Goal: Task Accomplishment & Management: Manage account settings

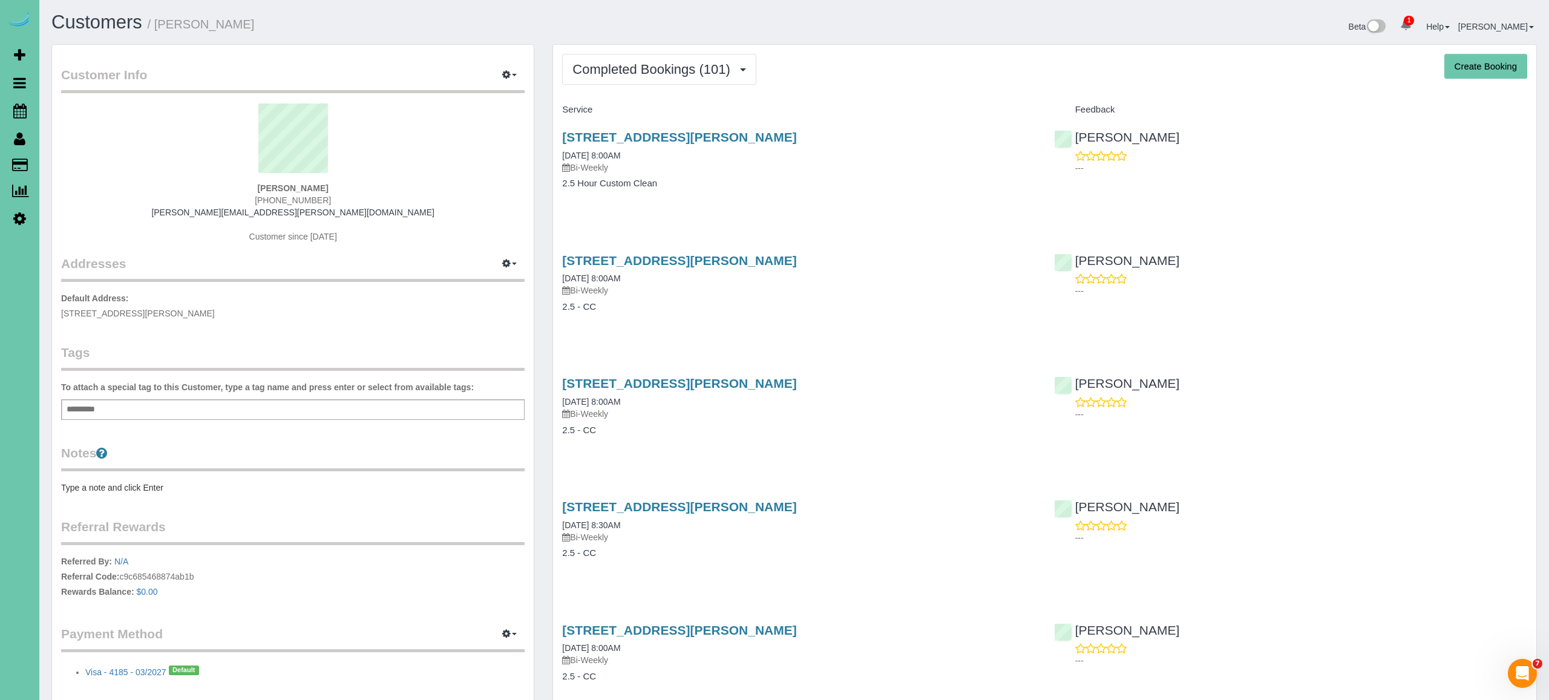
drag, startPoint x: 339, startPoint y: 198, endPoint x: 212, endPoint y: 205, distance: 127.3
click at [212, 205] on div "Ellen Steffensmeier 402-709-6035 danny.ellen.2015@gmail.com Customer since 2021" at bounding box center [293, 178] width 464 height 151
copy span "402-709-6035"
drag, startPoint x: 424, startPoint y: 191, endPoint x: 238, endPoint y: 233, distance: 189.9
click at [419, 192] on div "Ellen Steffensmeier 402-709-6035 danny.ellen.2015@gmail.com Customer since 2021" at bounding box center [293, 178] width 464 height 151
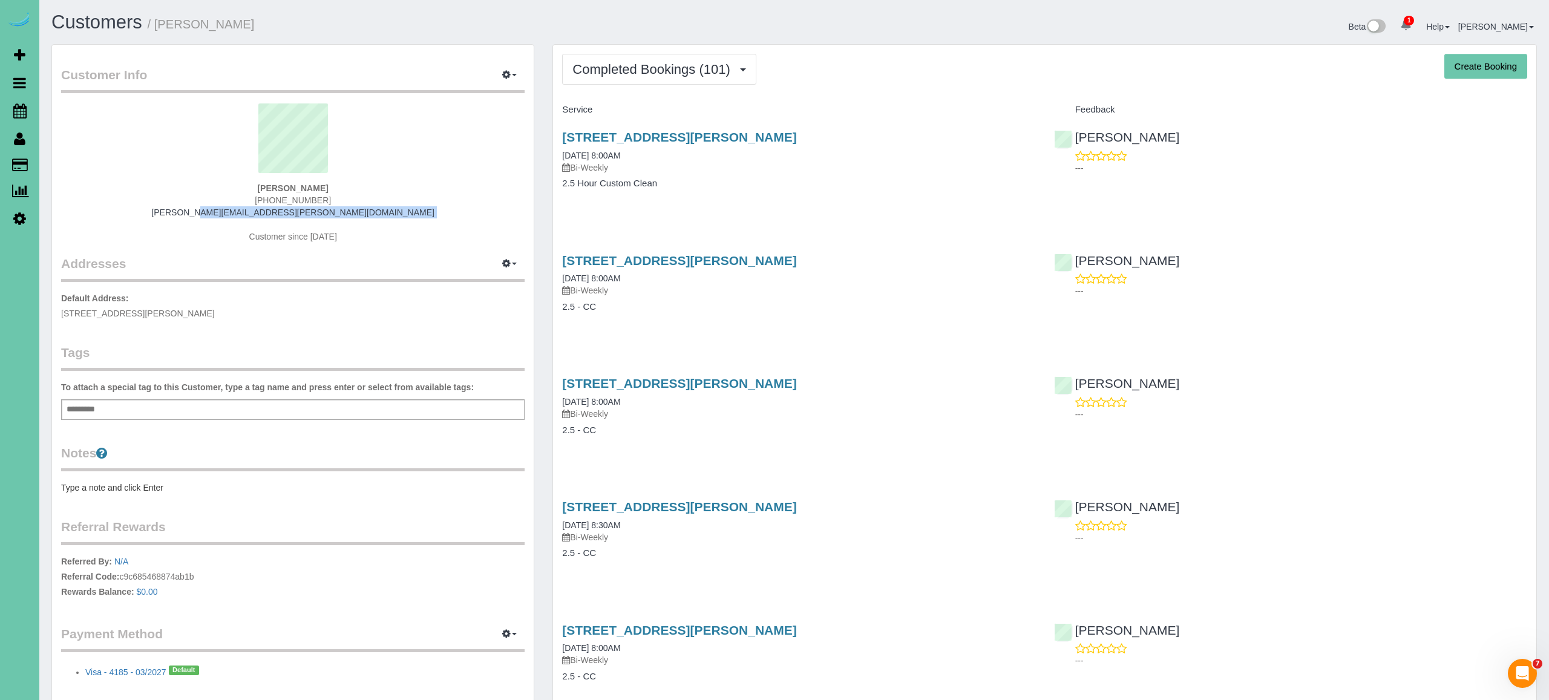
drag, startPoint x: 222, startPoint y: 216, endPoint x: 209, endPoint y: 211, distance: 13.8
click at [209, 211] on div "Ellen Steffensmeier 402-709-6035 danny.ellen.2015@gmail.com Customer since 2021" at bounding box center [293, 178] width 464 height 151
copy div "danny.ellen.2015@gmail.com"
click at [19, 100] on link "Scheduler" at bounding box center [19, 111] width 39 height 28
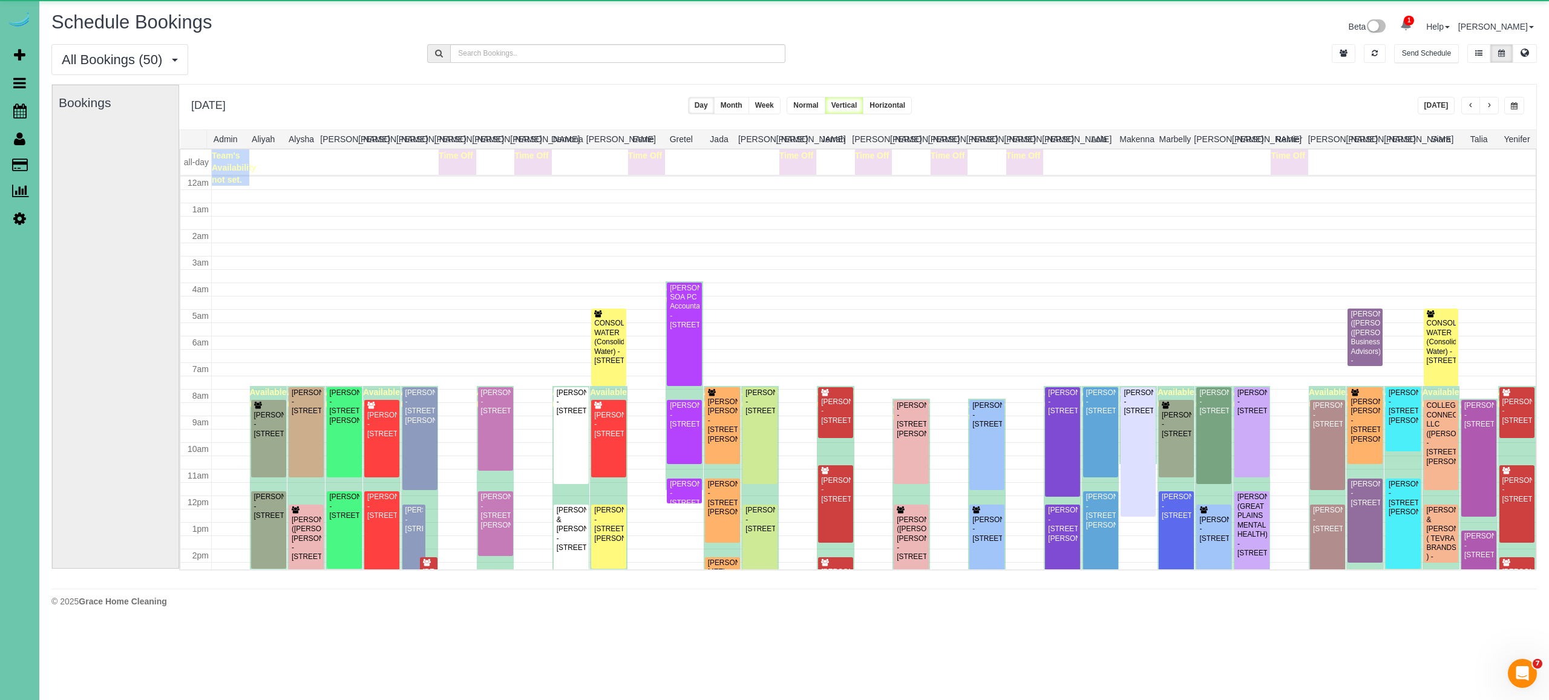
scroll to position [158, 0]
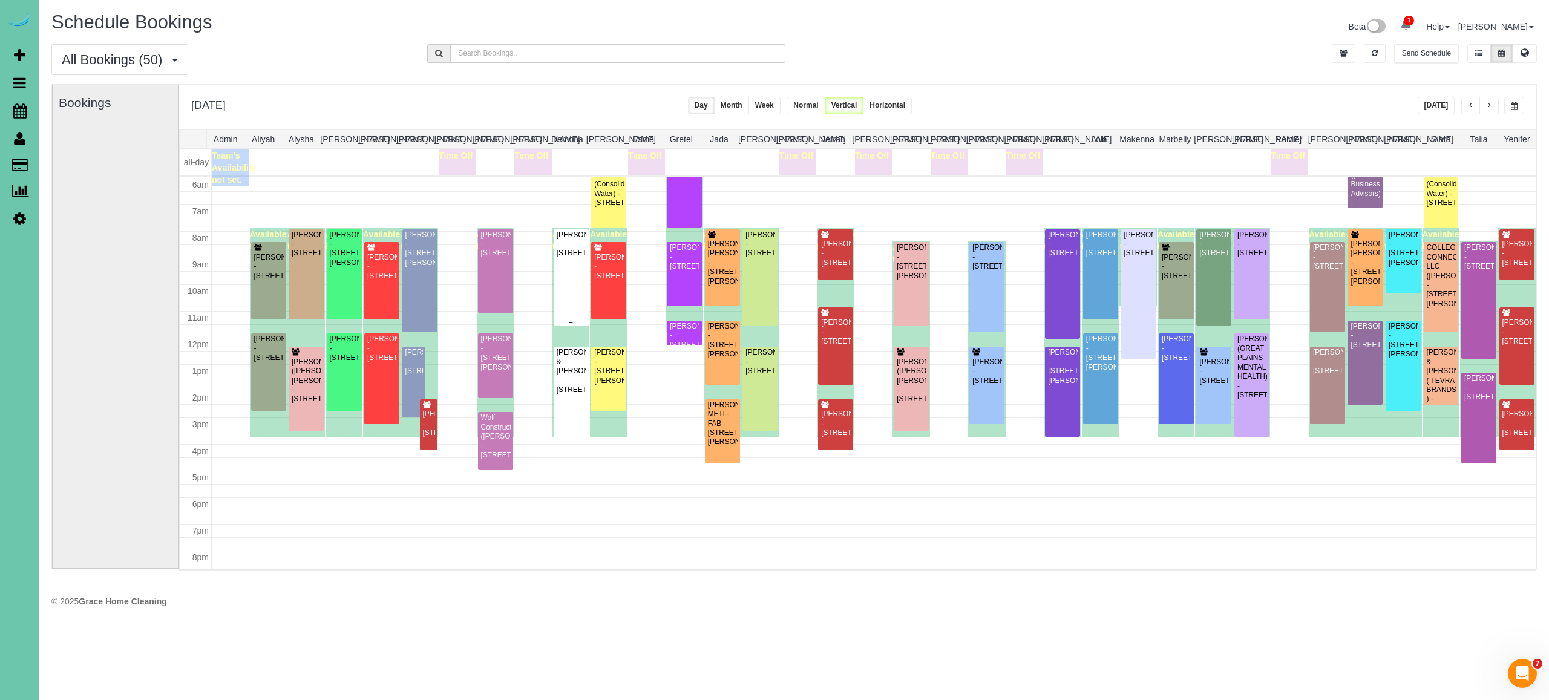
click at [573, 258] on div "Bart Sladavnik - 521 N 52nd St, Omaha, NE 68132" at bounding box center [571, 245] width 30 height 28
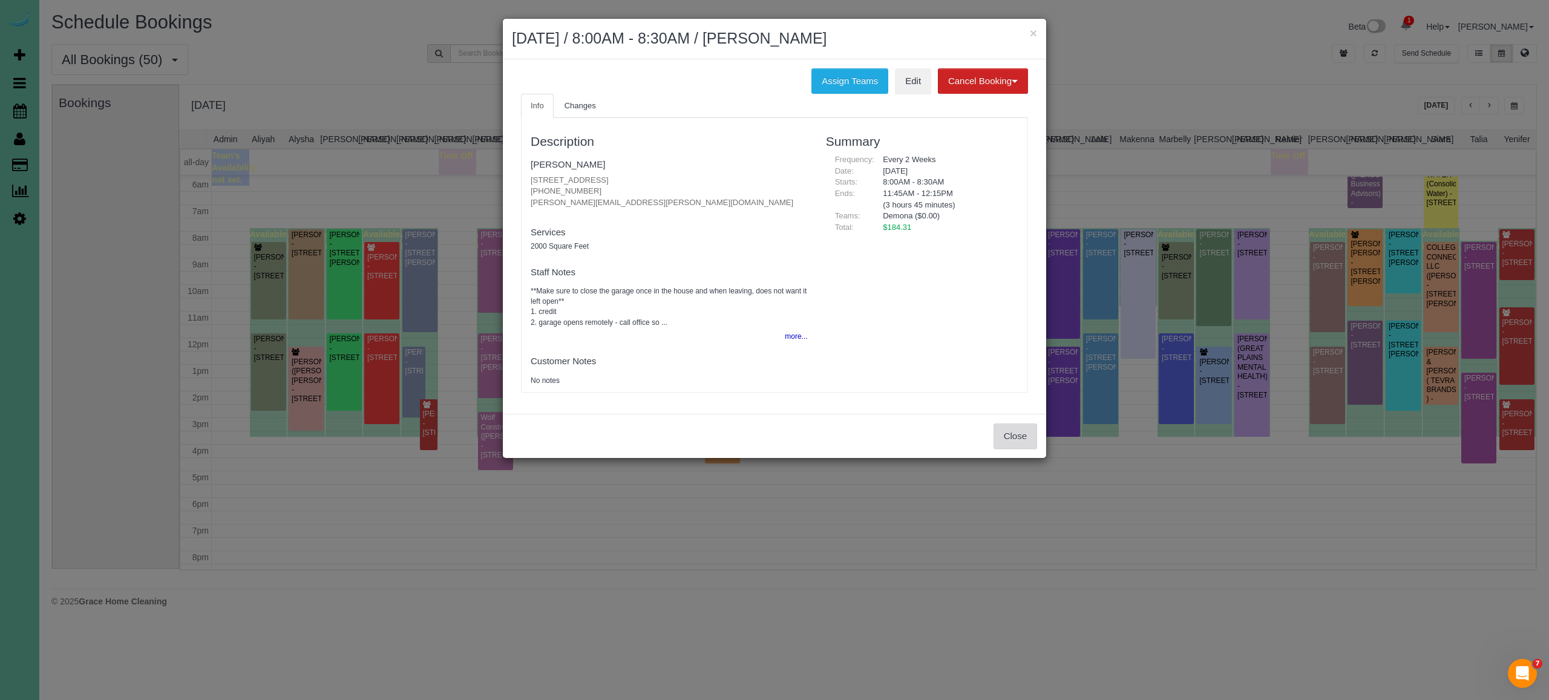
click at [1015, 438] on button "Close" at bounding box center [1016, 436] width 44 height 25
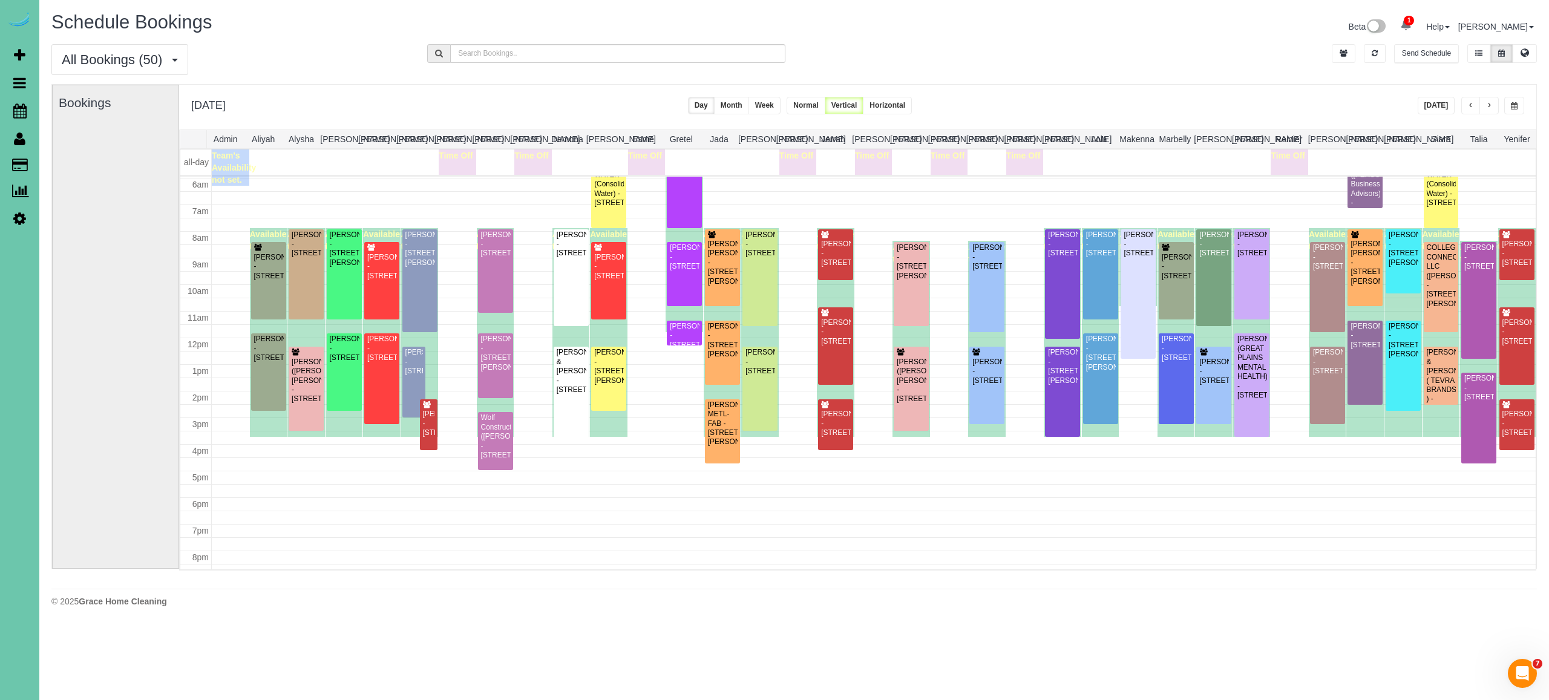
click at [1441, 100] on button "Today" at bounding box center [1437, 106] width 38 height 18
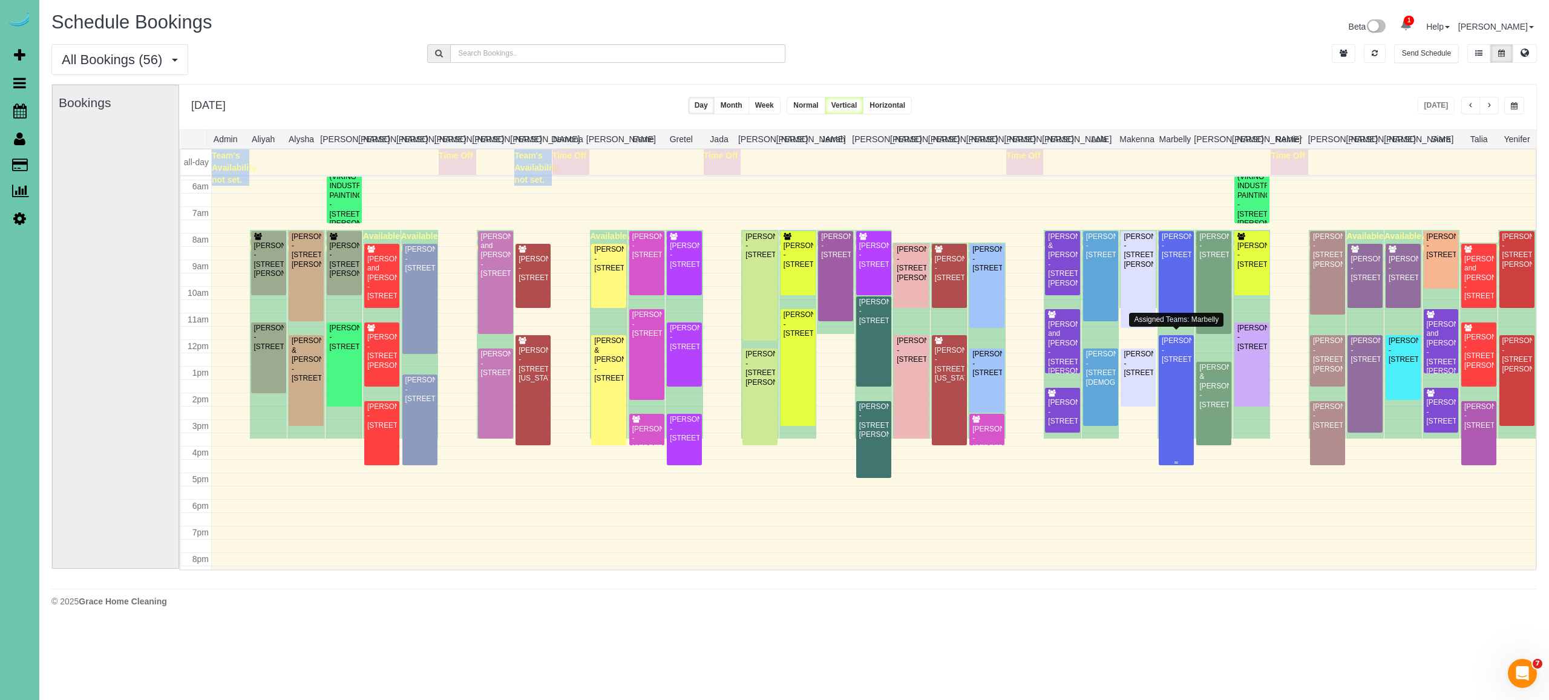
click at [1181, 404] on div at bounding box center [1176, 400] width 35 height 130
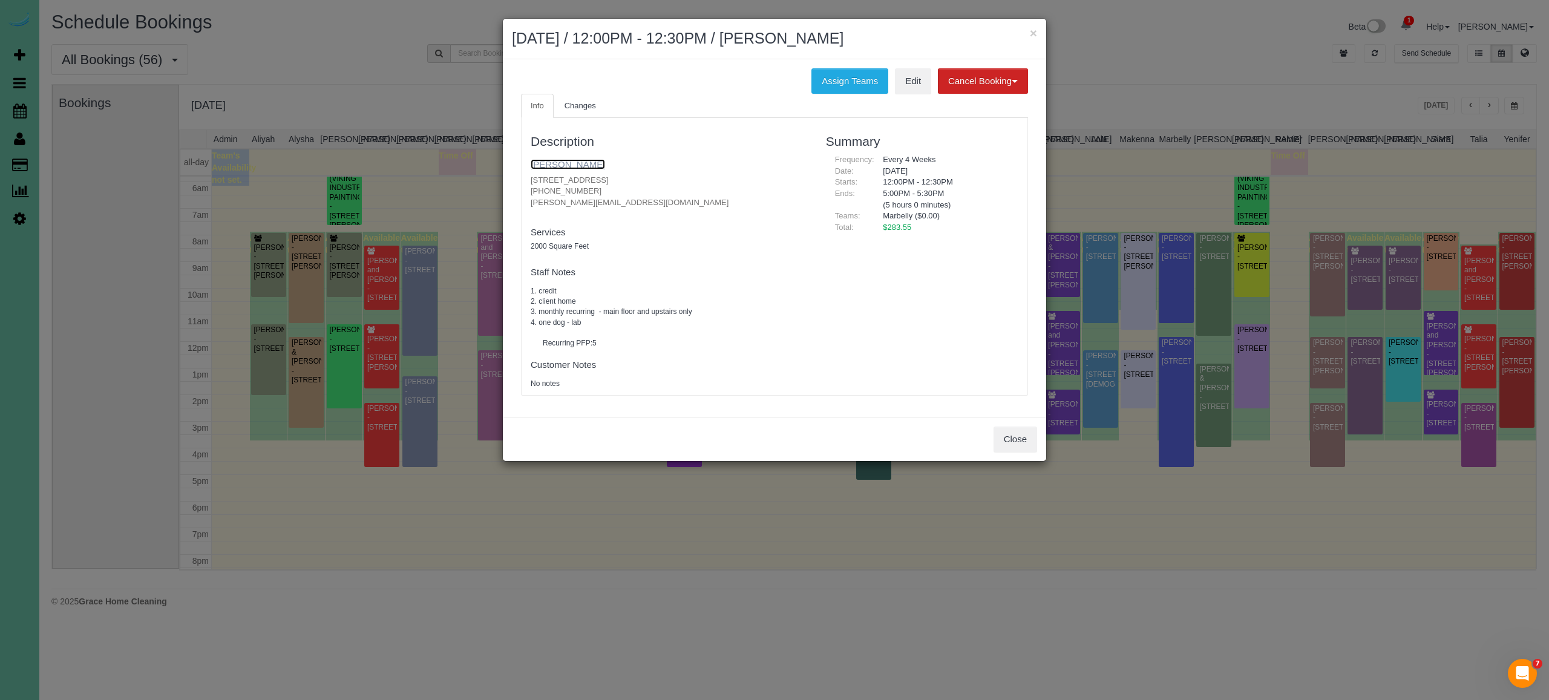
click at [583, 164] on link "Andrew Abraham" at bounding box center [568, 164] width 74 height 10
drag, startPoint x: 669, startPoint y: 175, endPoint x: 601, endPoint y: 331, distance: 170.5
click at [516, 182] on div "Info Changes Description Andrew Abraham 5324 S 162 Ave, Omaha, NE 68135 (952) 4…" at bounding box center [774, 251] width 525 height 315
copy p "5324 S 162 Ave, Omaha, NE 68135"
click at [1010, 441] on button "Close" at bounding box center [1016, 439] width 44 height 25
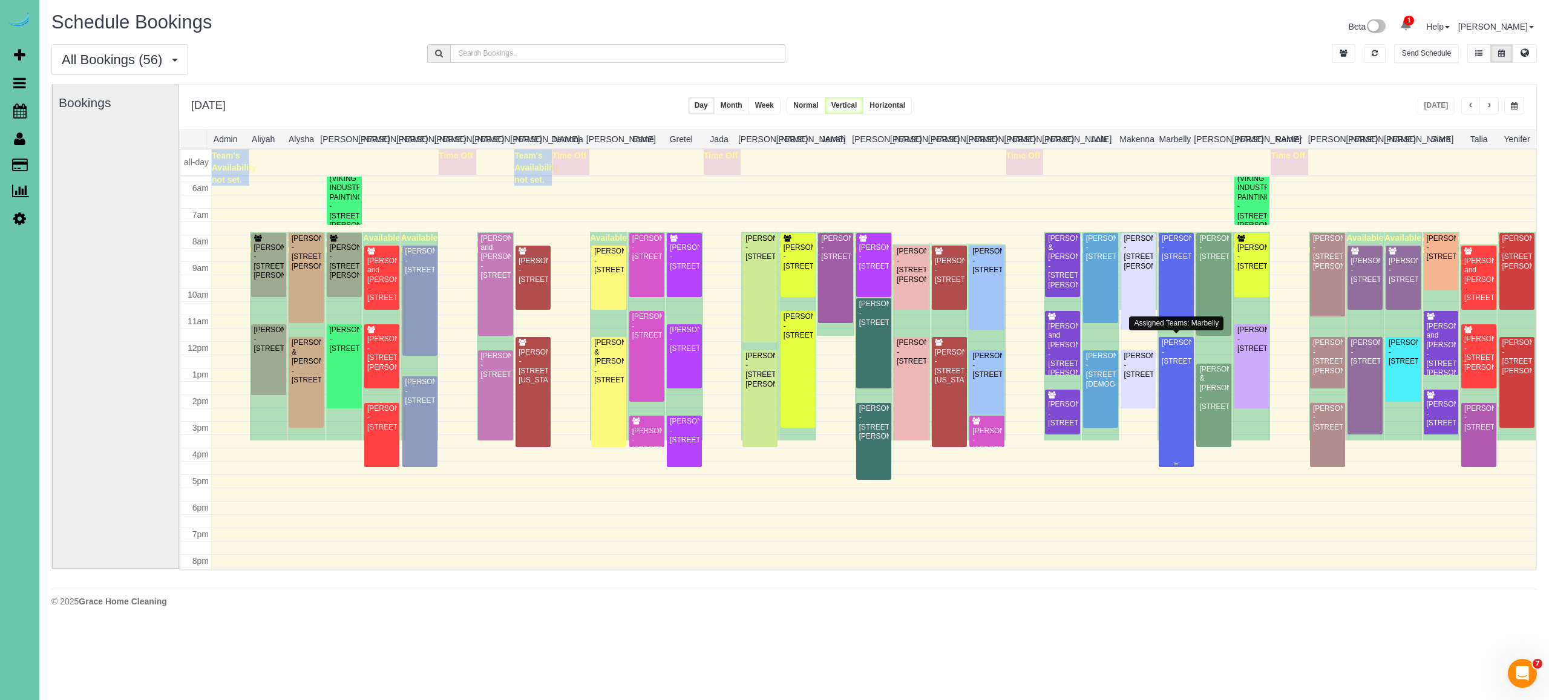
click at [1181, 361] on div "Andrew Abraham - 5324 S 162 Ave, Omaha, NE 68135" at bounding box center [1176, 352] width 30 height 28
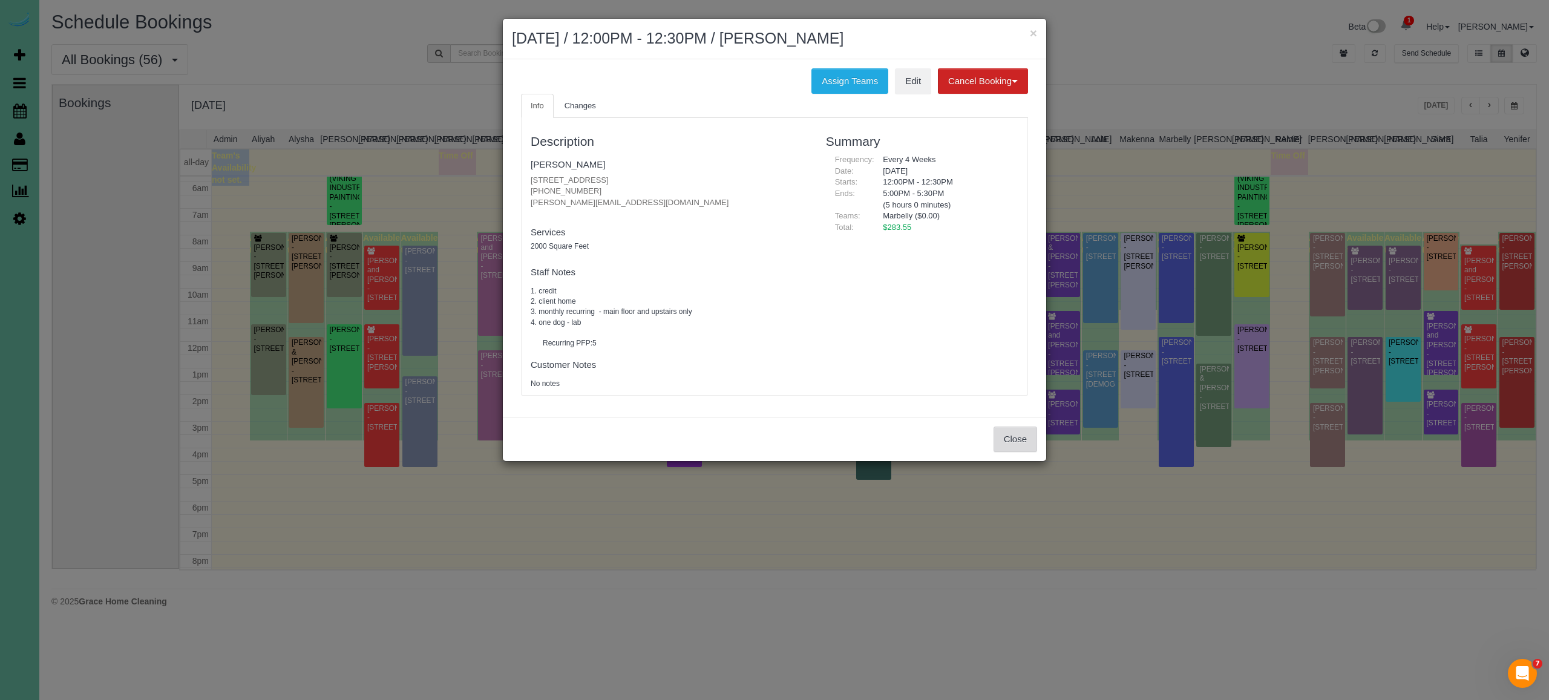
click at [1020, 448] on button "Close" at bounding box center [1016, 439] width 44 height 25
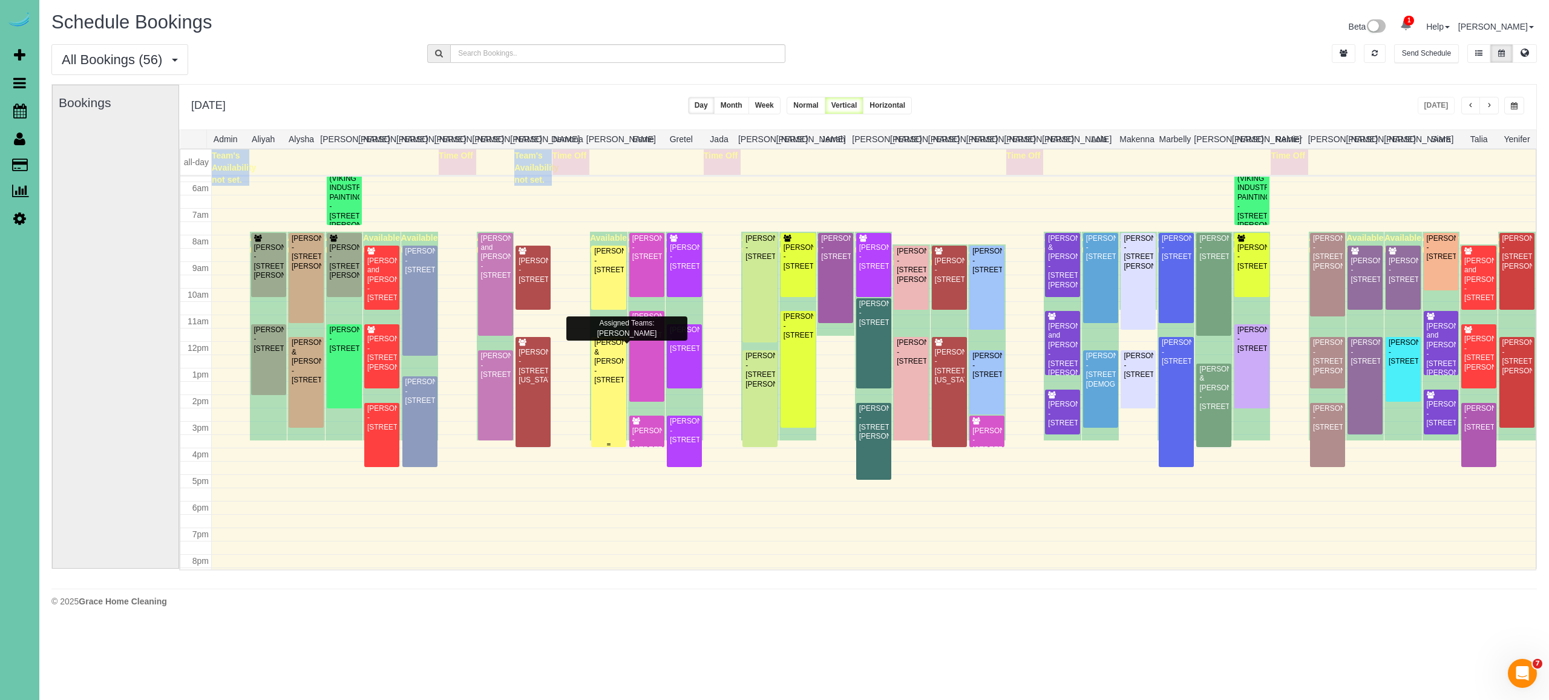
click at [612, 370] on div "Tirney & Kent Peterson - 5024 S 173rd Circle, Omaha, NE 68135" at bounding box center [609, 361] width 30 height 47
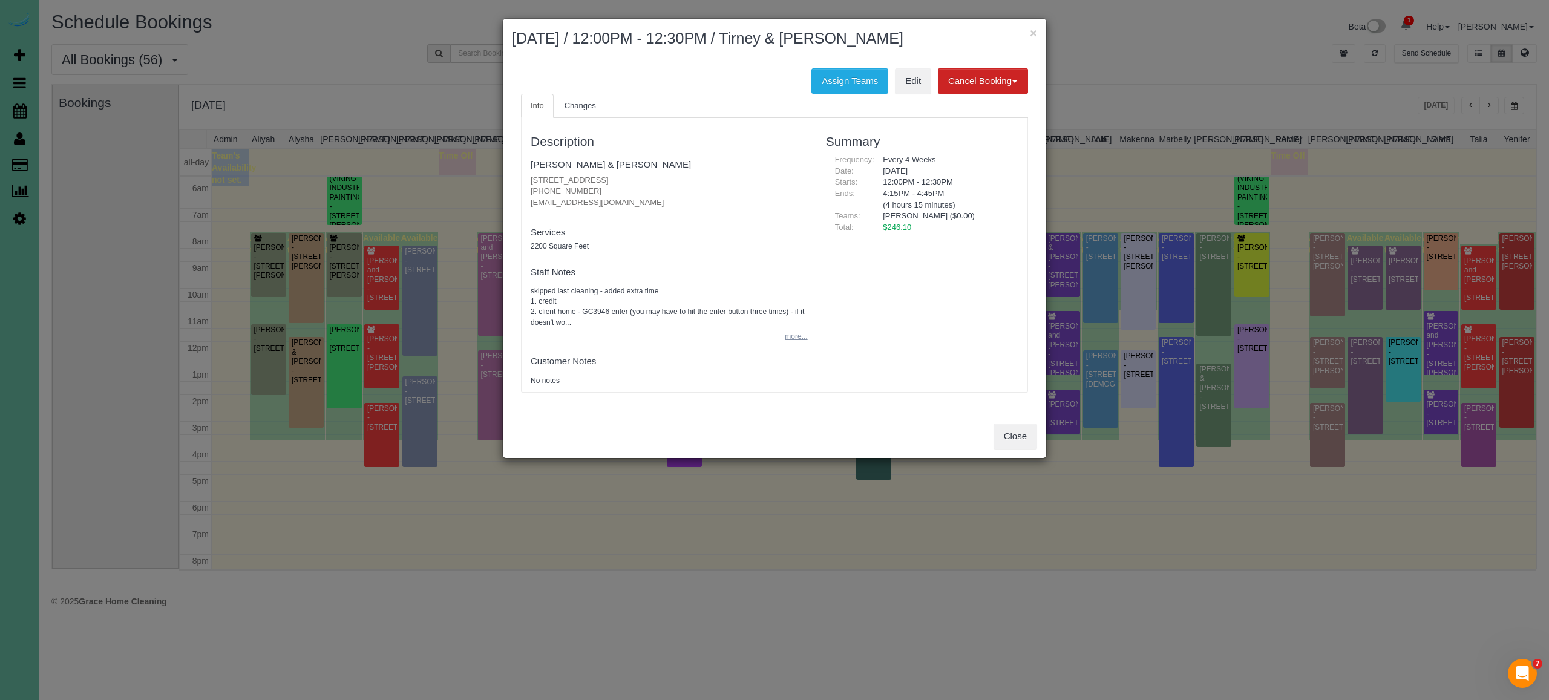
click at [803, 335] on button "more..." at bounding box center [793, 337] width 30 height 18
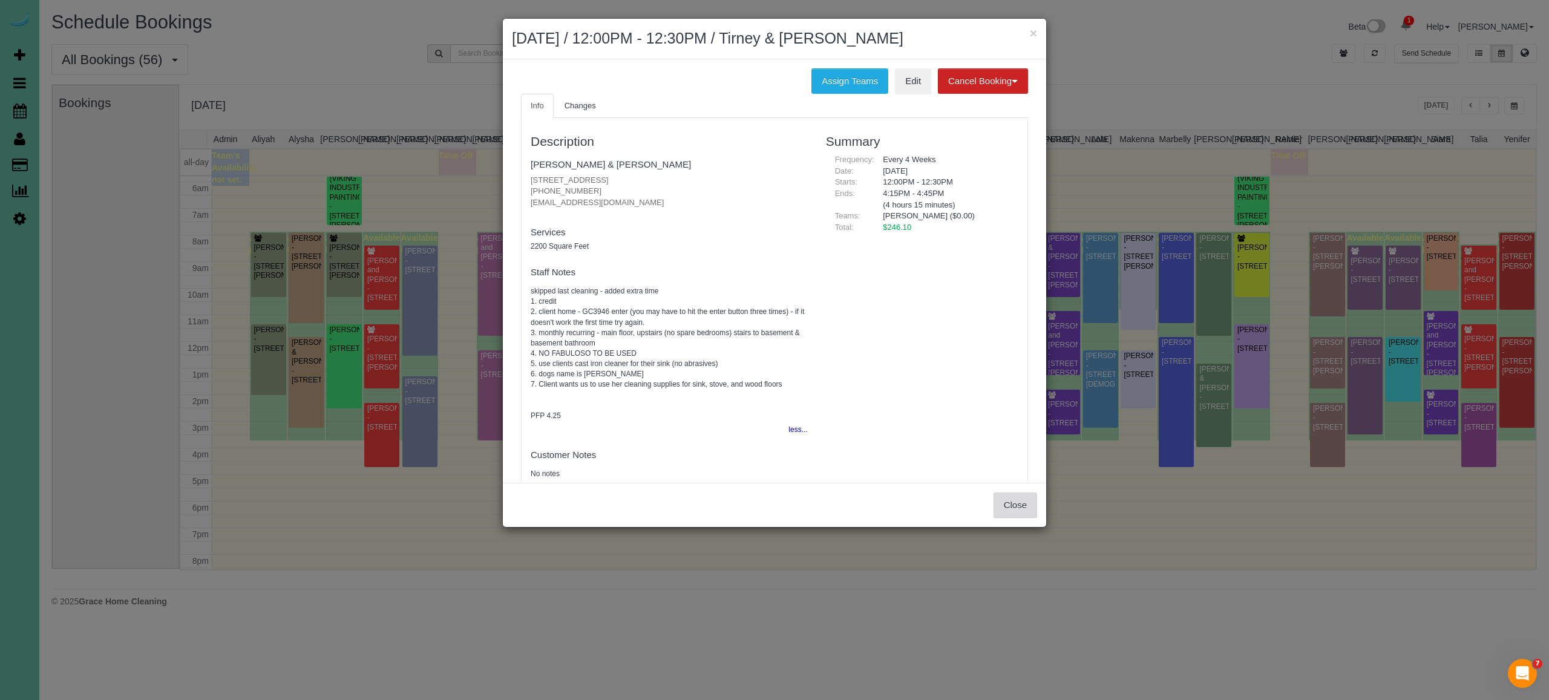
click at [1028, 516] on button "Close" at bounding box center [1016, 505] width 44 height 25
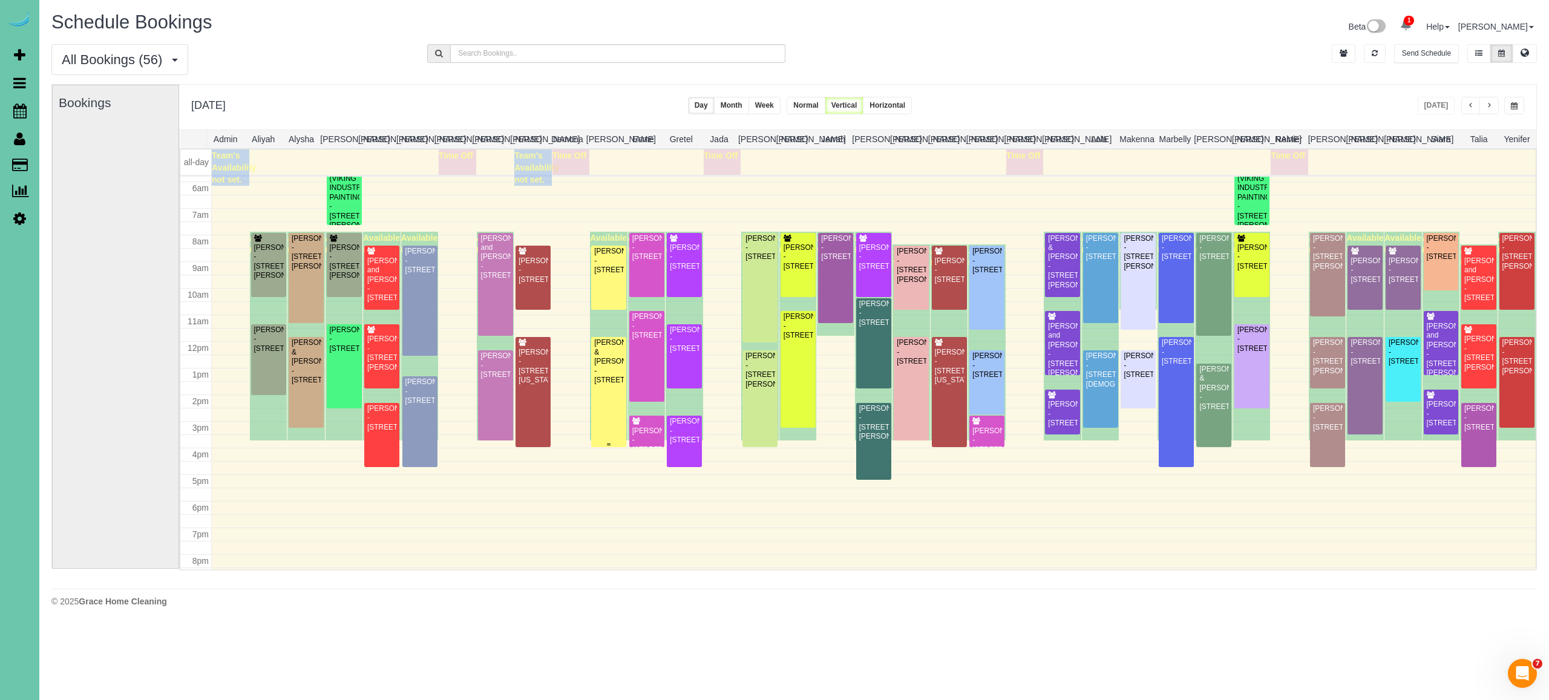
click at [613, 385] on div "Tirney & Kent Peterson - 5024 S 173rd Circle, Omaha, NE 68135" at bounding box center [609, 361] width 30 height 47
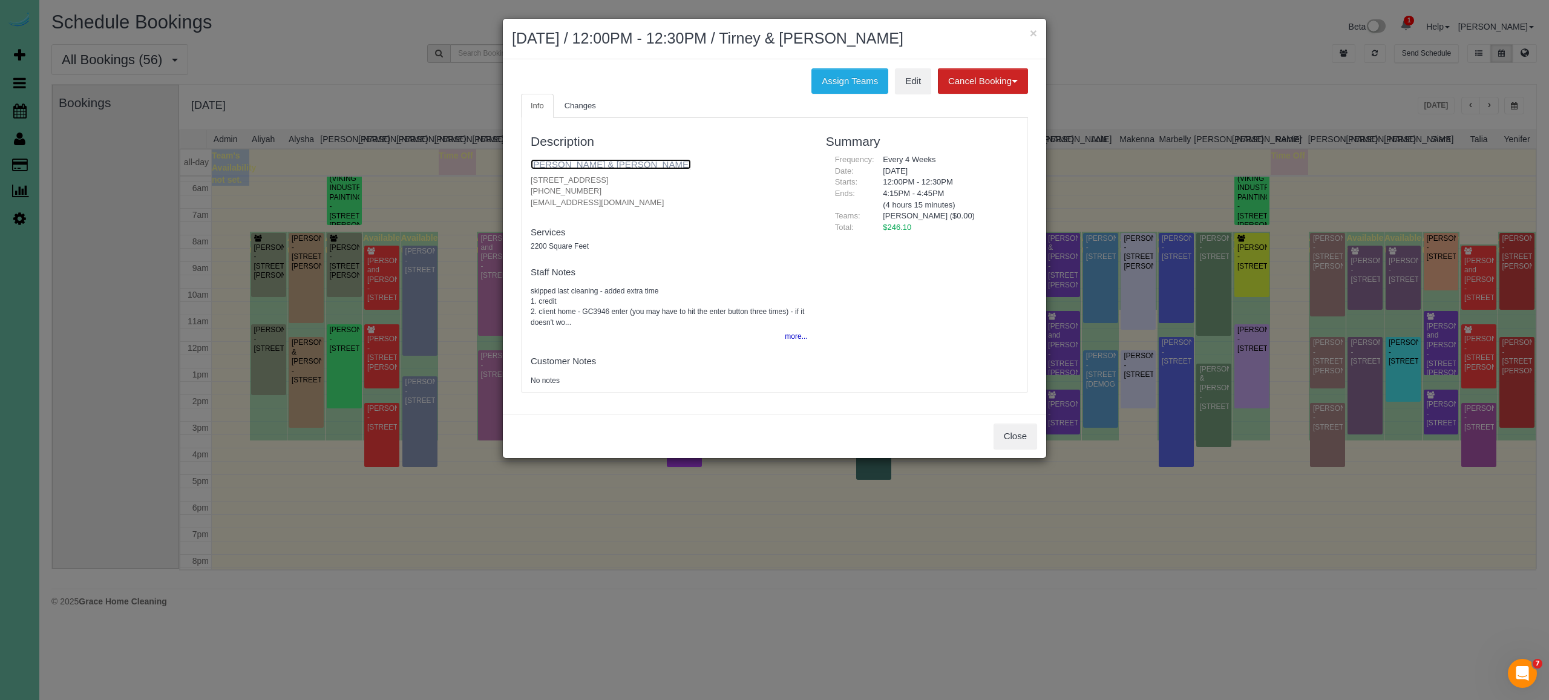
click at [546, 160] on link "Tirney & Kent Peterson" at bounding box center [611, 164] width 160 height 10
click at [1030, 433] on button "Close" at bounding box center [1016, 436] width 44 height 25
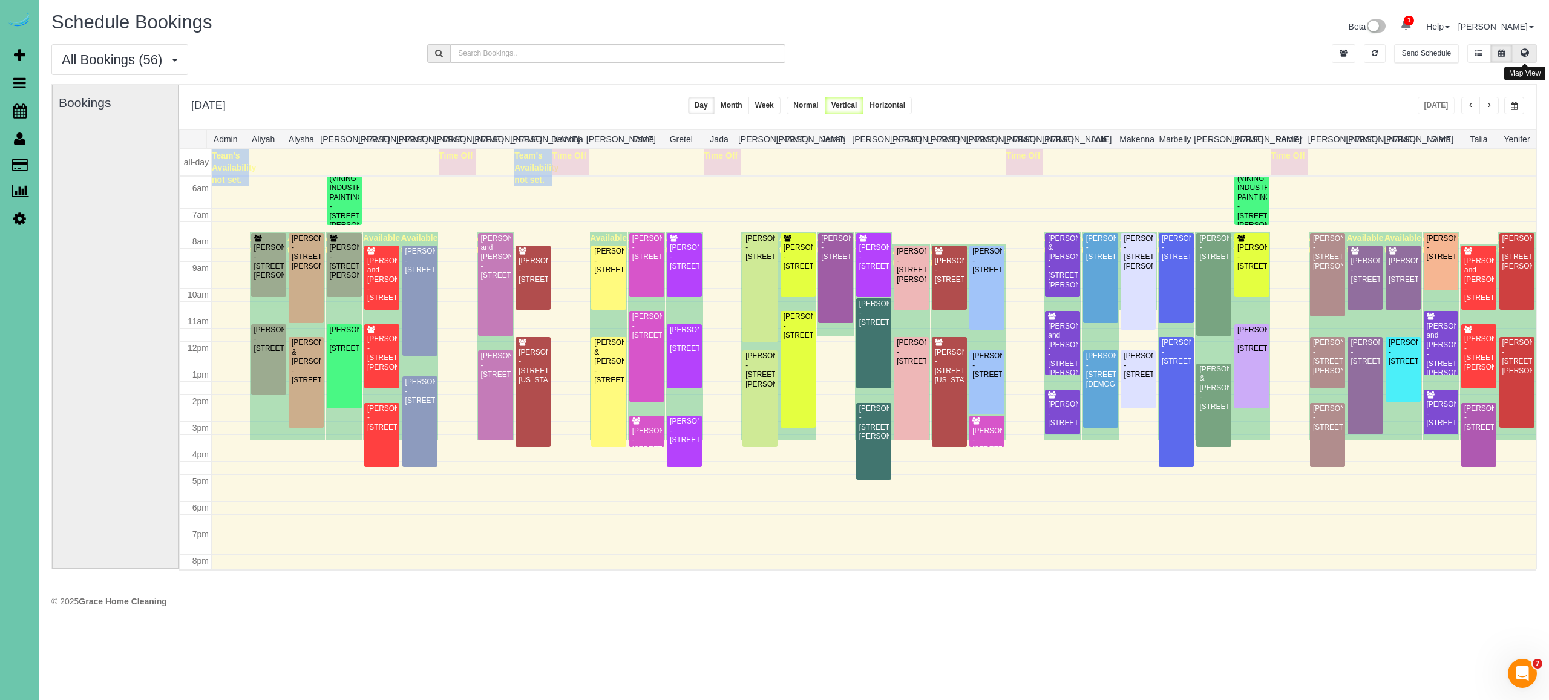
click at [1530, 52] on button at bounding box center [1525, 53] width 24 height 19
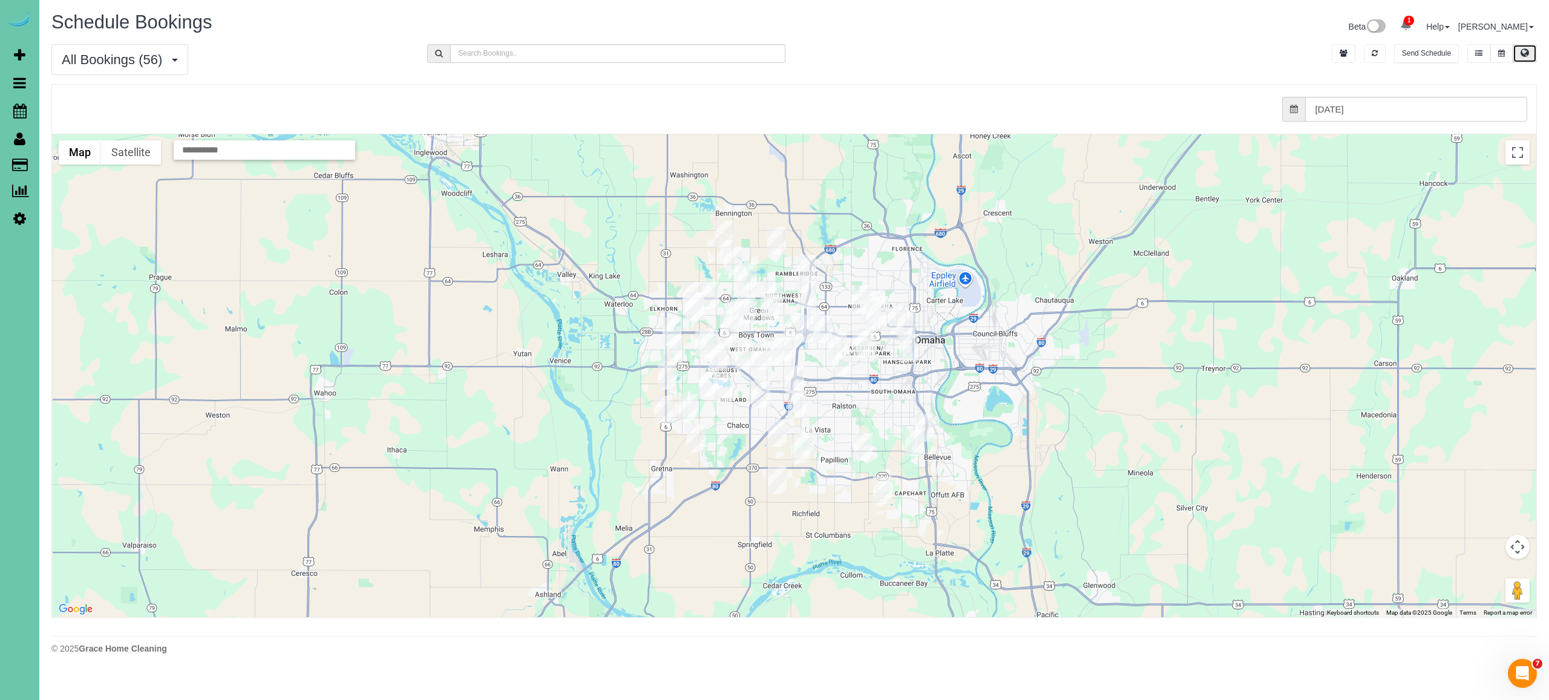
click at [660, 404] on img "10/14/2025 8:00AM - Shannon Rodgerson - 7512 S 204th Ave, Gretna, NE 68136" at bounding box center [663, 410] width 19 height 28
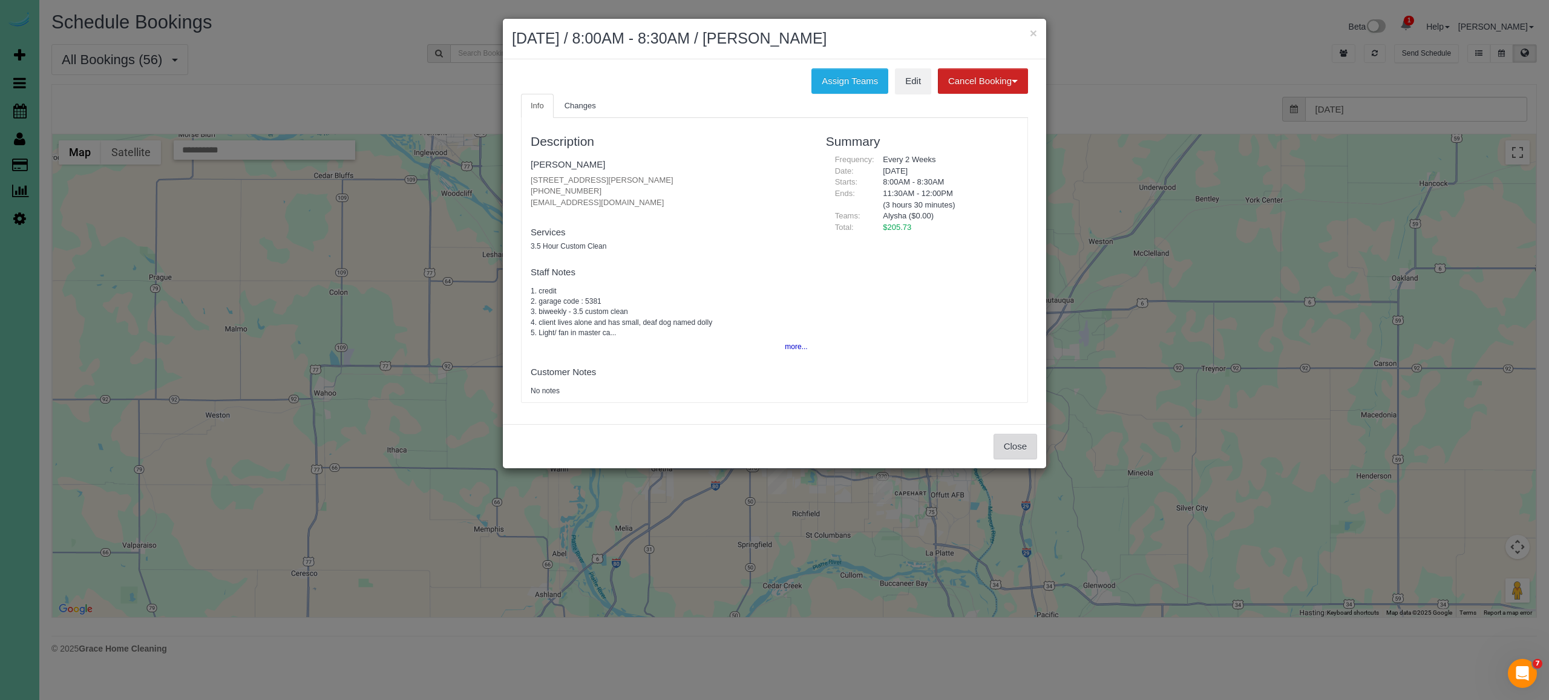
click at [1023, 443] on button "Close" at bounding box center [1016, 446] width 44 height 25
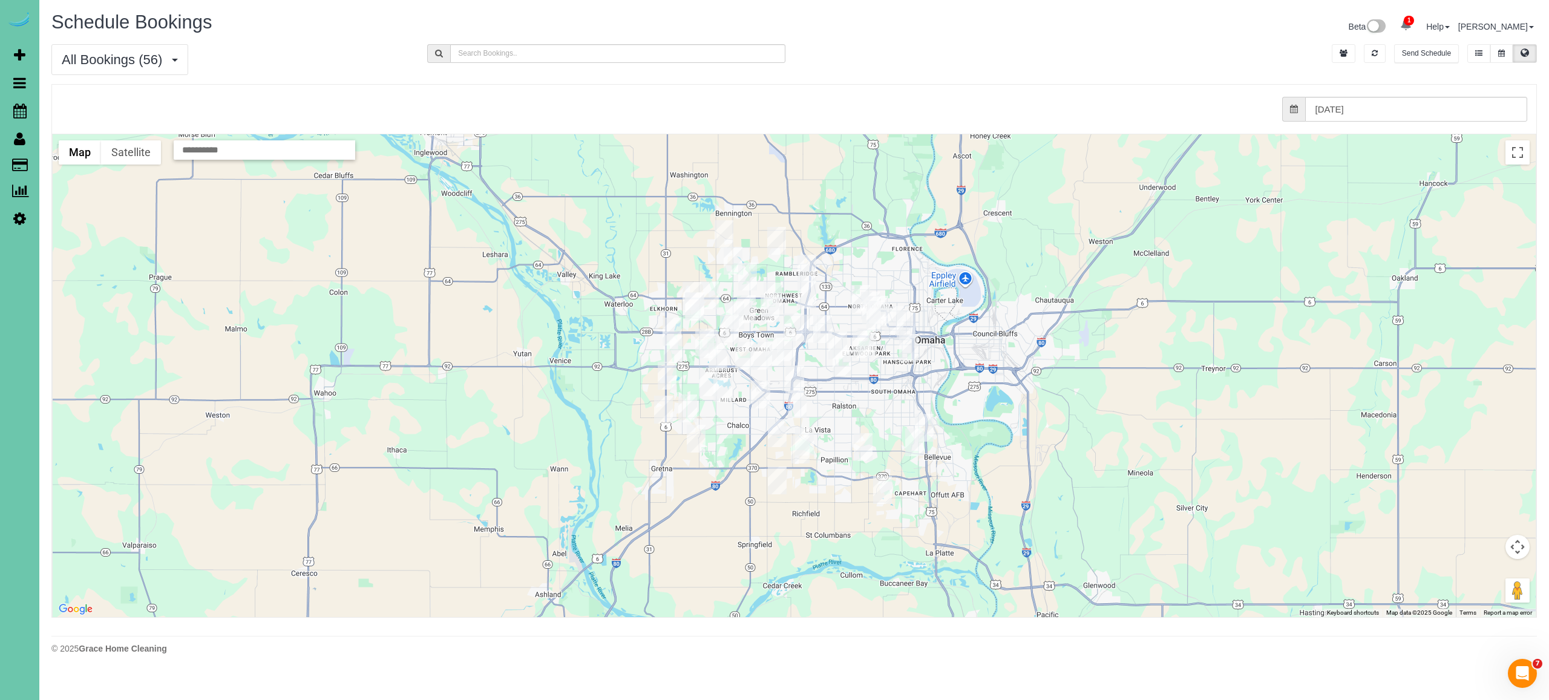
click at [673, 348] on img "10/14/2025 8:30AM - Ryan Ledden - 19907 Marinda St, Omaha, NE 68130" at bounding box center [673, 349] width 19 height 28
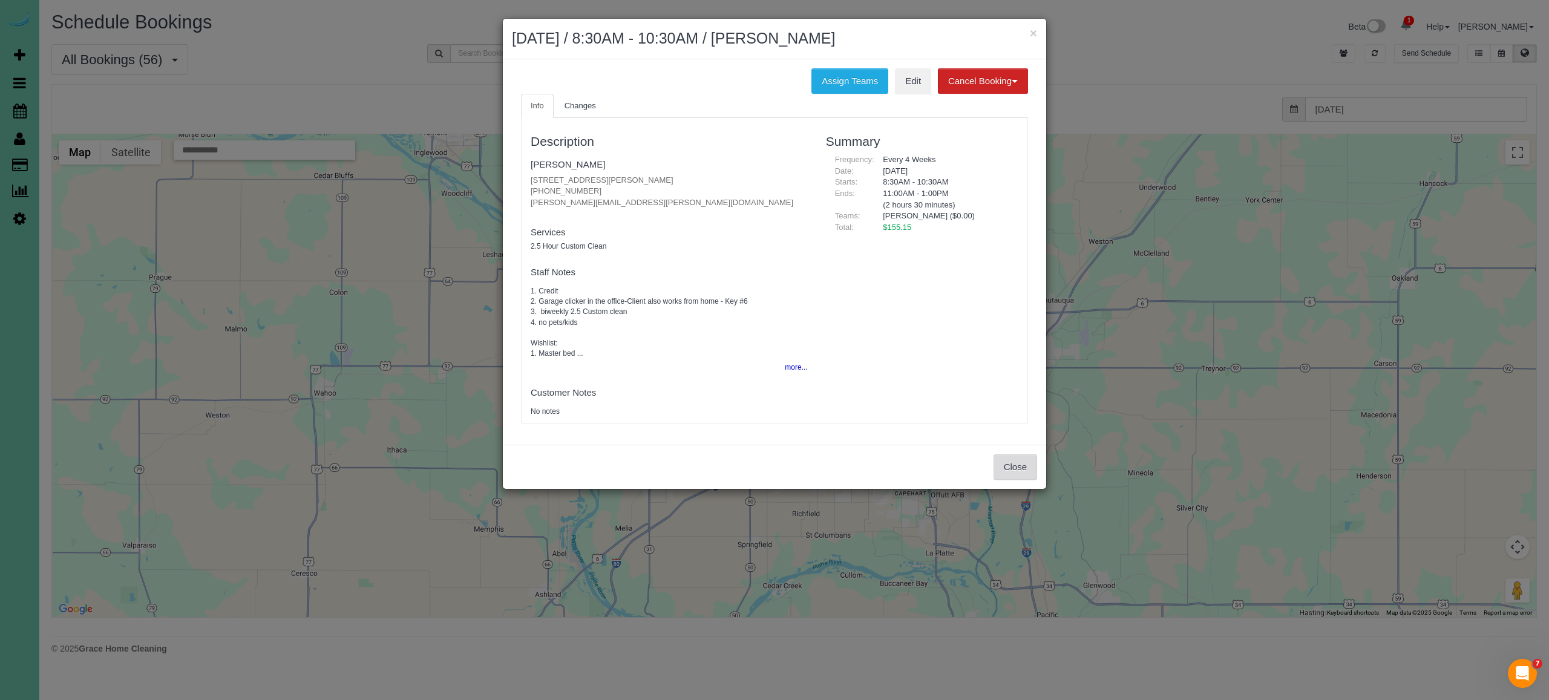
click at [1017, 470] on button "Close" at bounding box center [1016, 467] width 44 height 25
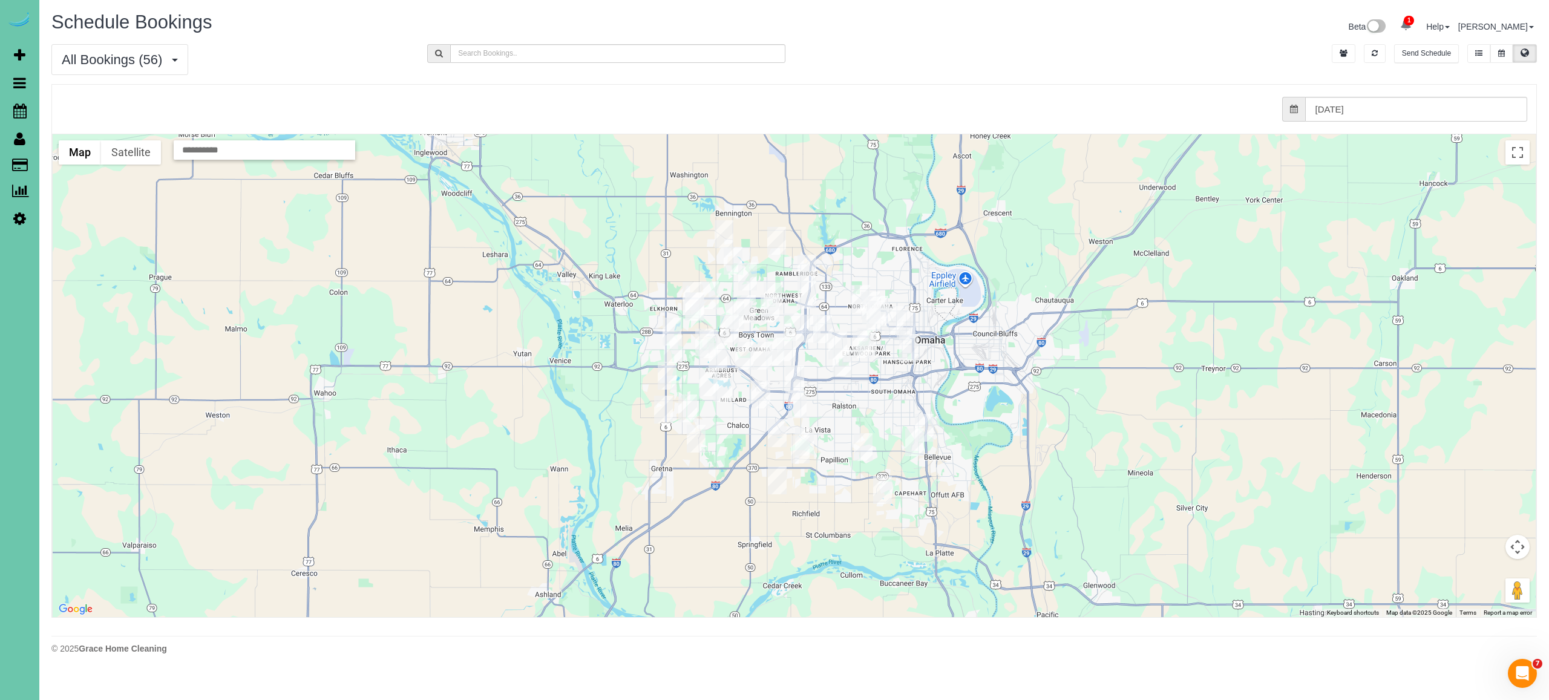
click at [692, 402] on img "10/14/2025 12:00PM - Josh Klein - 18709 Josephine Street, Omaha, NE 68136" at bounding box center [687, 409] width 19 height 28
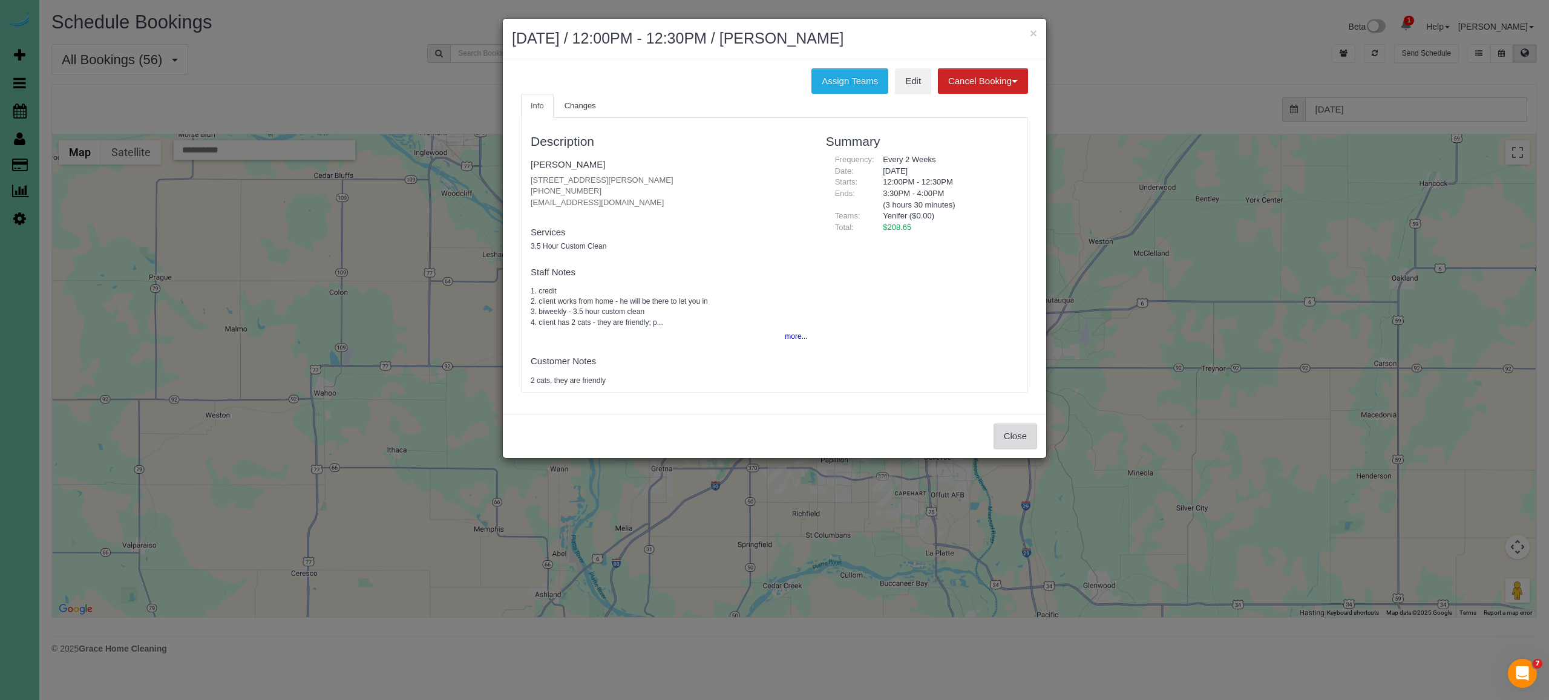
click at [1020, 435] on button "Close" at bounding box center [1016, 436] width 44 height 25
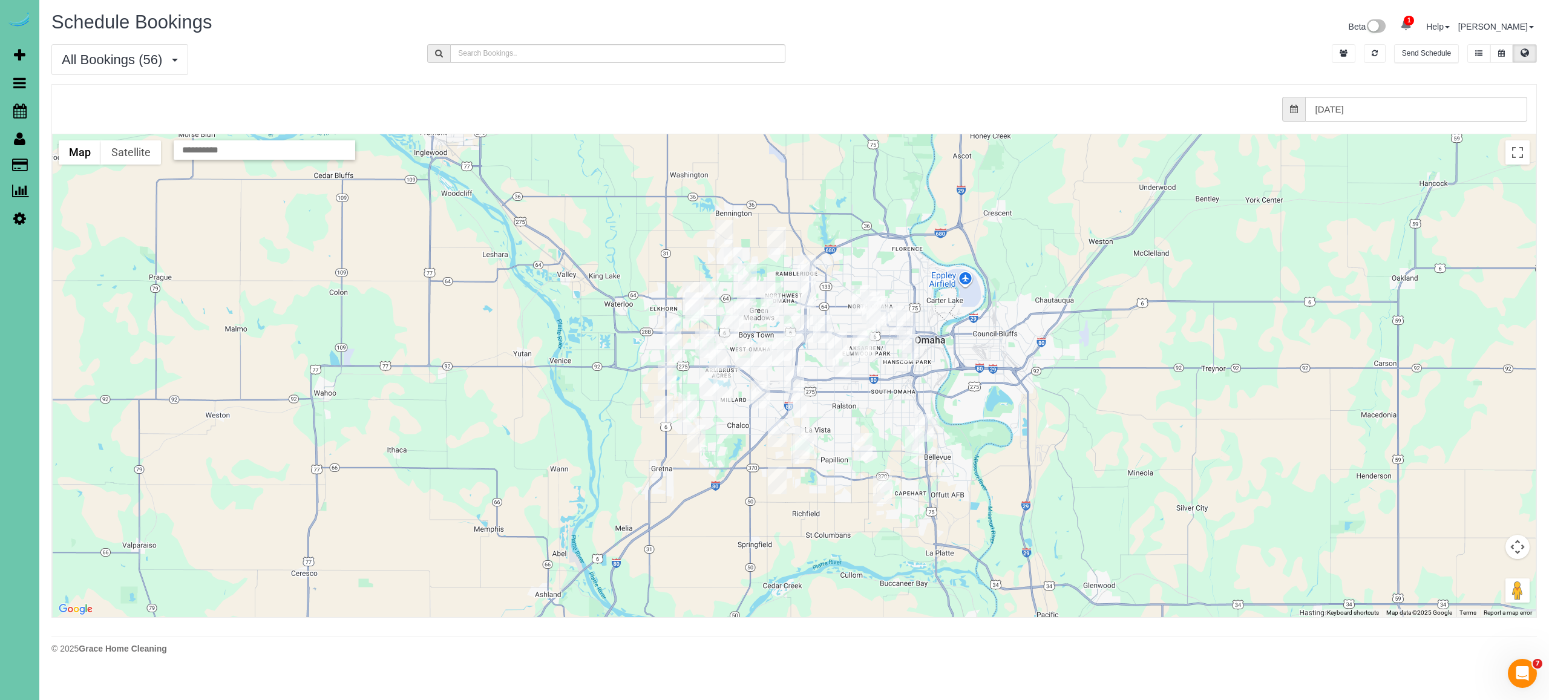
click at [668, 326] on img "10/14/2025 12:30PM - Stephanie Bradley - 19815 Leavenworth Street, Elkhorn, NE …" at bounding box center [672, 332] width 19 height 28
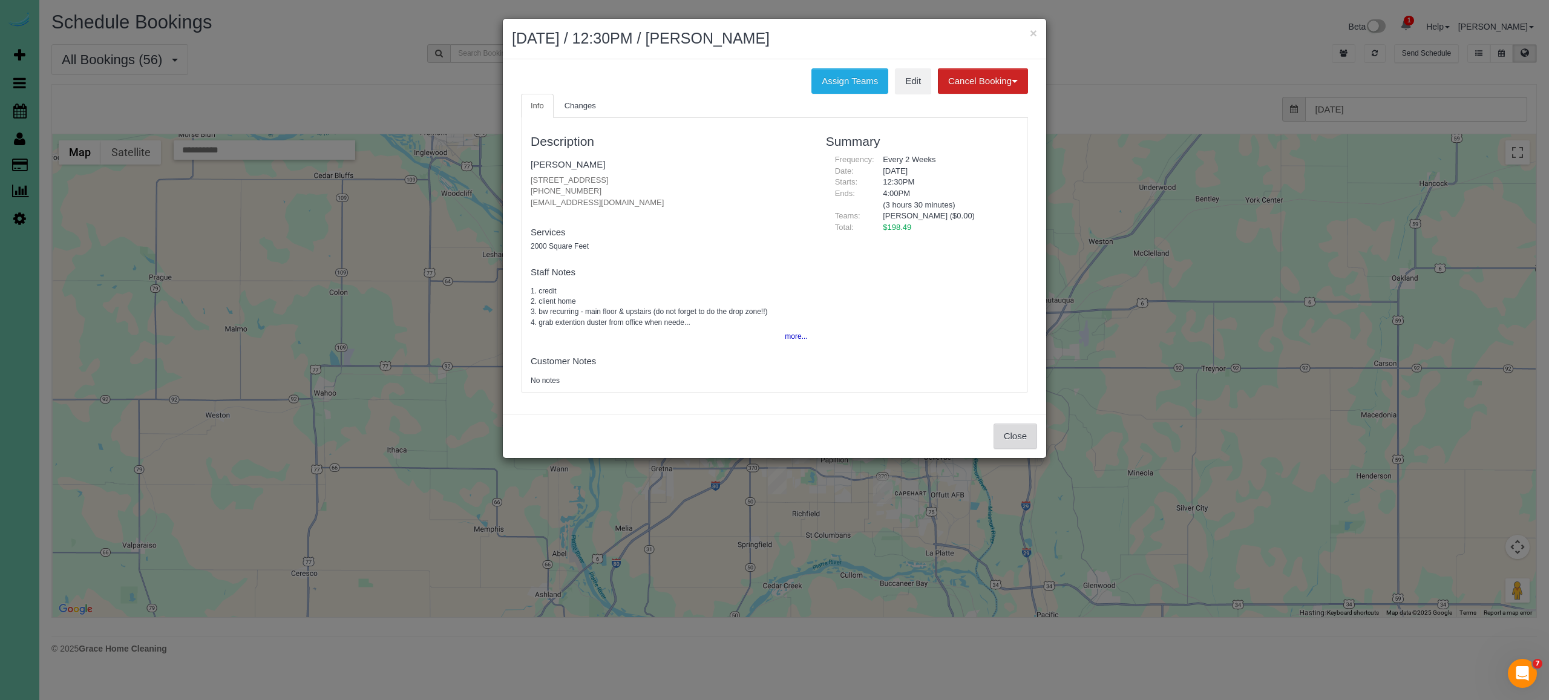
click at [999, 436] on button "Close" at bounding box center [1016, 436] width 44 height 25
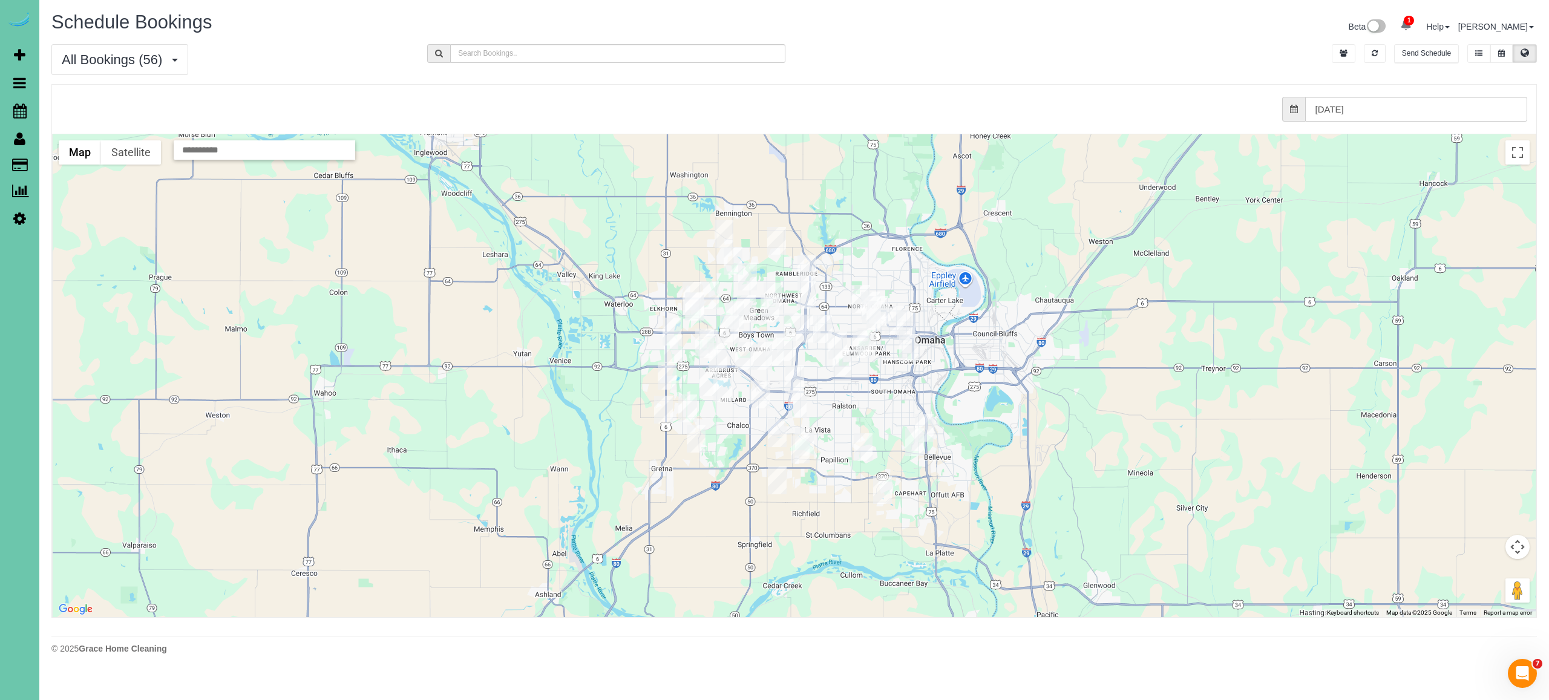
click at [708, 335] on img "10/14/2025 8:00AM - Bobbie Allgood - 17217 Shirley Street, Omaha, NE 68130" at bounding box center [709, 344] width 19 height 28
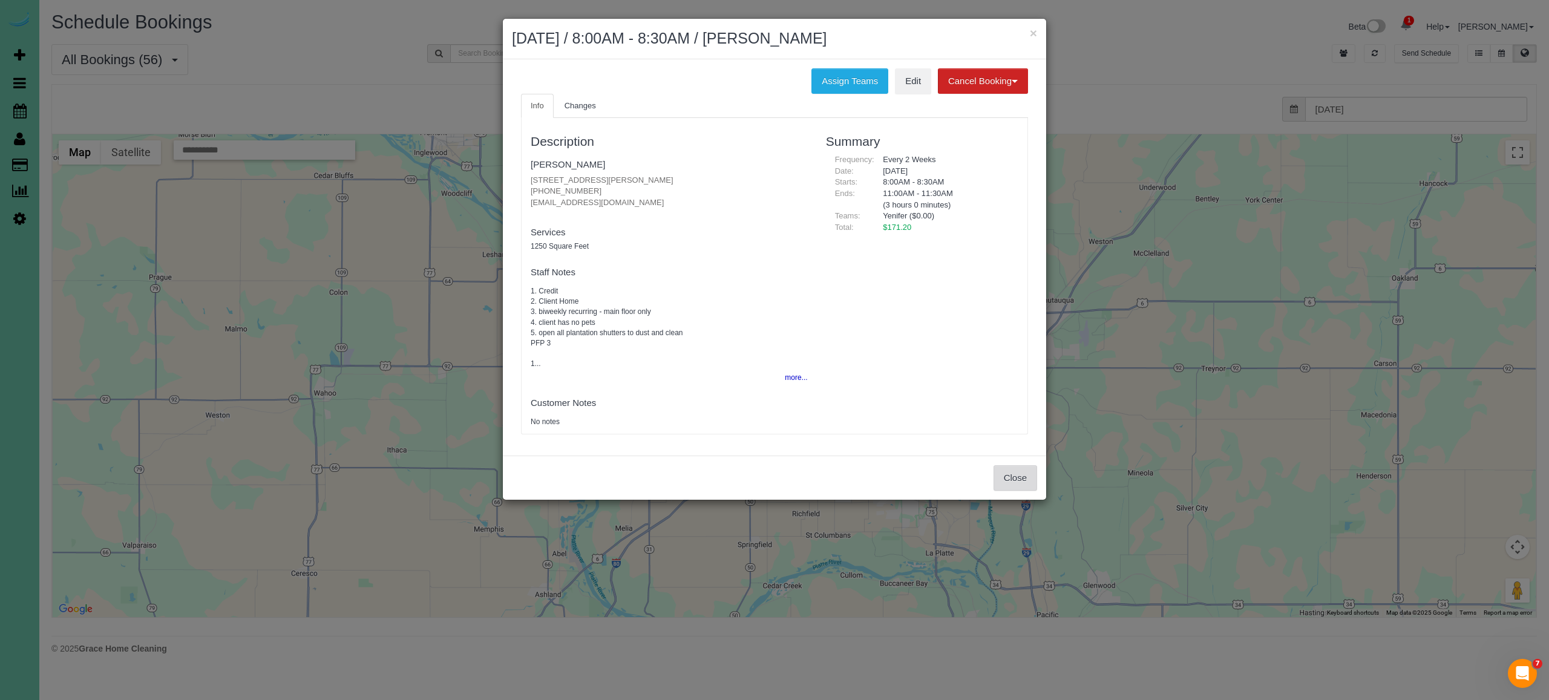
click at [1013, 477] on button "Close" at bounding box center [1016, 477] width 44 height 25
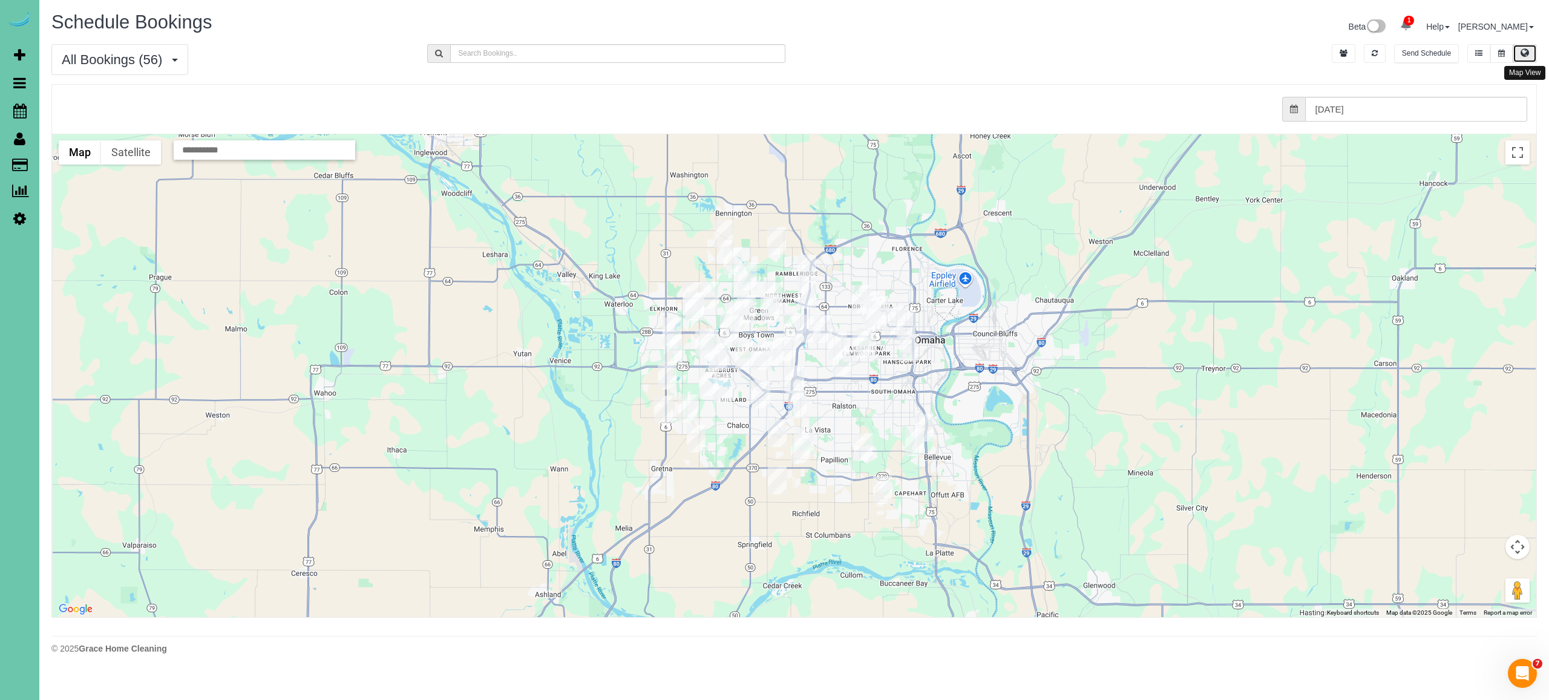
click at [1514, 52] on button at bounding box center [1525, 53] width 24 height 19
click at [1508, 52] on button at bounding box center [1502, 53] width 22 height 19
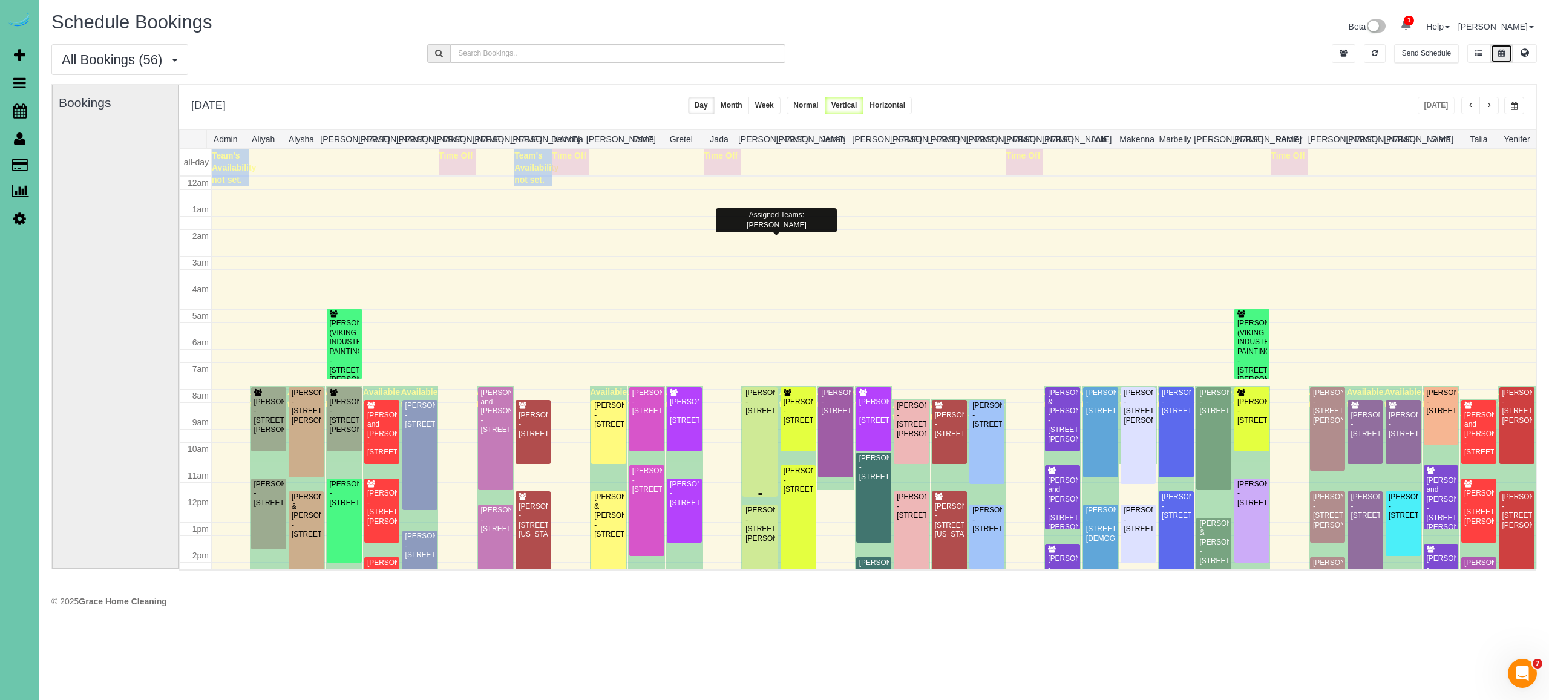
scroll to position [158, 0]
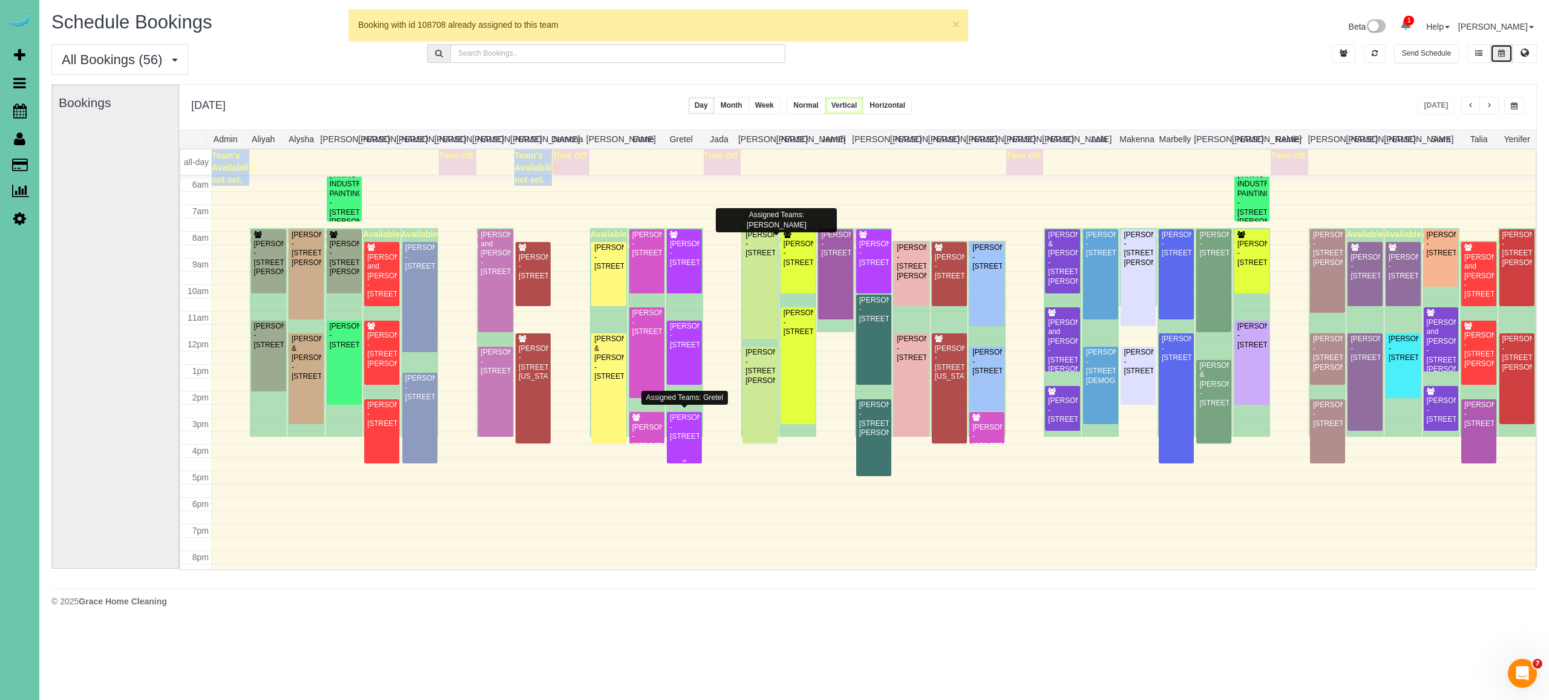
click at [690, 422] on div "Carla Swartz - 3220 Farnam St #2504, Omaha, NE 68131" at bounding box center [684, 427] width 30 height 28
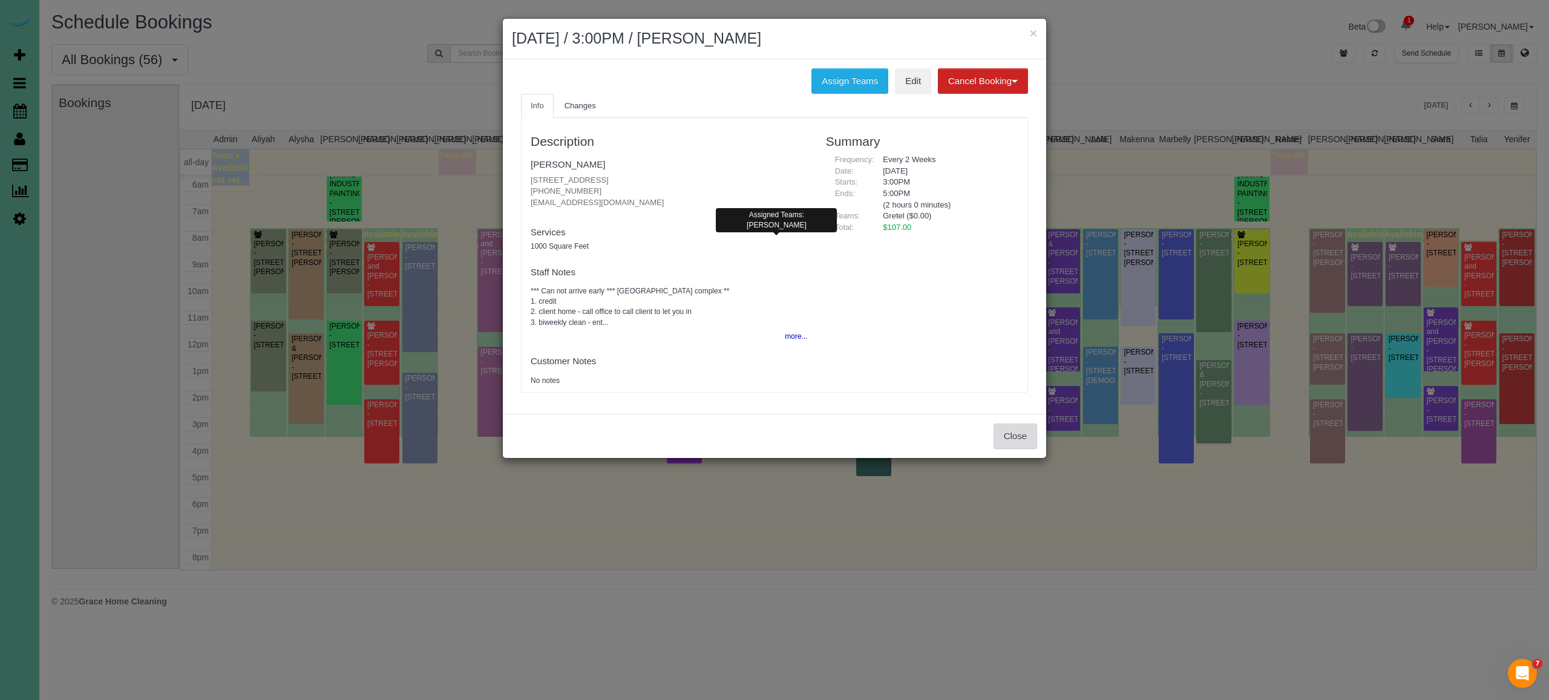
drag, startPoint x: 1036, startPoint y: 439, endPoint x: 1028, endPoint y: 470, distance: 32.0
click at [1040, 439] on div "Close" at bounding box center [775, 436] width 544 height 44
click at [1017, 437] on button "Close" at bounding box center [1016, 436] width 44 height 25
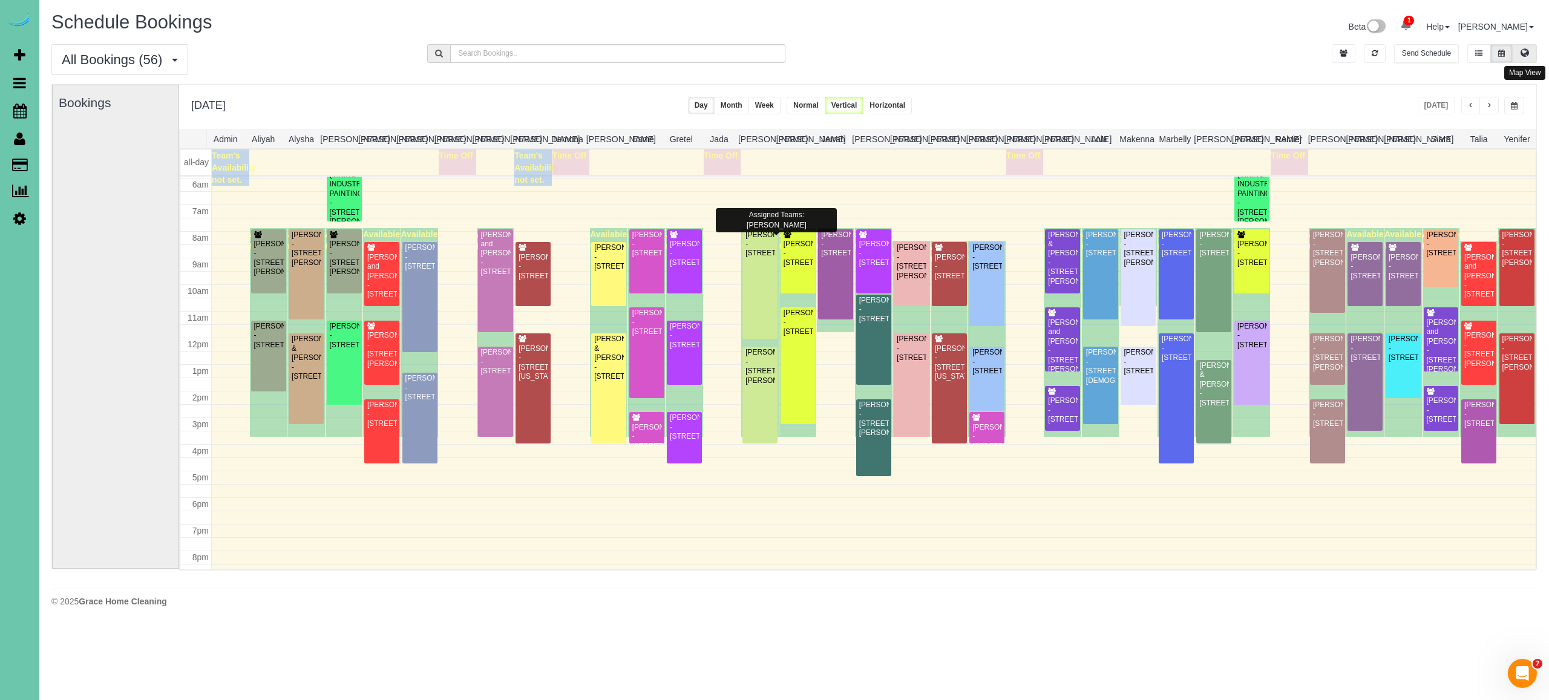
click at [1520, 47] on button at bounding box center [1525, 53] width 24 height 19
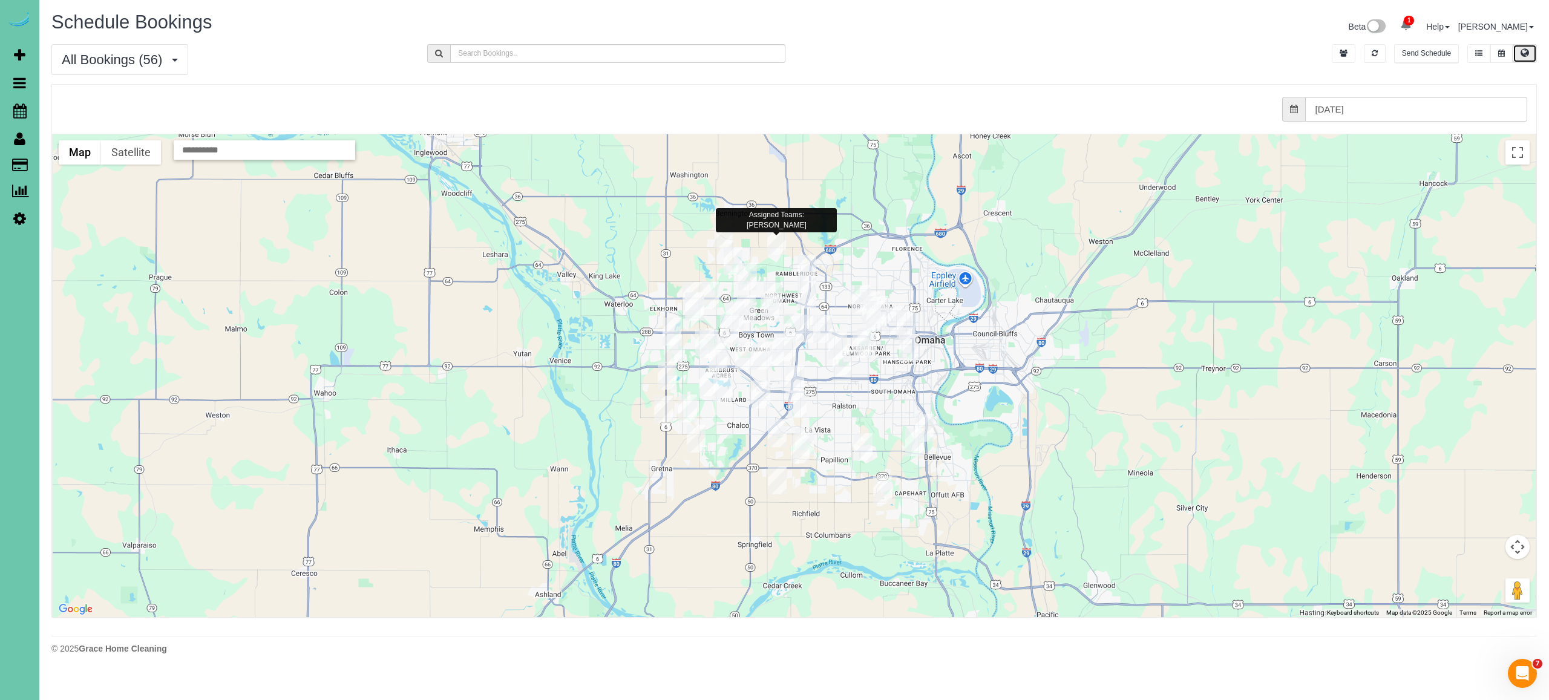
click at [735, 307] on img "10/14/2025 12:00PM - Maddie Barber - 15329 California Street, Omaha, NE 68154" at bounding box center [735, 315] width 19 height 28
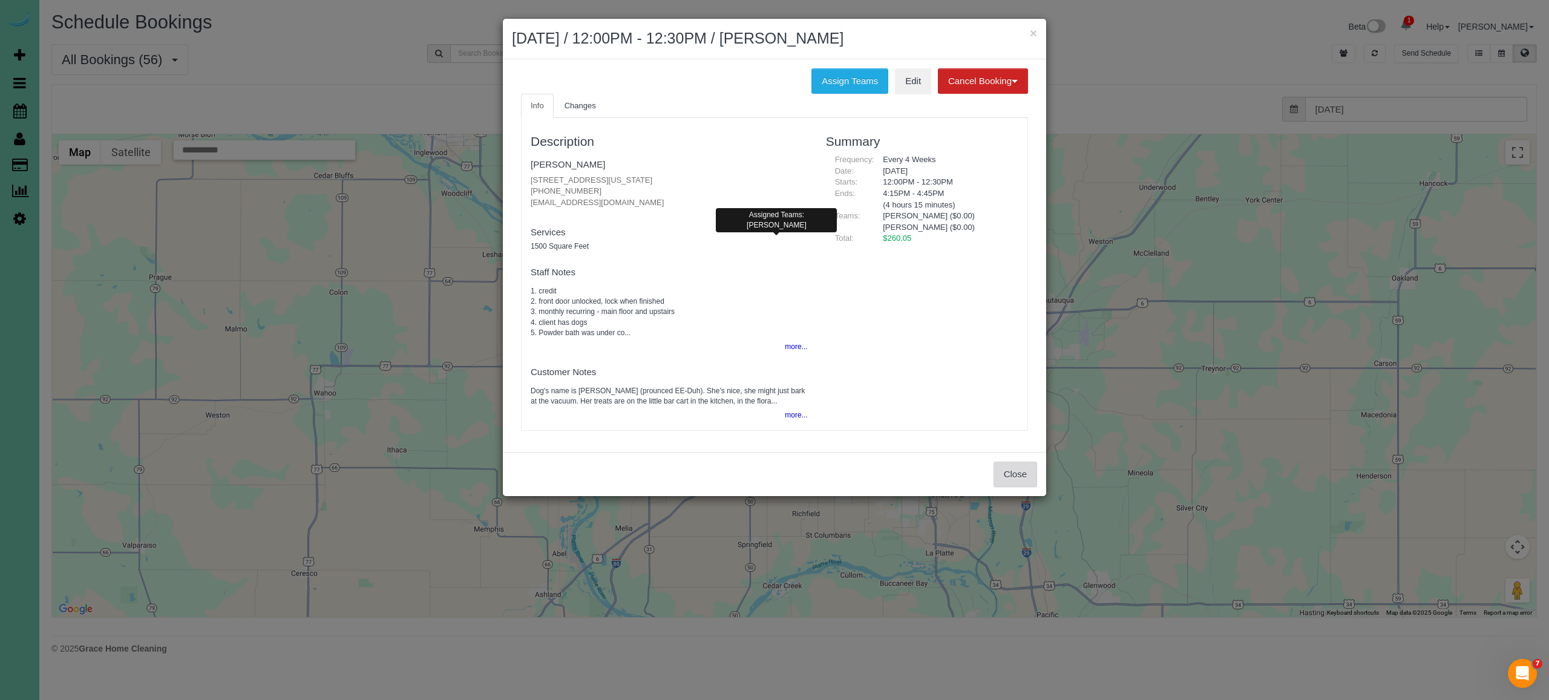
click at [1010, 473] on button "Close" at bounding box center [1016, 474] width 44 height 25
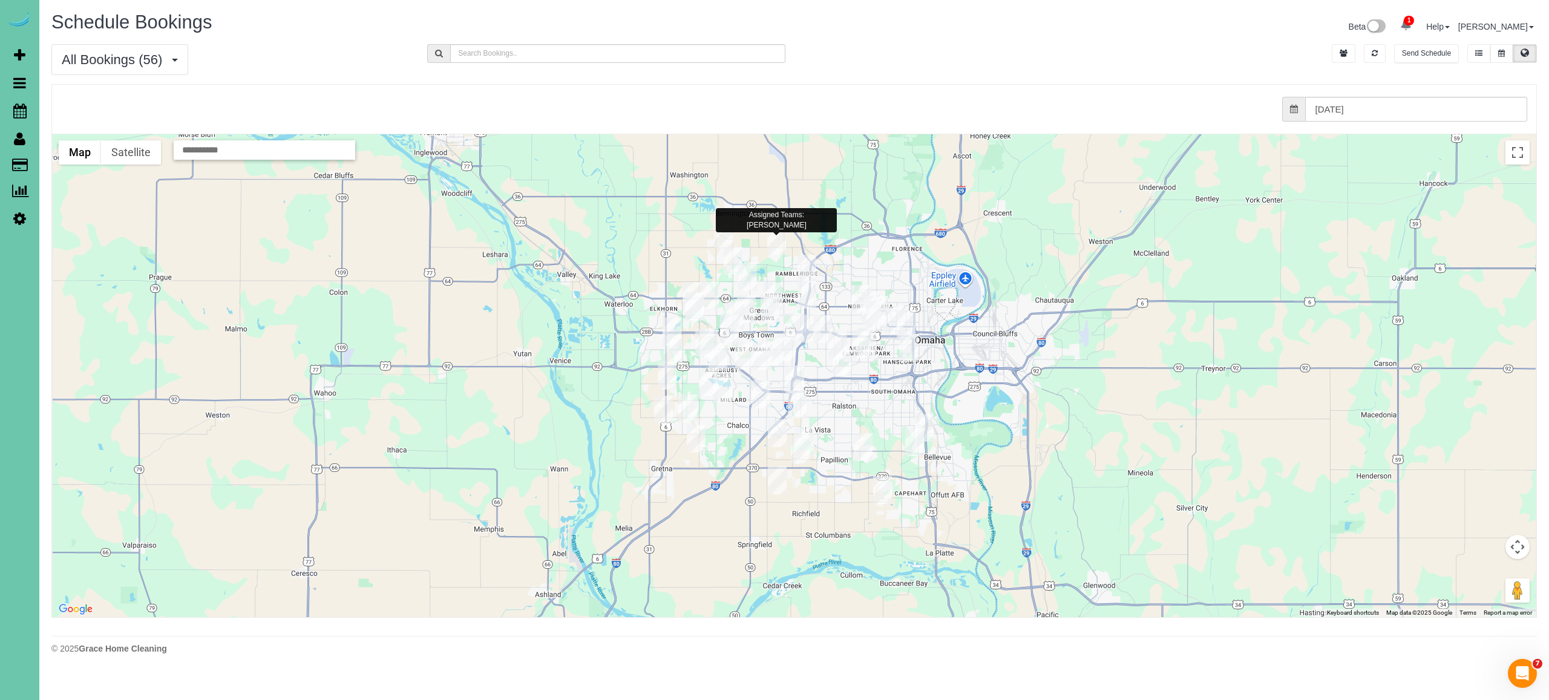
click at [720, 357] on img "10/14/2025 8:00AM - John Barr - 16612 Oak St, Omaha, NE 68130" at bounding box center [718, 357] width 19 height 28
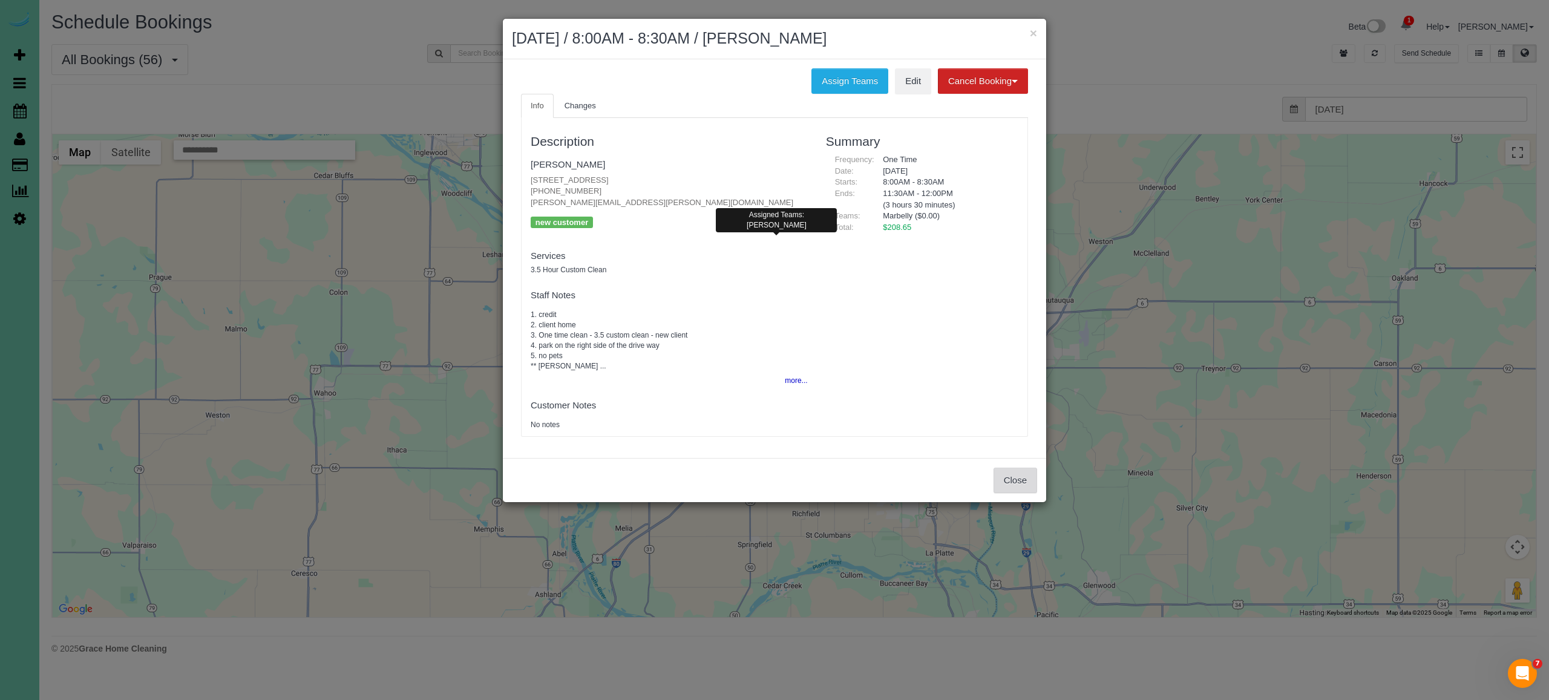
click at [1031, 485] on button "Close" at bounding box center [1016, 480] width 44 height 25
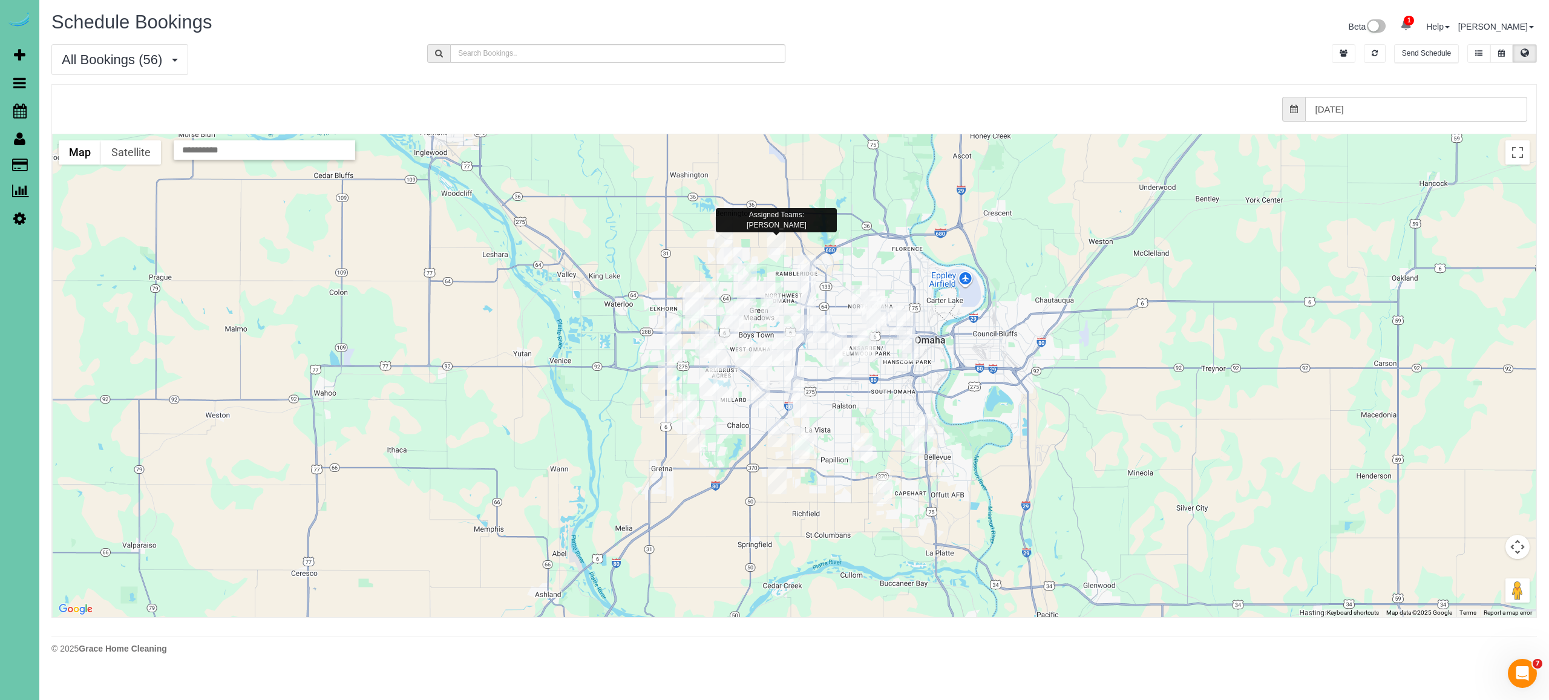
click at [726, 390] on img "10/14/2025 12:00PM - Andrew Abraham - 5324 S 162 Ave, Omaha, NE 68135" at bounding box center [723, 388] width 19 height 28
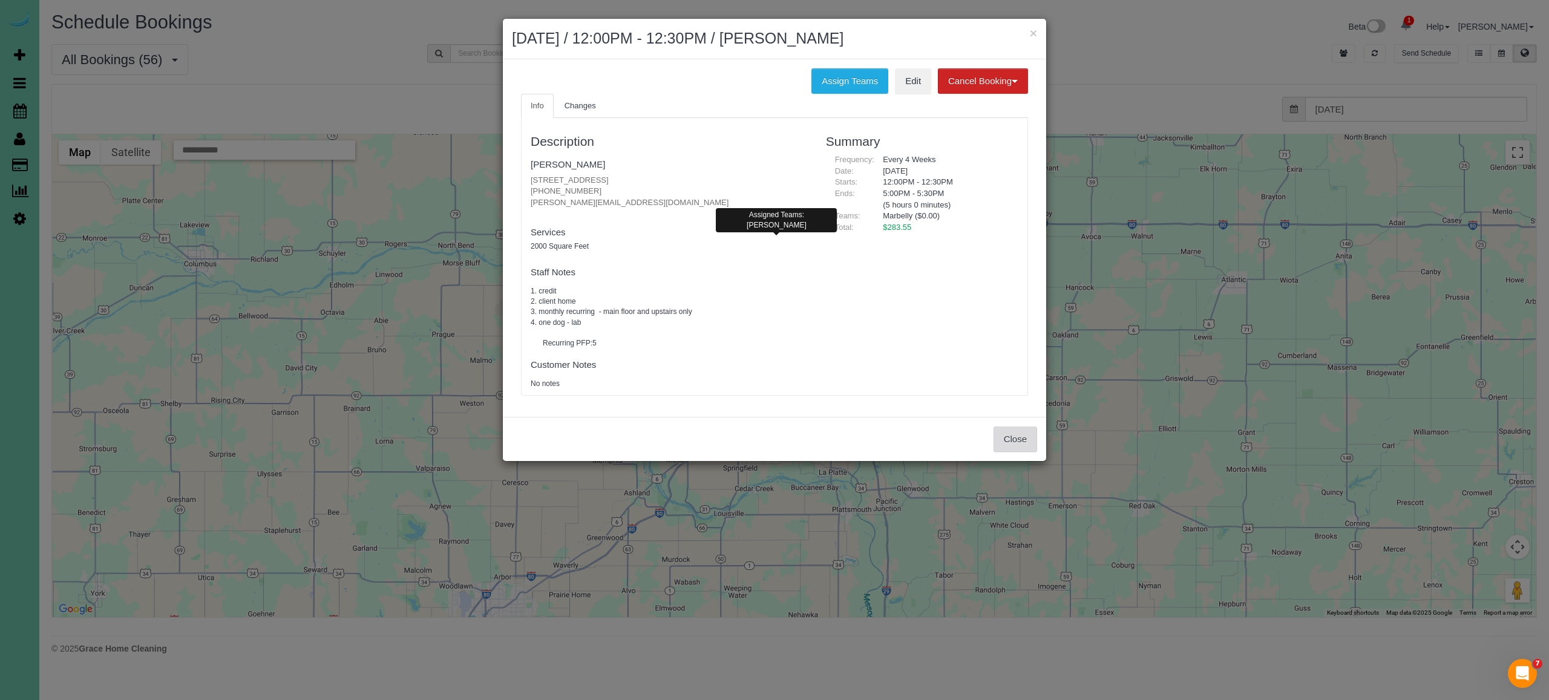
drag, startPoint x: 1028, startPoint y: 443, endPoint x: 908, endPoint y: 425, distance: 120.5
click at [1027, 442] on button "Close" at bounding box center [1016, 439] width 44 height 25
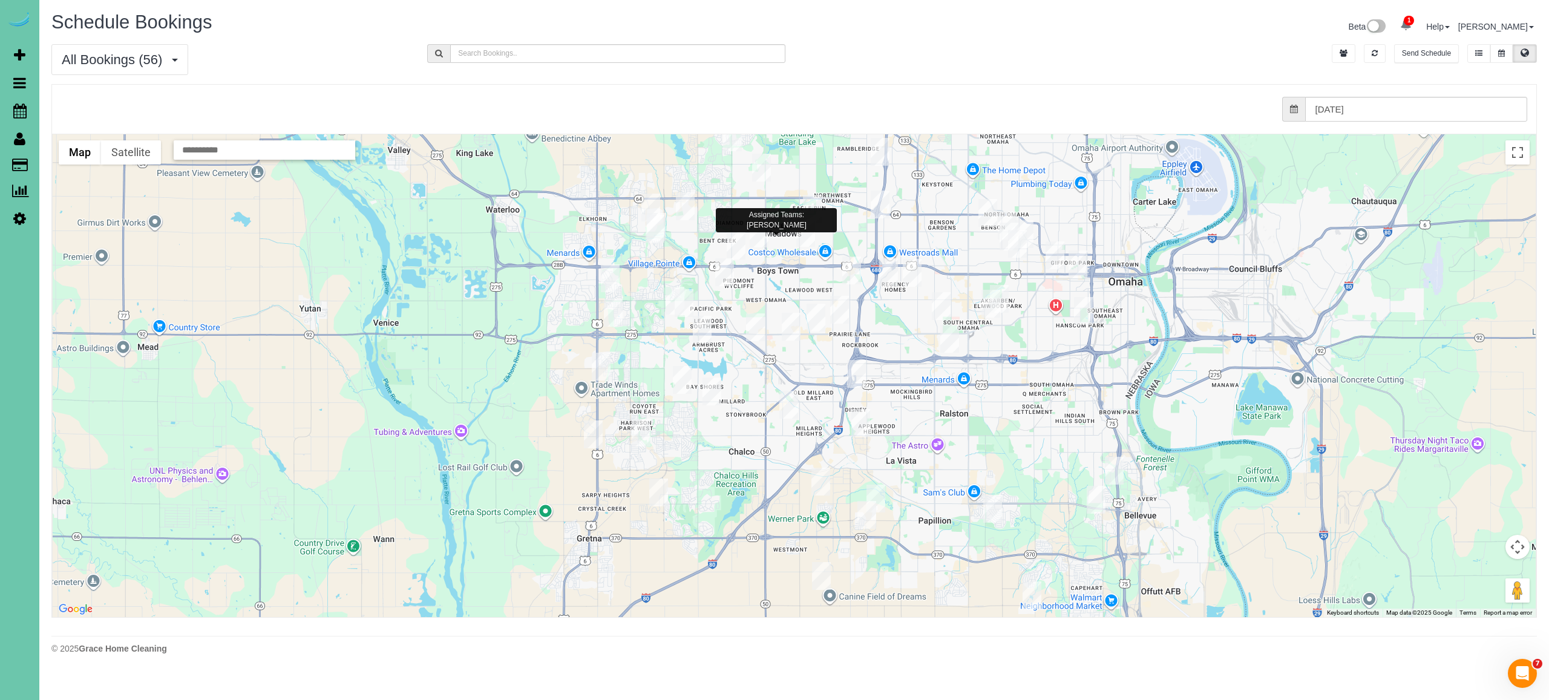
drag, startPoint x: 834, startPoint y: 412, endPoint x: 1191, endPoint y: 494, distance: 365.9
click at [1191, 494] on div at bounding box center [794, 375] width 1483 height 483
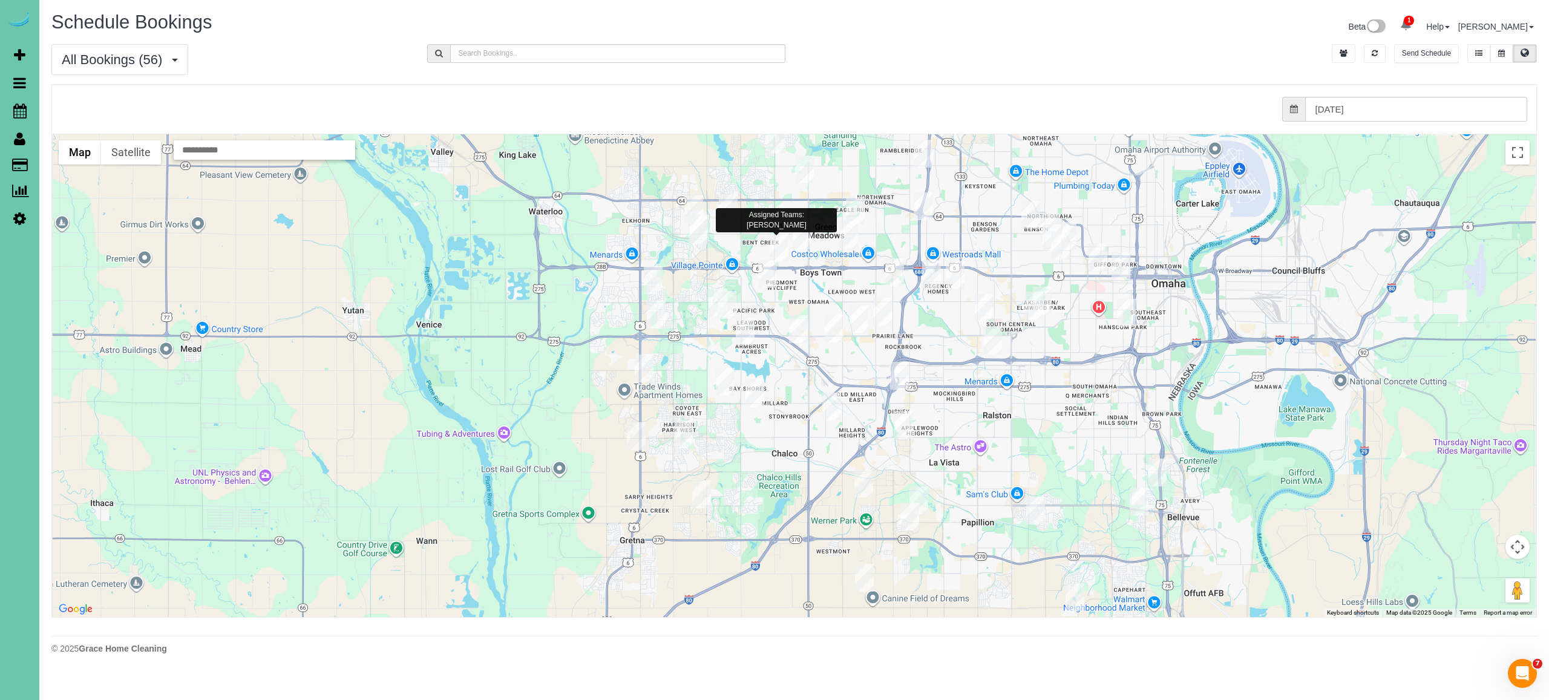
click at [1066, 241] on img "10/14/2025 12:30PM - Lisa Freifeld - 5203 Burt St, Omaha, NE 68132" at bounding box center [1060, 246] width 19 height 28
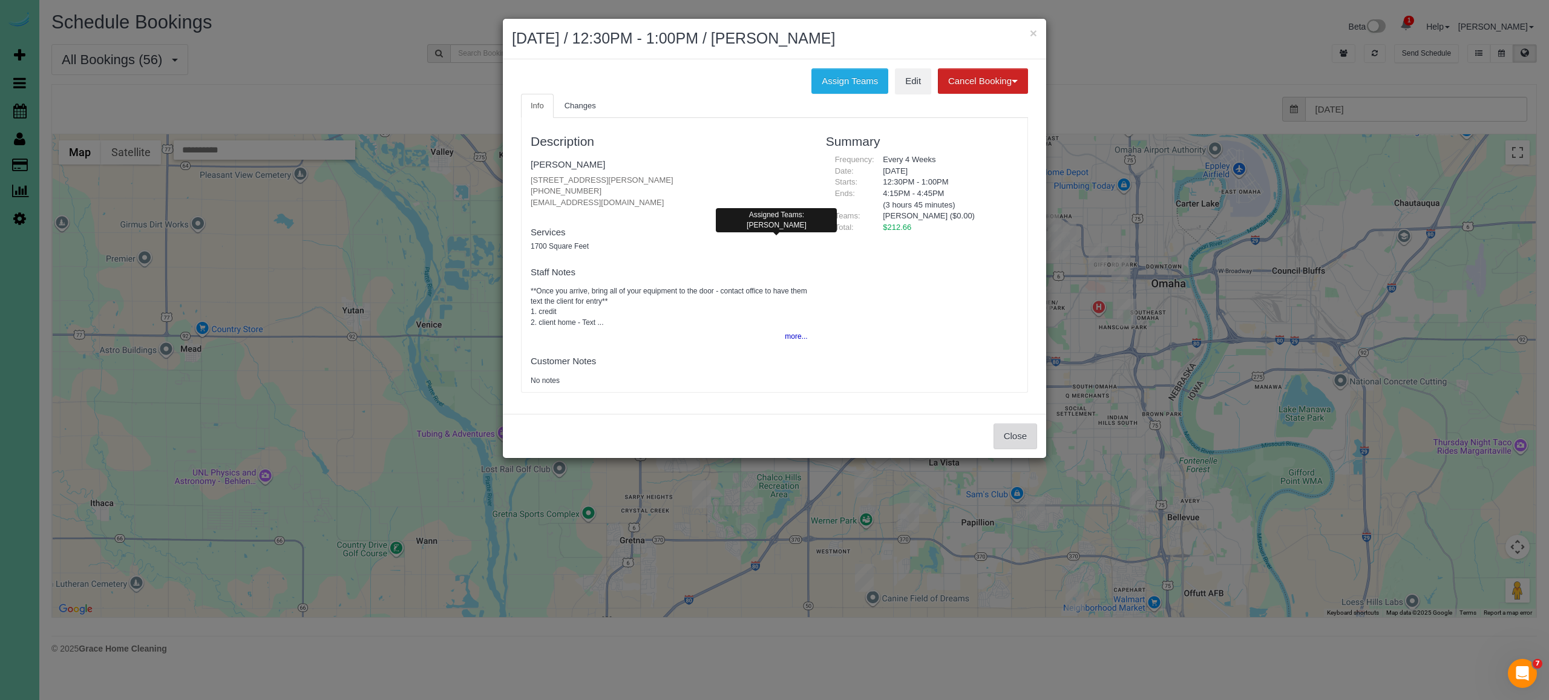
click at [1011, 432] on button "Close" at bounding box center [1016, 436] width 44 height 25
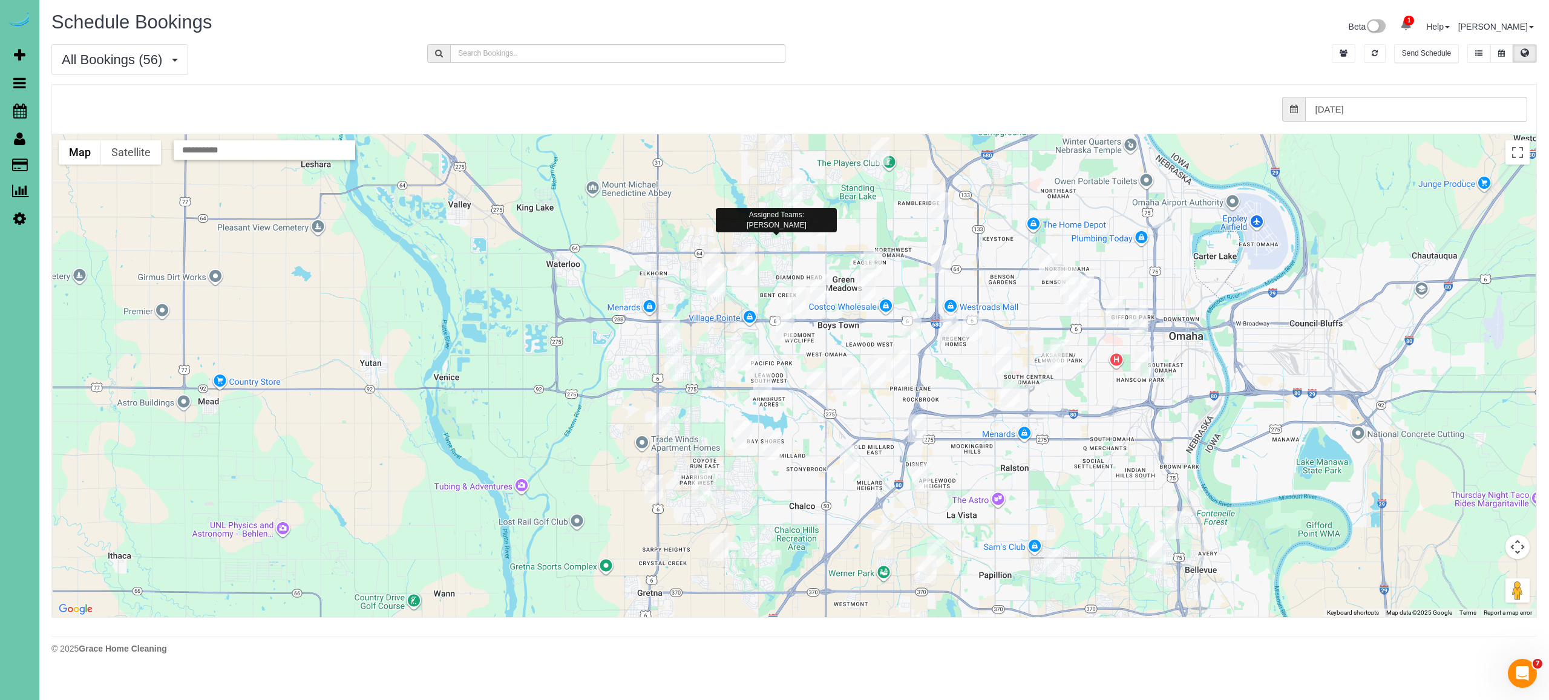
drag, startPoint x: 1054, startPoint y: 364, endPoint x: 1050, endPoint y: 448, distance: 83.6
click at [1050, 448] on div at bounding box center [794, 375] width 1483 height 483
click at [1499, 53] on button at bounding box center [1502, 53] width 22 height 19
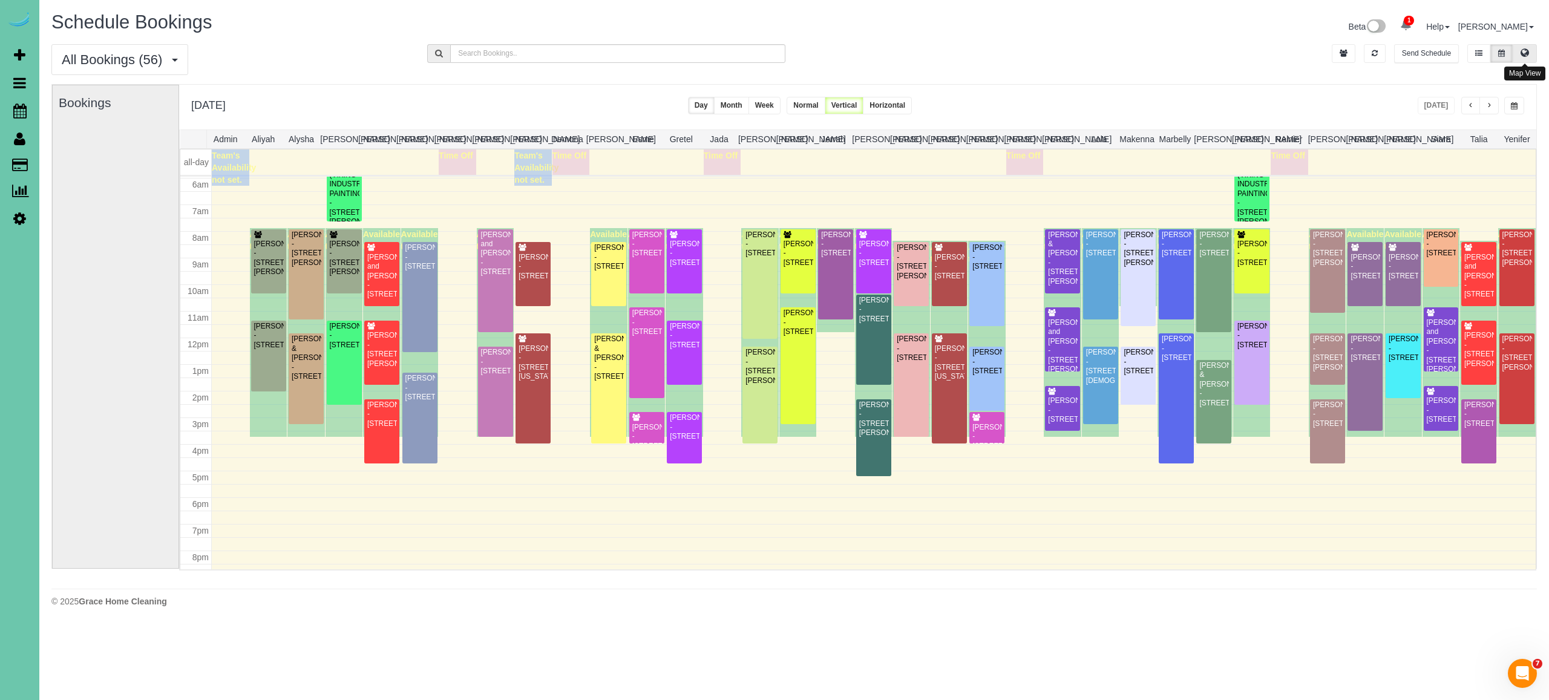
click at [1519, 55] on button at bounding box center [1525, 53] width 24 height 19
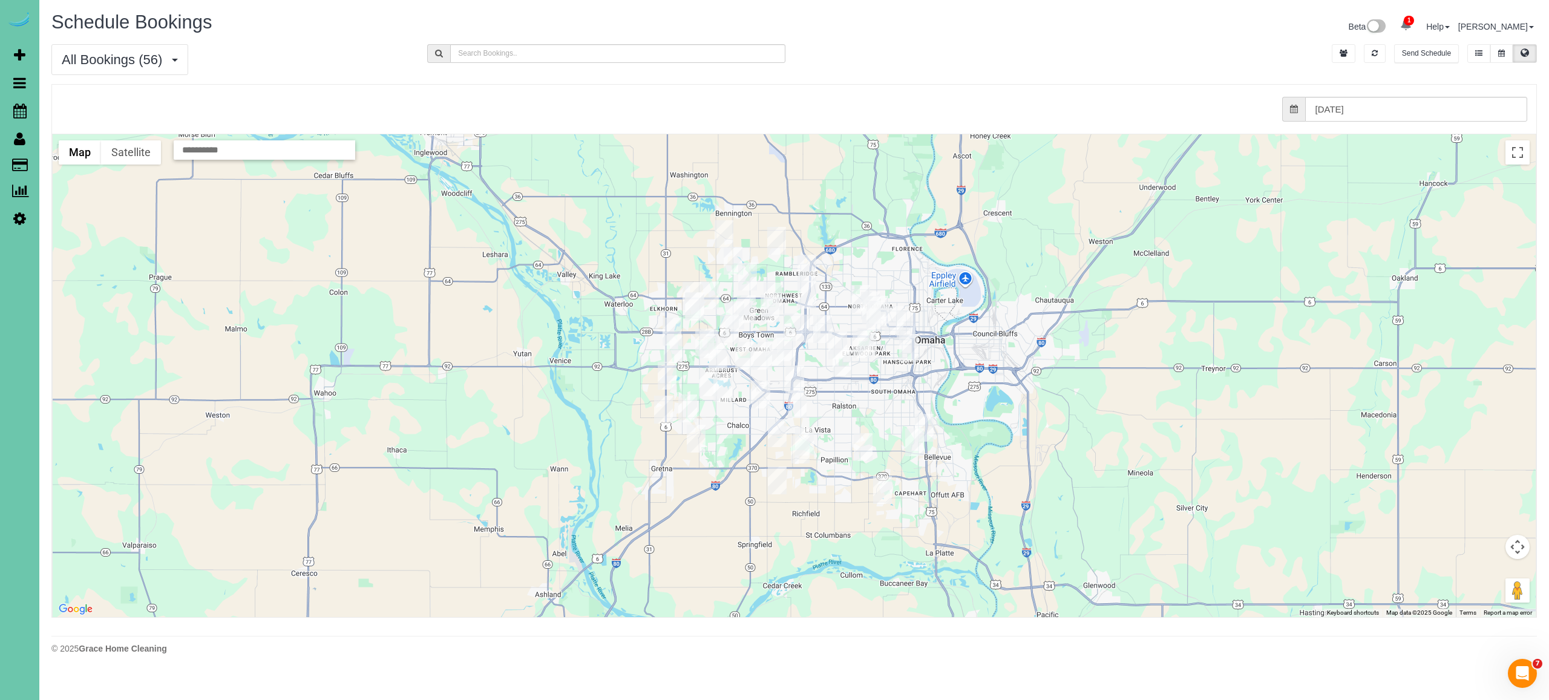
click at [872, 317] on img "10/14/2025 12:30PM - Lisa Freifeld - 5203 Burt St, Omaha, NE 68132" at bounding box center [876, 315] width 19 height 28
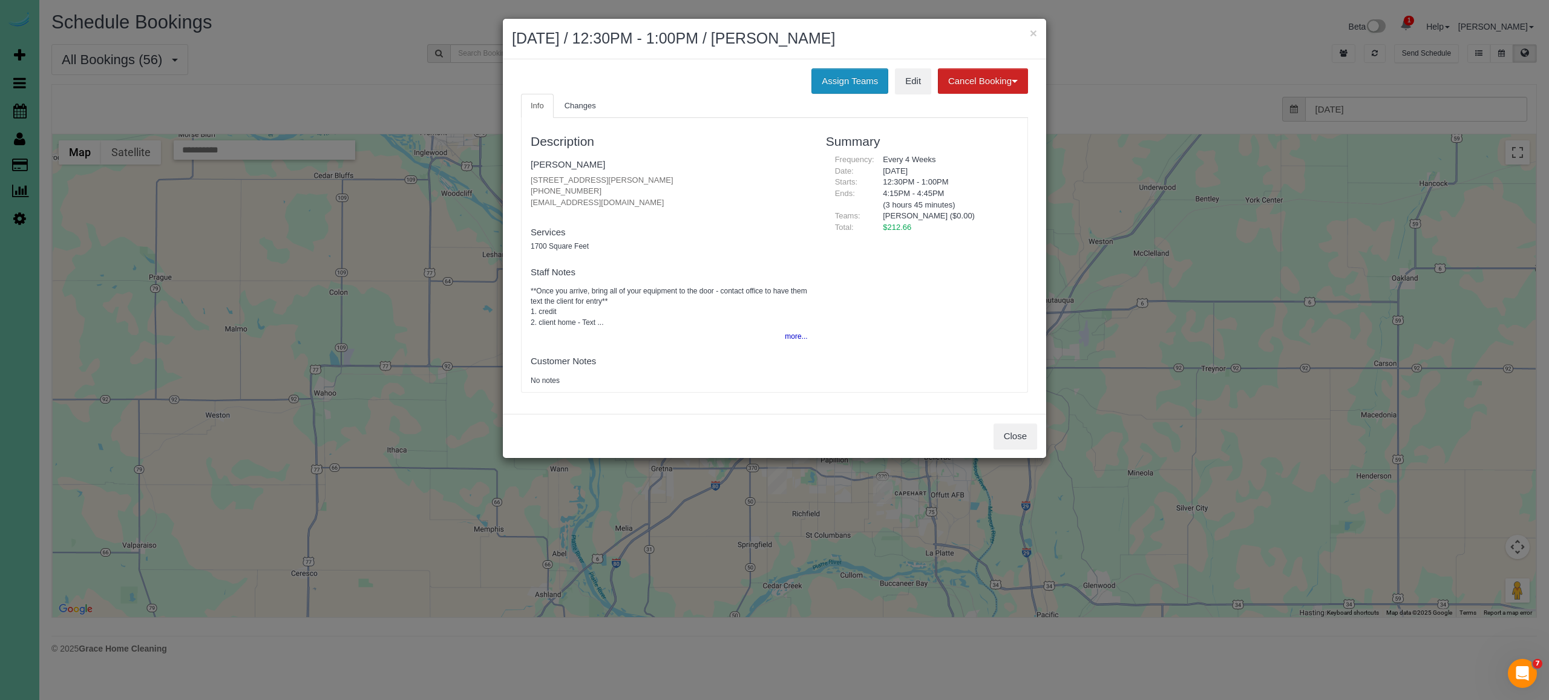
click at [848, 84] on button "Assign Teams" at bounding box center [850, 80] width 77 height 25
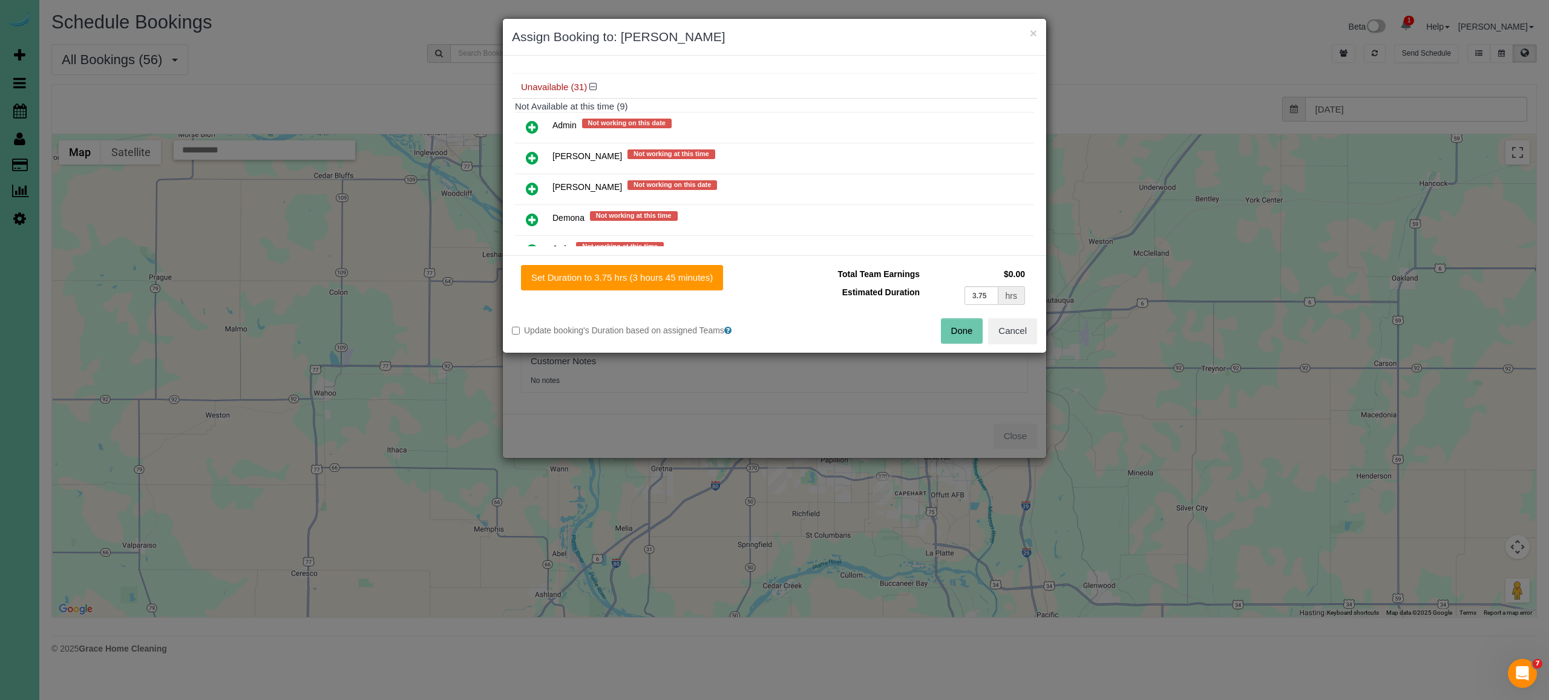
scroll to position [231, 0]
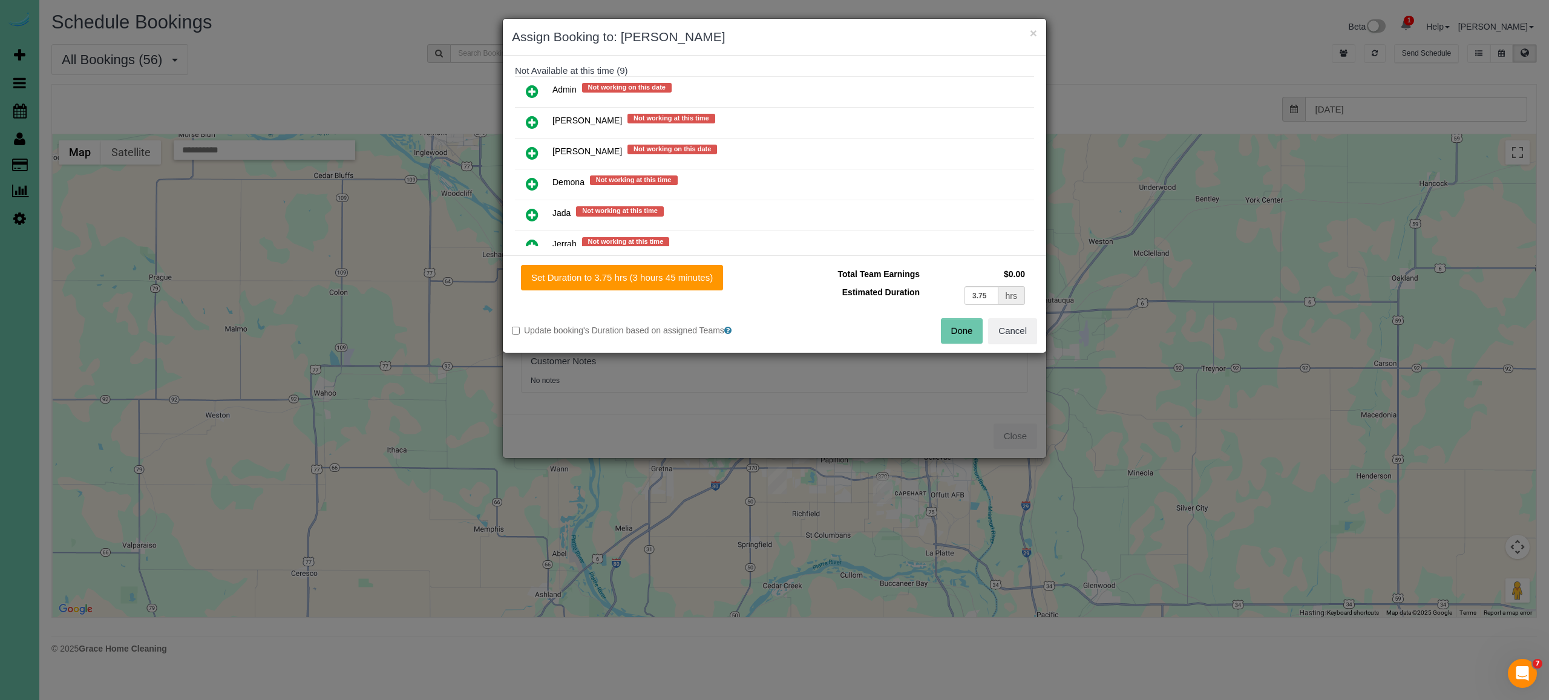
click at [529, 146] on icon at bounding box center [532, 153] width 13 height 15
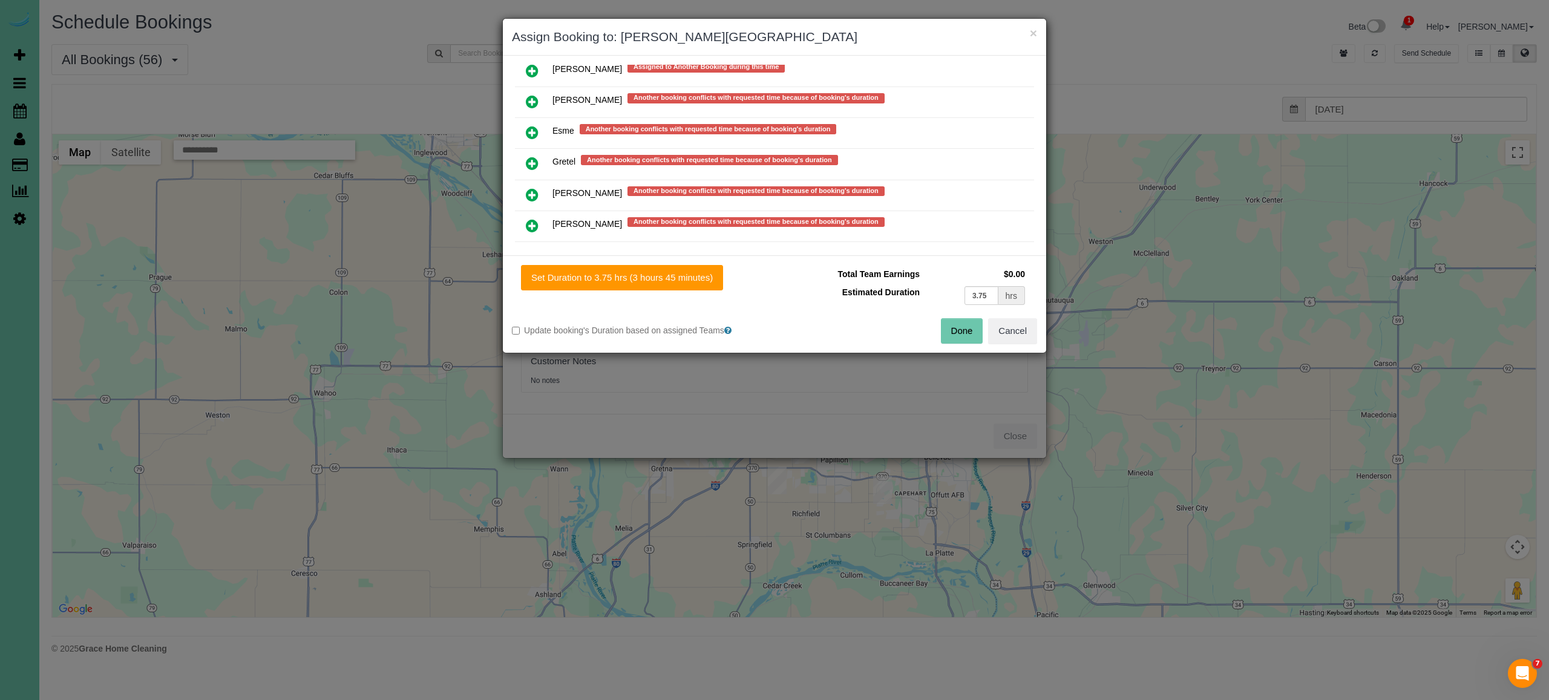
scroll to position [721, 0]
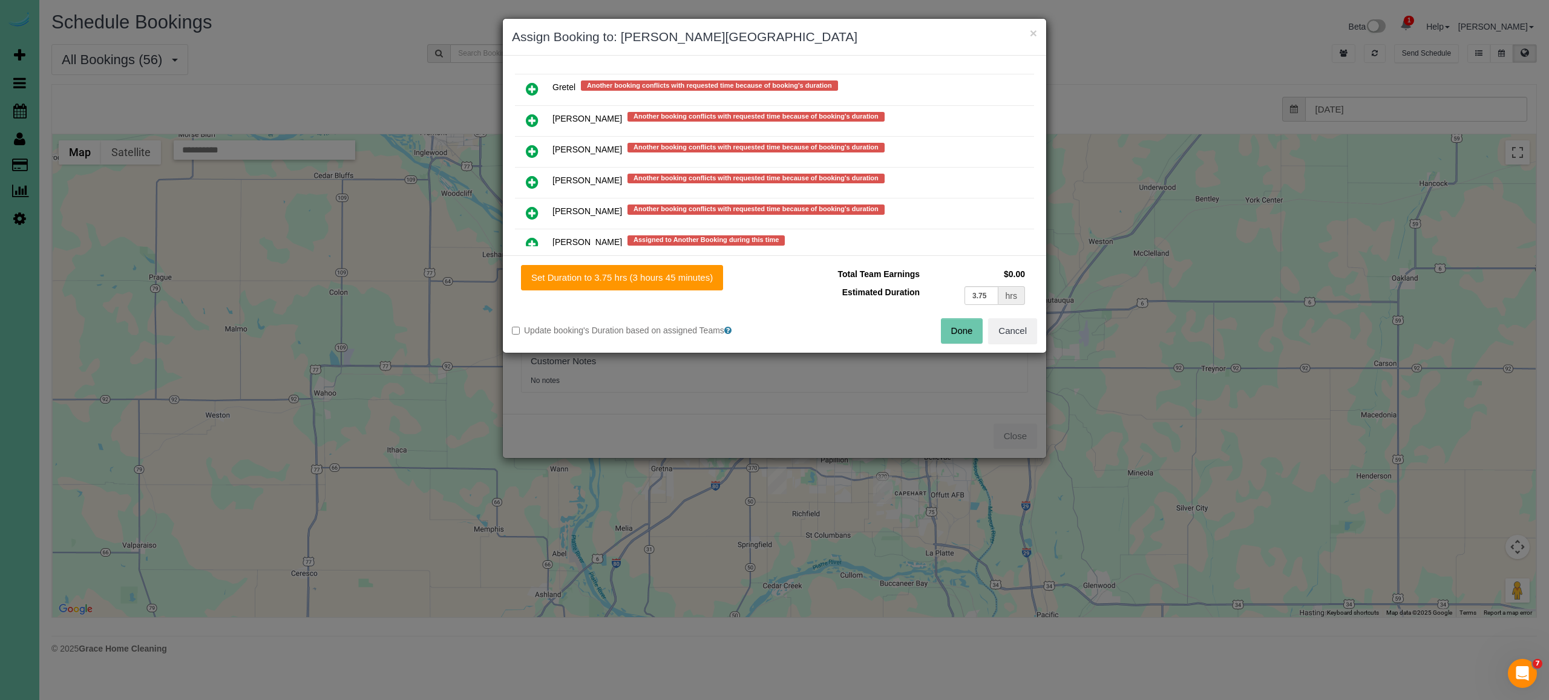
click at [536, 206] on icon at bounding box center [532, 213] width 13 height 15
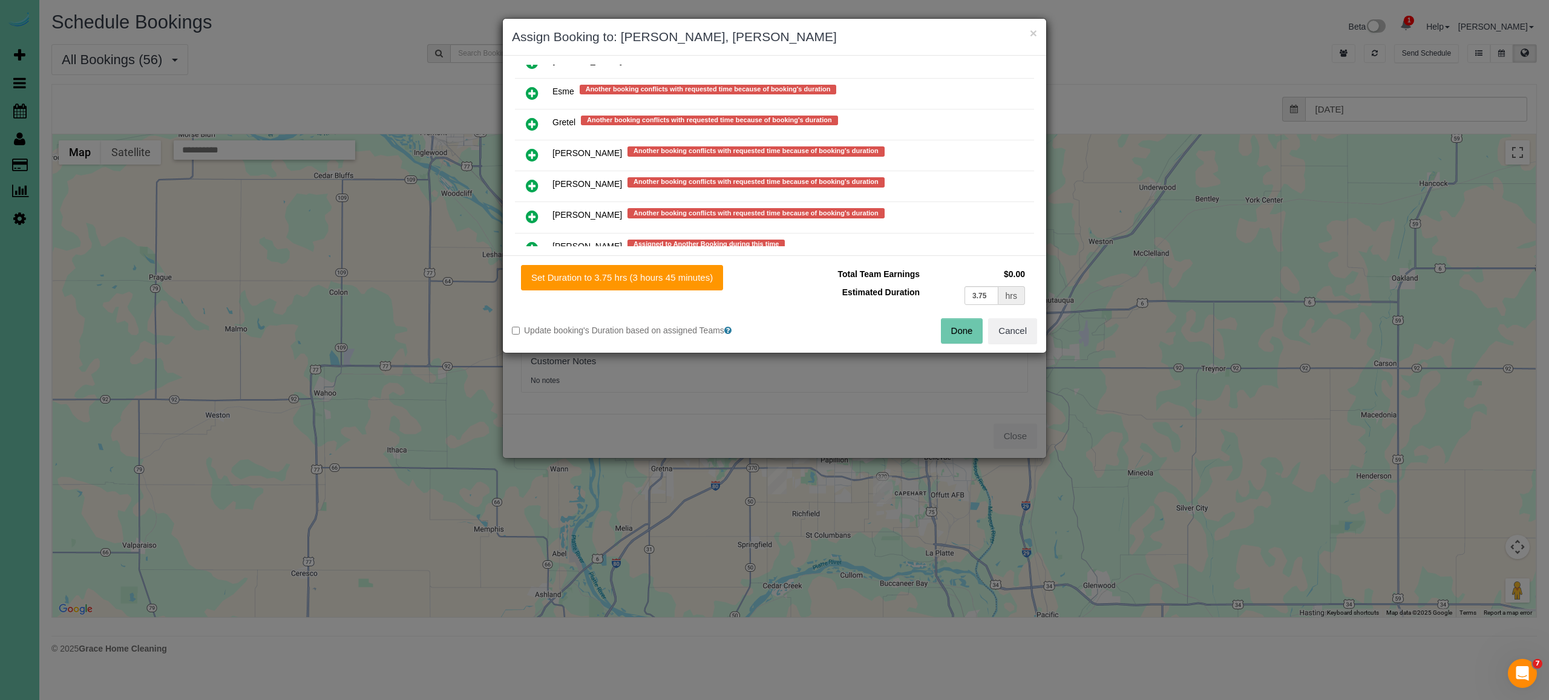
scroll to position [809, 0]
click at [964, 323] on button "Done" at bounding box center [962, 330] width 42 height 25
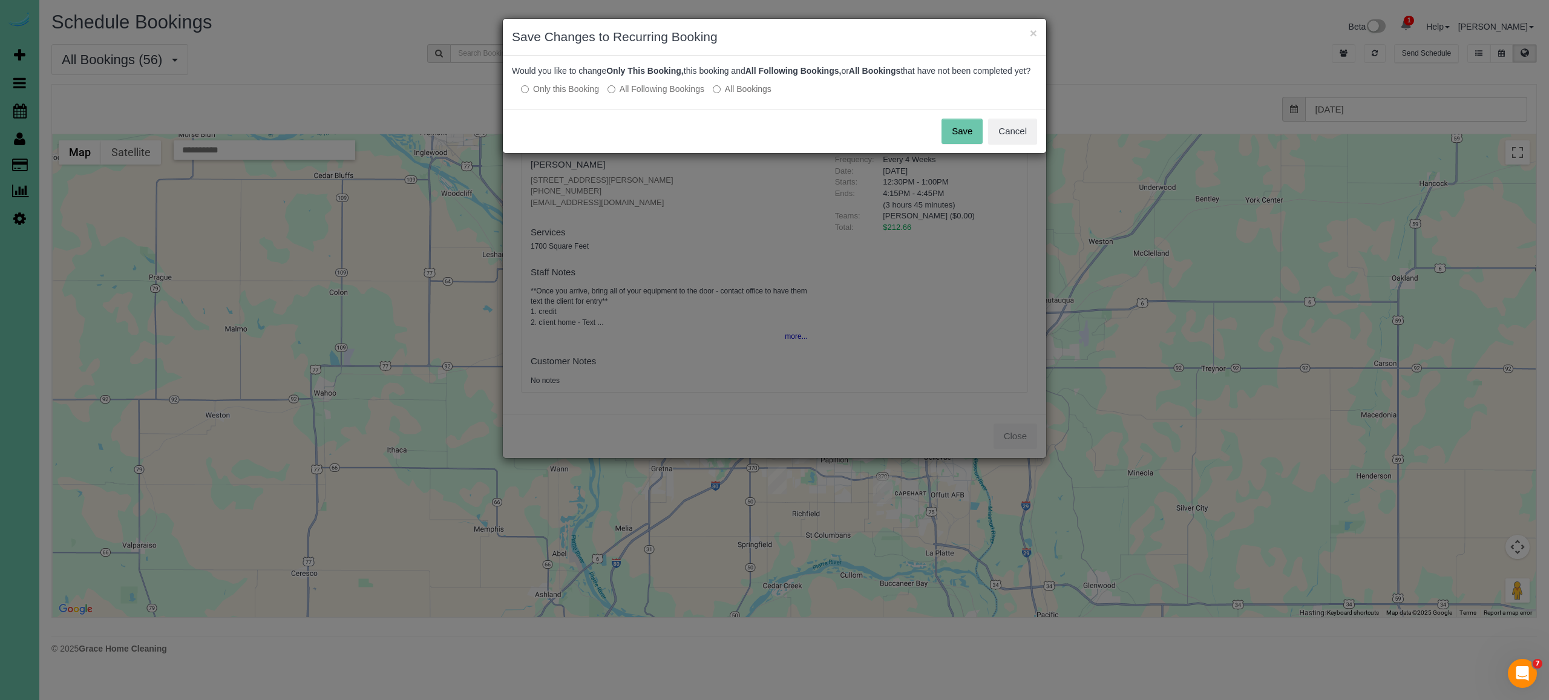
click at [975, 144] on button "Save" at bounding box center [962, 131] width 41 height 25
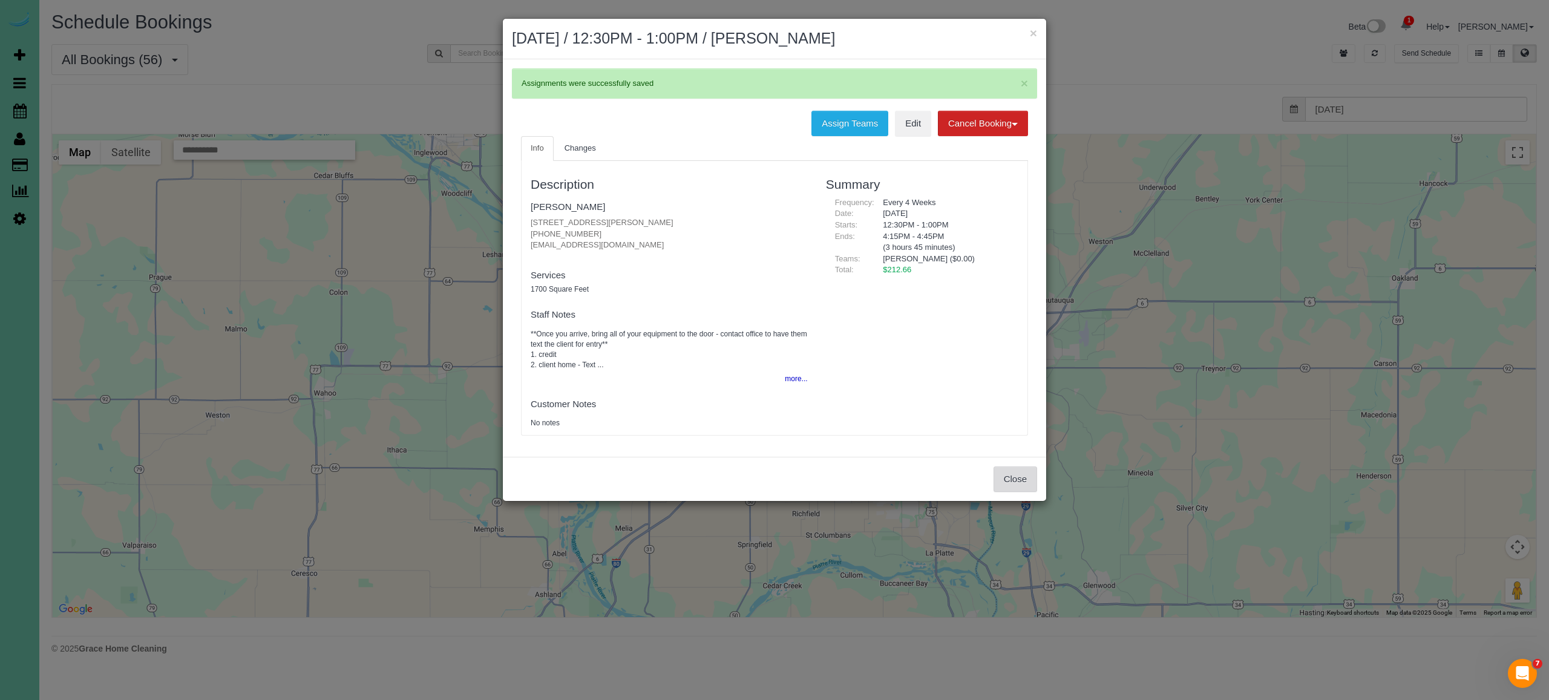
click at [1018, 471] on button "Close" at bounding box center [1016, 479] width 44 height 25
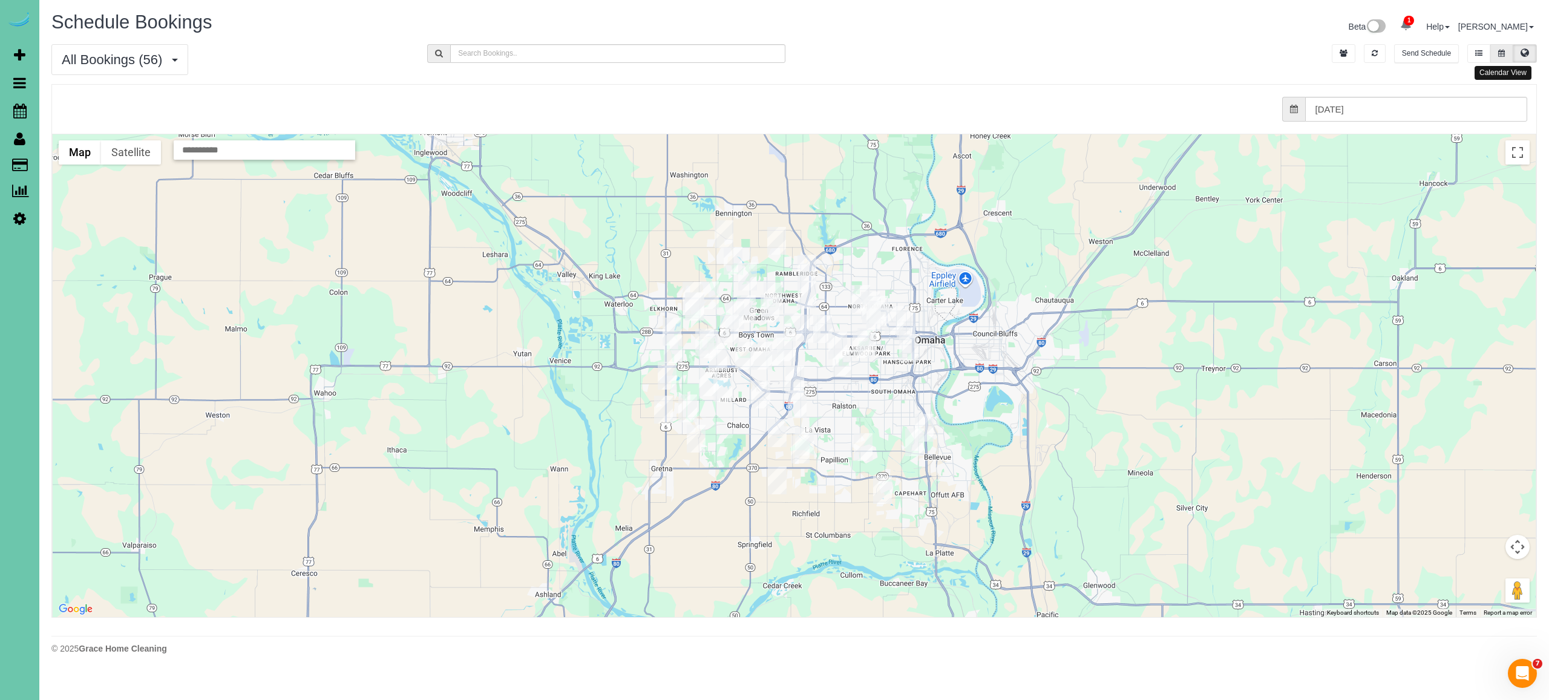
click at [1506, 56] on button at bounding box center [1502, 53] width 22 height 19
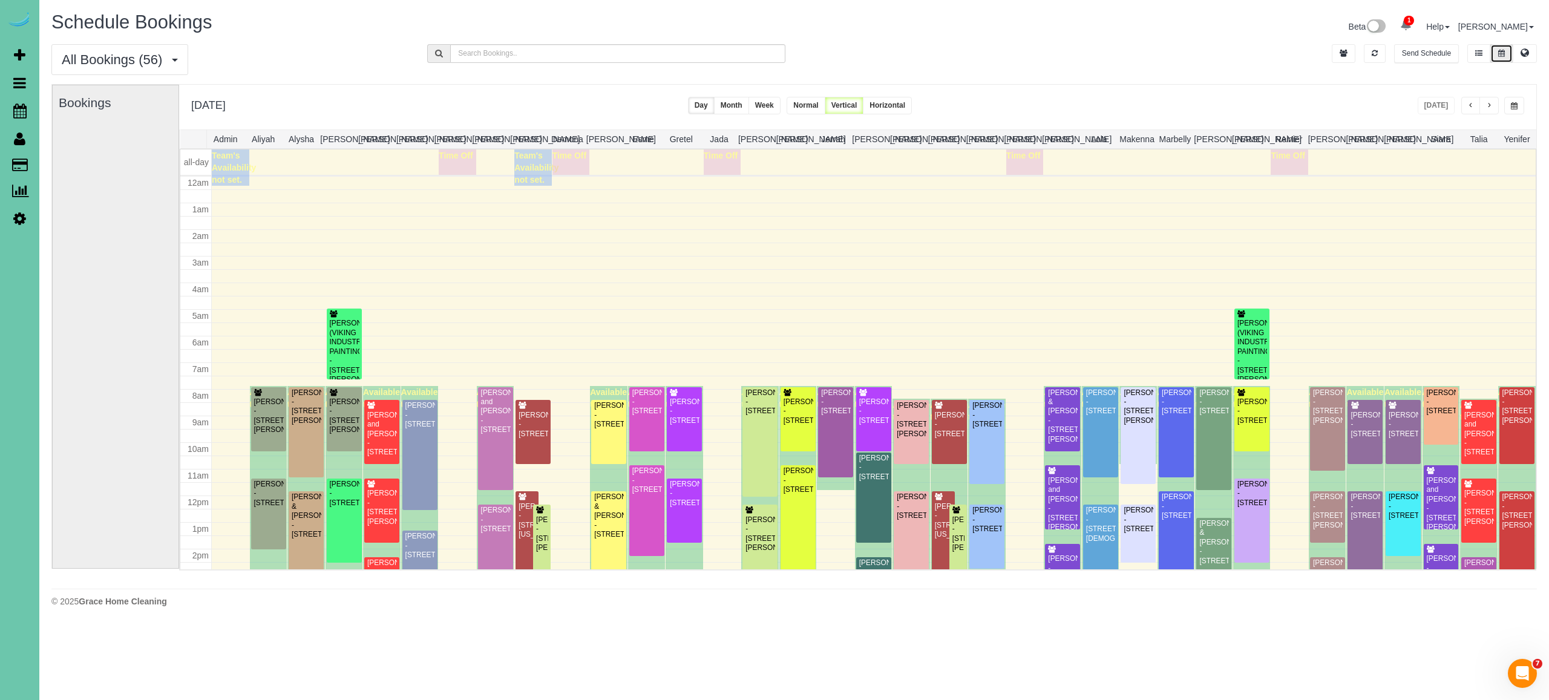
scroll to position [158, 0]
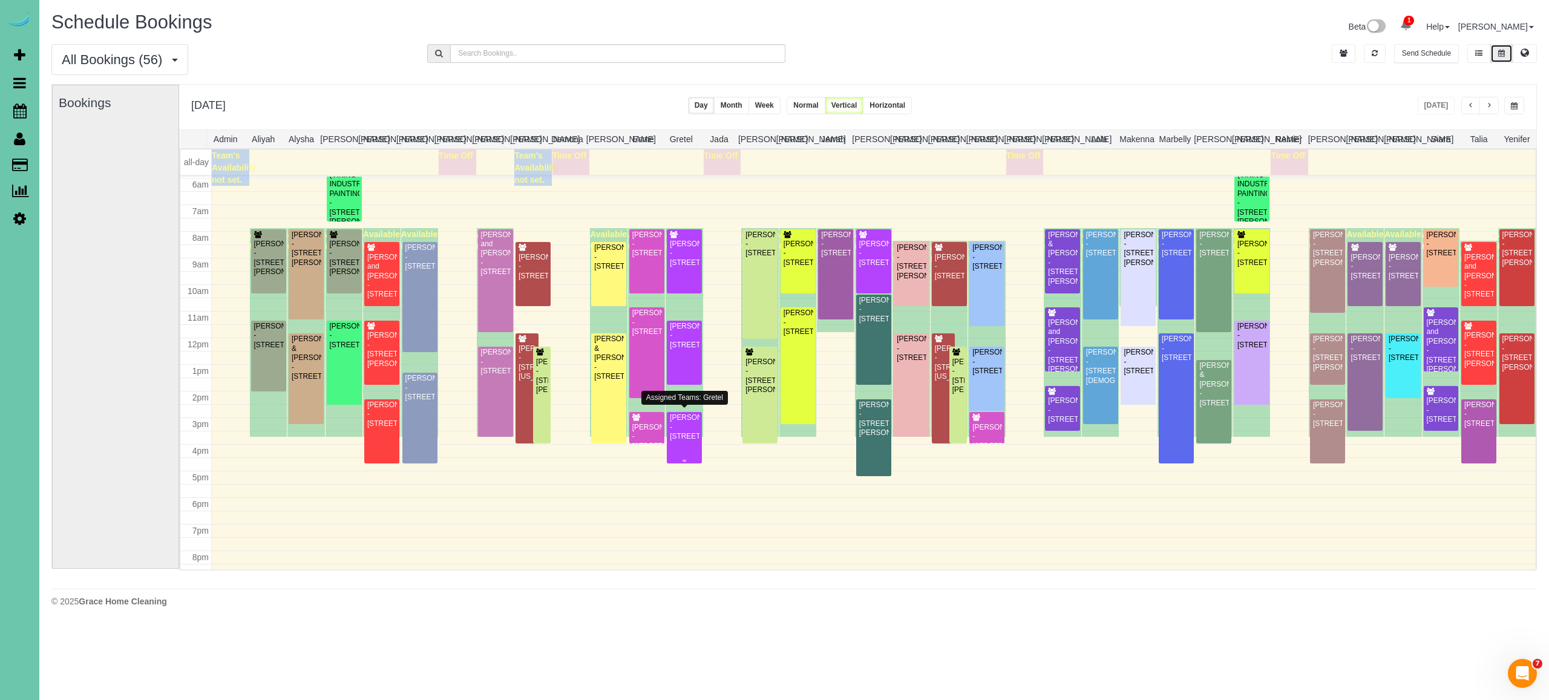
click at [695, 431] on div "Carla Swartz - 3220 Farnam St #2504, Omaha, NE 68131" at bounding box center [684, 427] width 30 height 28
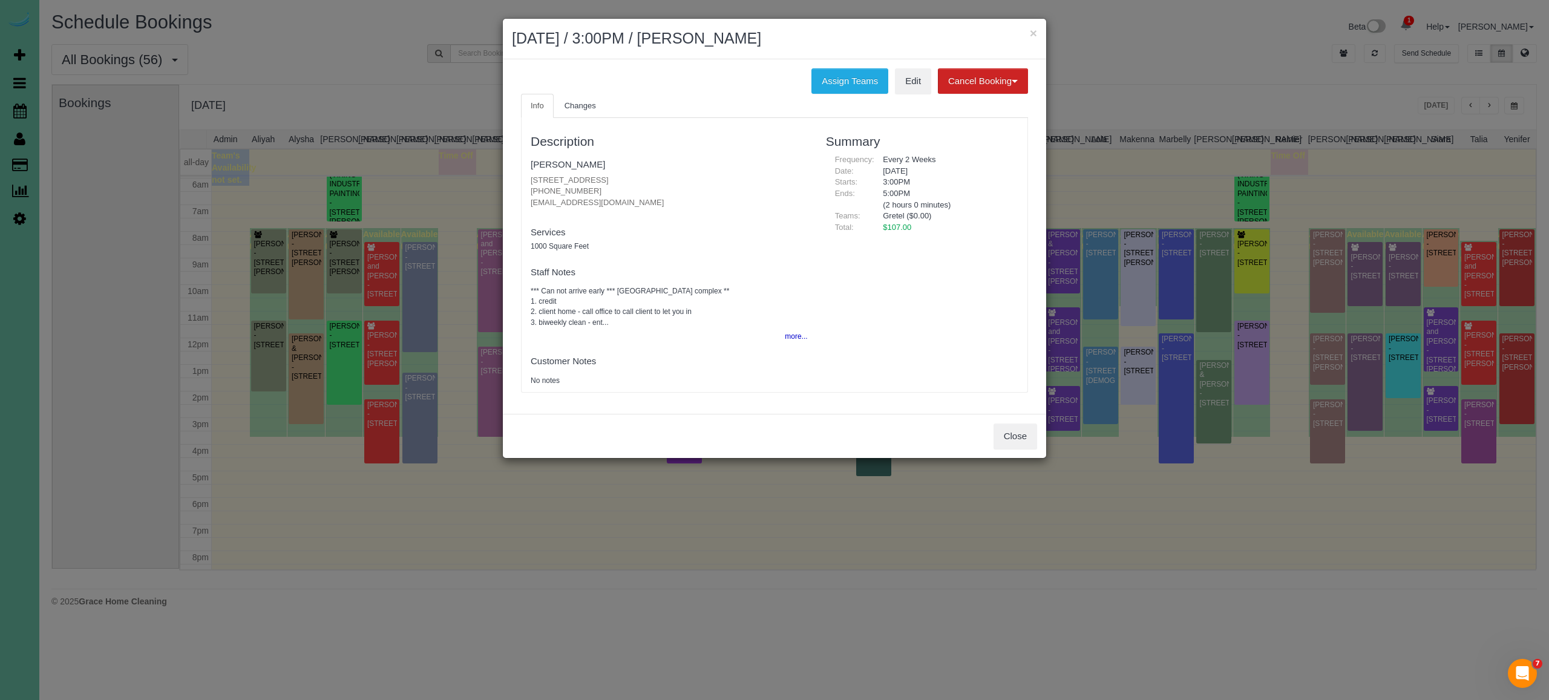
drag, startPoint x: 576, startPoint y: 189, endPoint x: 517, endPoint y: 190, distance: 59.3
click at [517, 190] on div "Info Changes Description Carla Swartz 3220 Farnam St #2504, Omaha, NE 68131 (40…" at bounding box center [774, 249] width 525 height 311
copy p "(402) 344-7180"
click at [1014, 430] on button "Close" at bounding box center [1016, 436] width 44 height 25
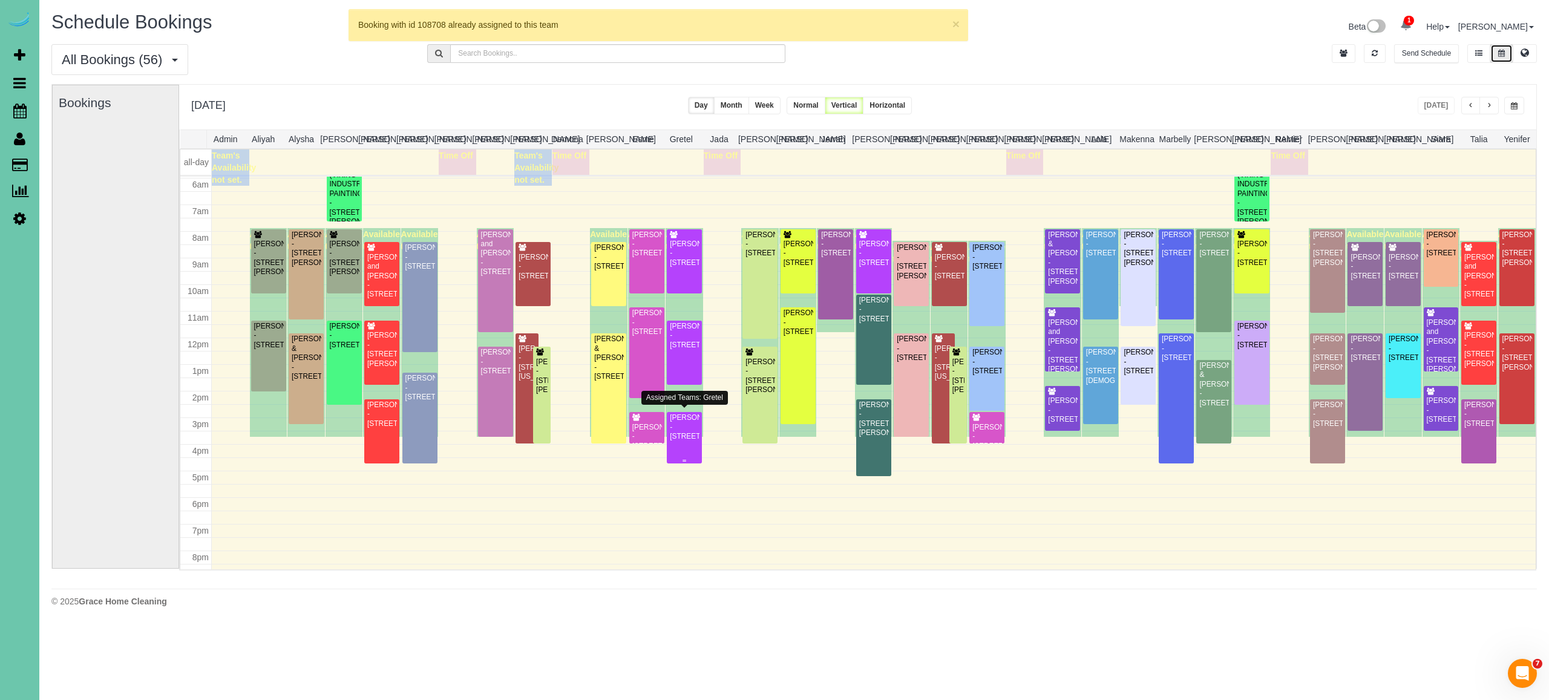
click at [697, 426] on div "Carla Swartz - 3220 Farnam St #2504, Omaha, NE 68131" at bounding box center [684, 427] width 30 height 28
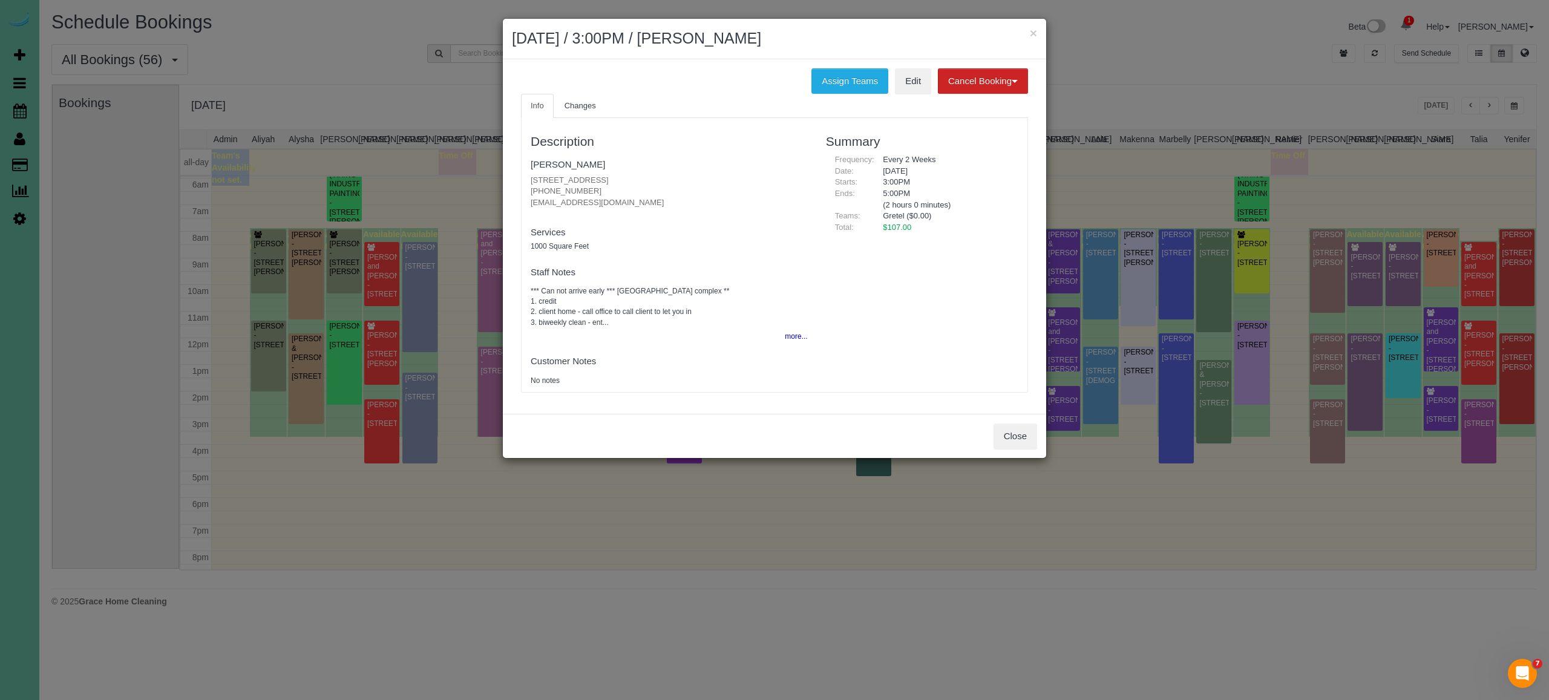
drag, startPoint x: 658, startPoint y: 179, endPoint x: 511, endPoint y: 177, distance: 146.5
click at [512, 177] on div "Info Changes Description Carla Swartz 3220 Farnam St #2504, Omaha, NE 68131 (40…" at bounding box center [774, 249] width 525 height 311
copy p "3220 Farnam St #2504, Omaha, NE 68131"
drag, startPoint x: 1018, startPoint y: 429, endPoint x: 1010, endPoint y: 427, distance: 8.6
click at [1018, 429] on button "Close" at bounding box center [1016, 436] width 44 height 25
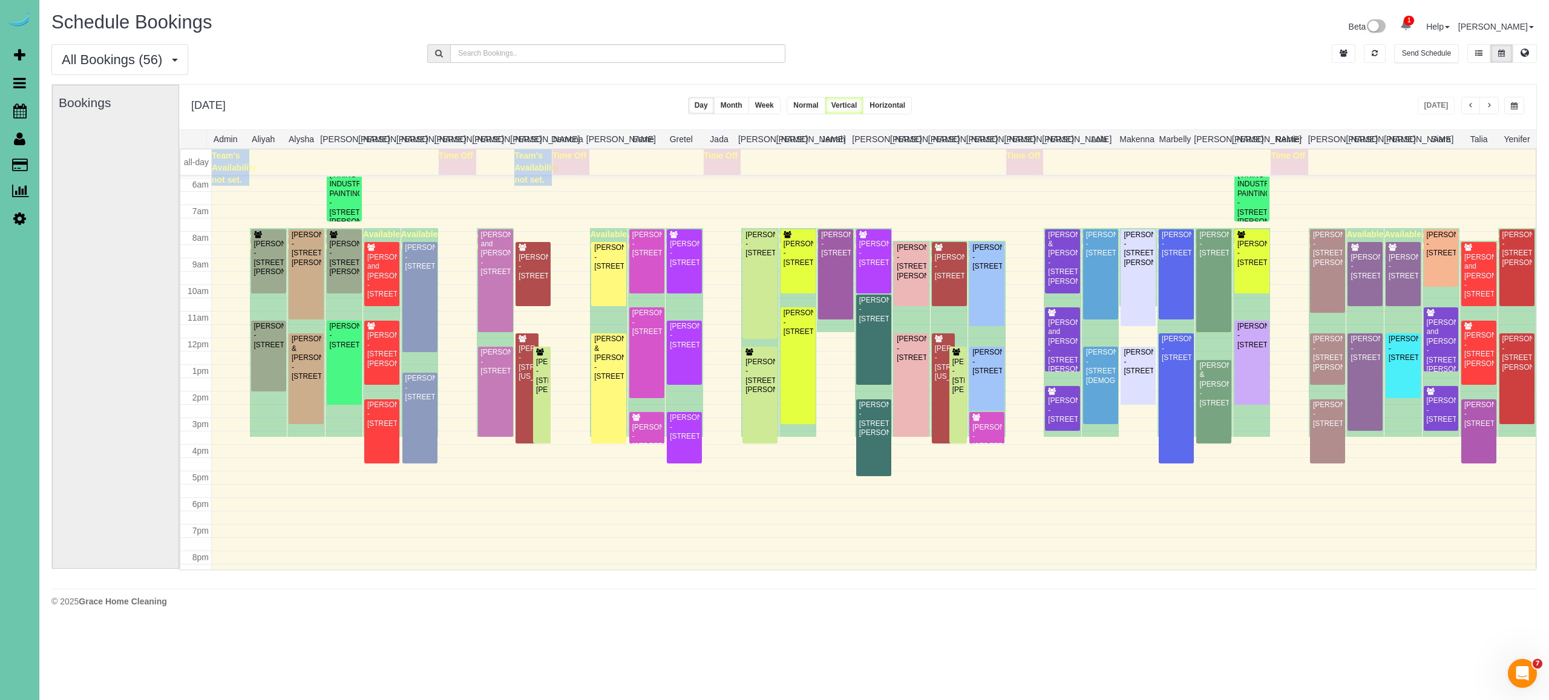
click at [1491, 108] on span "button" at bounding box center [1490, 105] width 6 height 7
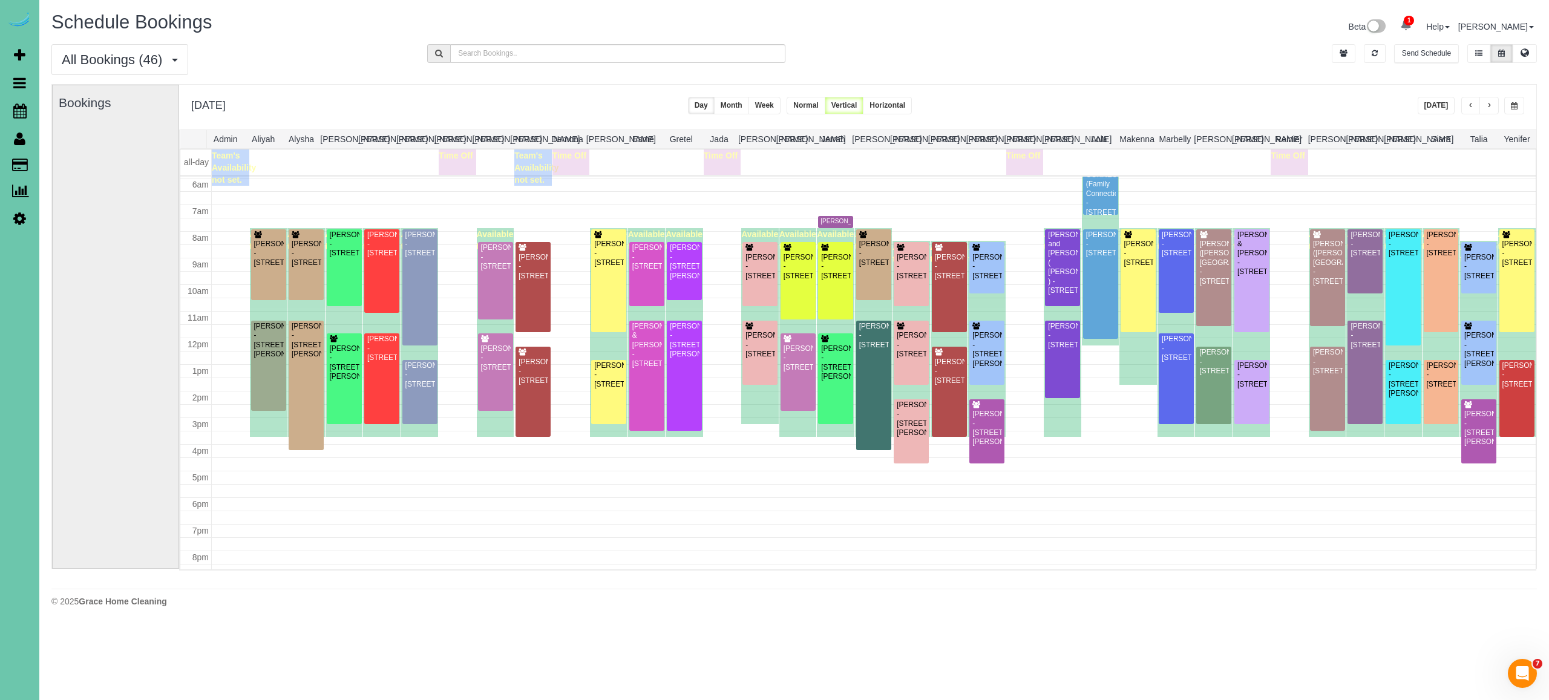
click at [1490, 107] on span "button" at bounding box center [1490, 105] width 6 height 7
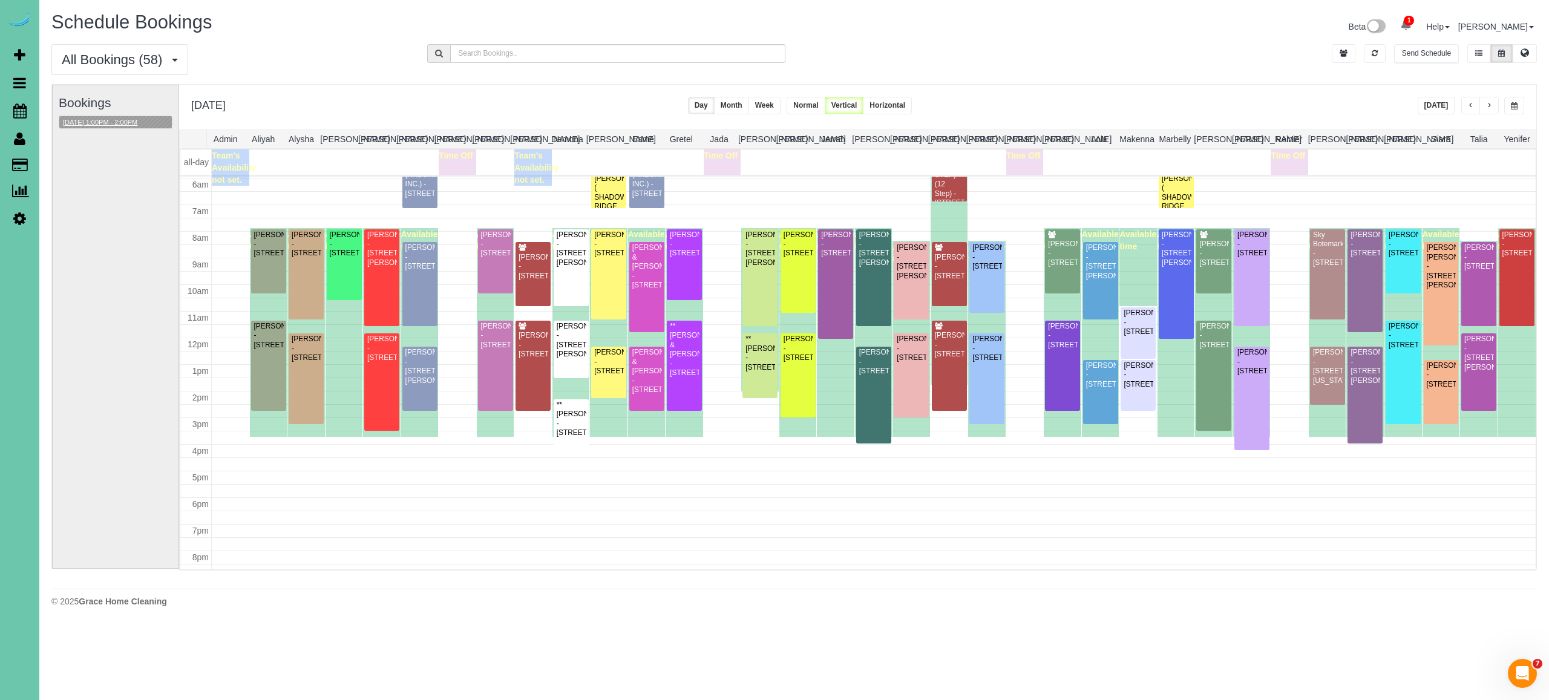
click at [141, 119] on button "10/16/2025 1:00PM - 2:00PM" at bounding box center [100, 122] width 82 height 13
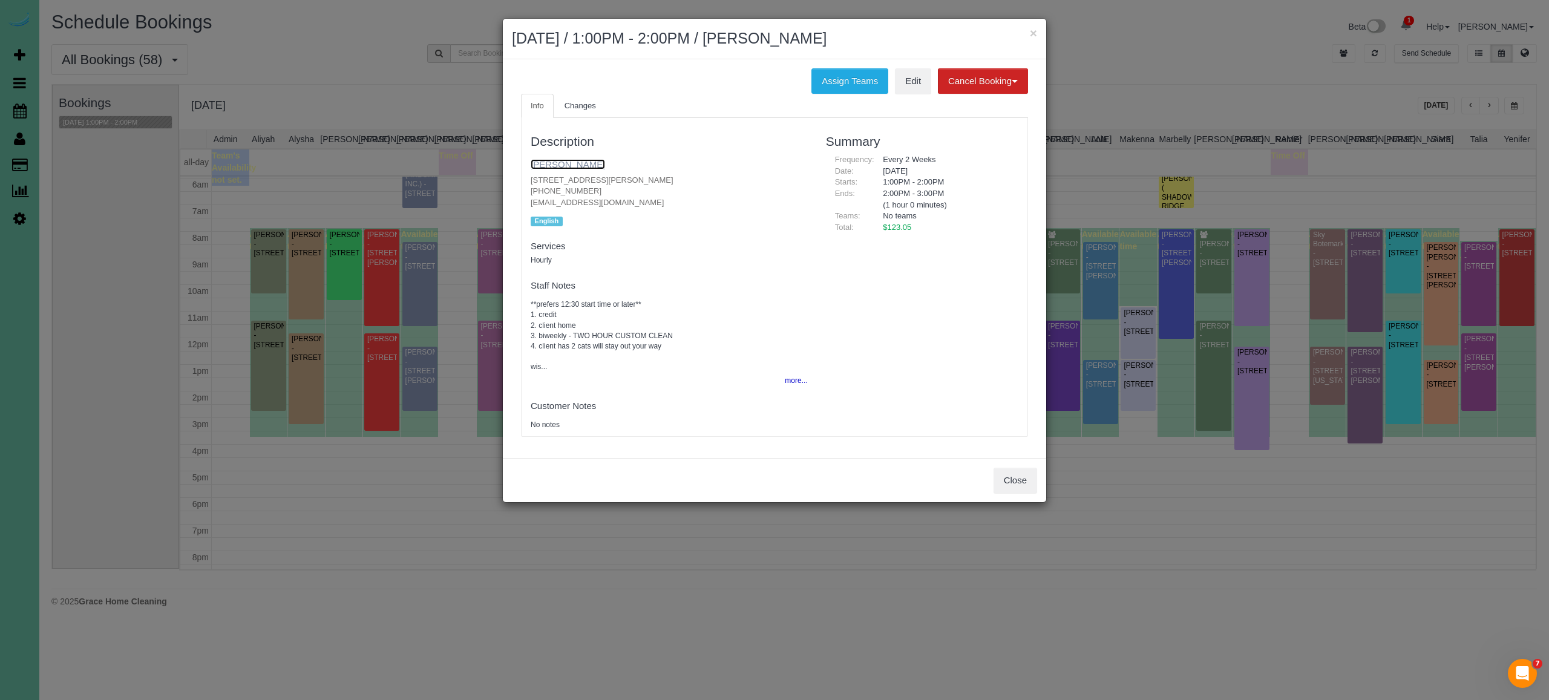
click at [584, 161] on link "Carol Lippincott" at bounding box center [568, 164] width 74 height 10
click at [1019, 476] on button "Close" at bounding box center [1016, 480] width 44 height 25
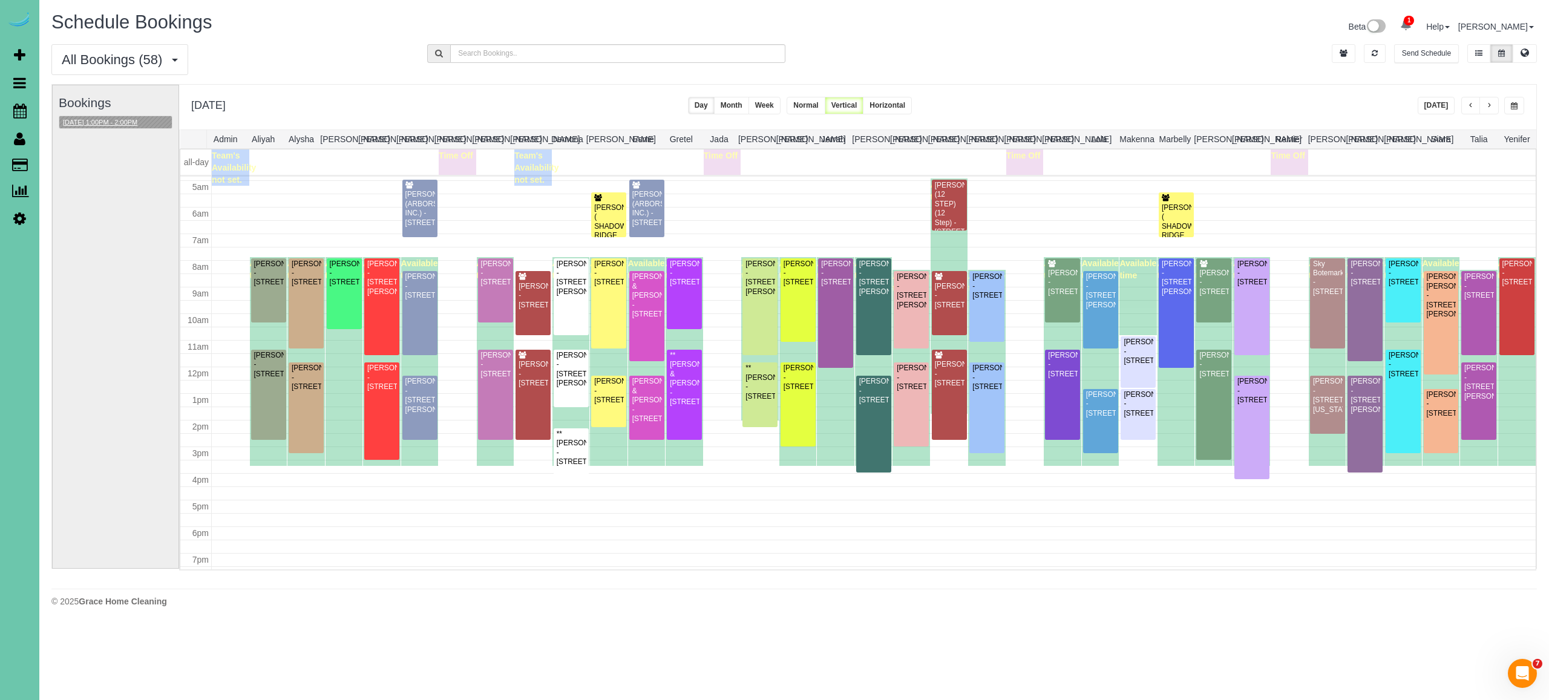
scroll to position [128, 0]
click at [141, 117] on button "10/16/2025 1:00PM - 2:00PM" at bounding box center [100, 122] width 82 height 13
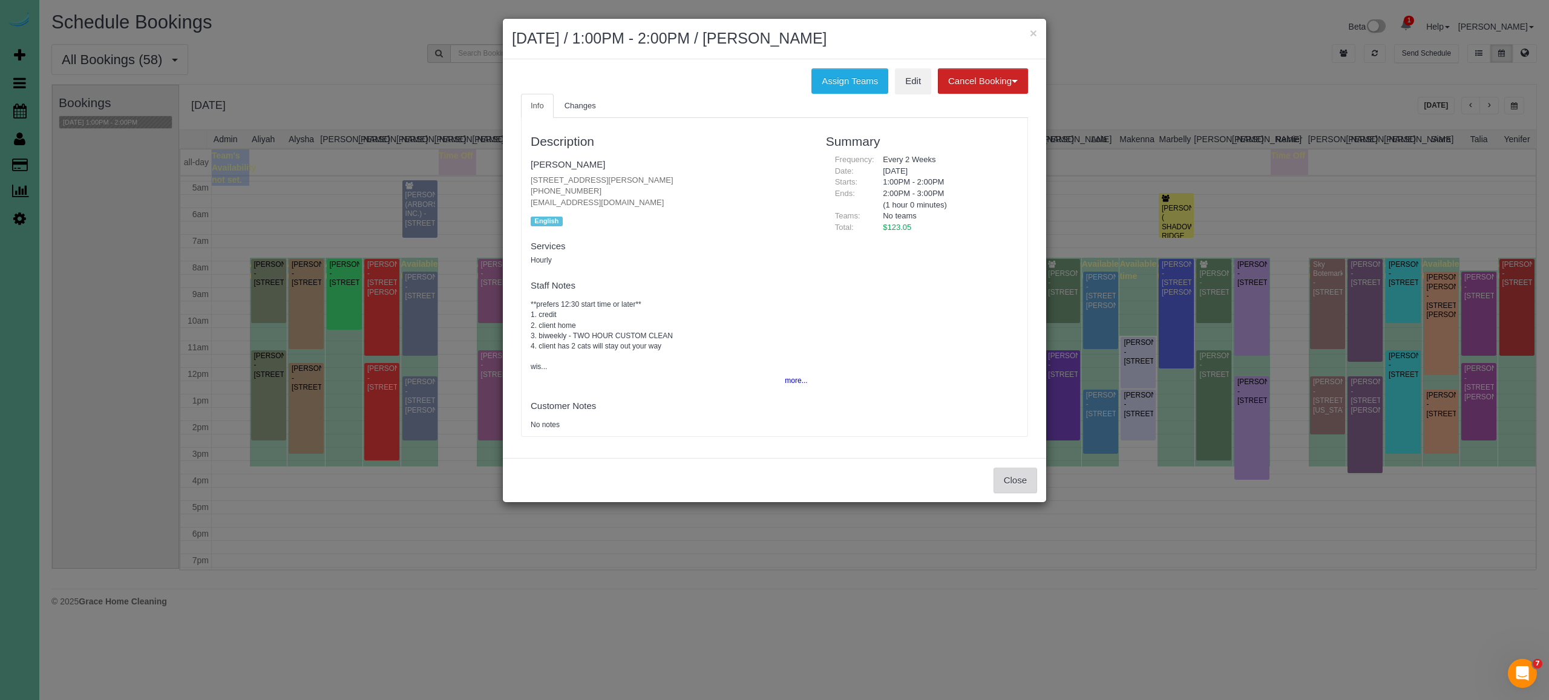
drag, startPoint x: 1014, startPoint y: 483, endPoint x: 974, endPoint y: 496, distance: 42.1
click at [1014, 484] on button "Close" at bounding box center [1016, 480] width 44 height 25
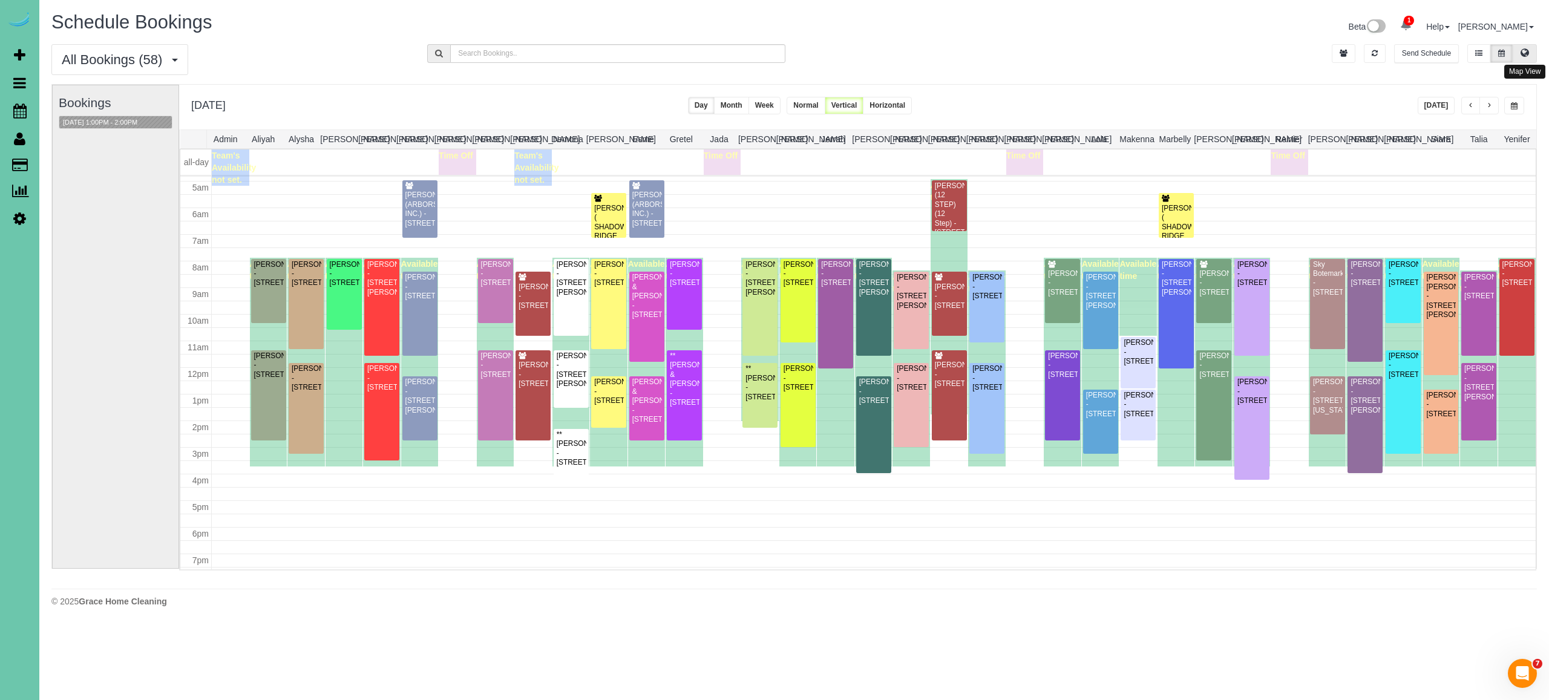
click at [1520, 50] on button at bounding box center [1525, 53] width 24 height 19
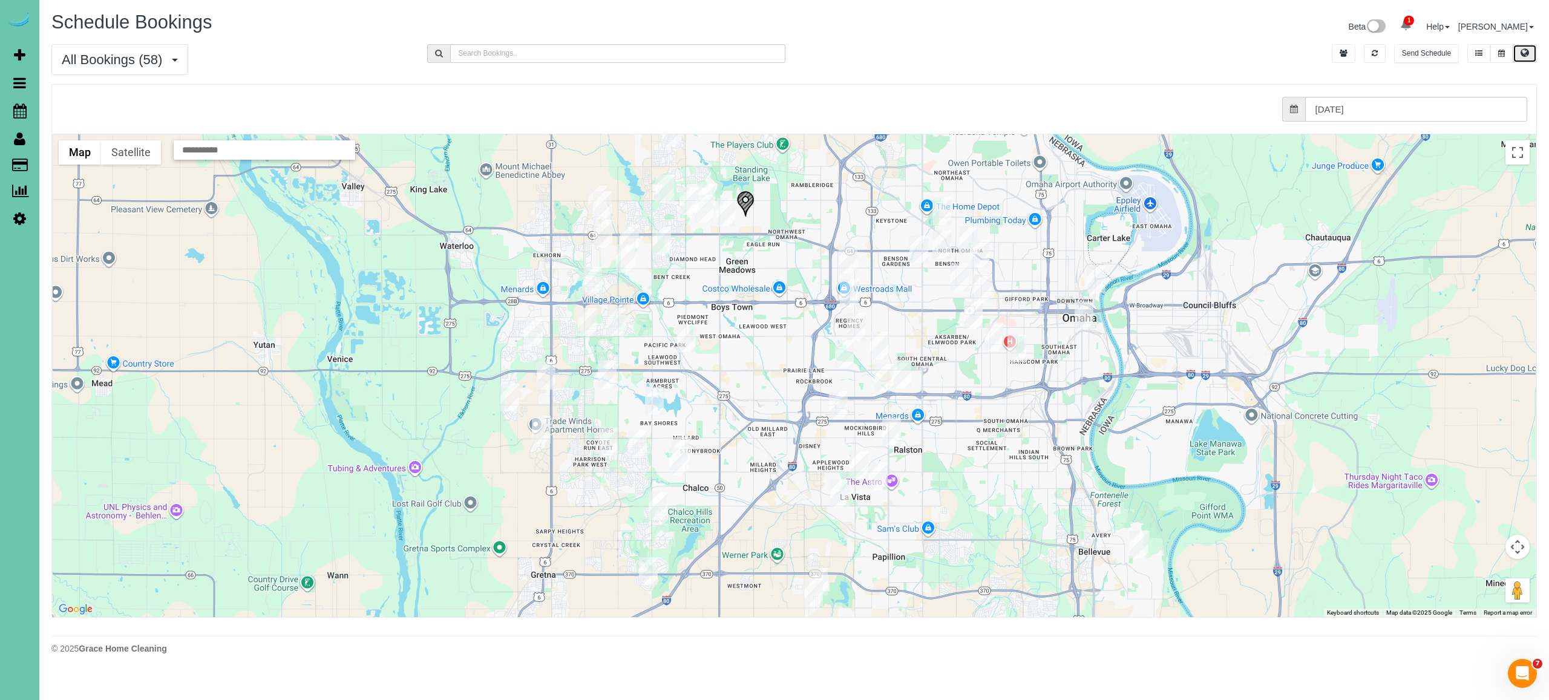
click at [683, 197] on img "10/16/2025 8:30AM - Brent Marriott - 4616 N 154th St, Omaha, NE 68116" at bounding box center [689, 201] width 19 height 28
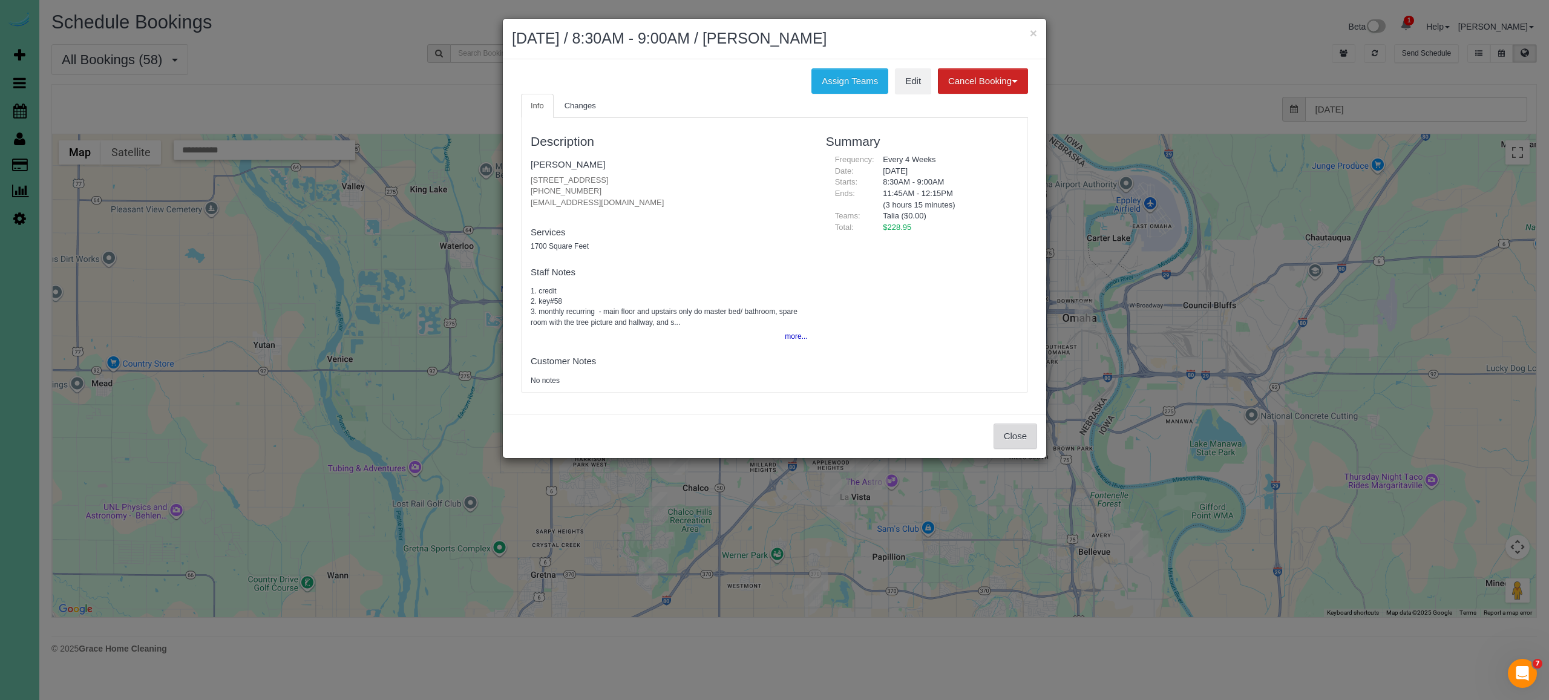
click at [1001, 434] on button "Close" at bounding box center [1016, 436] width 44 height 25
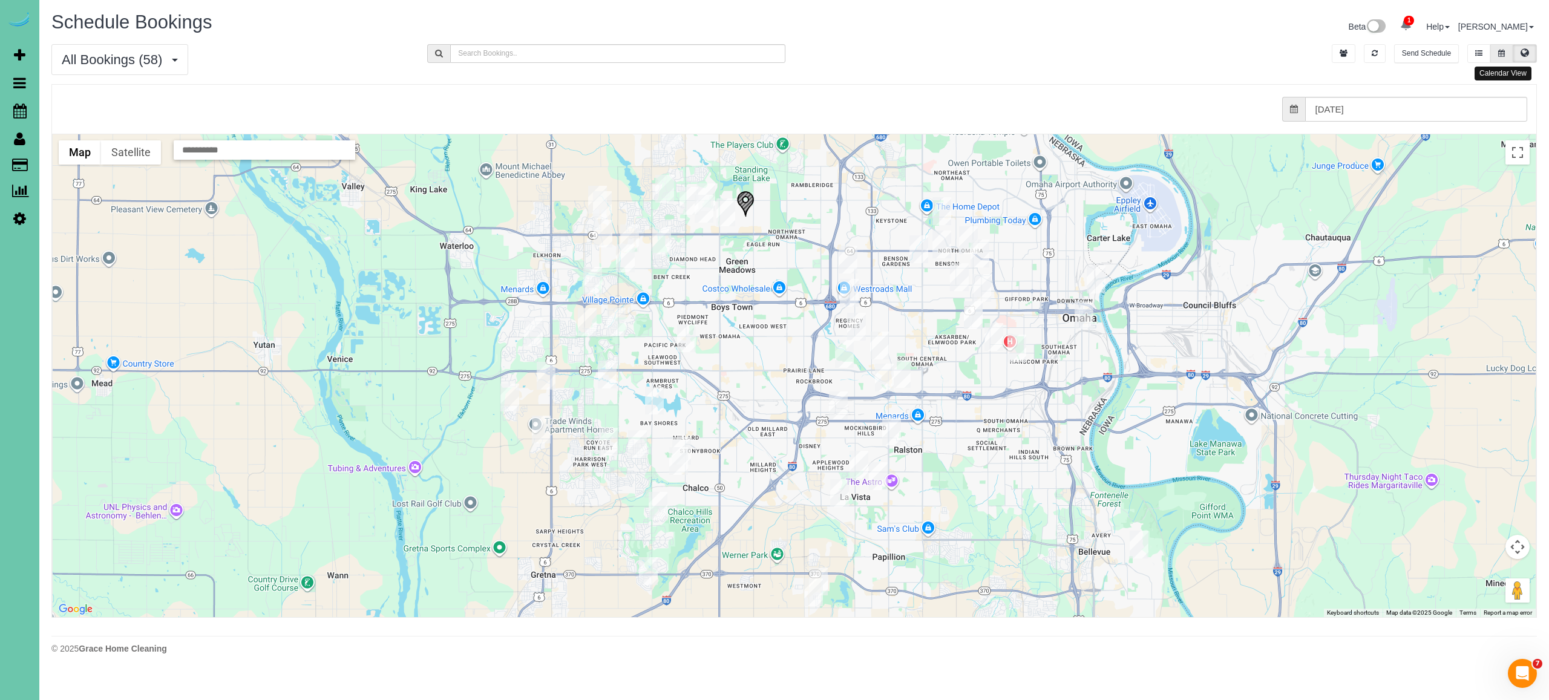
click at [1508, 53] on button at bounding box center [1502, 53] width 22 height 19
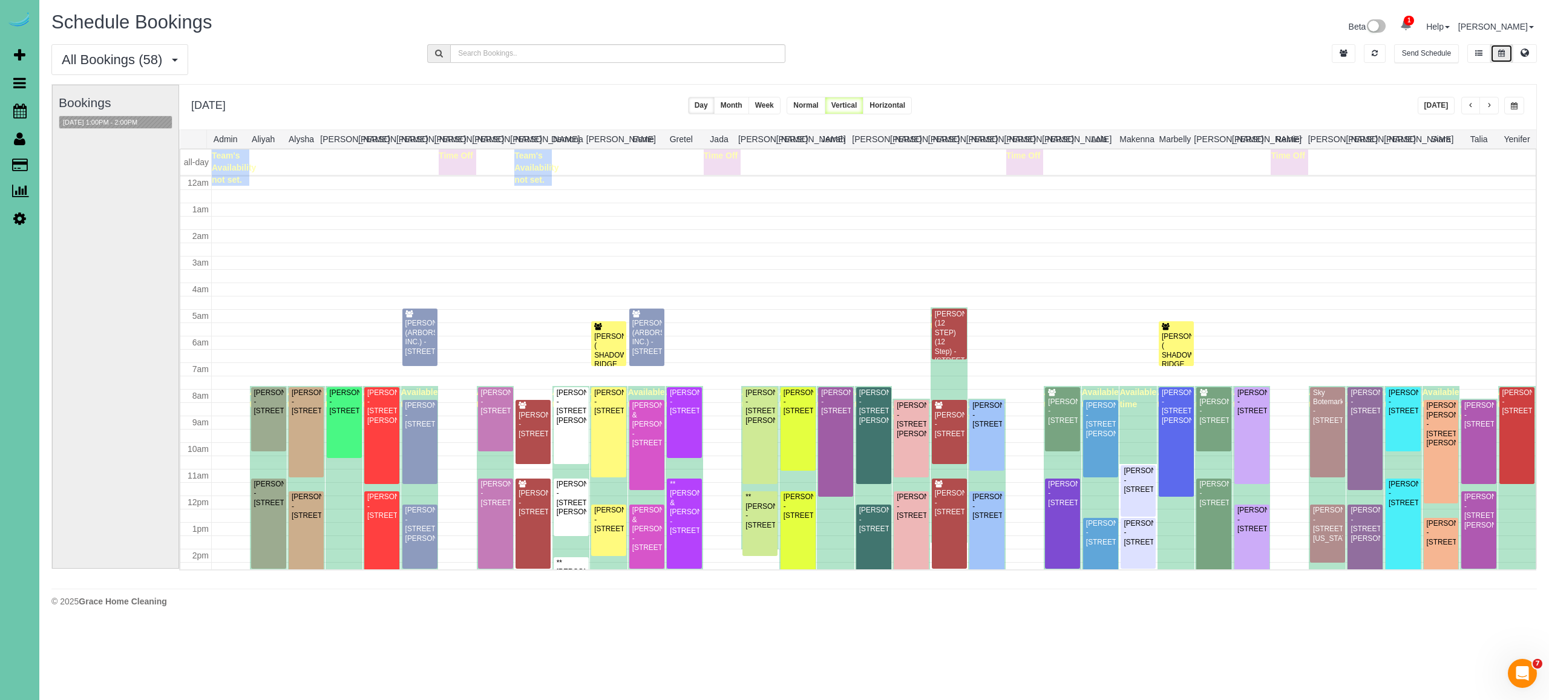
scroll to position [158, 0]
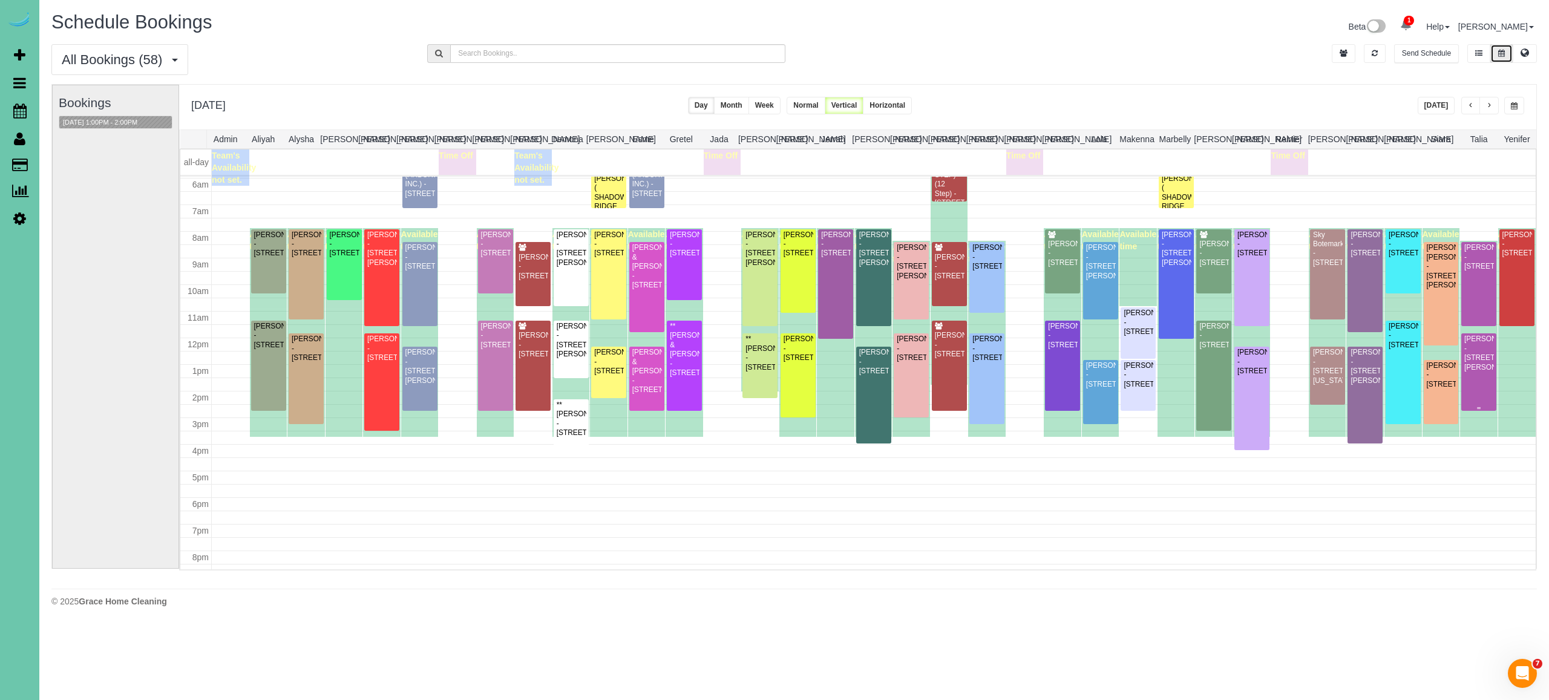
click at [1481, 350] on div "Josie Laurent - 14812 Sprague Street, Omaha, NE 68116" at bounding box center [1479, 354] width 30 height 38
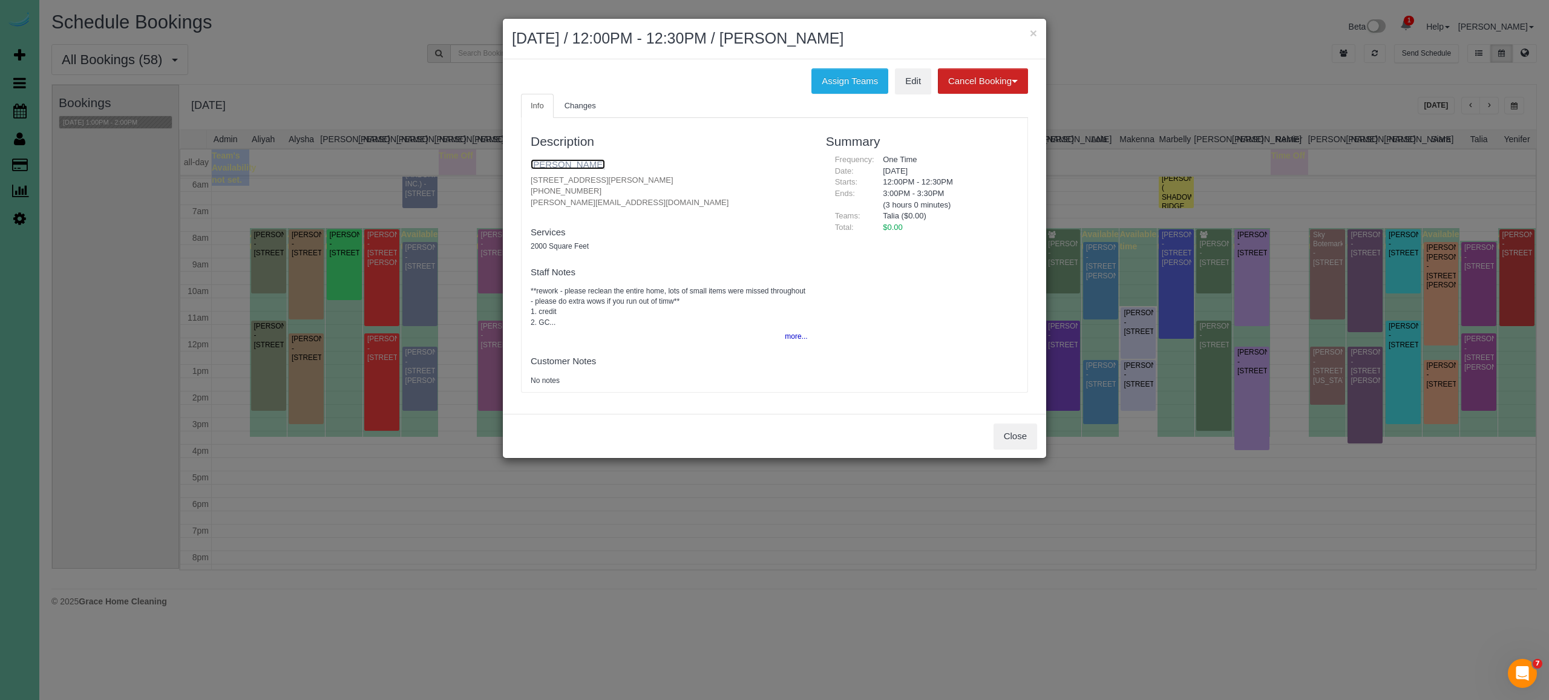
click at [569, 166] on link "[PERSON_NAME]" at bounding box center [568, 164] width 74 height 10
drag, startPoint x: 599, startPoint y: 176, endPoint x: 599, endPoint y: 192, distance: 16.4
click at [459, 176] on div "× October 16, 2025 / 12:00PM - 12:30PM / Josie Laurent Assign Teams Edit Cancel…" at bounding box center [774, 350] width 1549 height 700
copy p "[STREET_ADDRESS][PERSON_NAME]"
click at [1019, 434] on button "Close" at bounding box center [1016, 436] width 44 height 25
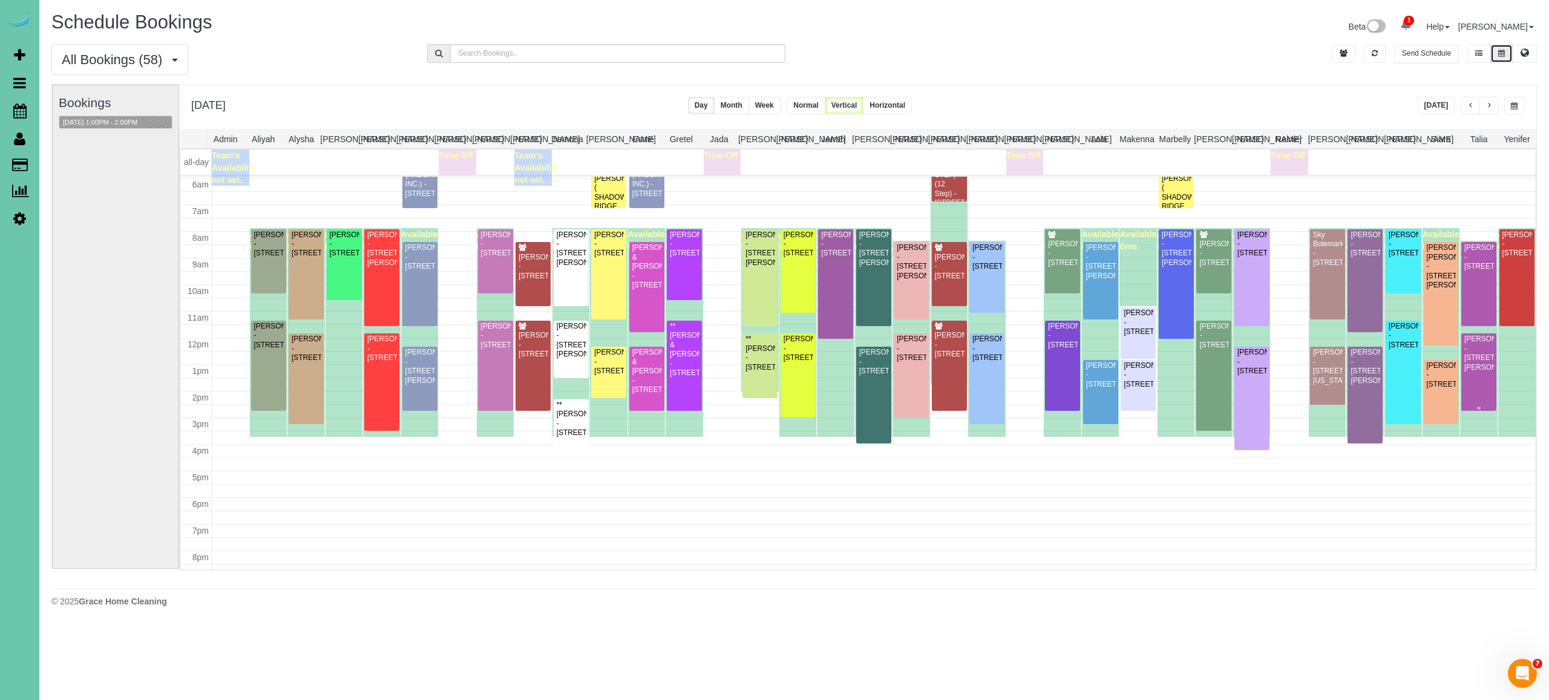
click at [1477, 372] on div "Josie Laurent - 14812 Sprague Street, Omaha, NE 68116" at bounding box center [1479, 354] width 30 height 38
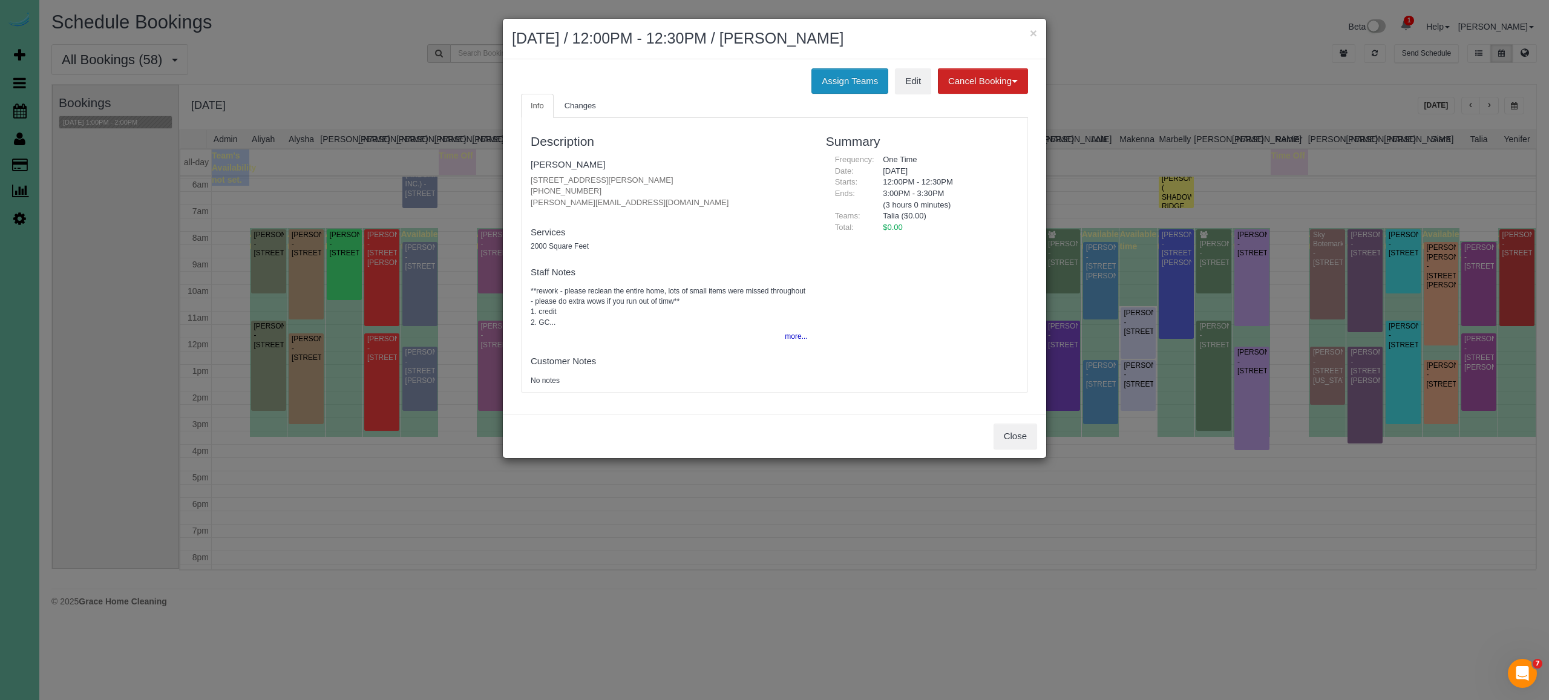
click at [836, 79] on button "Assign Teams" at bounding box center [850, 80] width 77 height 25
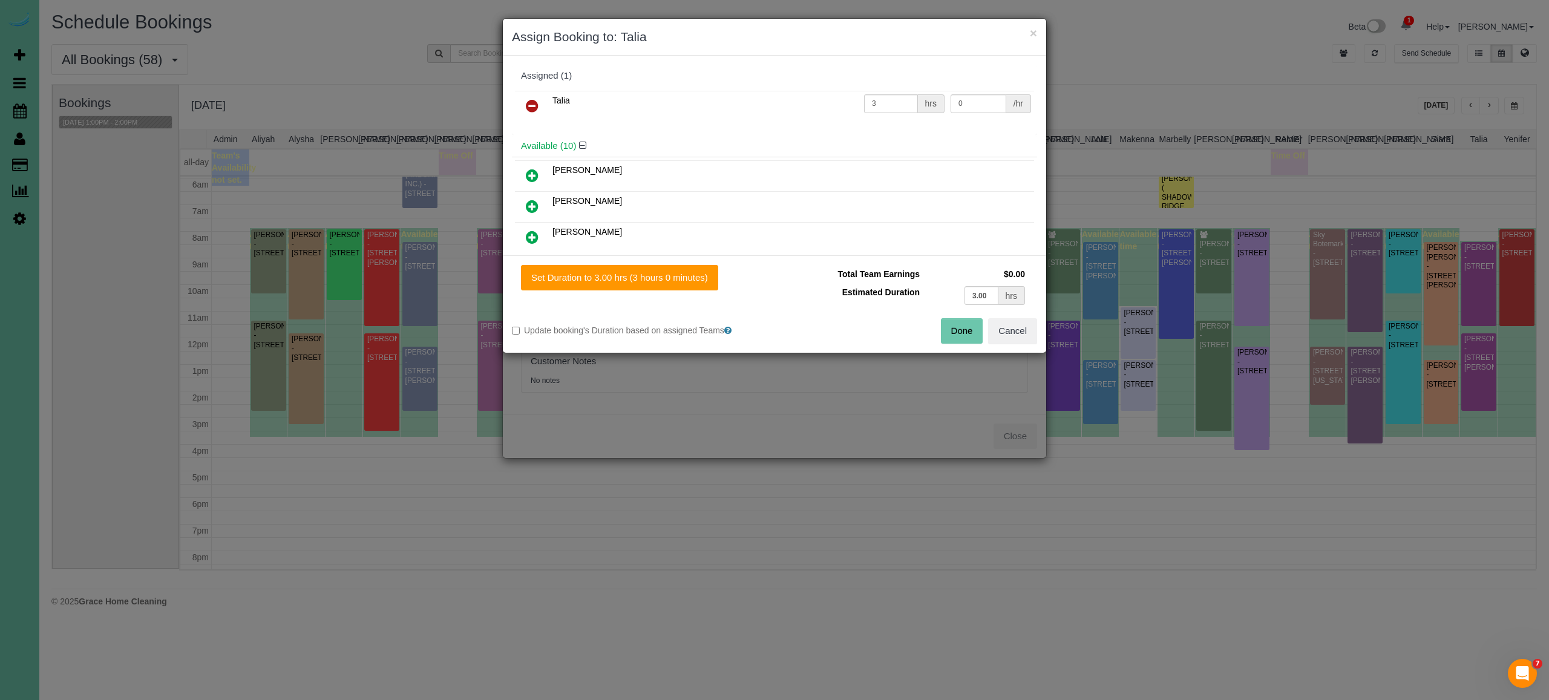
click at [529, 103] on icon at bounding box center [532, 106] width 13 height 15
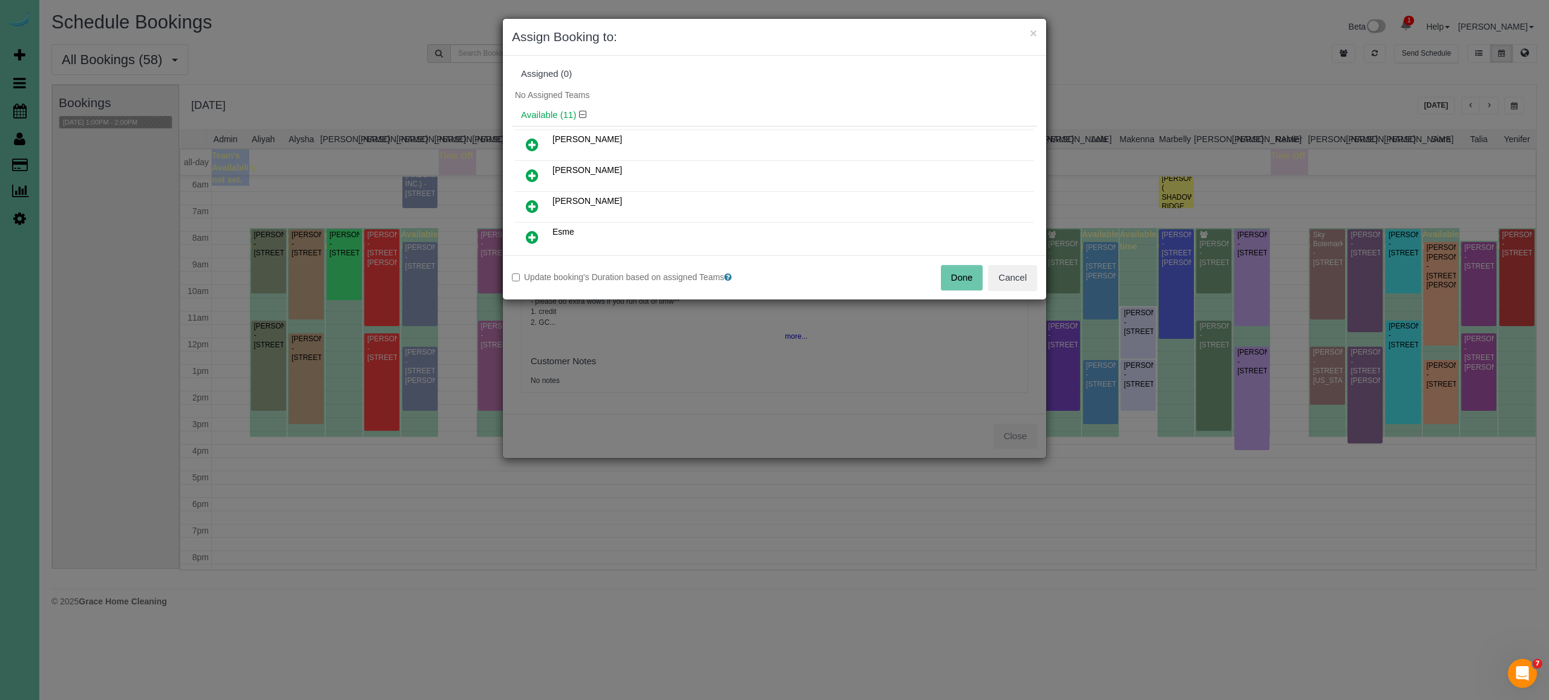
scroll to position [0, 0]
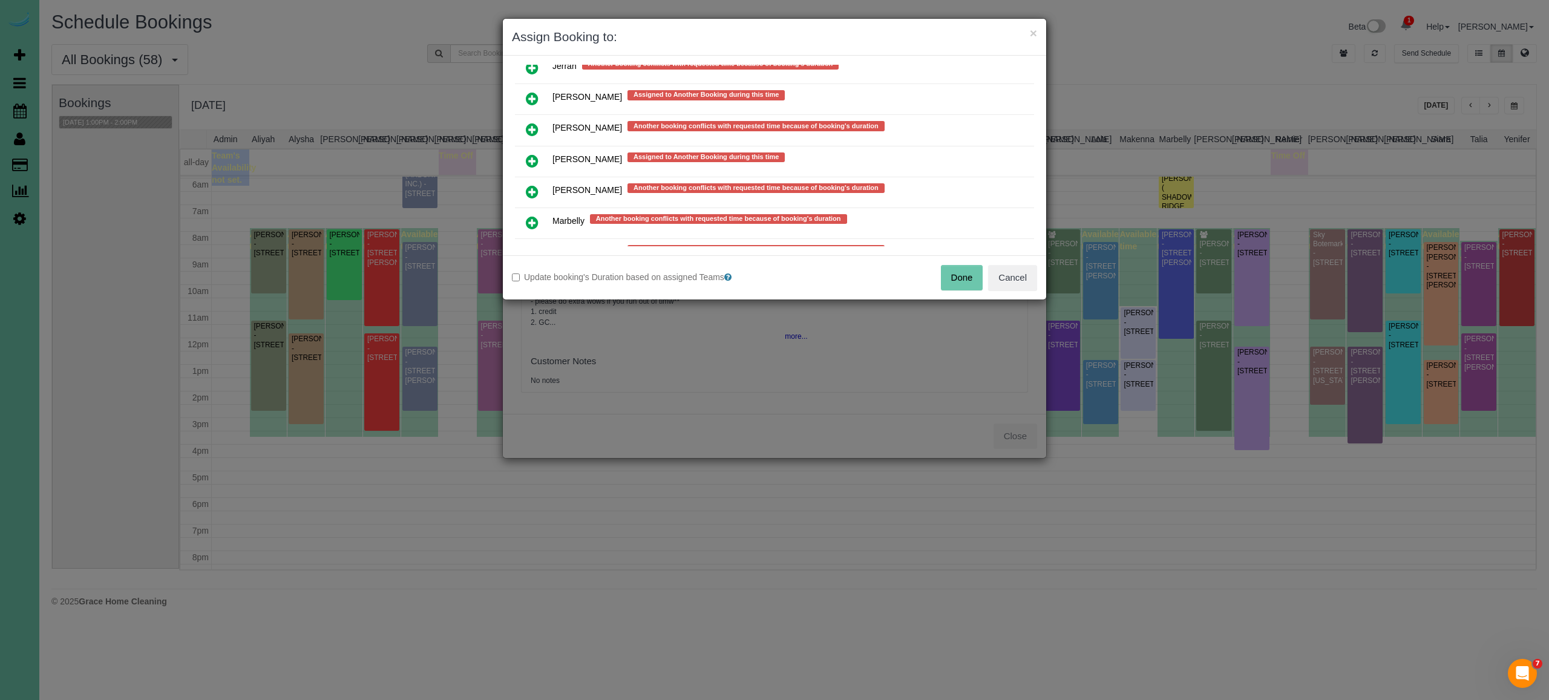
click at [531, 215] on icon at bounding box center [532, 222] width 13 height 15
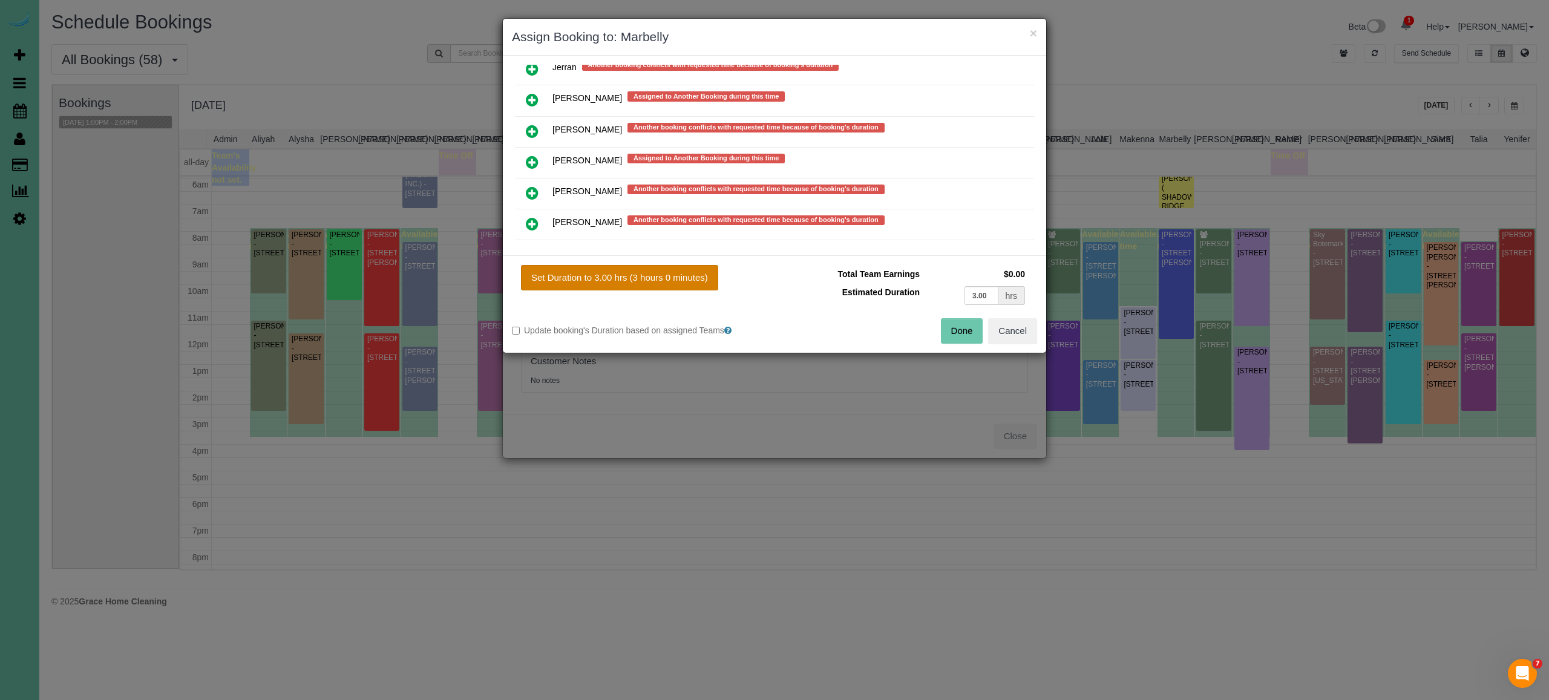
click at [628, 279] on button "Set Duration to 3.00 hrs (3 hours 0 minutes)" at bounding box center [619, 277] width 197 height 25
type input "3.00"
click at [967, 329] on button "Done" at bounding box center [962, 330] width 42 height 25
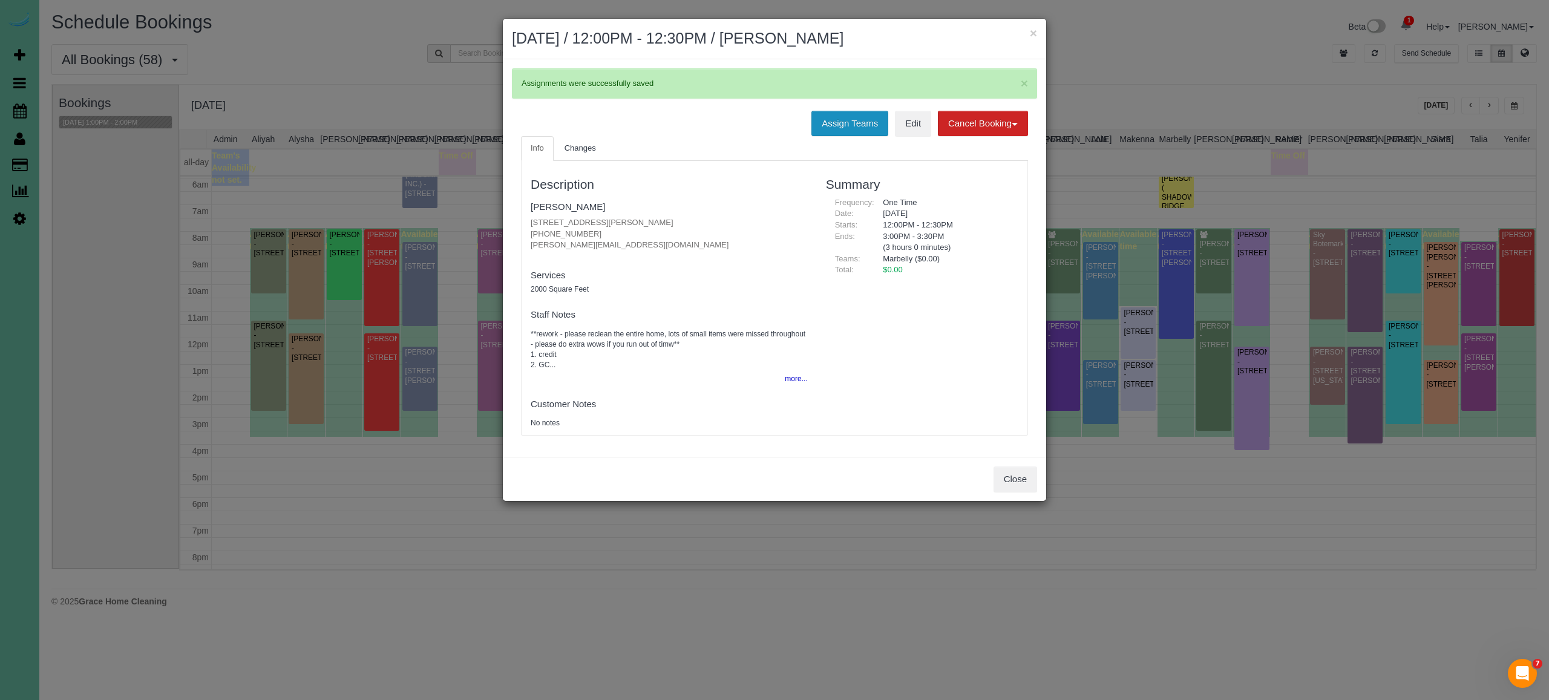
click at [843, 122] on button "Assign Teams" at bounding box center [850, 123] width 77 height 25
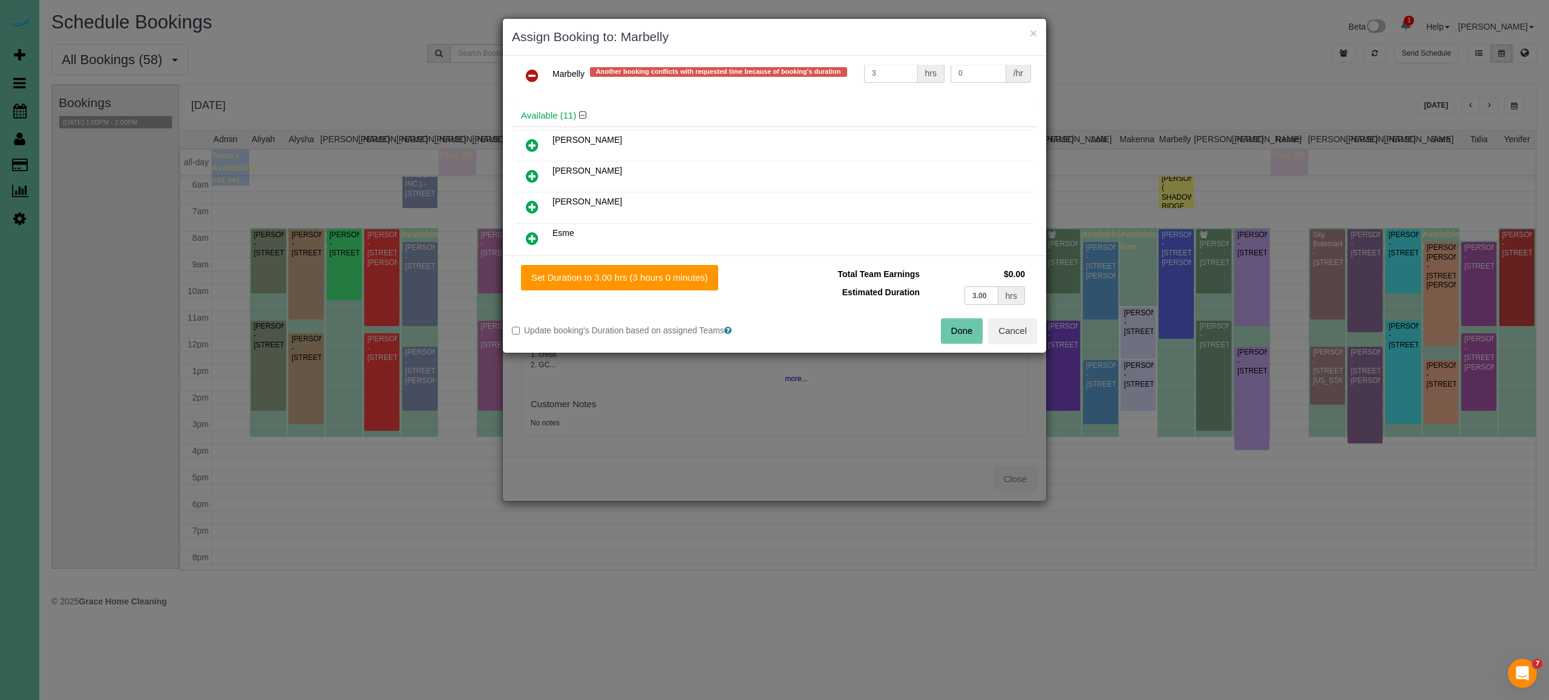
scroll to position [0, 0]
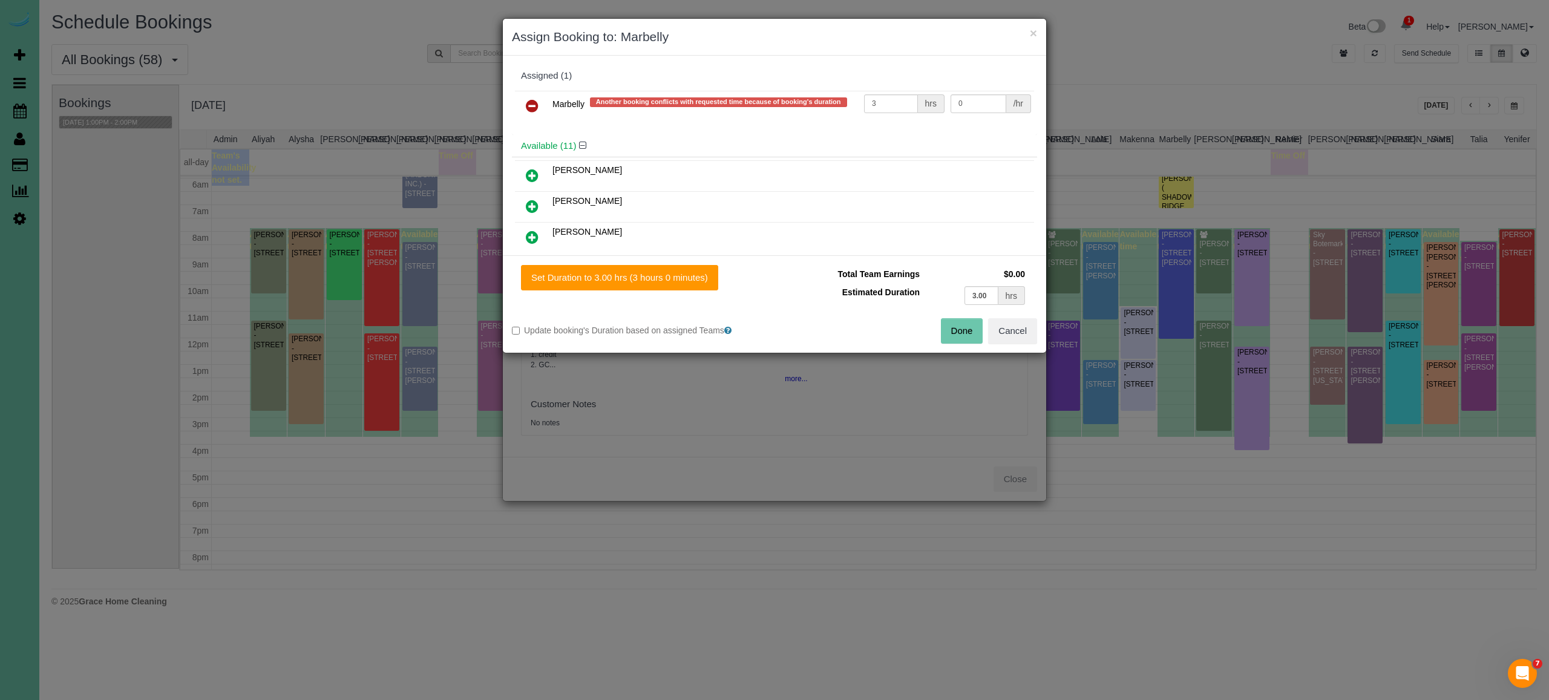
click at [967, 329] on button "Done" at bounding box center [962, 330] width 42 height 25
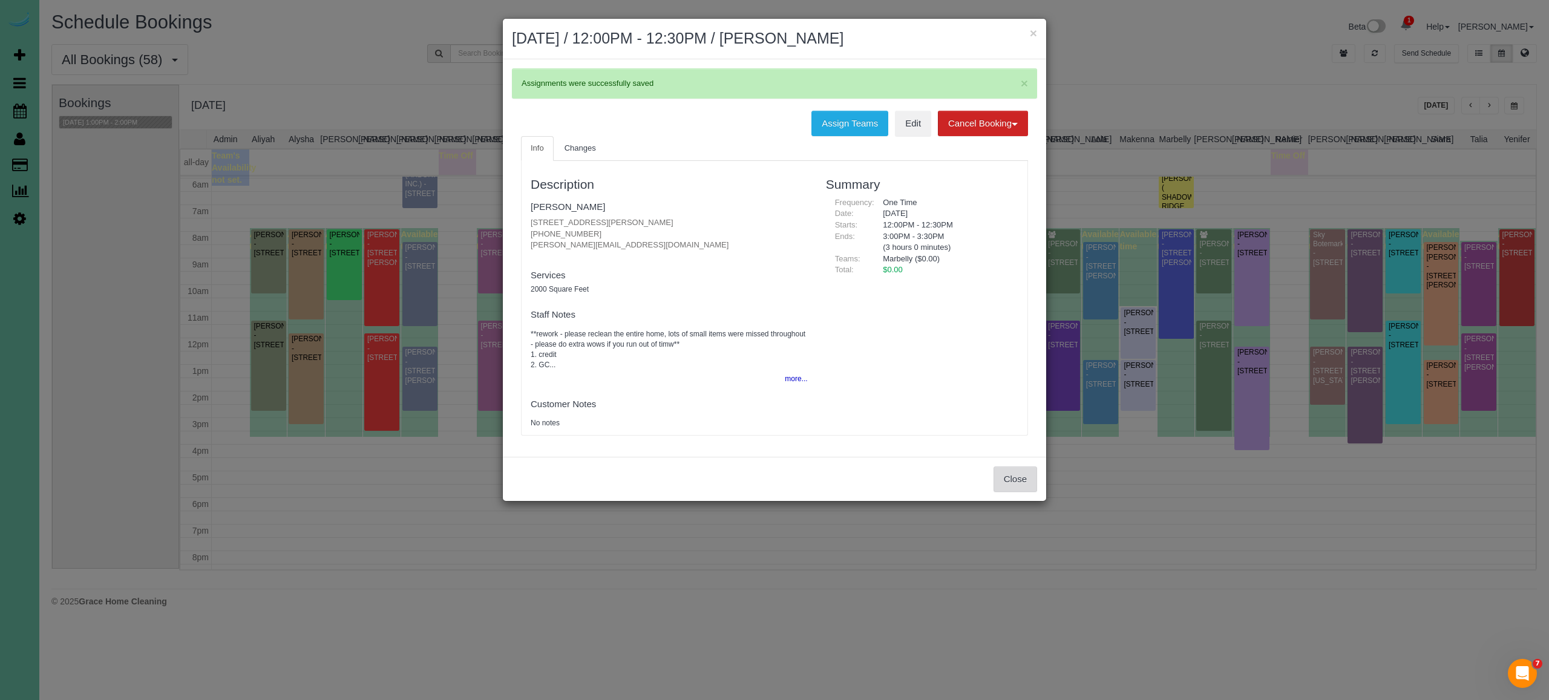
drag, startPoint x: 1016, startPoint y: 479, endPoint x: 1009, endPoint y: 477, distance: 7.5
click at [1016, 479] on button "Close" at bounding box center [1016, 479] width 44 height 25
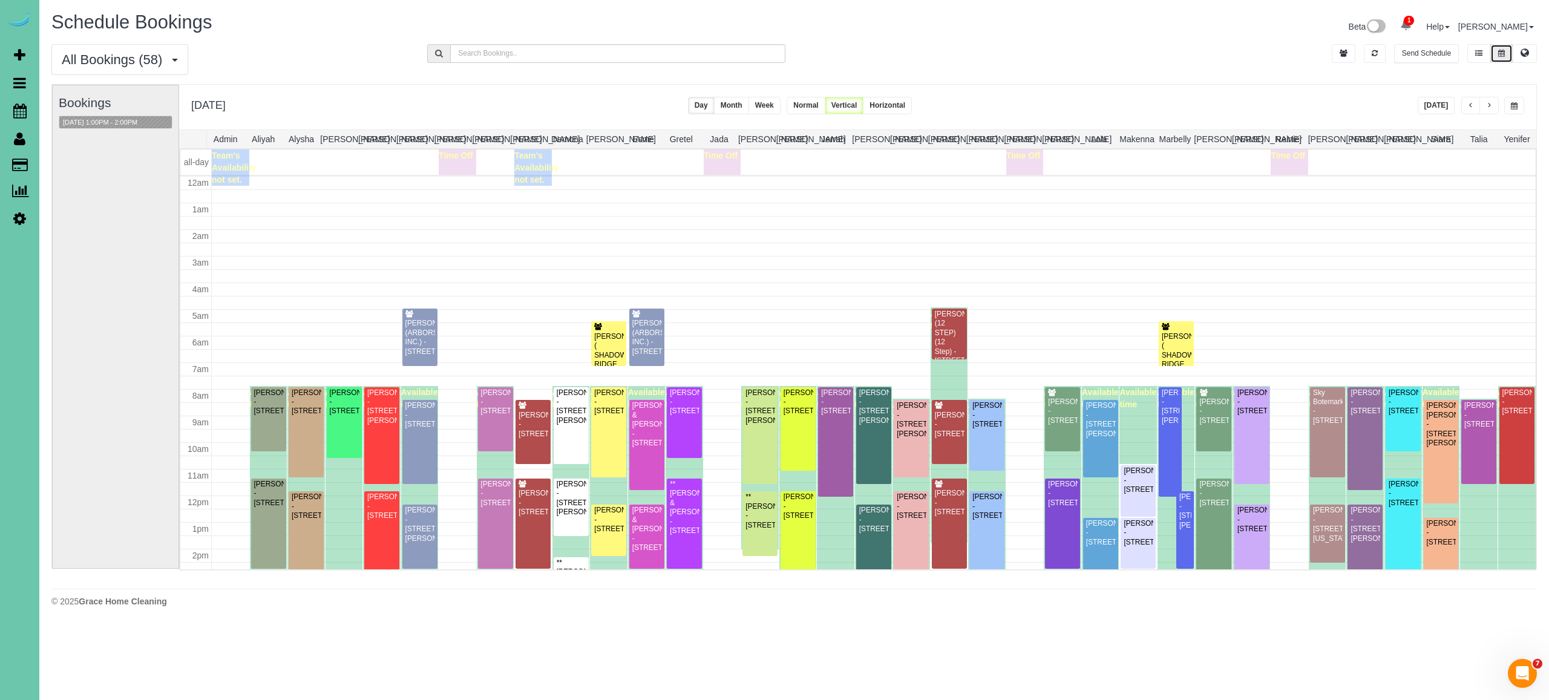
scroll to position [158, 0]
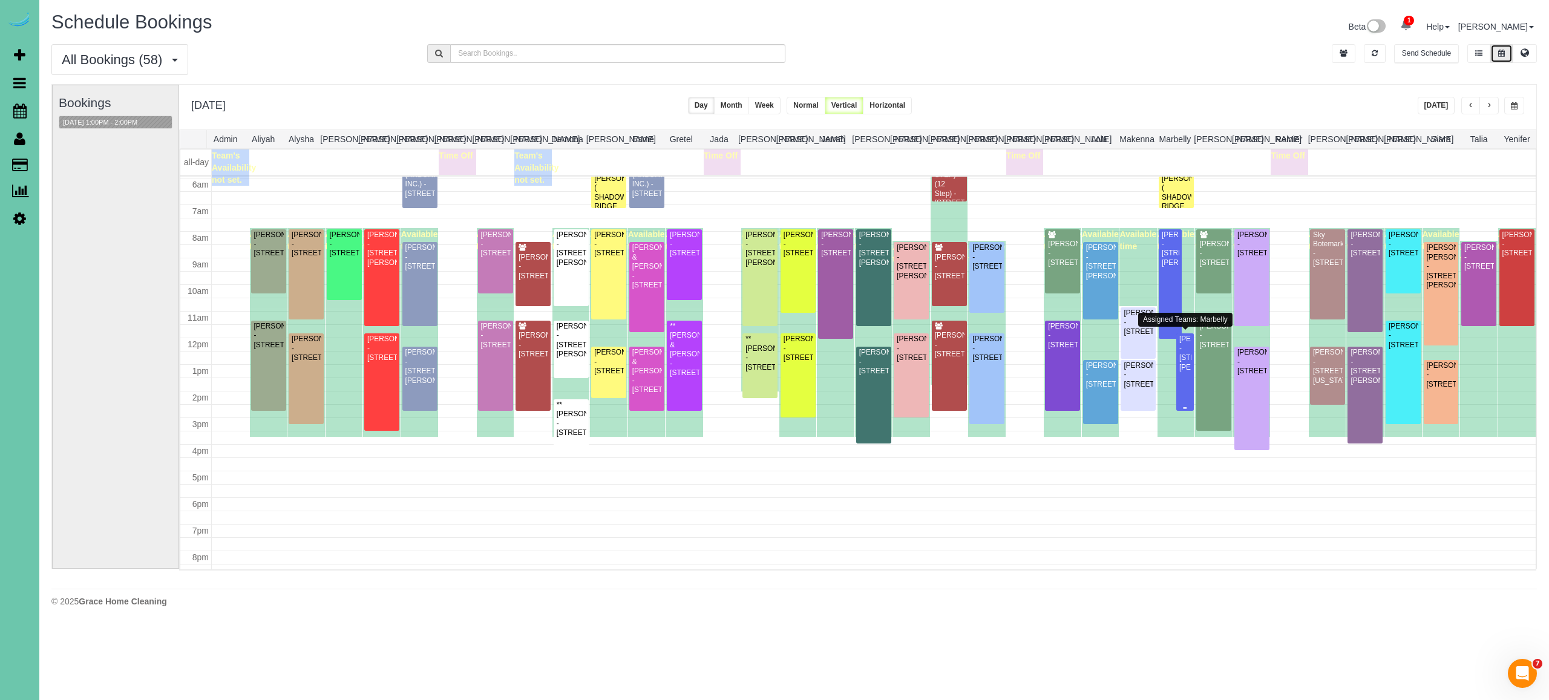
click at [1186, 372] on div "Josie Laurent - 14812 Sprague Street, Omaha, NE 68116" at bounding box center [1185, 354] width 13 height 38
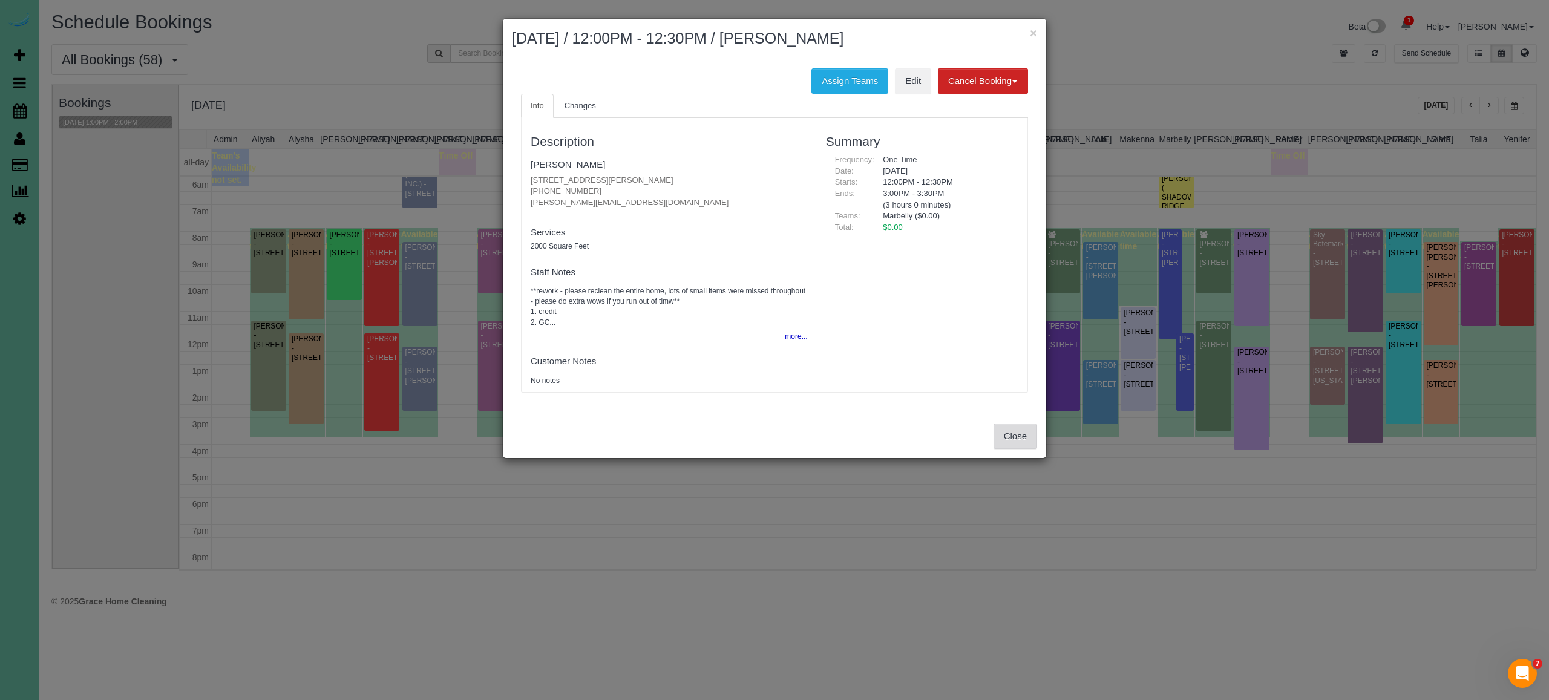
click at [1016, 430] on button "Close" at bounding box center [1016, 436] width 44 height 25
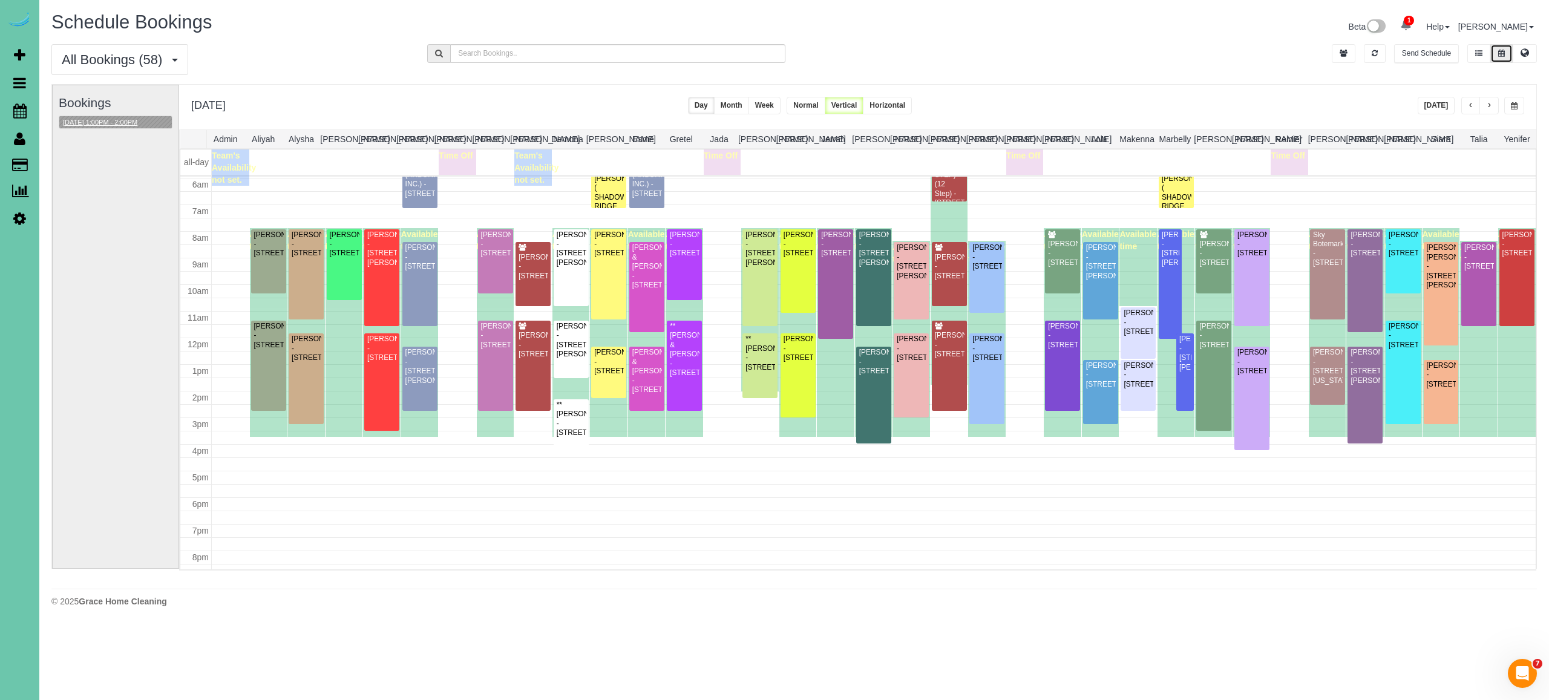
click at [96, 121] on button "10/16/2025 1:00PM - 2:00PM" at bounding box center [100, 122] width 82 height 13
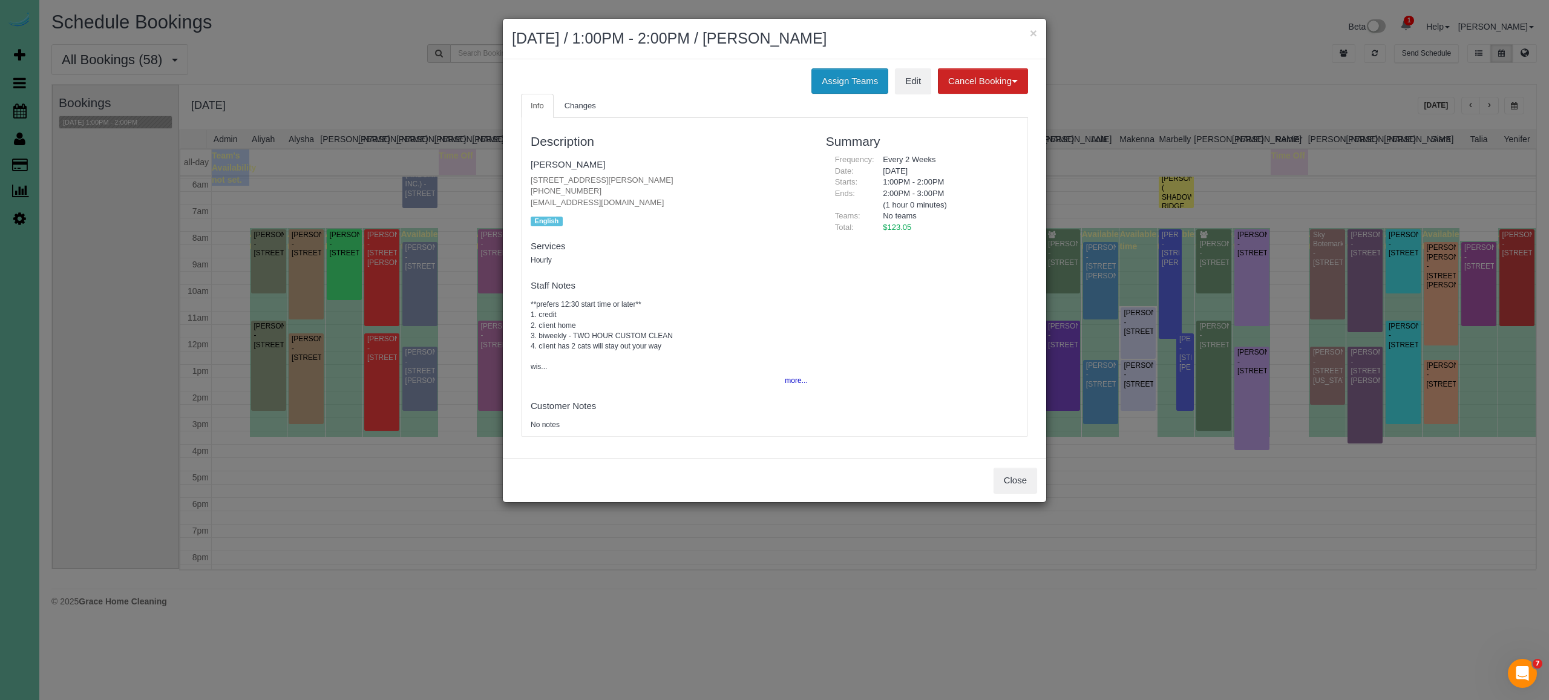
click at [841, 84] on button "Assign Teams" at bounding box center [850, 80] width 77 height 25
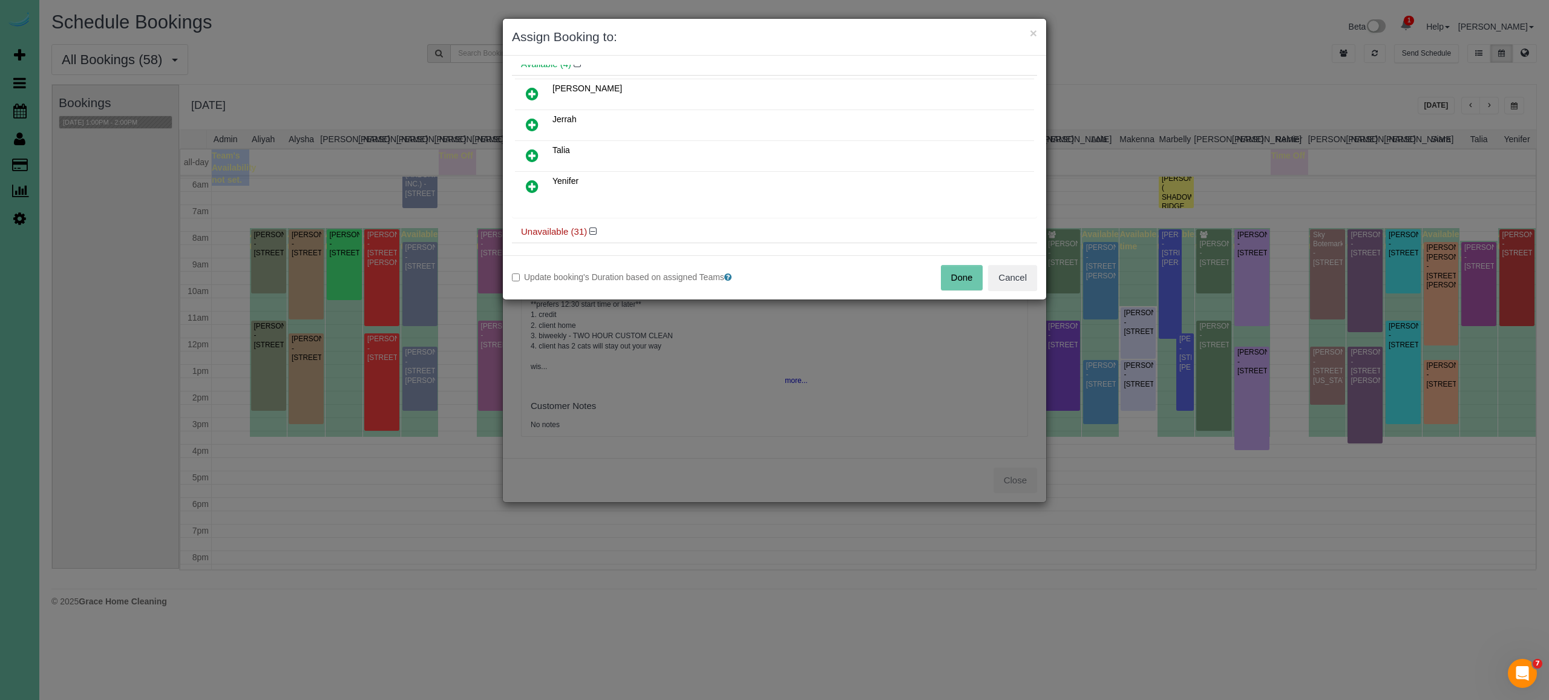
click at [528, 150] on icon at bounding box center [532, 155] width 13 height 15
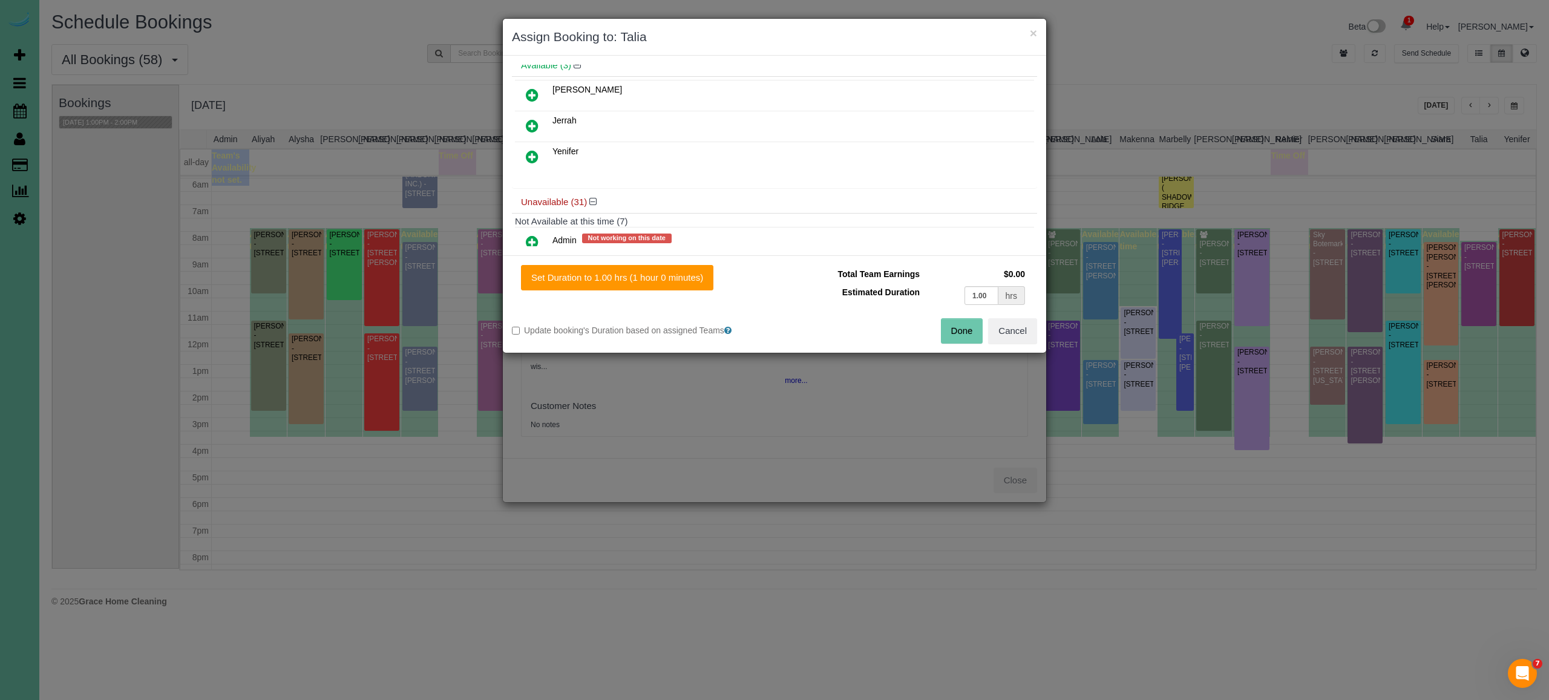
drag, startPoint x: 975, startPoint y: 333, endPoint x: 962, endPoint y: 332, distance: 13.4
click at [975, 333] on button "Done" at bounding box center [962, 330] width 42 height 25
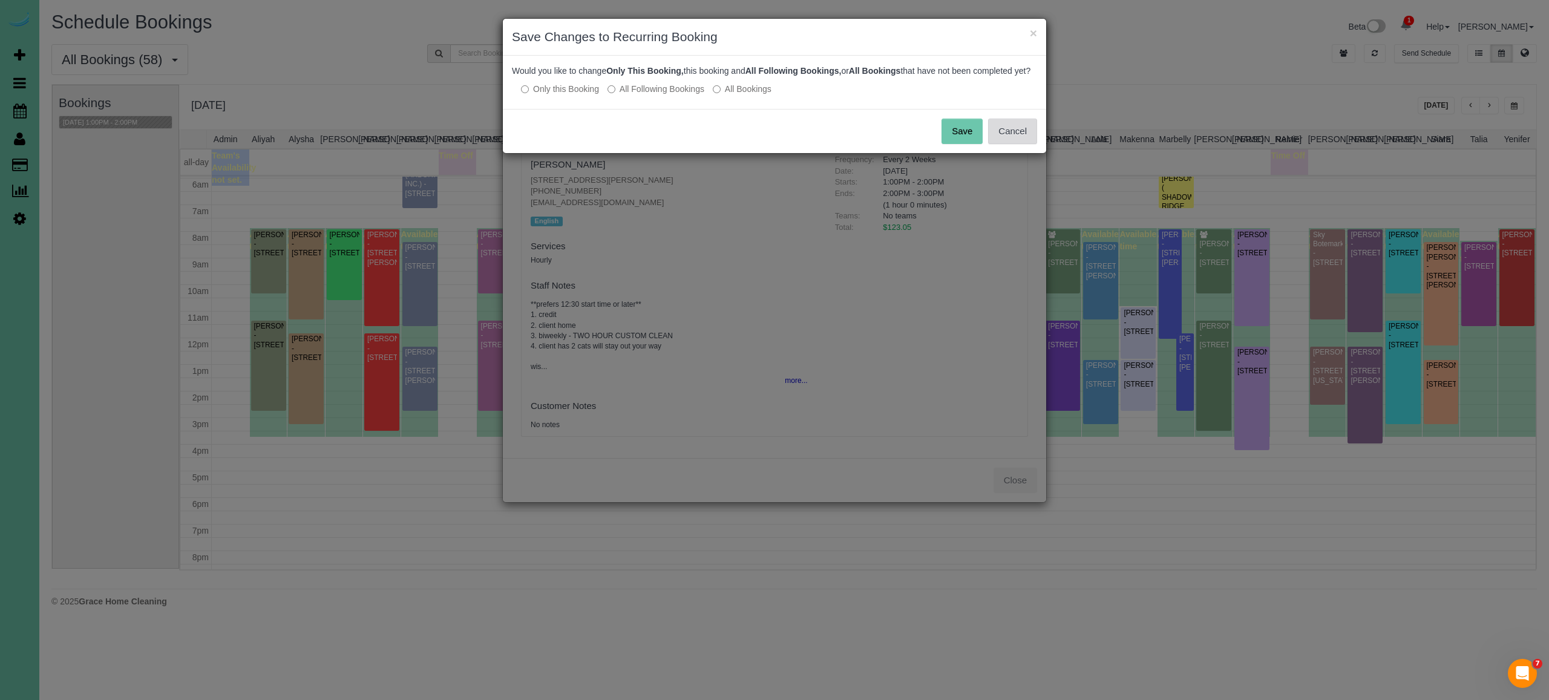
click at [1004, 144] on button "Cancel" at bounding box center [1012, 131] width 49 height 25
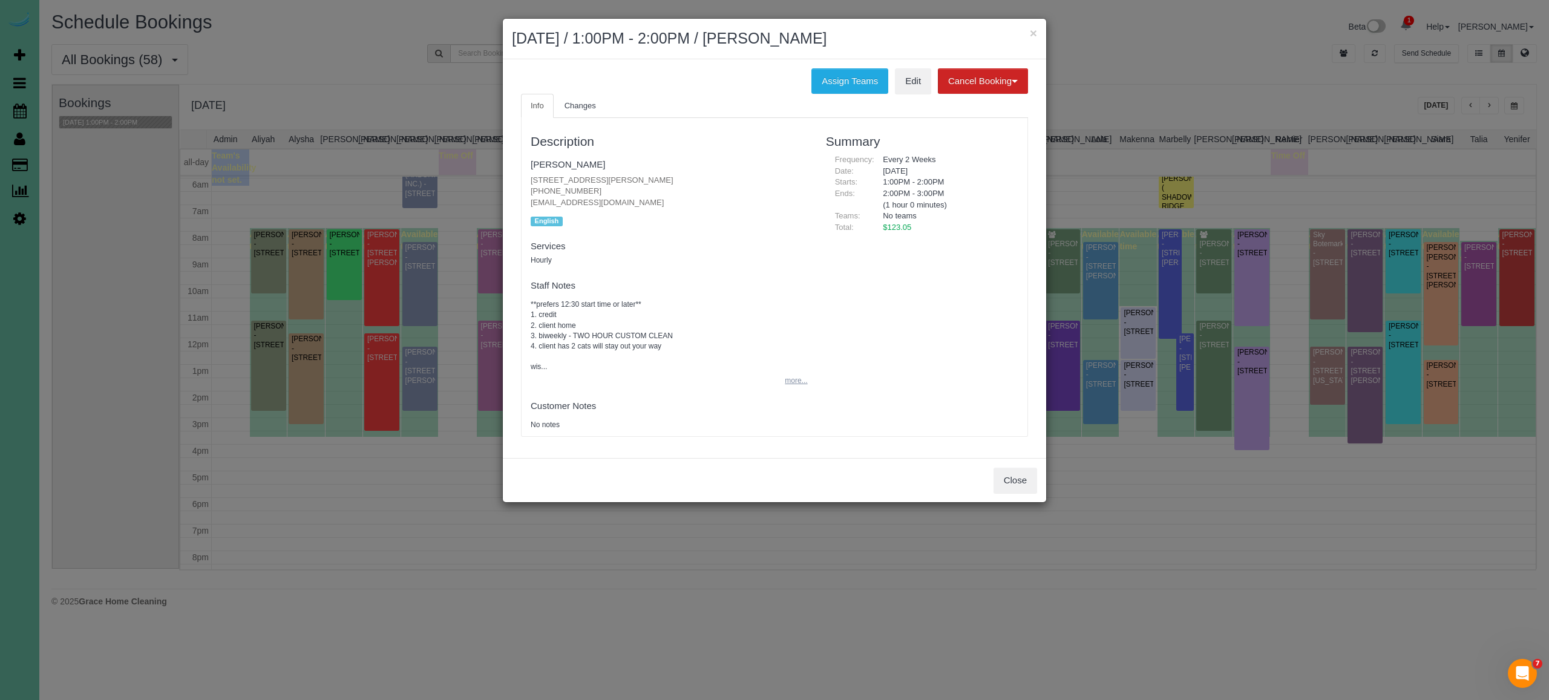
click at [798, 377] on button "more..." at bounding box center [793, 381] width 30 height 18
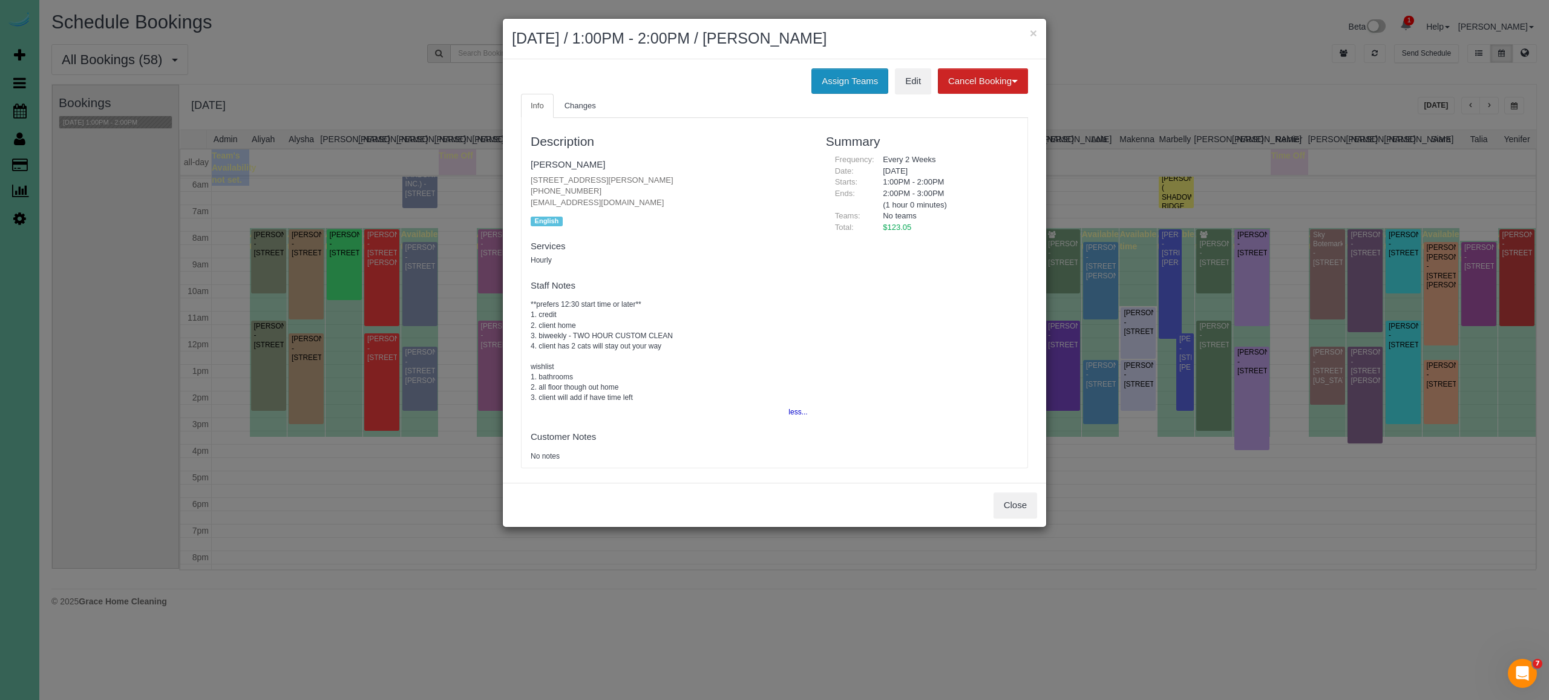
click at [867, 82] on button "Assign Teams" at bounding box center [850, 80] width 77 height 25
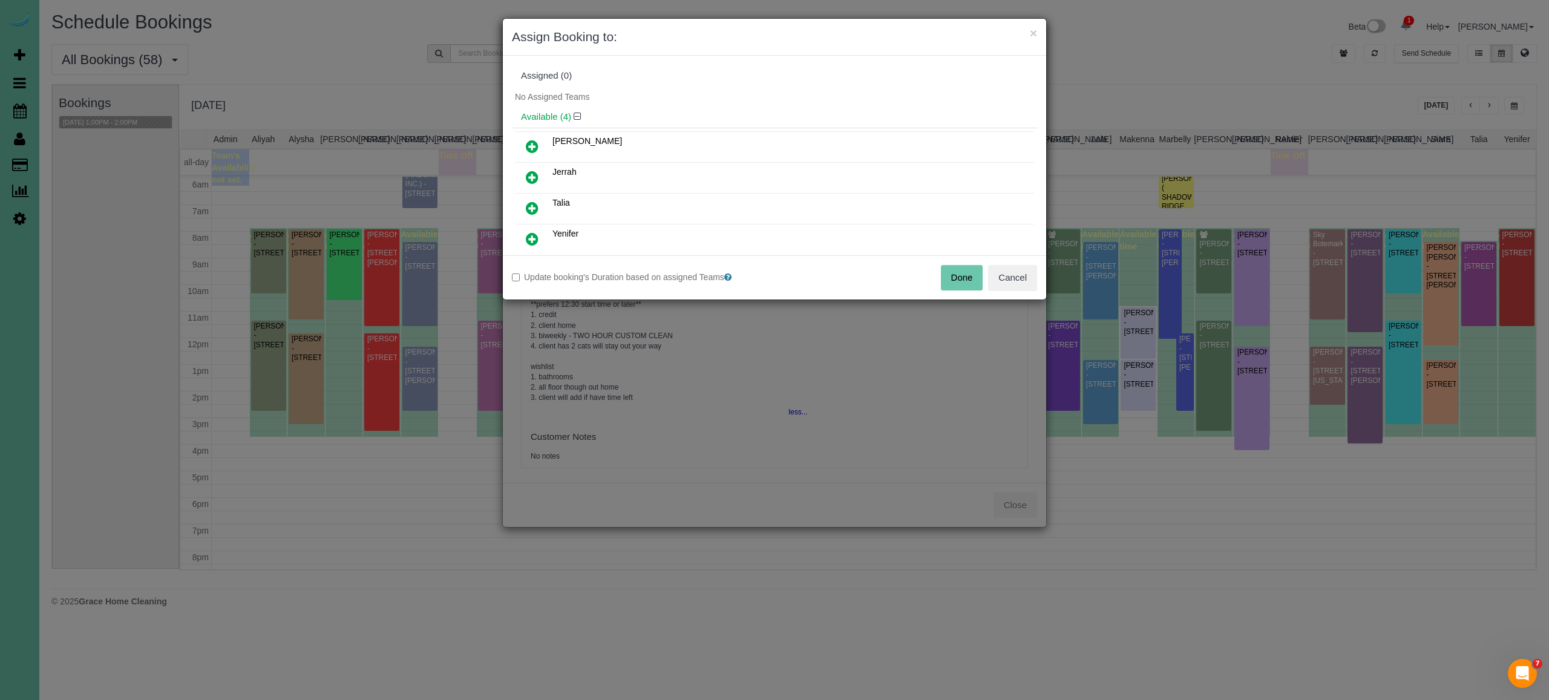
click at [532, 201] on icon at bounding box center [532, 208] width 13 height 15
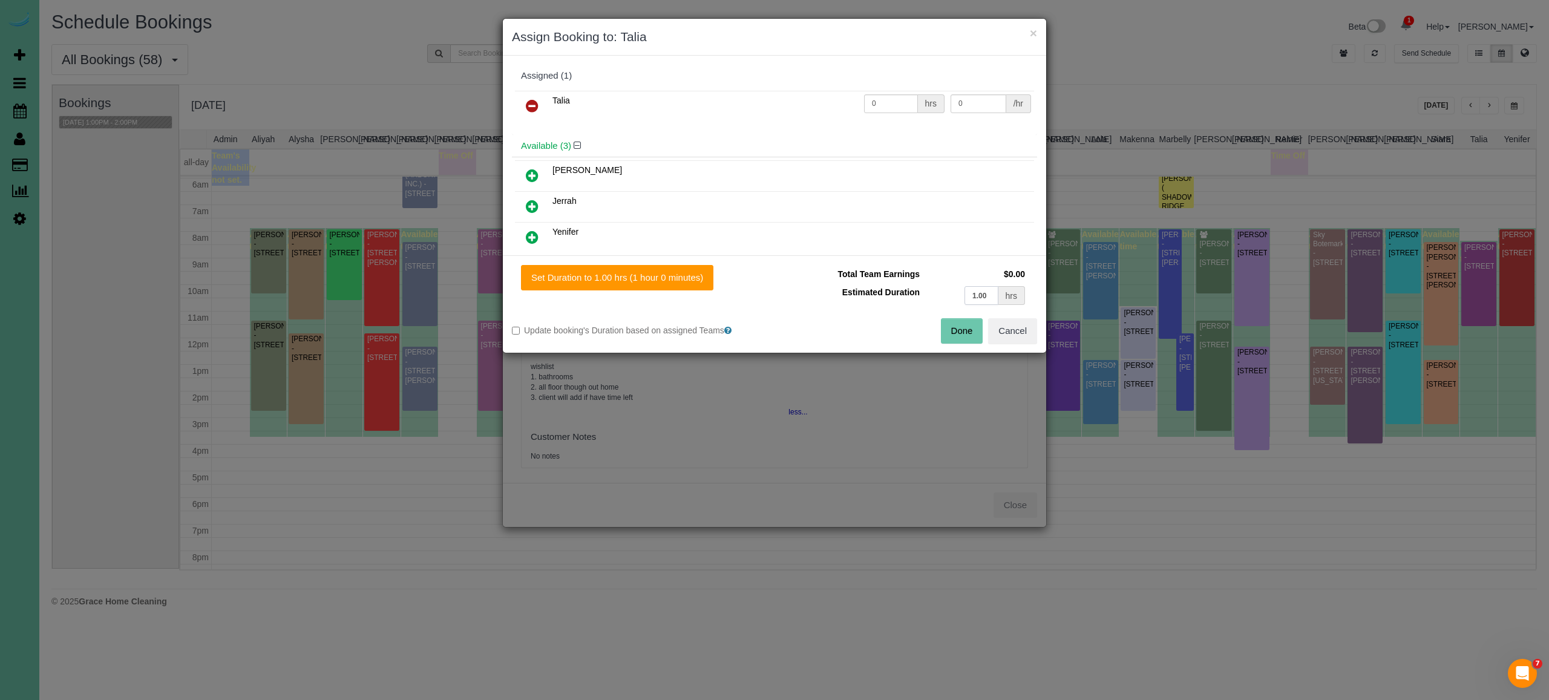
drag, startPoint x: 990, startPoint y: 298, endPoint x: 901, endPoint y: 296, distance: 89.6
click at [901, 296] on tr "Estimated Duration 1.00 hrs" at bounding box center [906, 295] width 245 height 25
click at [1026, 335] on button "Cancel" at bounding box center [1012, 330] width 49 height 25
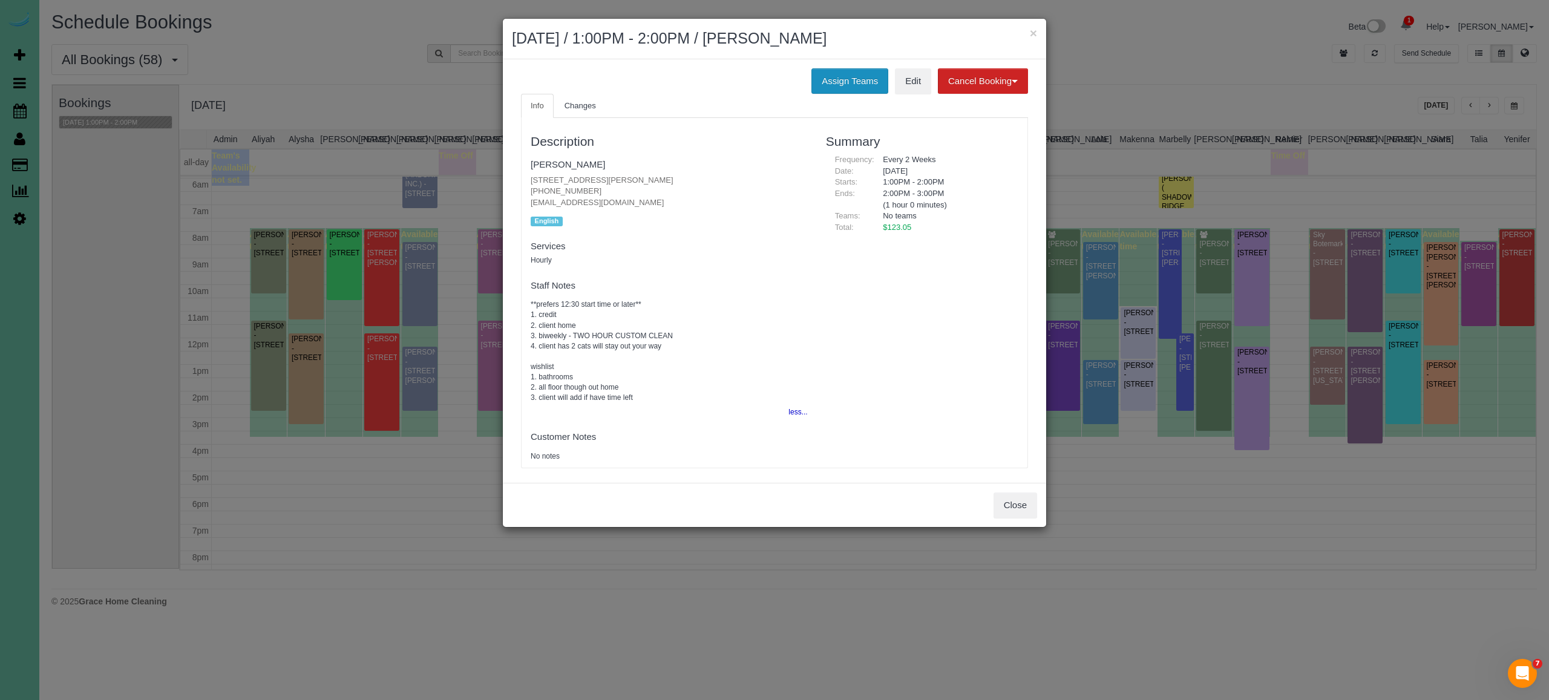
click at [876, 72] on button "Assign Teams" at bounding box center [850, 80] width 77 height 25
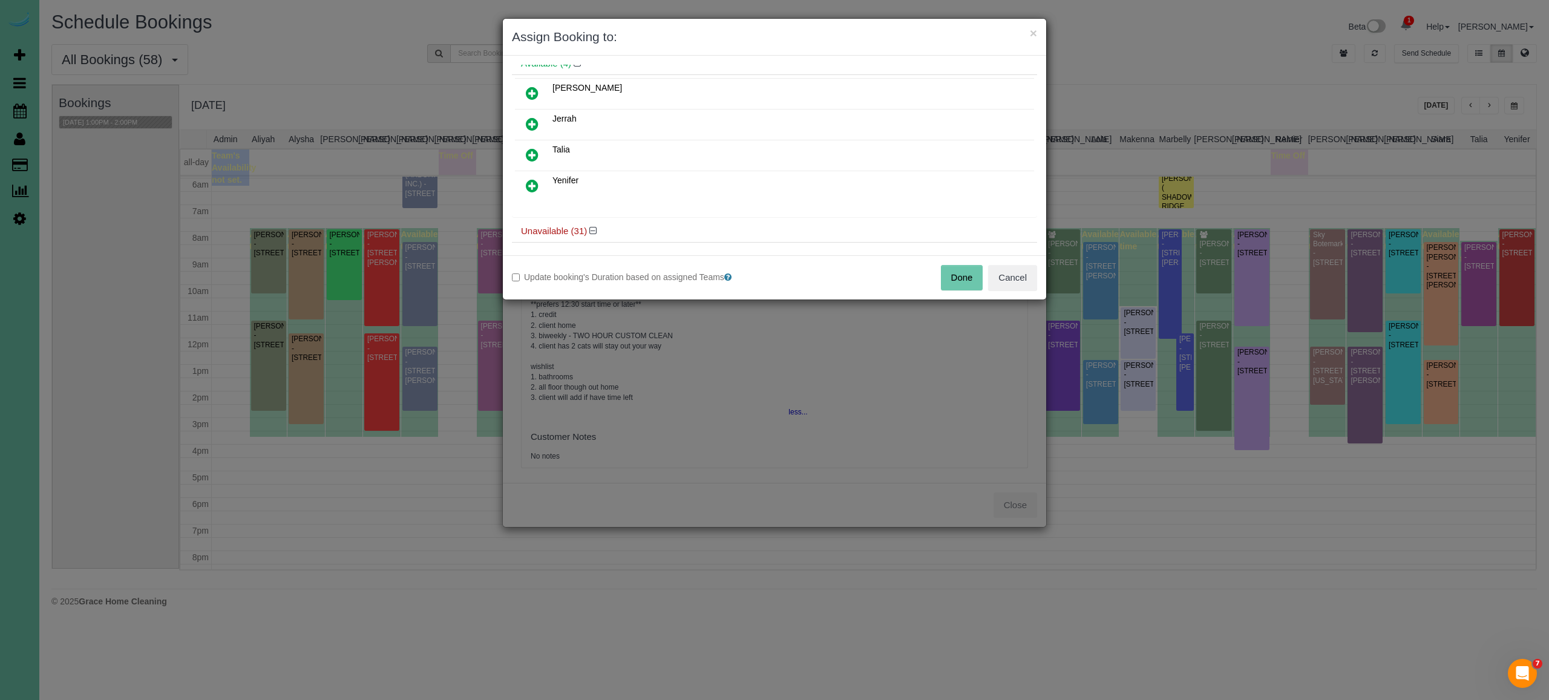
click at [534, 149] on icon at bounding box center [532, 155] width 13 height 15
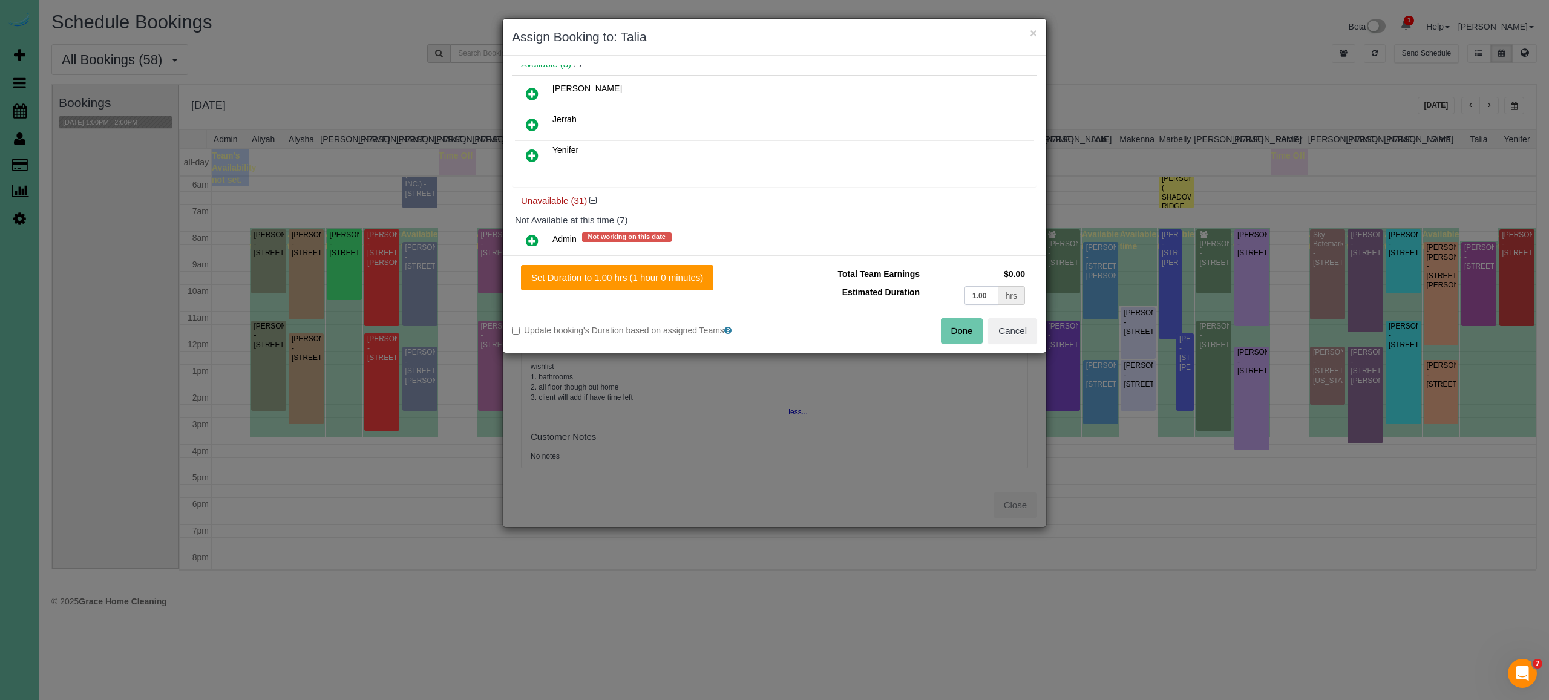
drag, startPoint x: 978, startPoint y: 293, endPoint x: 922, endPoint y: 295, distance: 56.3
click at [922, 295] on tr "Estimated Duration 1.00 hrs" at bounding box center [906, 295] width 245 height 25
type input "2.00"
drag, startPoint x: 668, startPoint y: 278, endPoint x: 715, endPoint y: 291, distance: 48.9
click at [668, 278] on button "Set Duration to 2.00 hrs (2 hours 0 minutes)" at bounding box center [619, 277] width 197 height 25
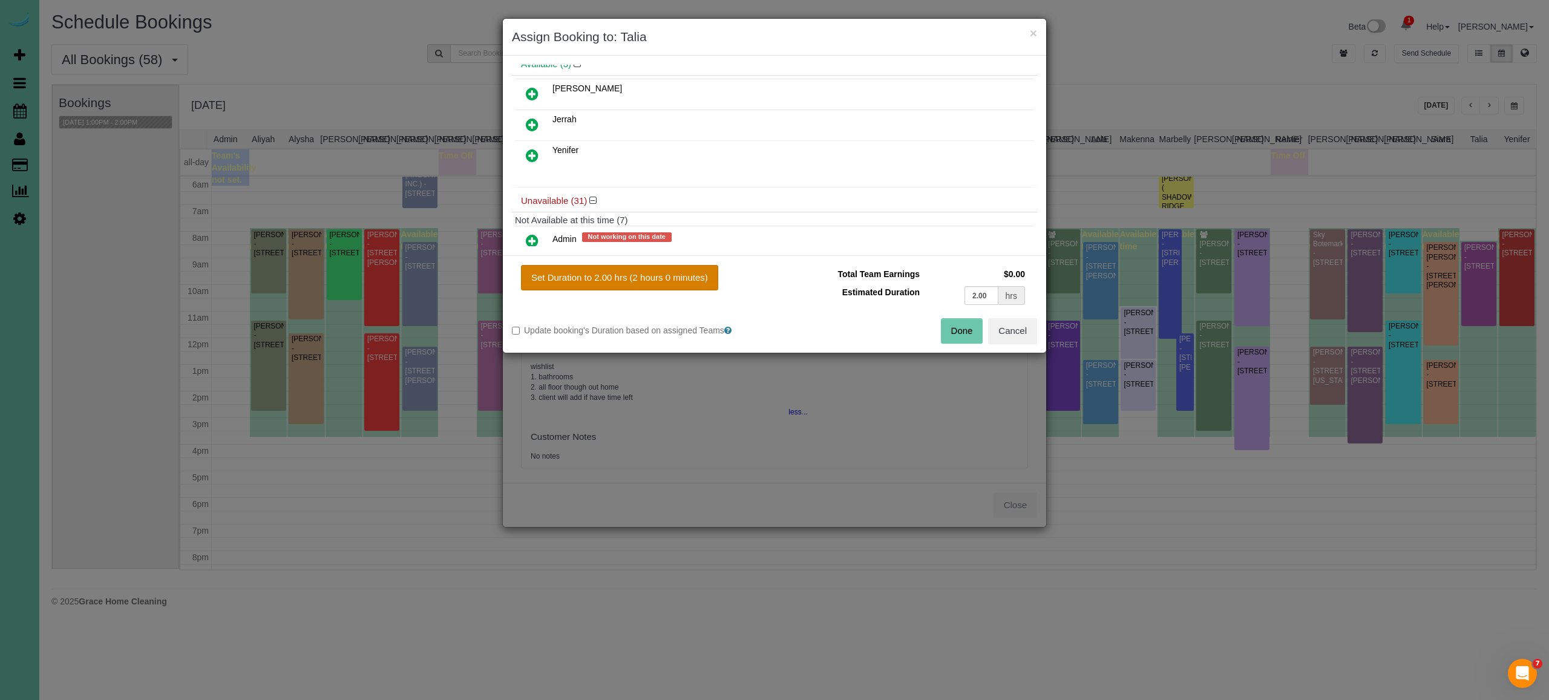
type input "2.00"
click at [951, 330] on button "Done" at bounding box center [962, 330] width 42 height 25
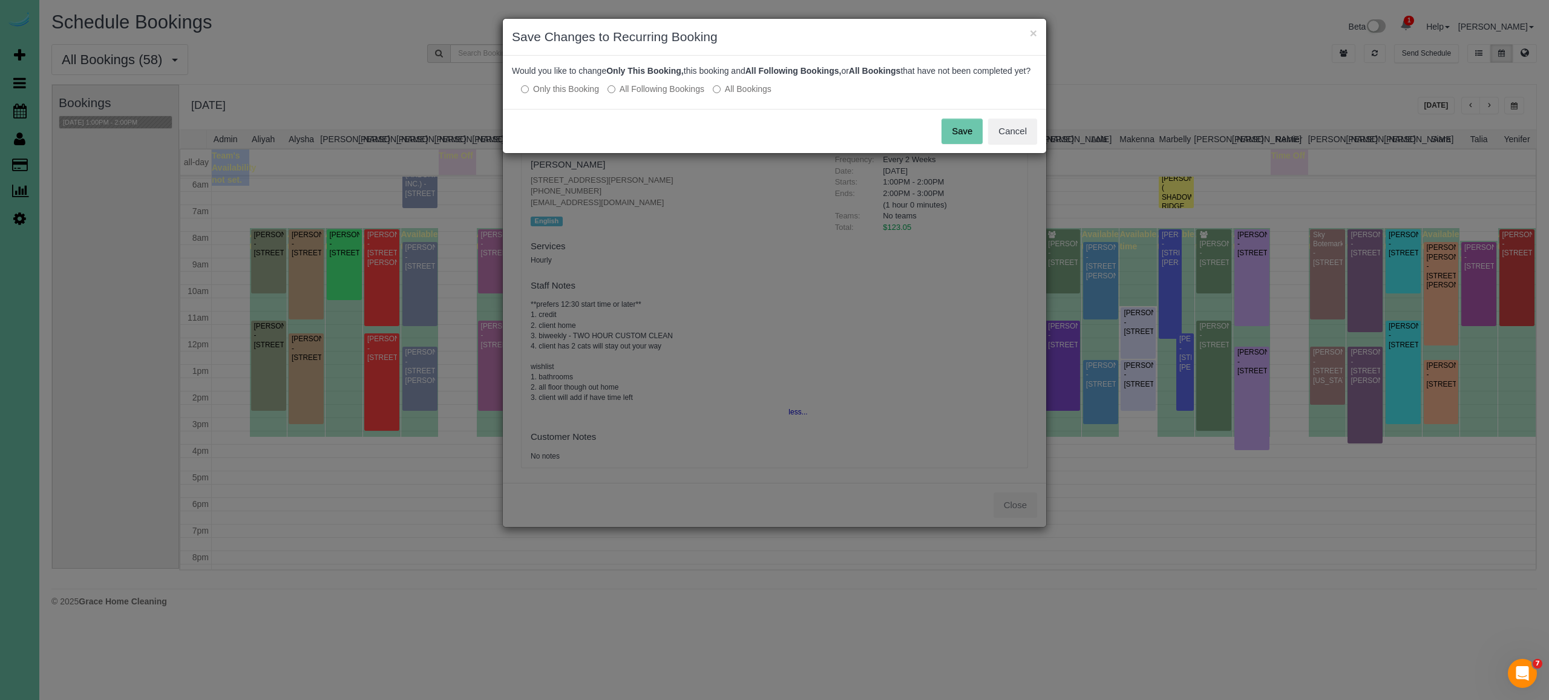
click at [967, 141] on button "Save" at bounding box center [962, 131] width 41 height 25
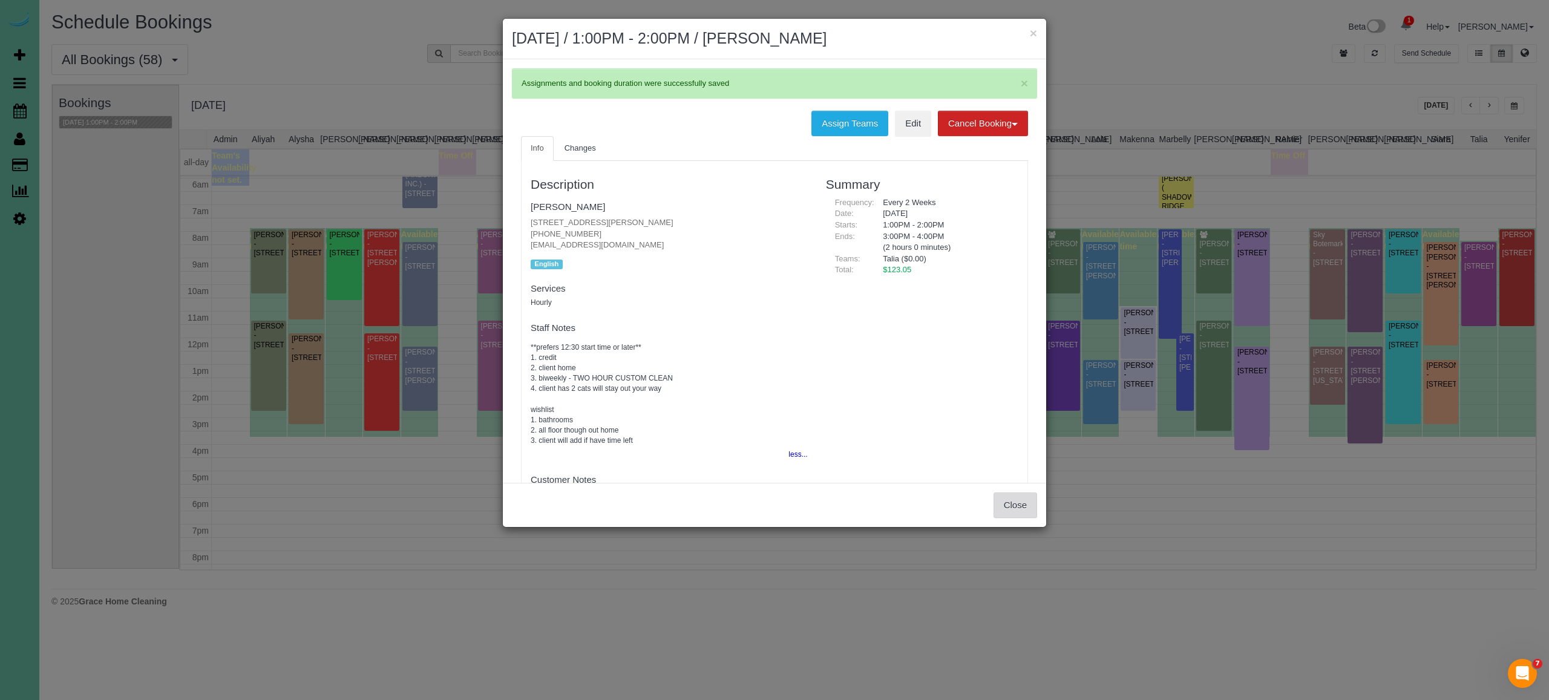
click at [1017, 505] on button "Close" at bounding box center [1016, 505] width 44 height 25
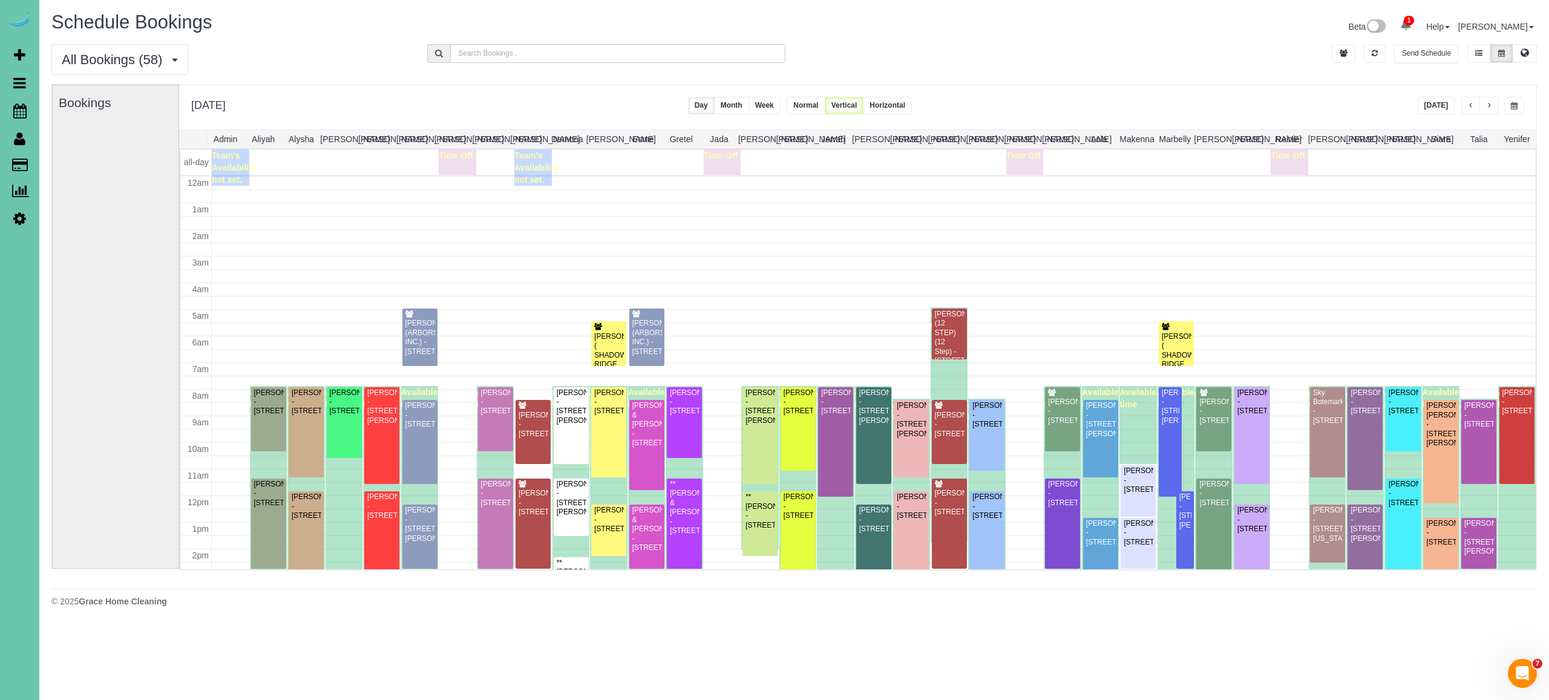
scroll to position [158, 0]
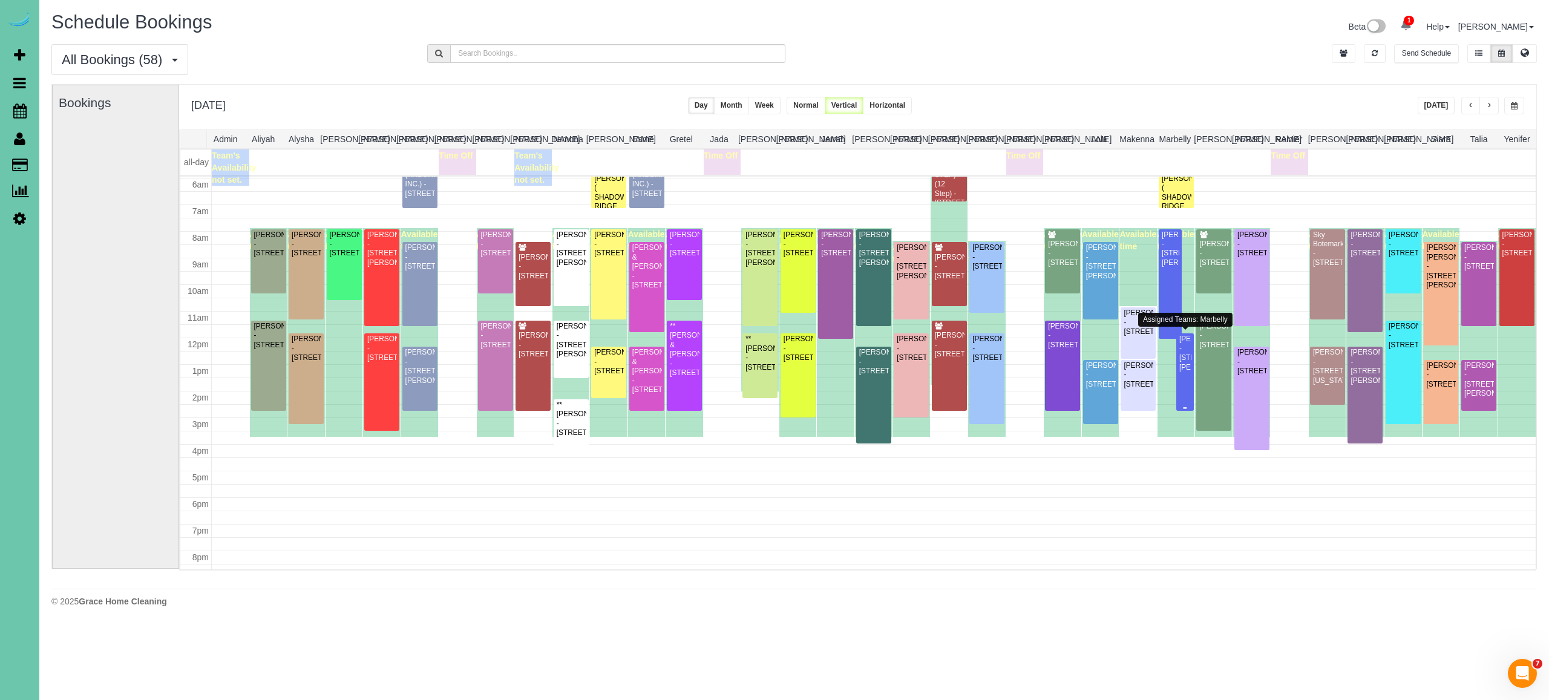
click at [1186, 349] on div "Josie Laurent - 14812 Sprague Street, Omaha, NE 68116" at bounding box center [1185, 354] width 13 height 38
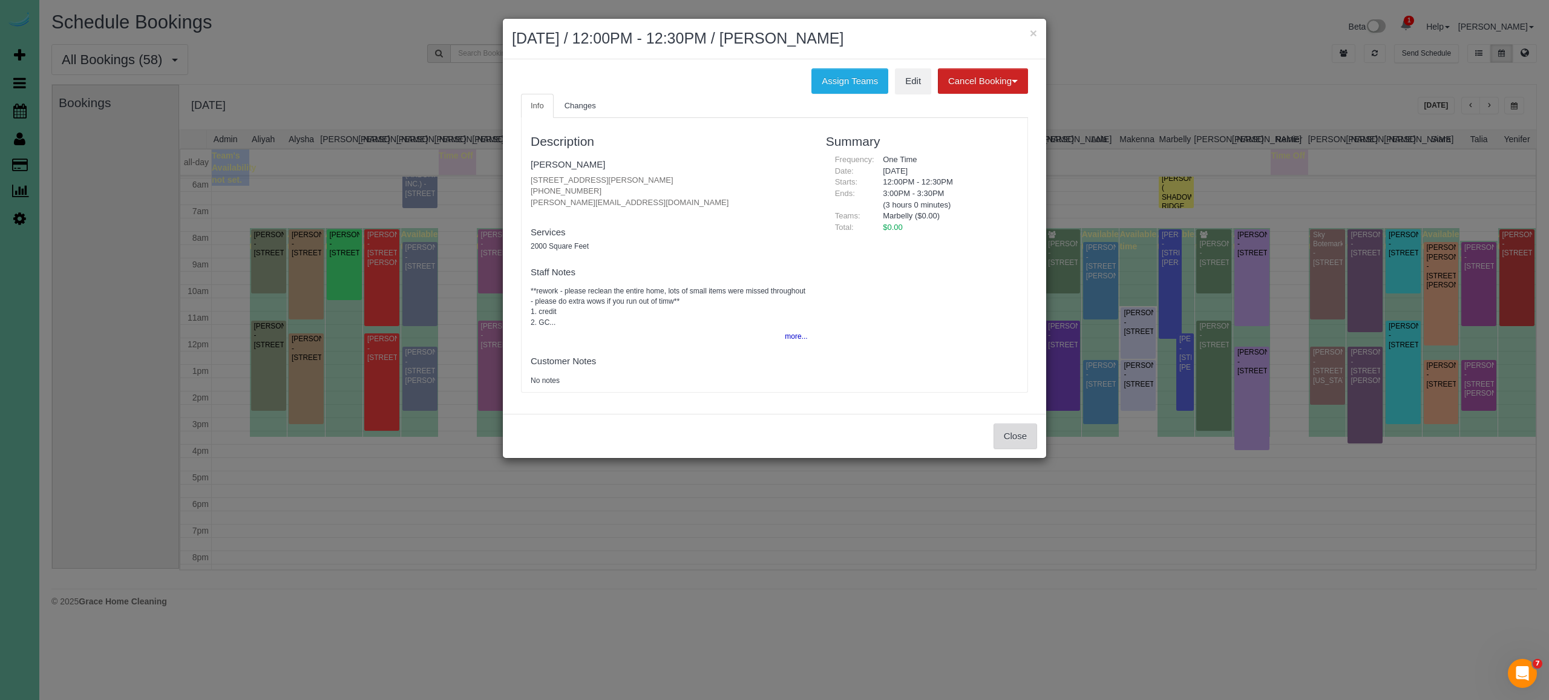
click at [1023, 436] on button "Close" at bounding box center [1016, 436] width 44 height 25
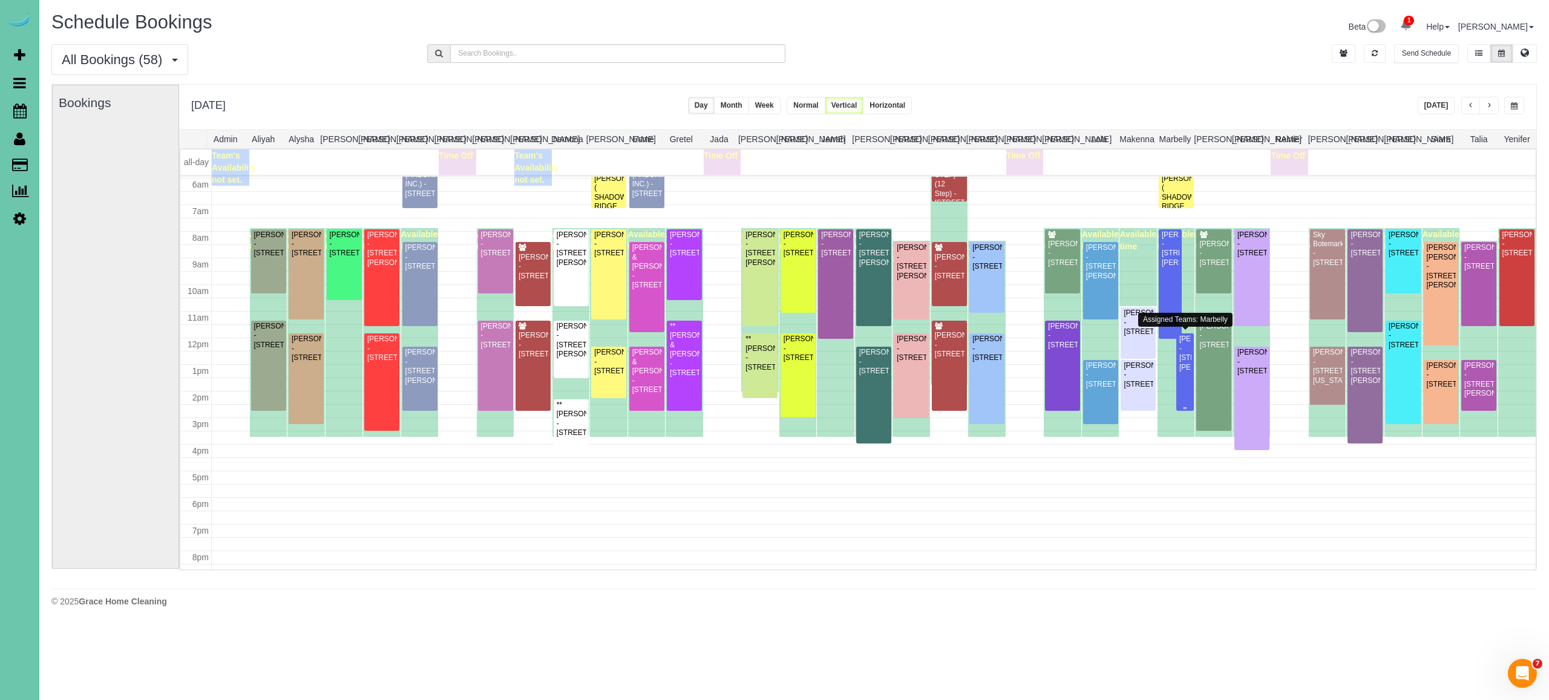
click at [1188, 369] on div "Josie Laurent - 14812 Sprague Street, Omaha, NE 68116" at bounding box center [1185, 354] width 13 height 38
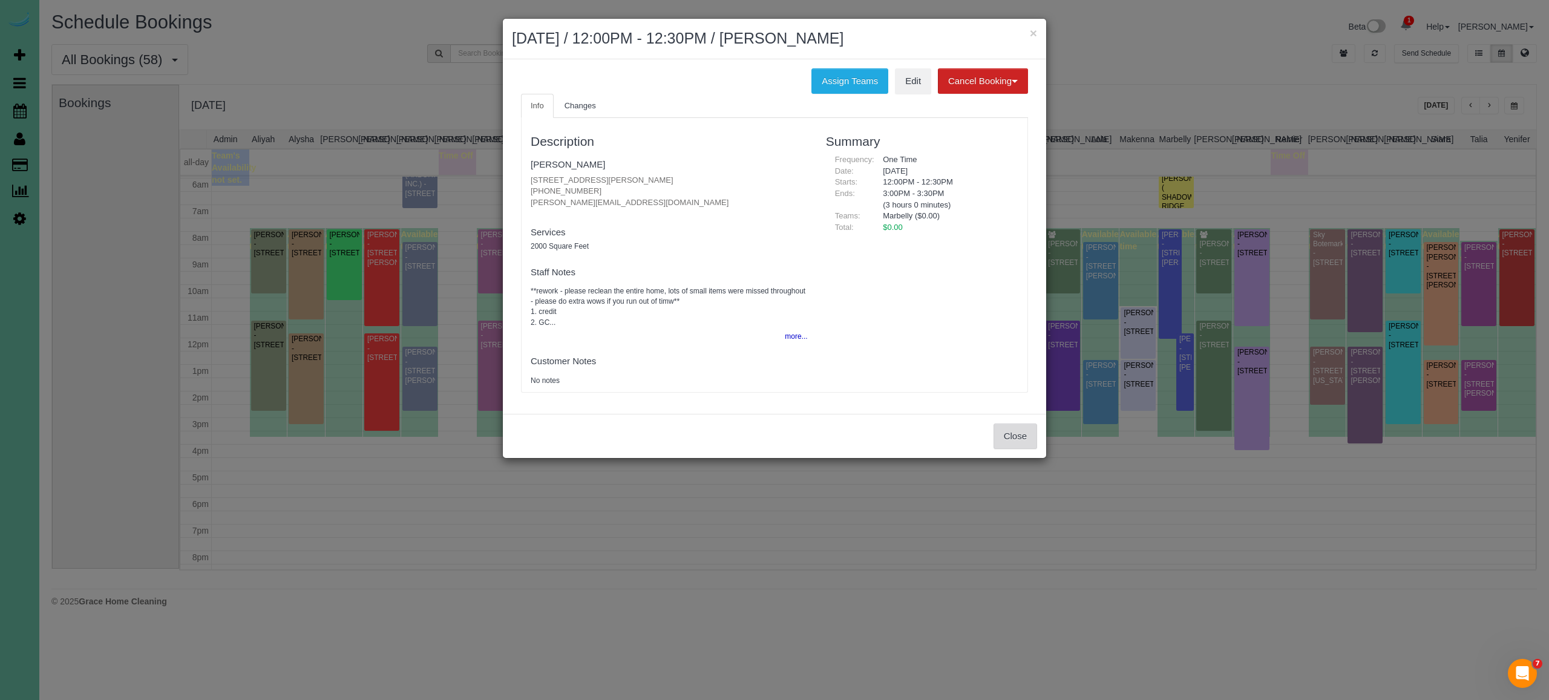
click at [1018, 438] on button "Close" at bounding box center [1016, 436] width 44 height 25
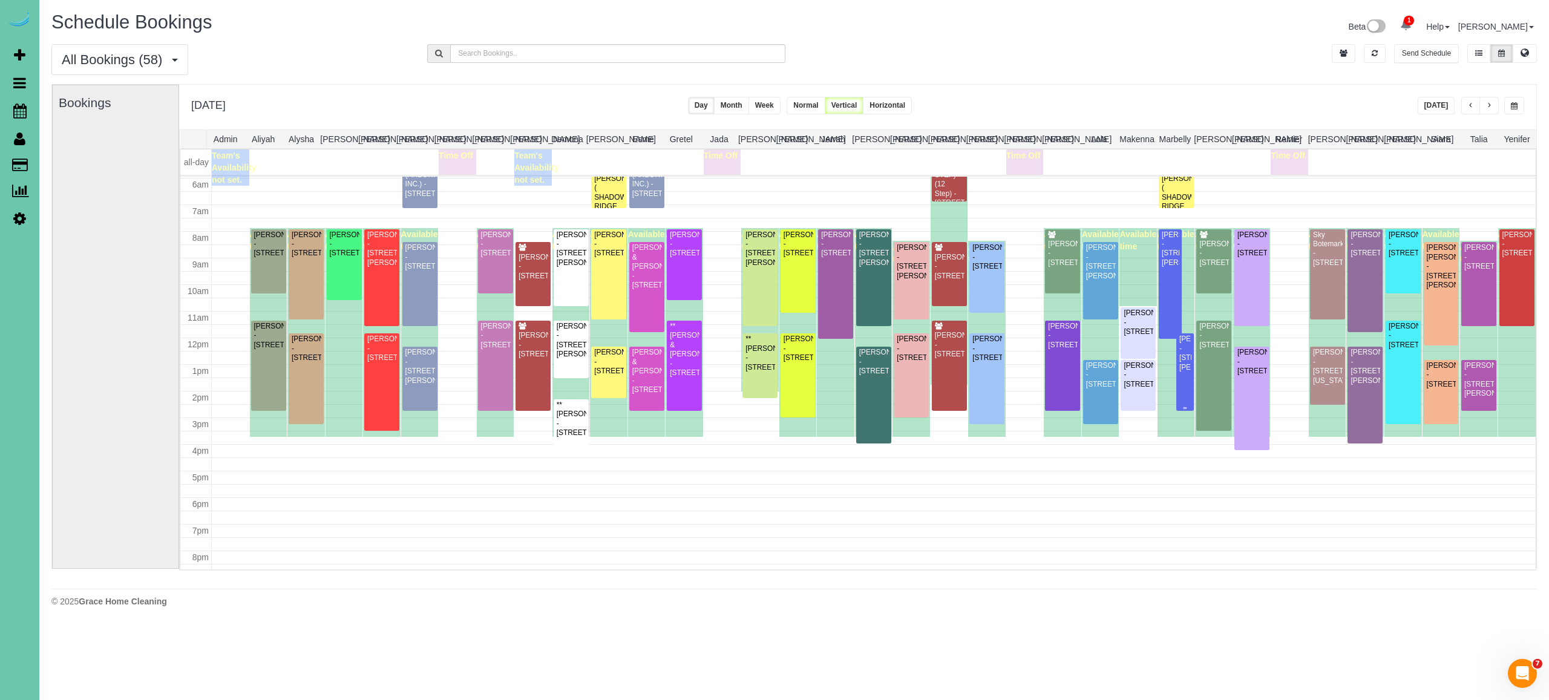
click at [1190, 355] on div "Josie Laurent - 14812 Sprague Street, Omaha, NE 68116" at bounding box center [1185, 354] width 13 height 38
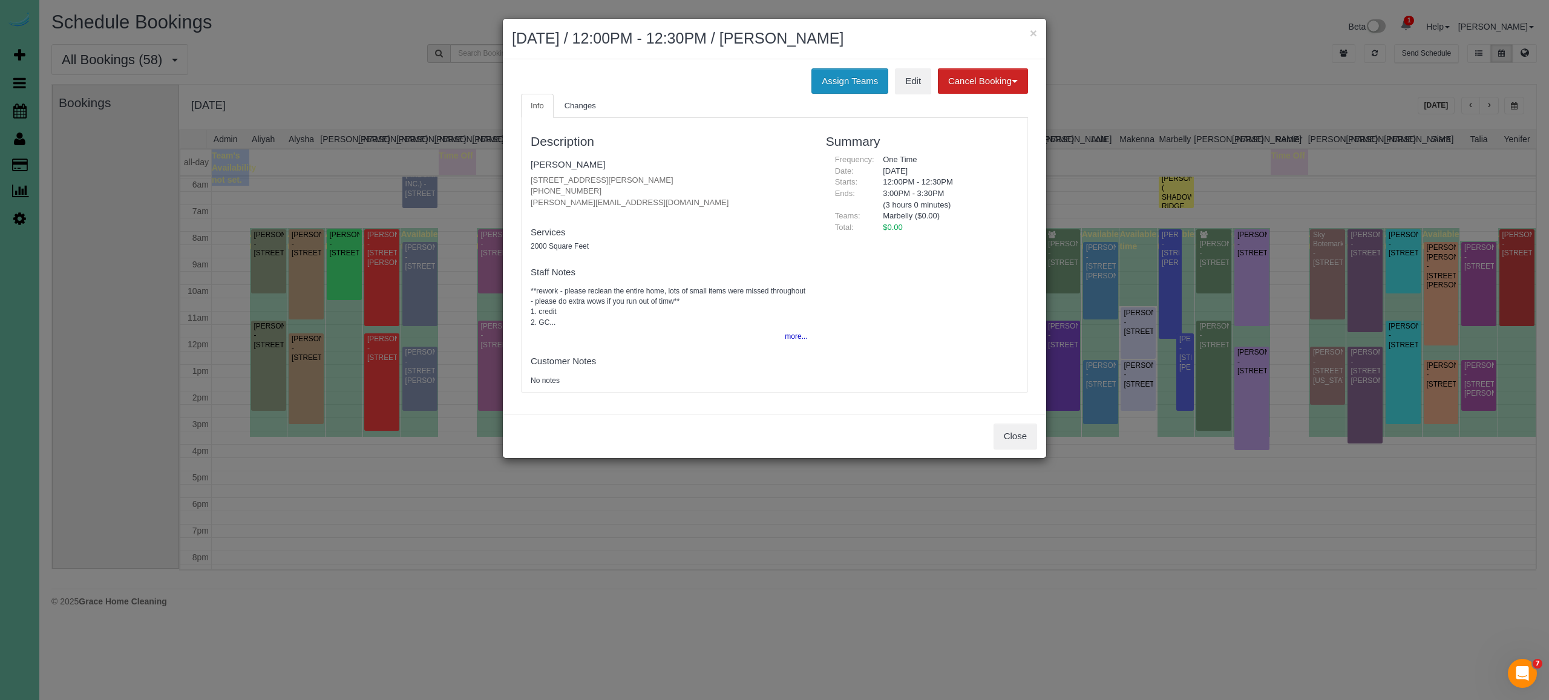
click at [846, 79] on button "Assign Teams" at bounding box center [850, 80] width 77 height 25
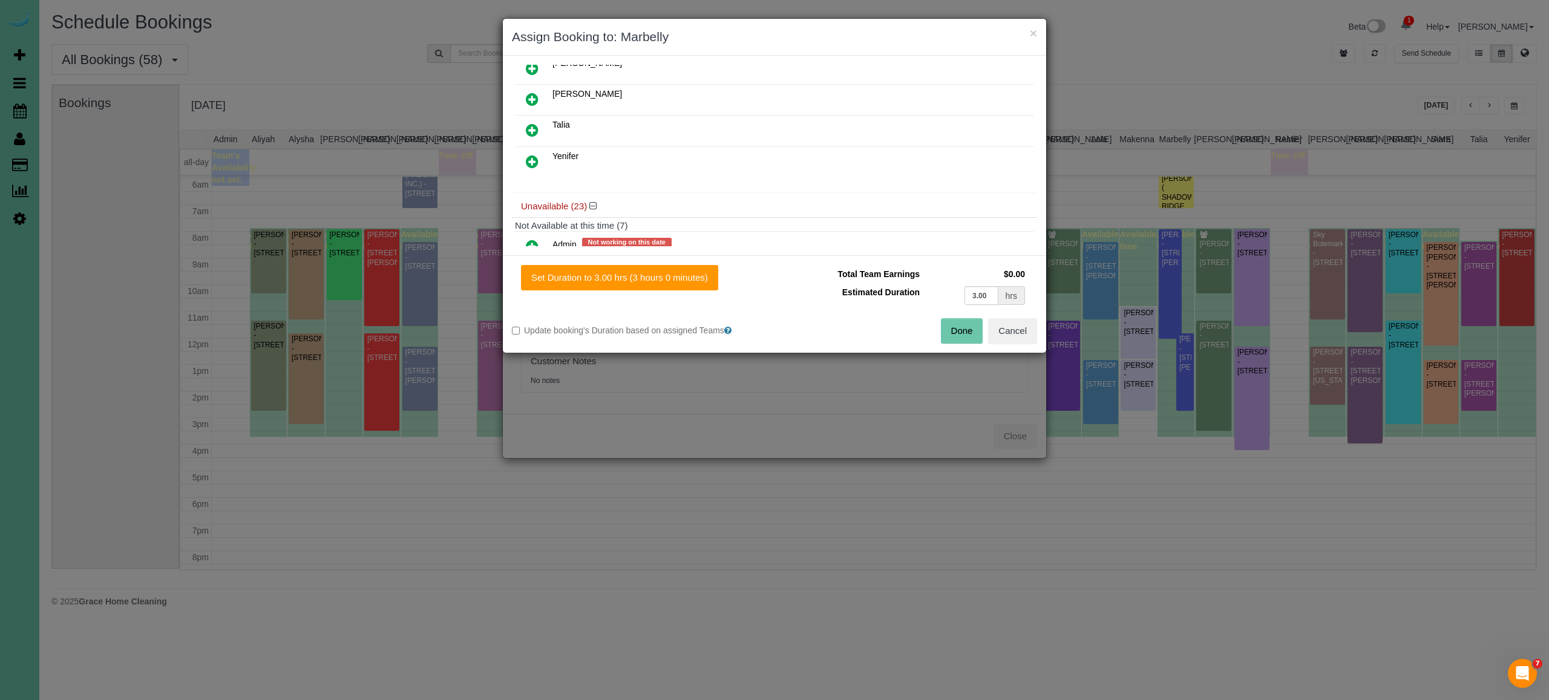
scroll to position [322, 0]
click at [537, 156] on icon at bounding box center [532, 163] width 13 height 15
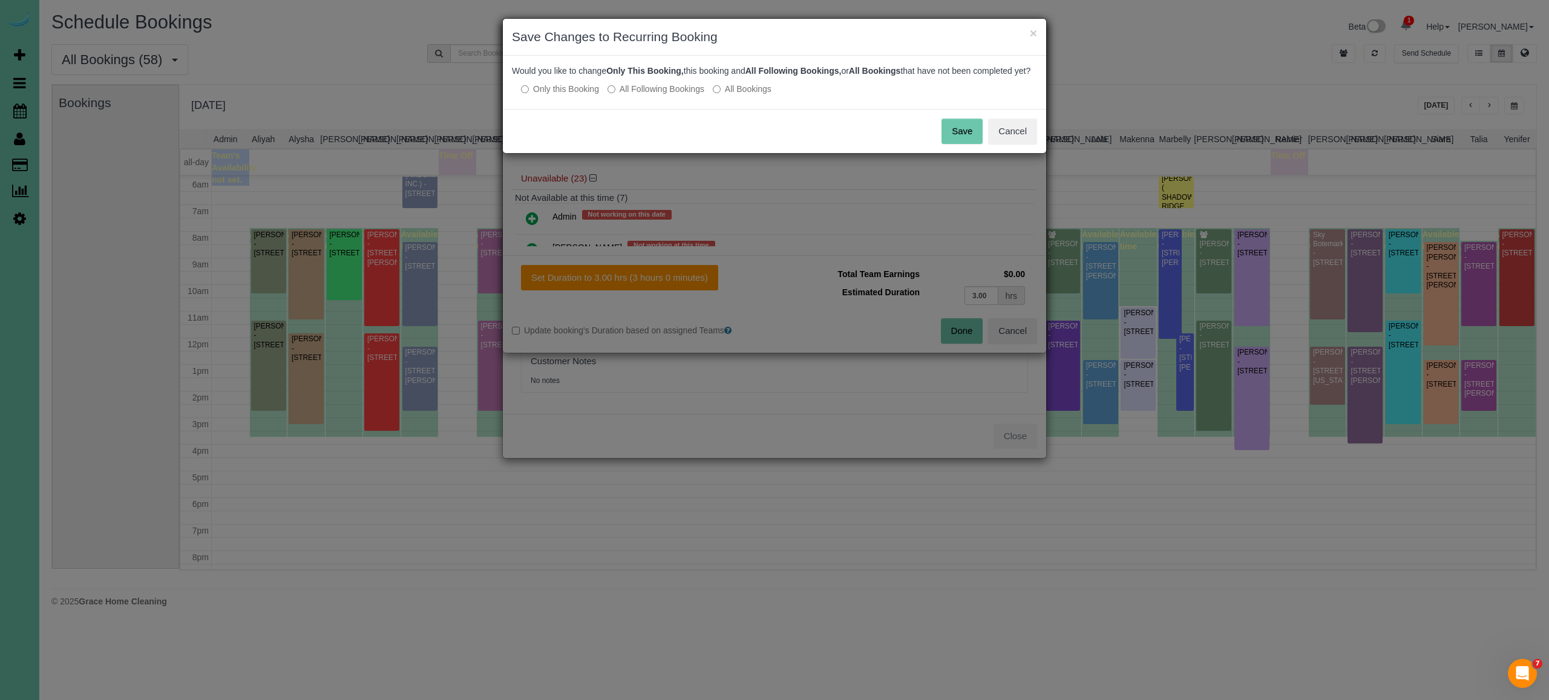
click at [589, 278] on div "× Save Changes to Recurring Booking Would you like to change Only This Booking,…" at bounding box center [774, 350] width 1549 height 700
click at [971, 139] on button "Save" at bounding box center [962, 131] width 41 height 25
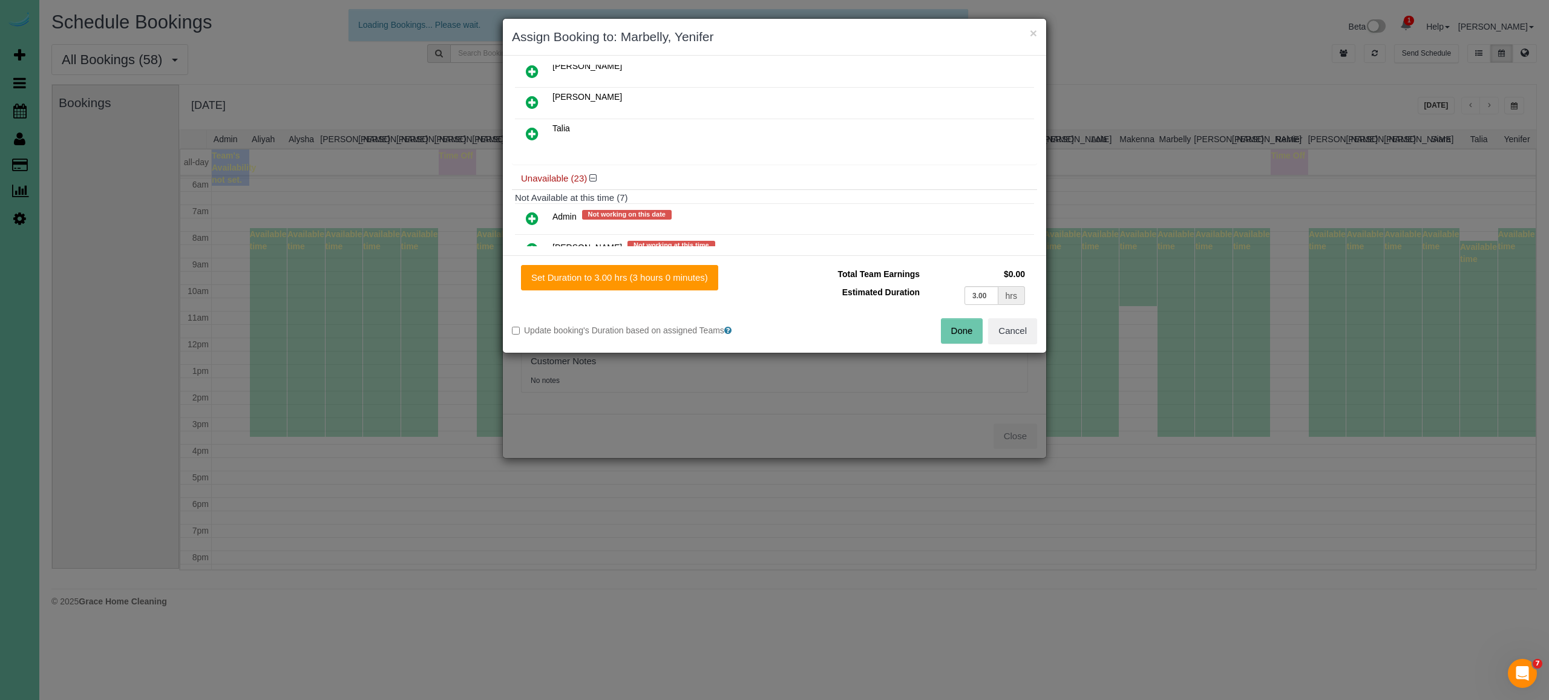
click at [967, 330] on button "Done" at bounding box center [962, 330] width 42 height 25
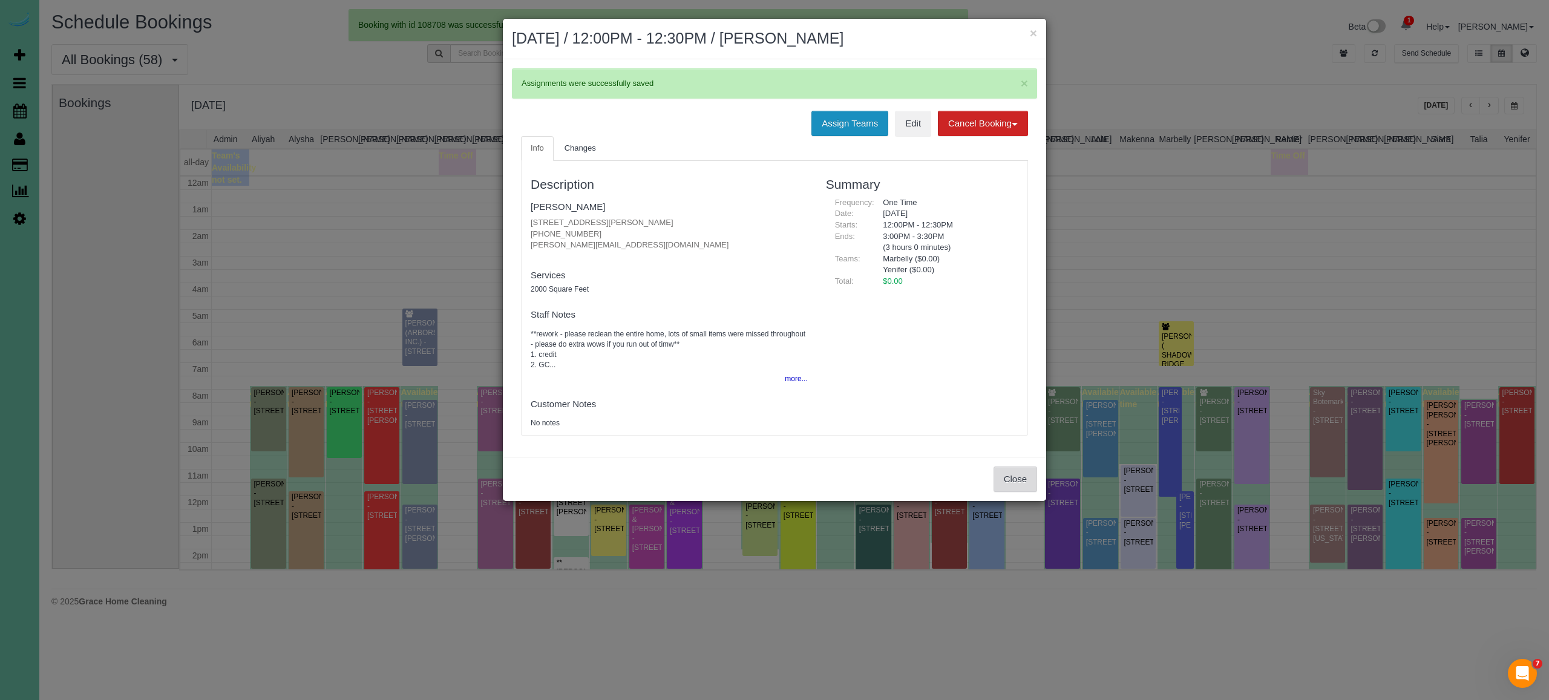
scroll to position [158, 0]
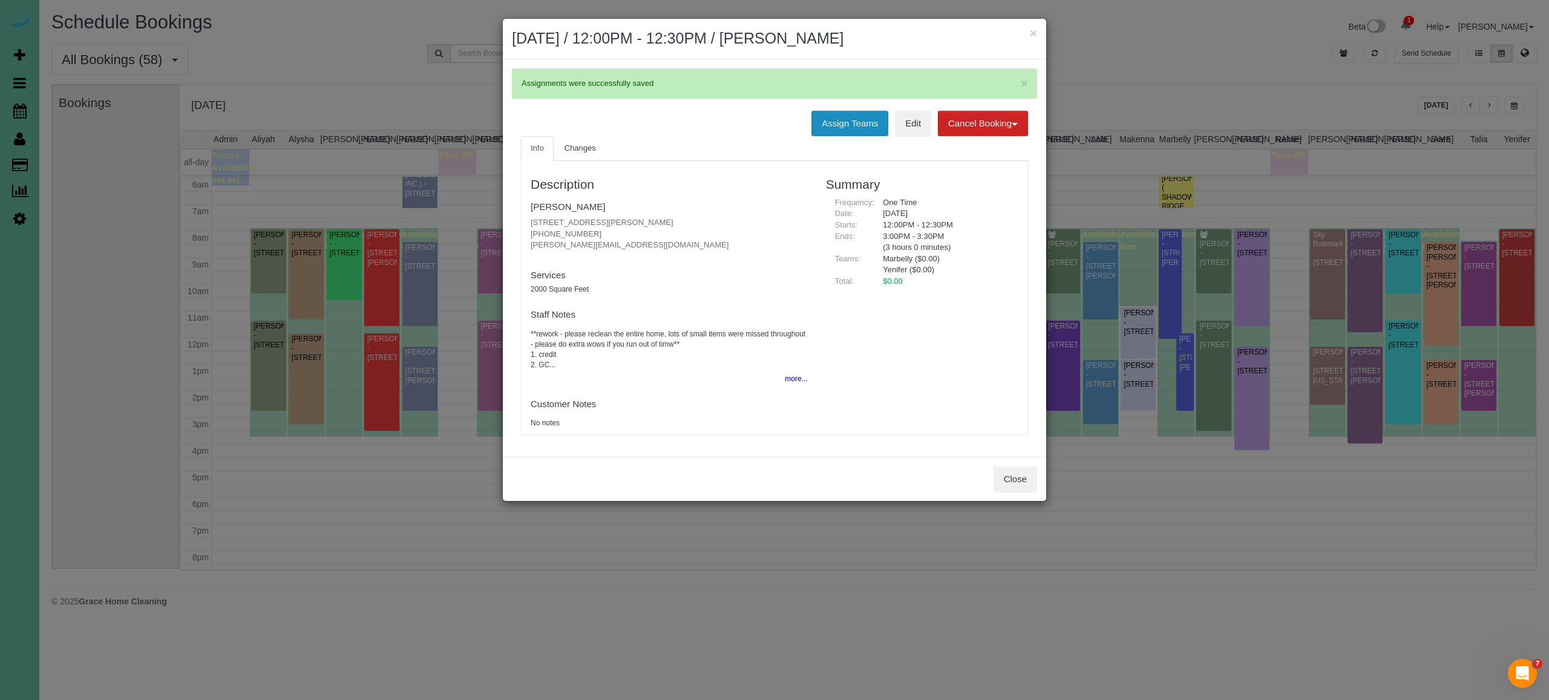
click at [855, 123] on button "Assign Teams" at bounding box center [850, 123] width 77 height 25
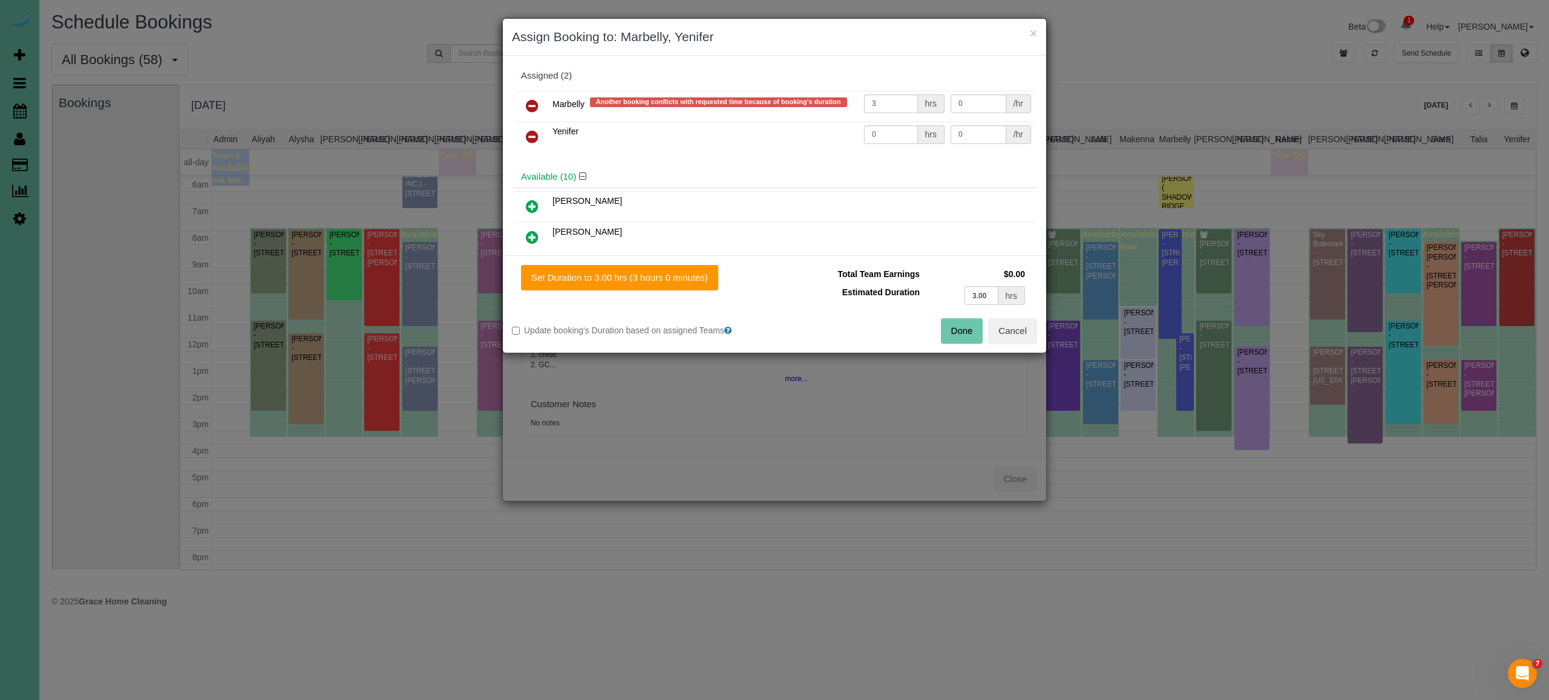
click at [533, 100] on icon at bounding box center [532, 106] width 13 height 15
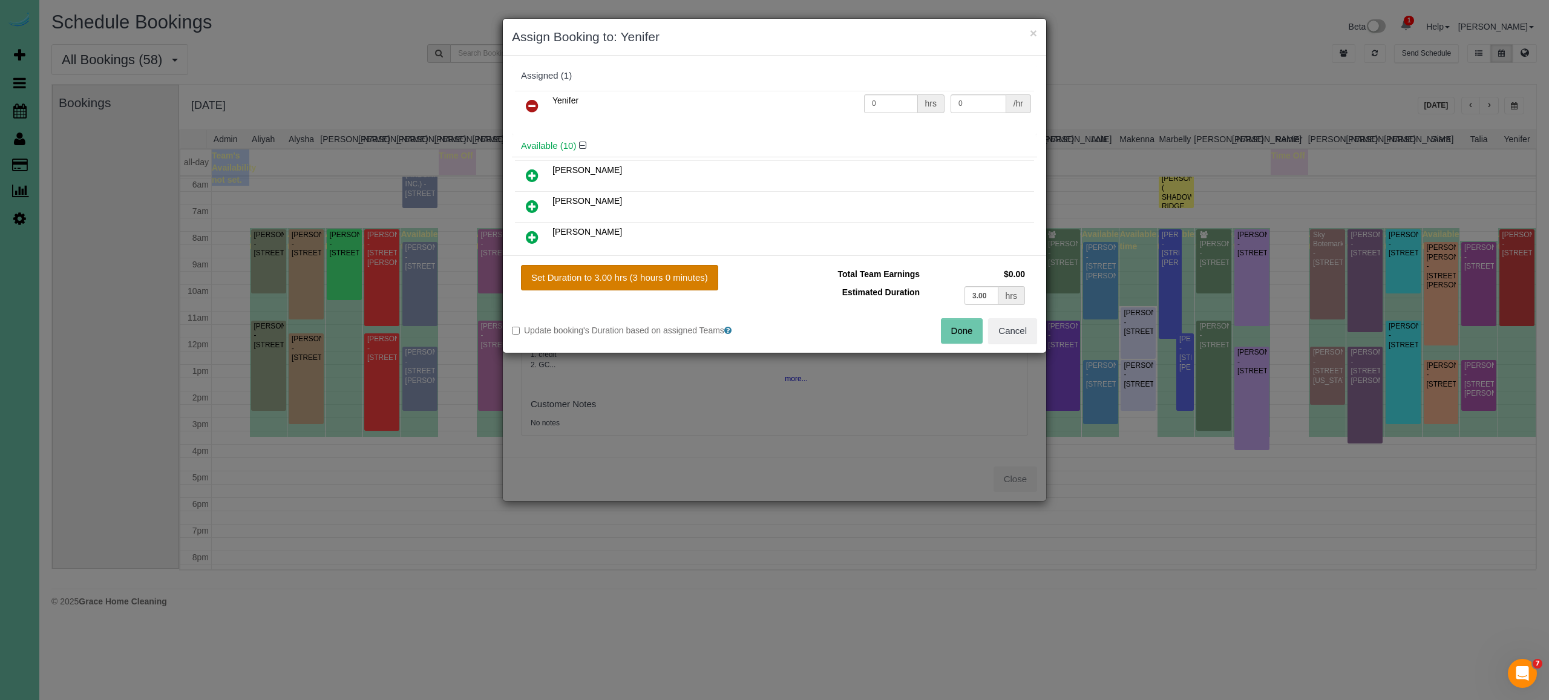
click at [579, 278] on button "Set Duration to 3.00 hrs (3 hours 0 minutes)" at bounding box center [619, 277] width 197 height 25
type input "3.00"
click at [968, 329] on button "Done" at bounding box center [962, 330] width 42 height 25
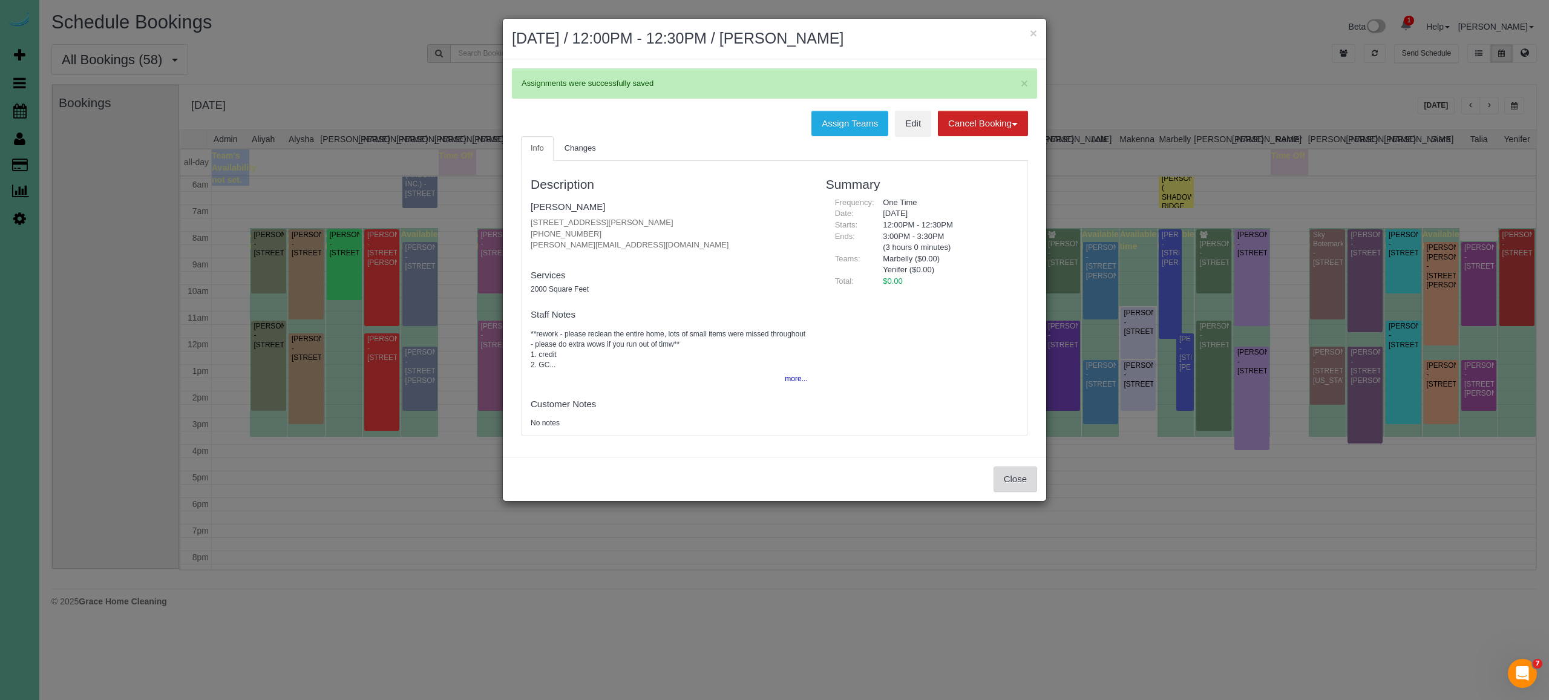
click at [1020, 475] on button "Close" at bounding box center [1016, 479] width 44 height 25
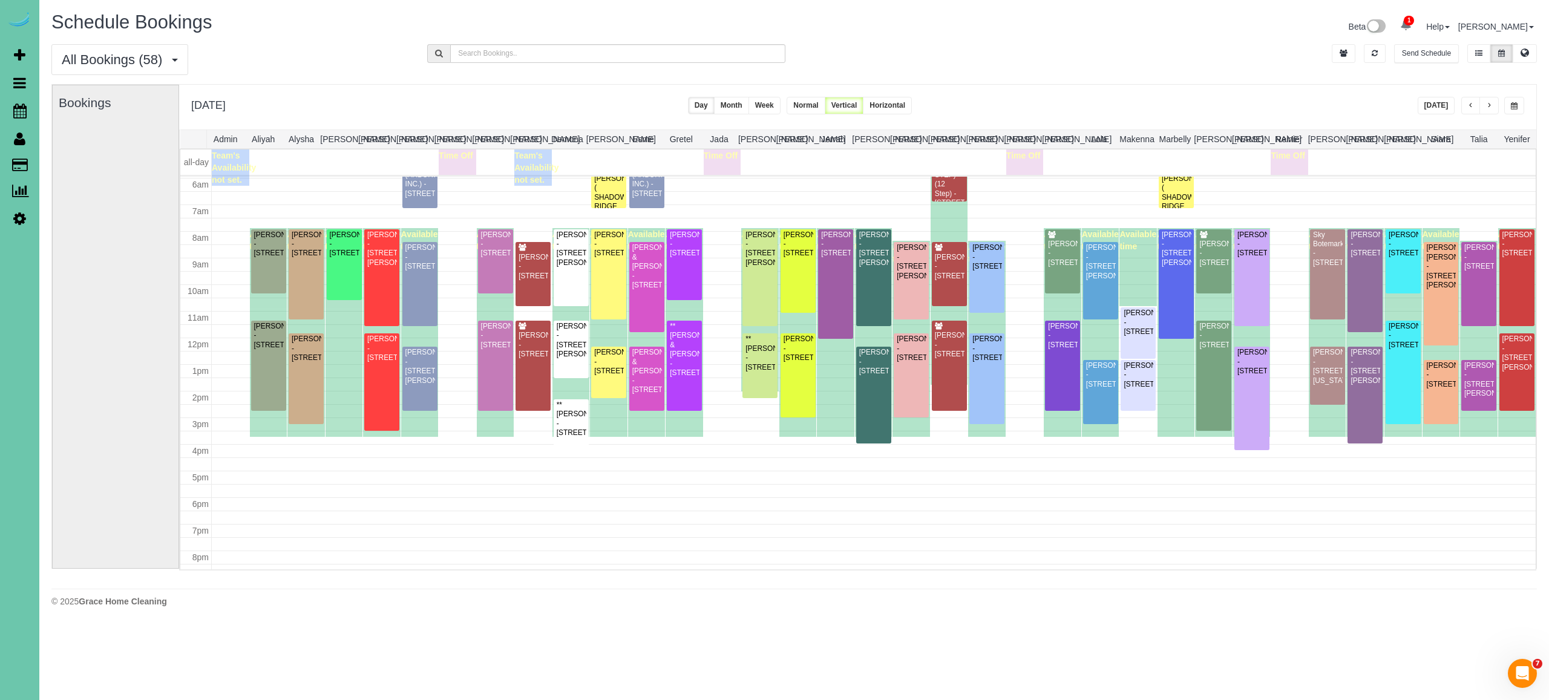
click at [1517, 103] on span "button" at bounding box center [1514, 105] width 7 height 7
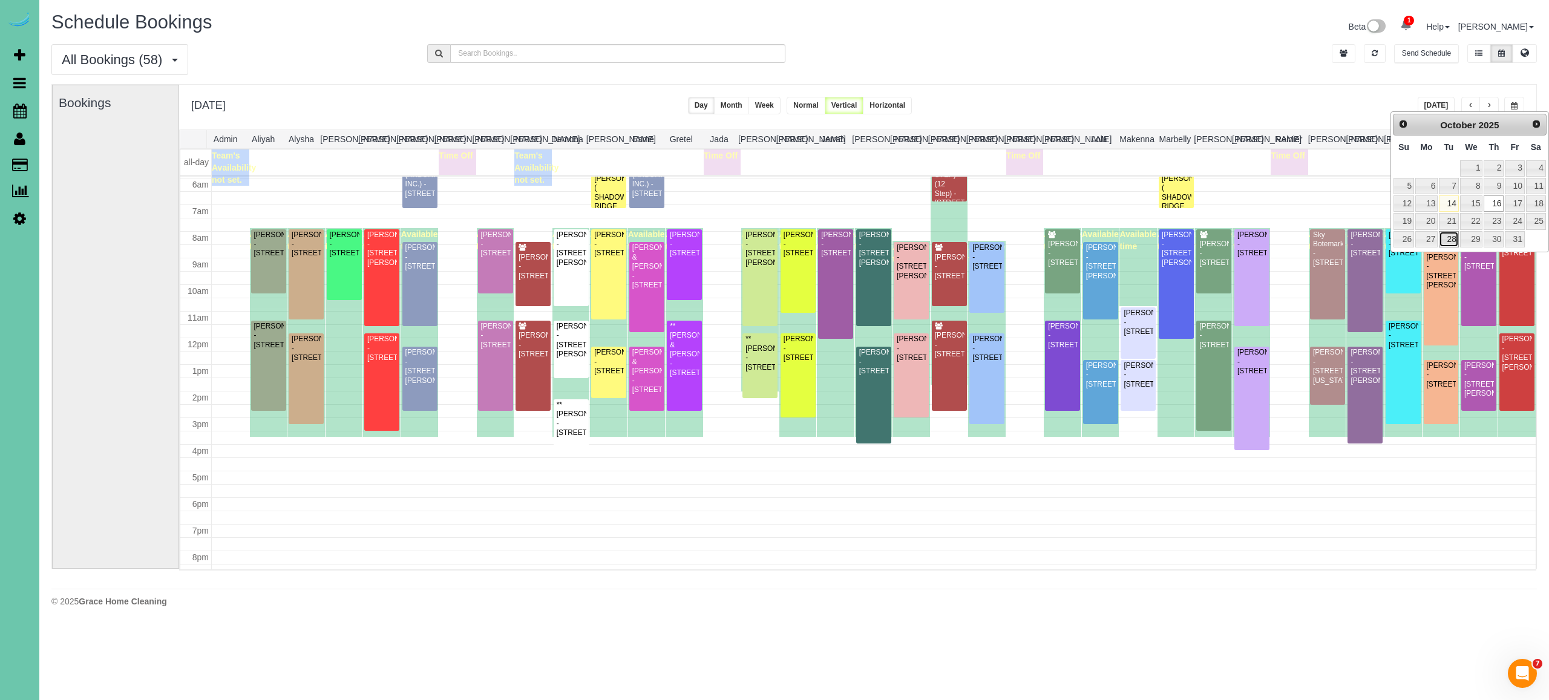
click at [1452, 234] on link "28" at bounding box center [1448, 239] width 19 height 16
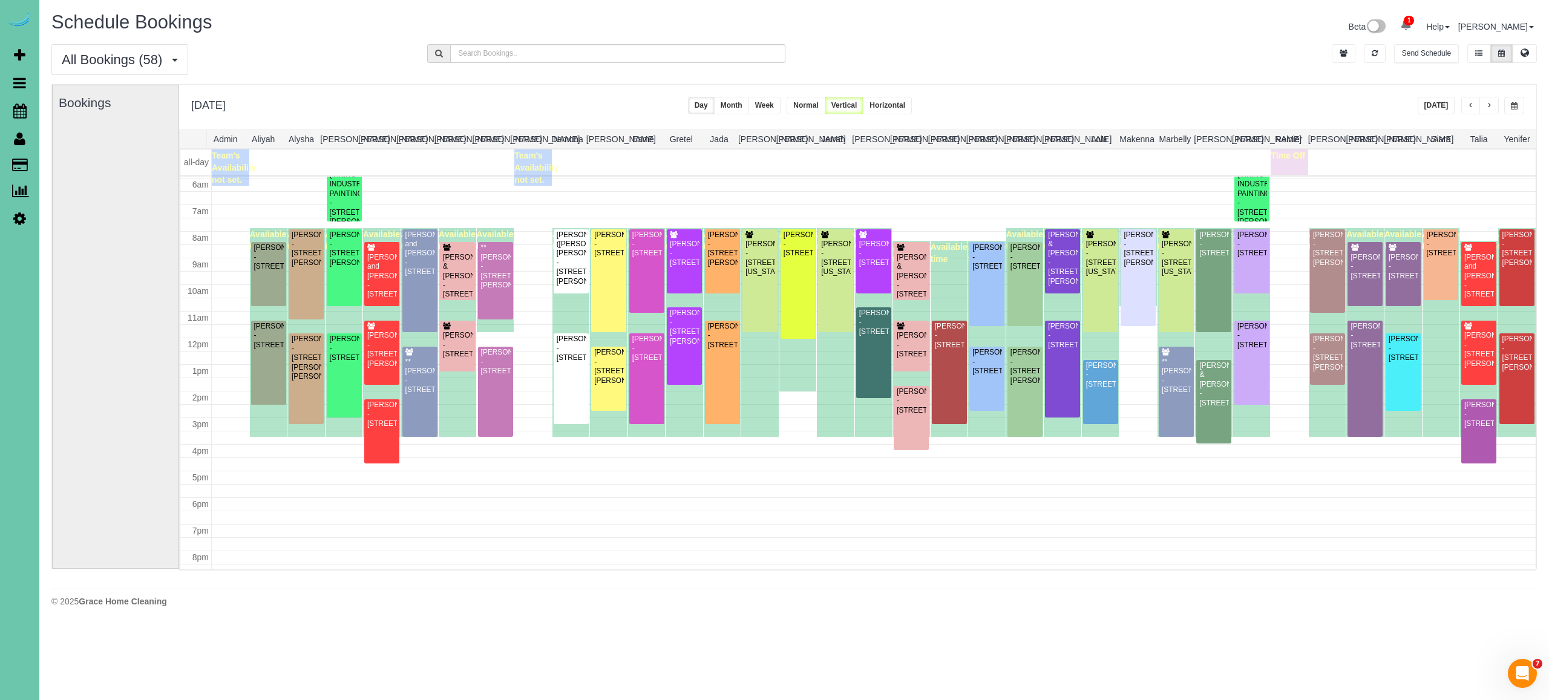
drag, startPoint x: 1514, startPoint y: 103, endPoint x: 1510, endPoint y: 110, distance: 7.4
click at [1514, 103] on span "button" at bounding box center [1514, 105] width 7 height 7
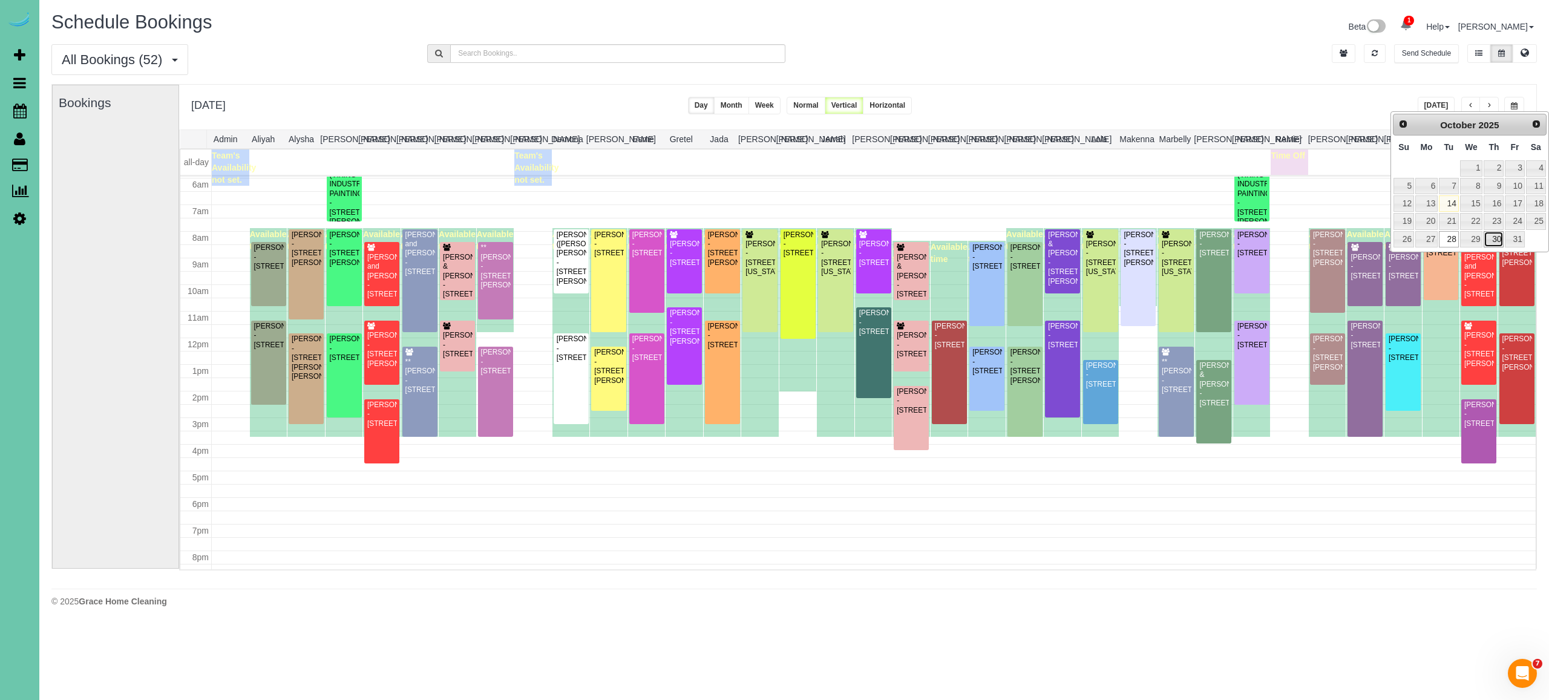
click at [1498, 241] on link "30" at bounding box center [1494, 239] width 20 height 16
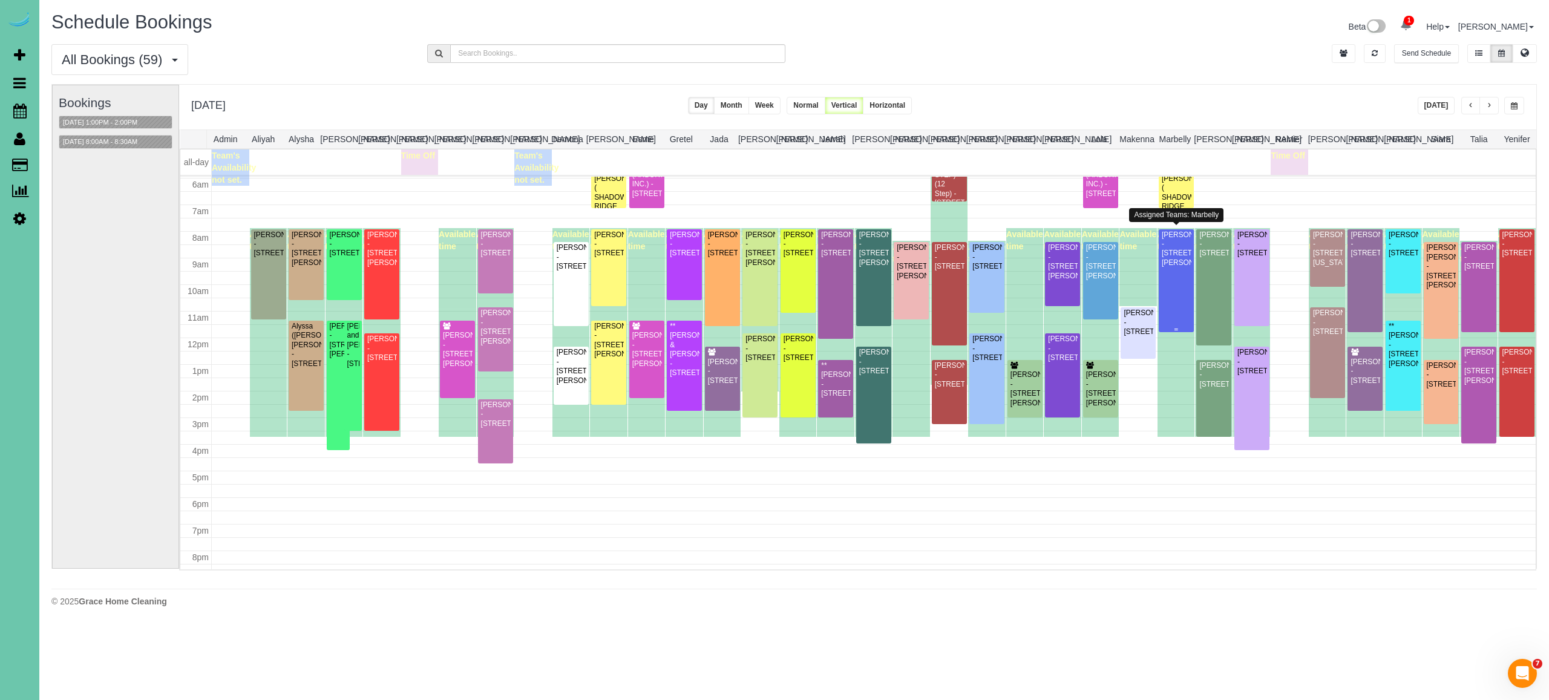
click at [1175, 309] on div at bounding box center [1176, 280] width 35 height 103
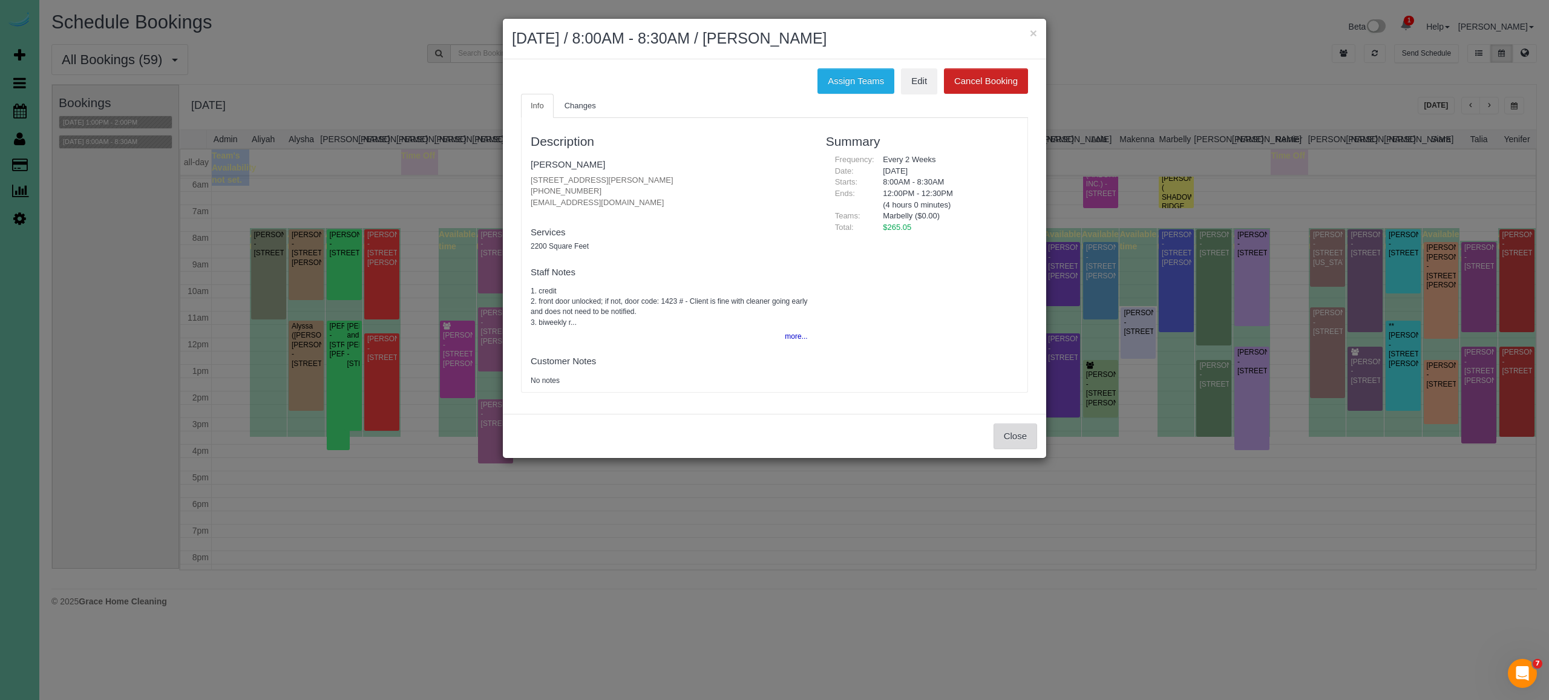
drag, startPoint x: 1016, startPoint y: 439, endPoint x: 1018, endPoint y: 427, distance: 12.3
click at [1016, 439] on button "Close" at bounding box center [1016, 436] width 44 height 25
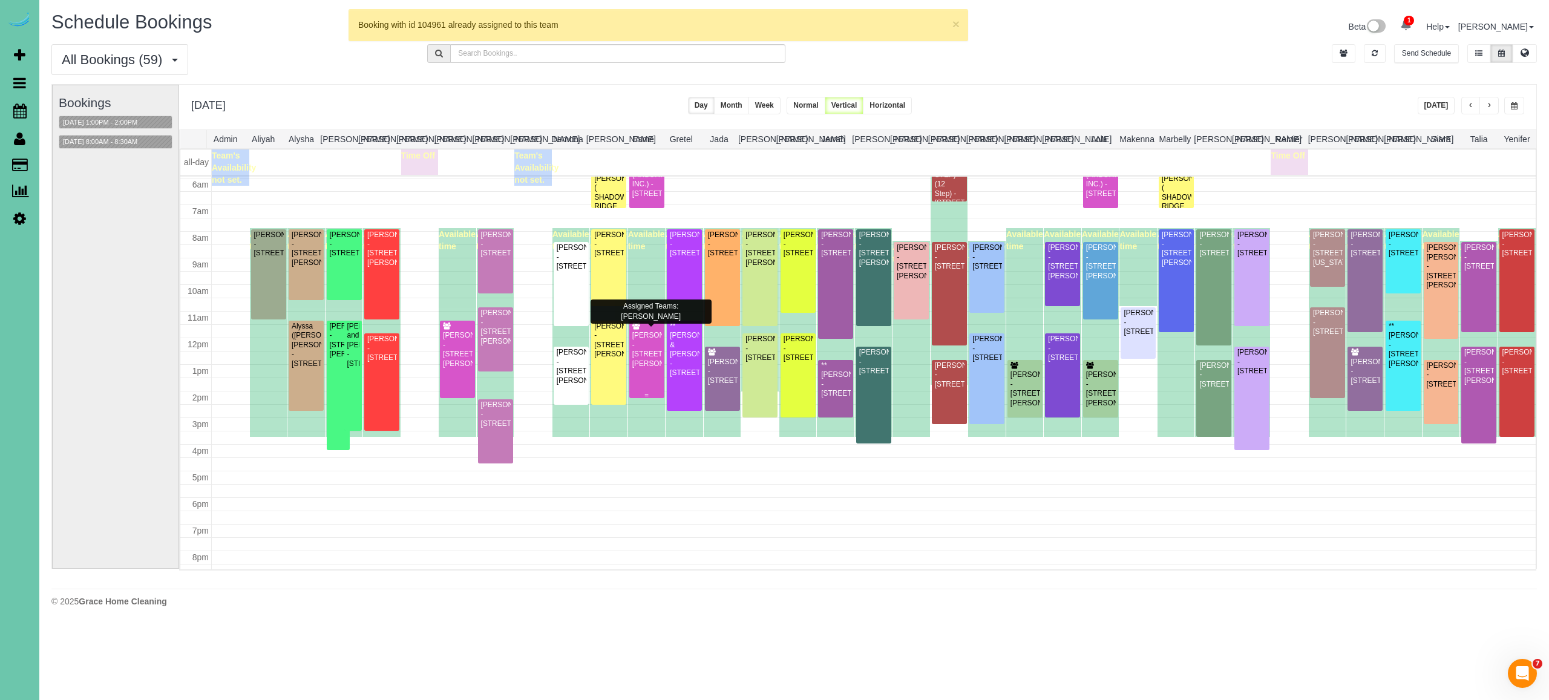
click at [642, 335] on div "Rebecca Saef - 13408 Burdette St, Omaha, NE 68164" at bounding box center [647, 350] width 30 height 38
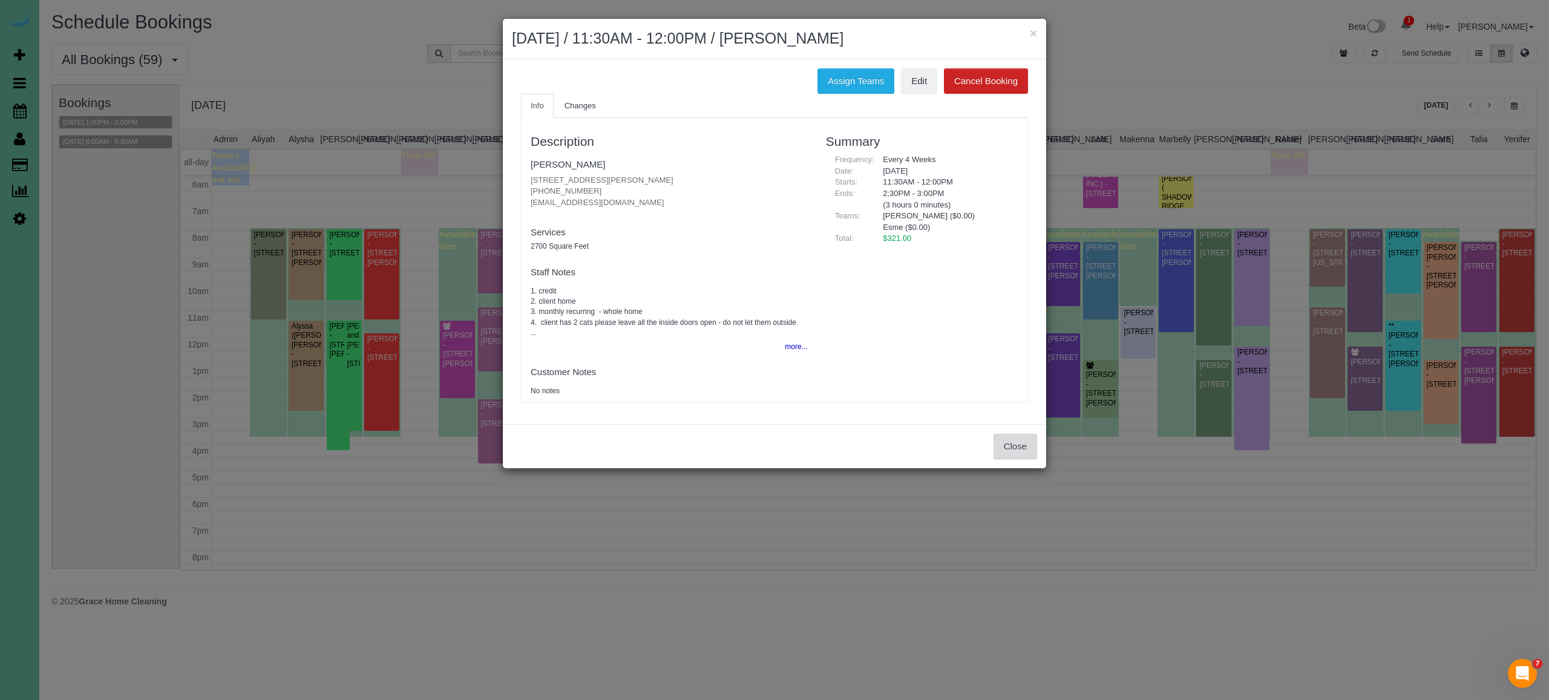
click at [1028, 447] on button "Close" at bounding box center [1016, 446] width 44 height 25
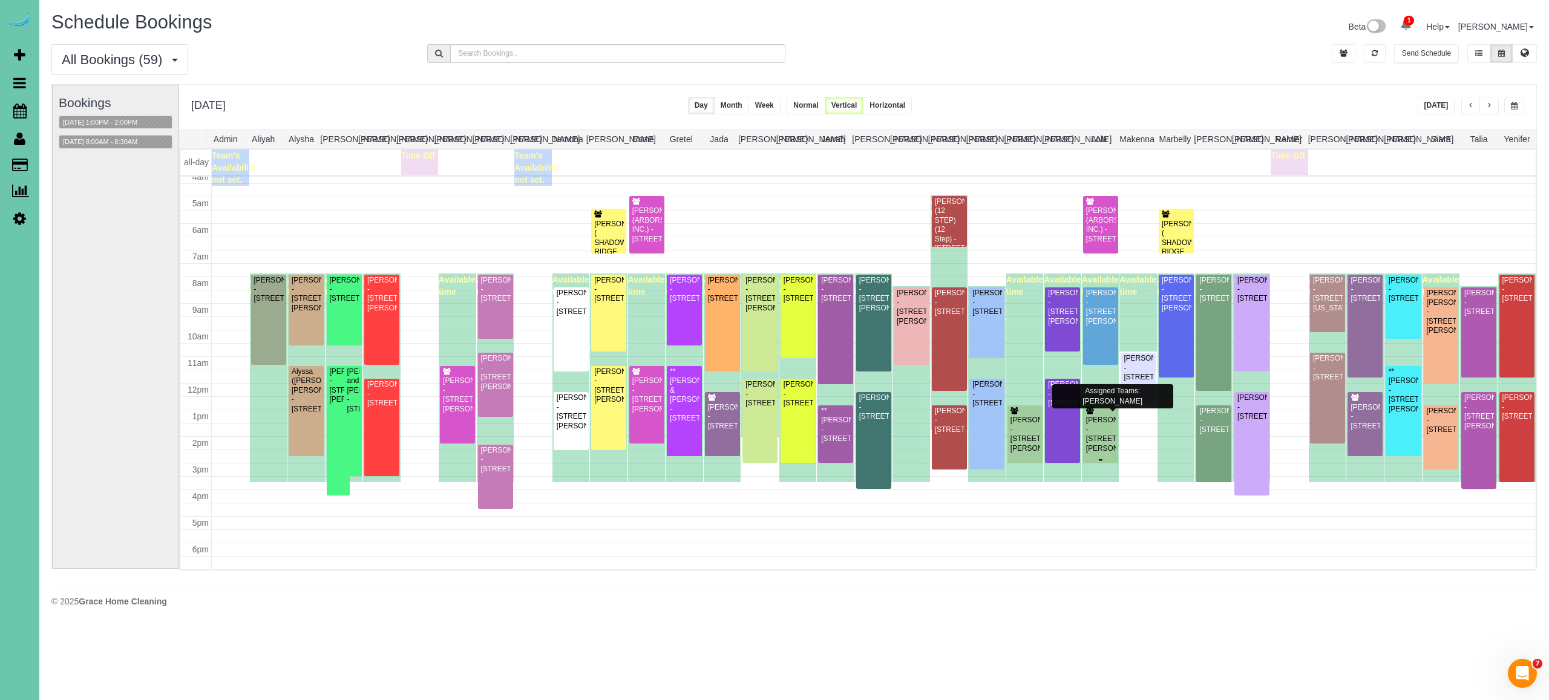
scroll to position [110, 0]
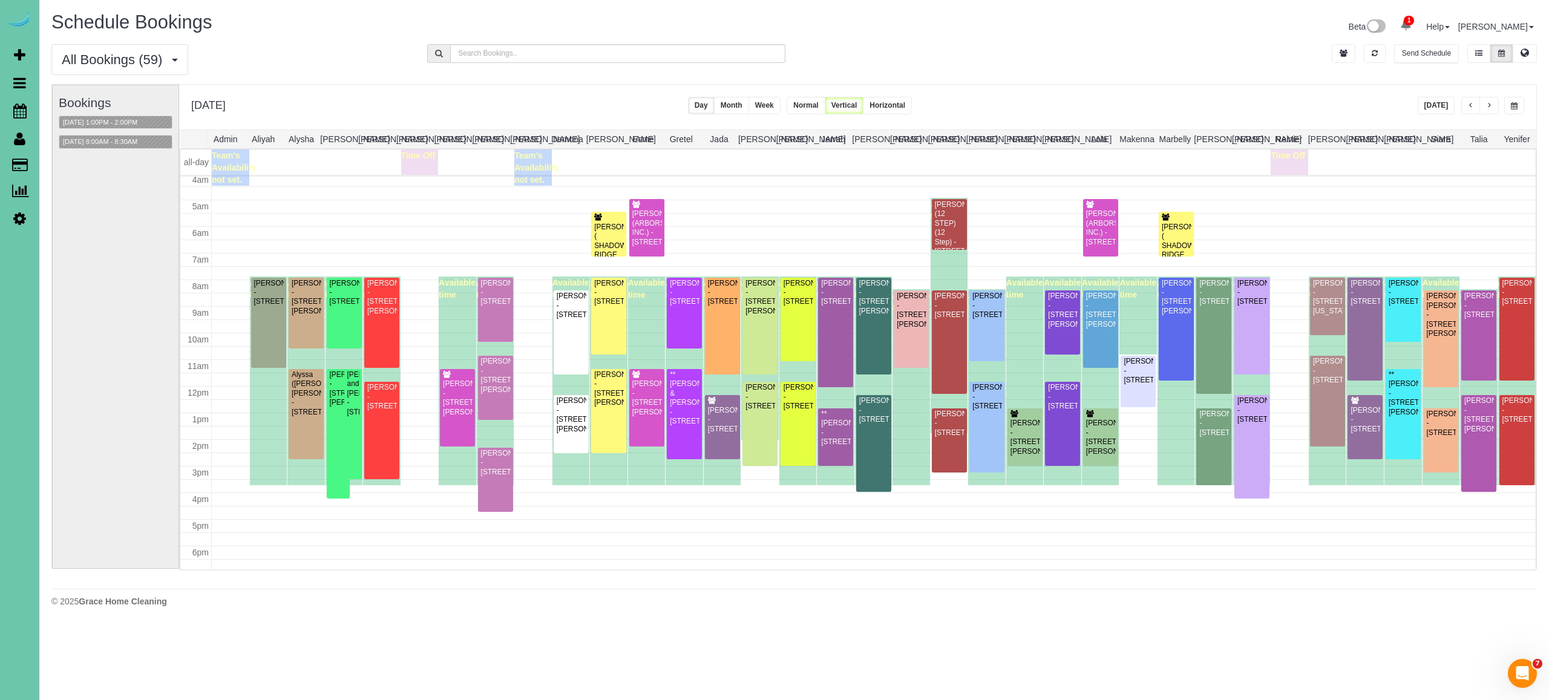
click at [1516, 108] on span "button" at bounding box center [1514, 105] width 7 height 7
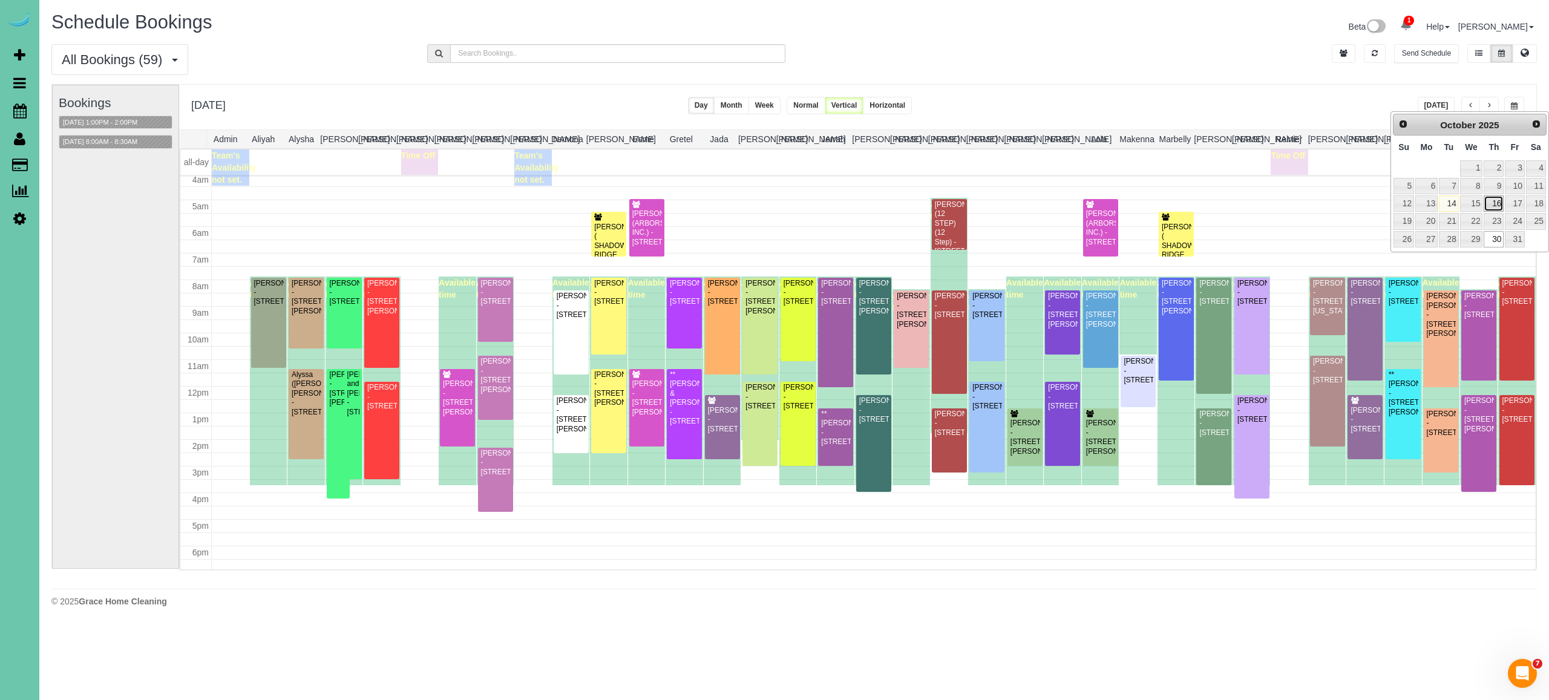
click at [1497, 195] on link "16" at bounding box center [1494, 203] width 20 height 16
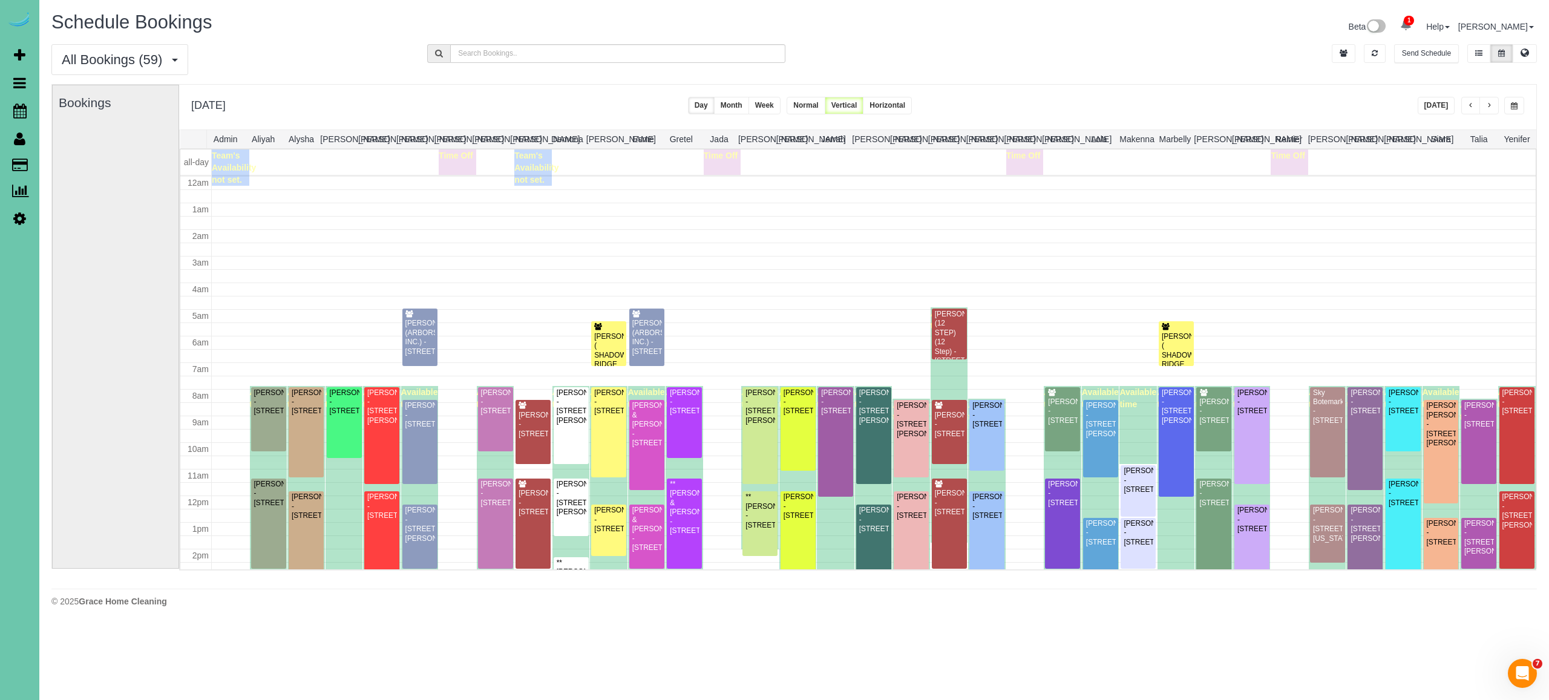
scroll to position [158, 0]
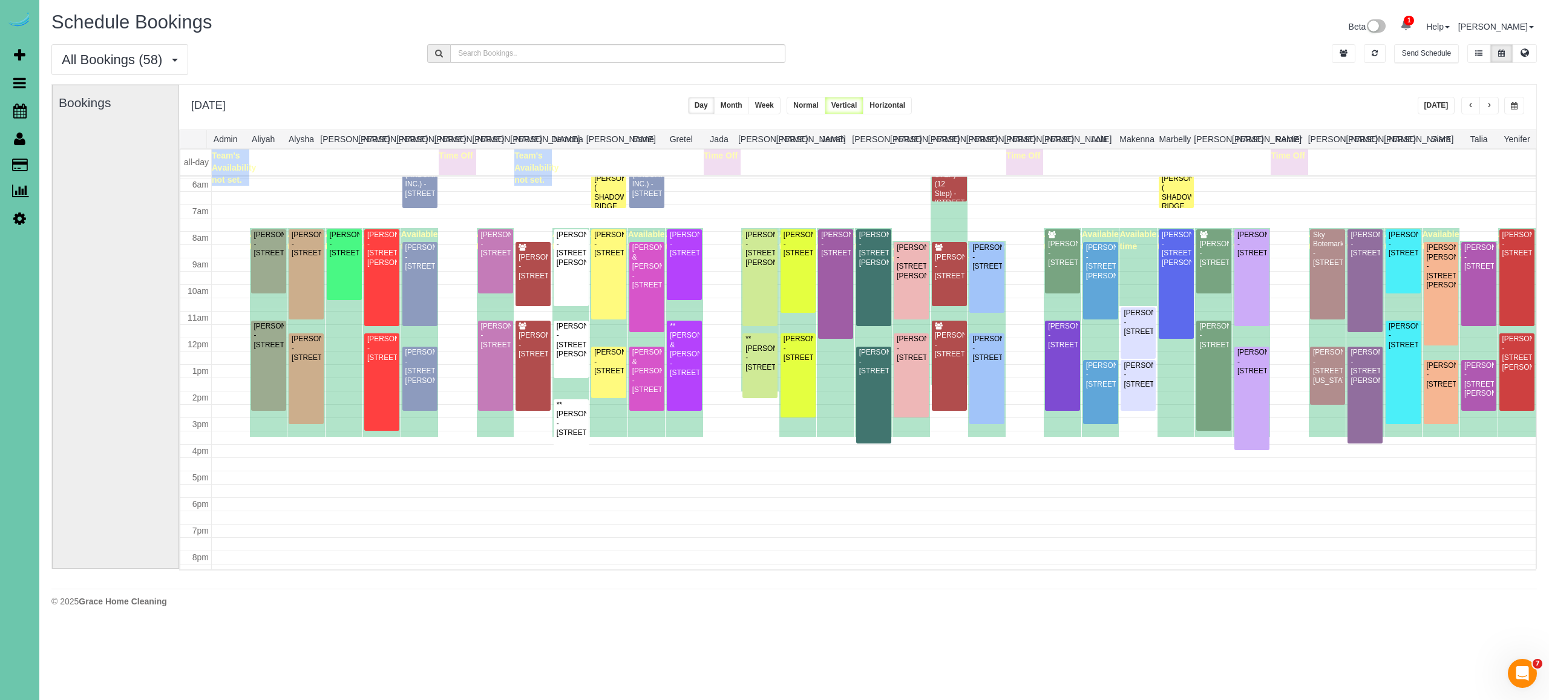
click at [1515, 101] on button "button" at bounding box center [1515, 106] width 20 height 18
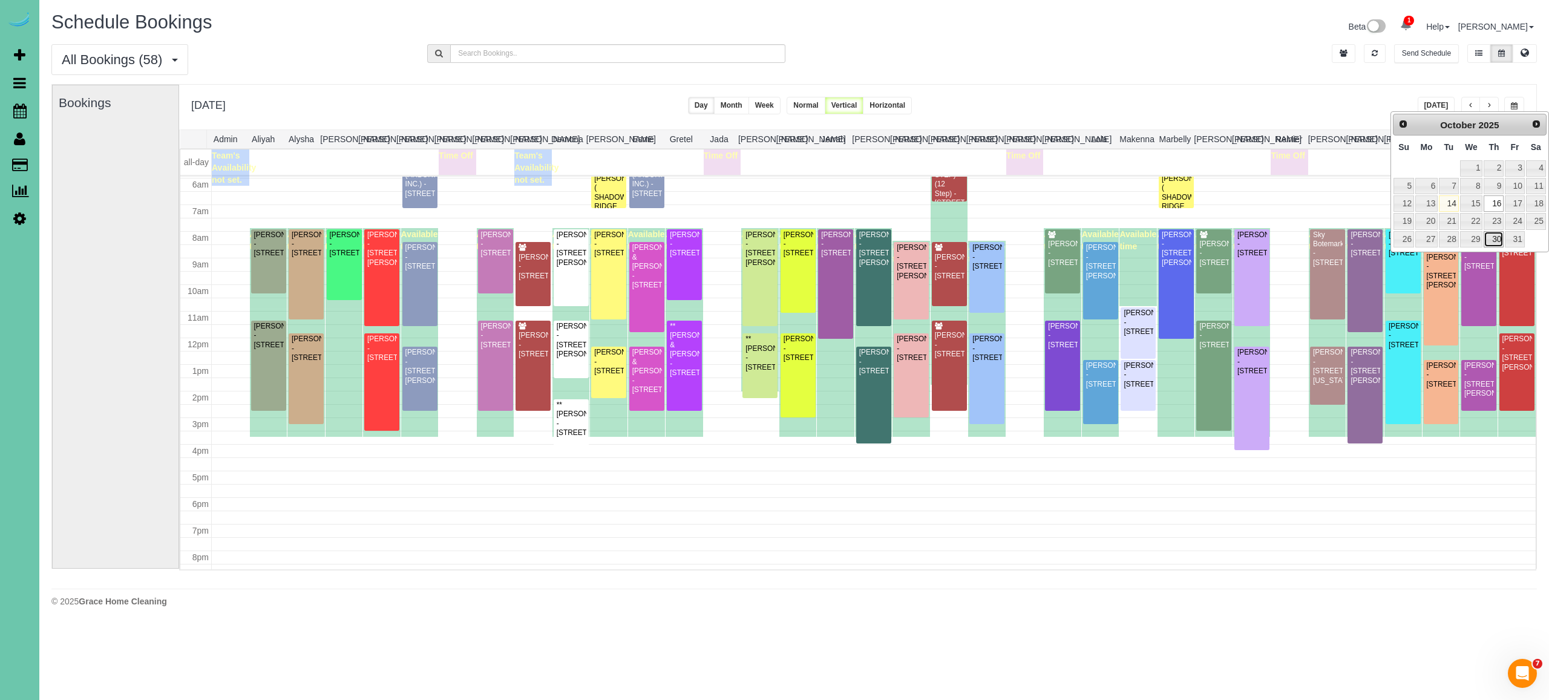
click at [1493, 231] on link "30" at bounding box center [1494, 239] width 20 height 16
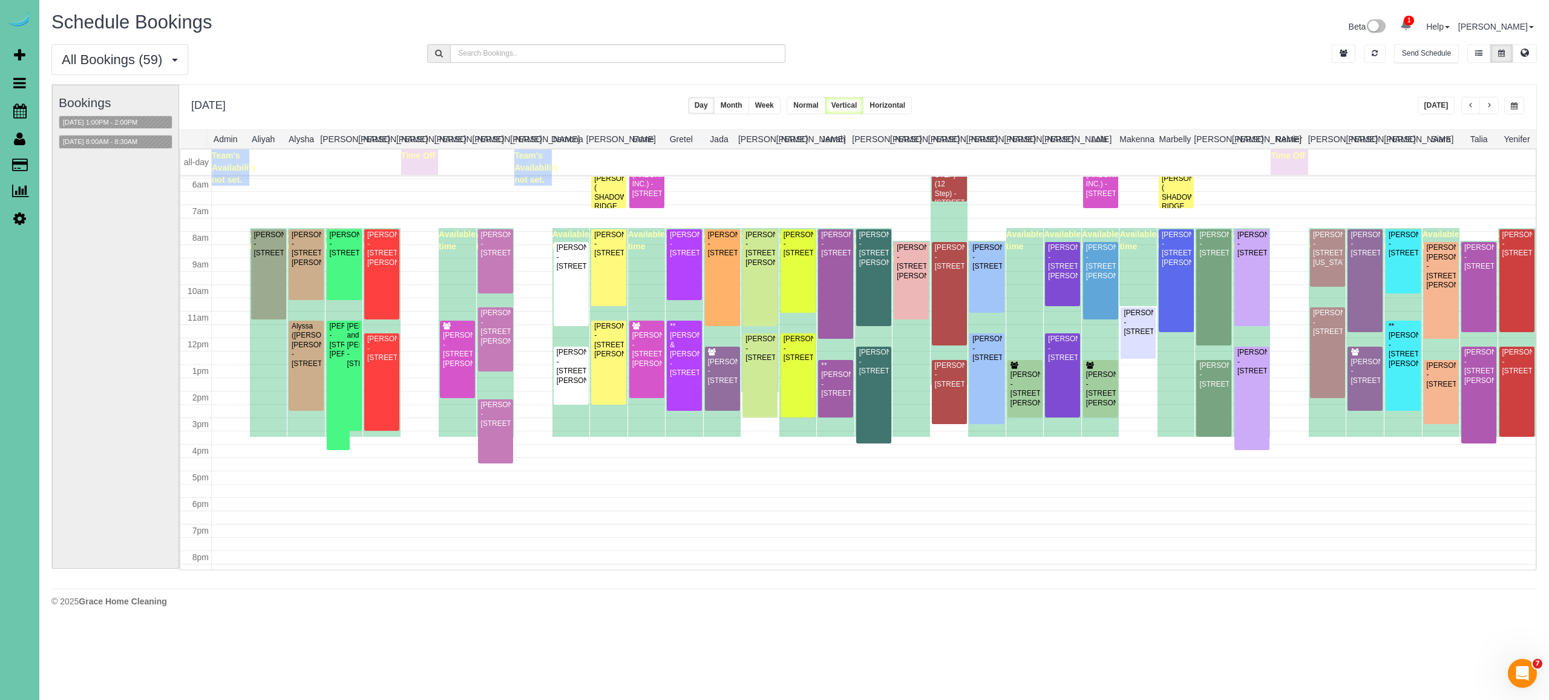
click at [1517, 100] on button "button" at bounding box center [1515, 106] width 20 height 18
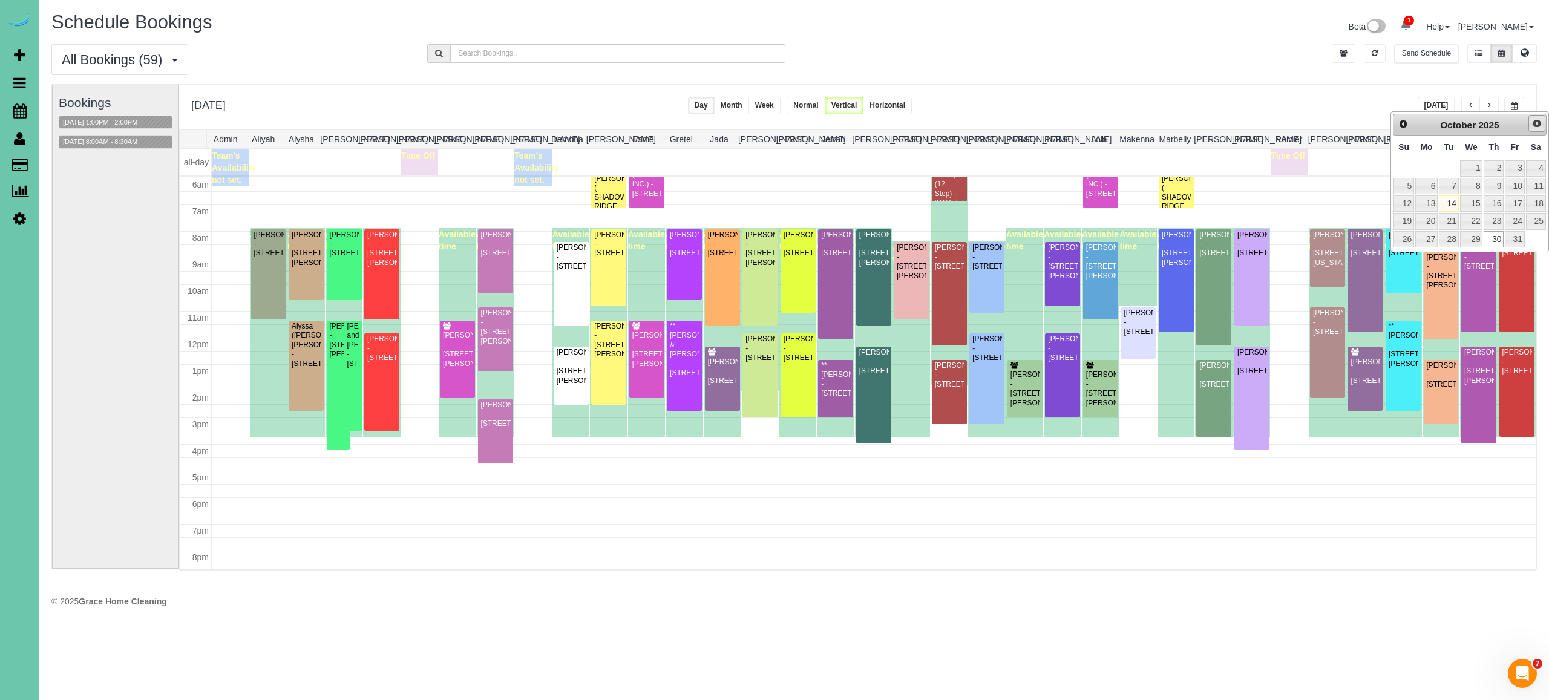
click at [1534, 130] on link "Next" at bounding box center [1537, 123] width 17 height 17
click at [1493, 197] on link "13" at bounding box center [1494, 203] width 20 height 16
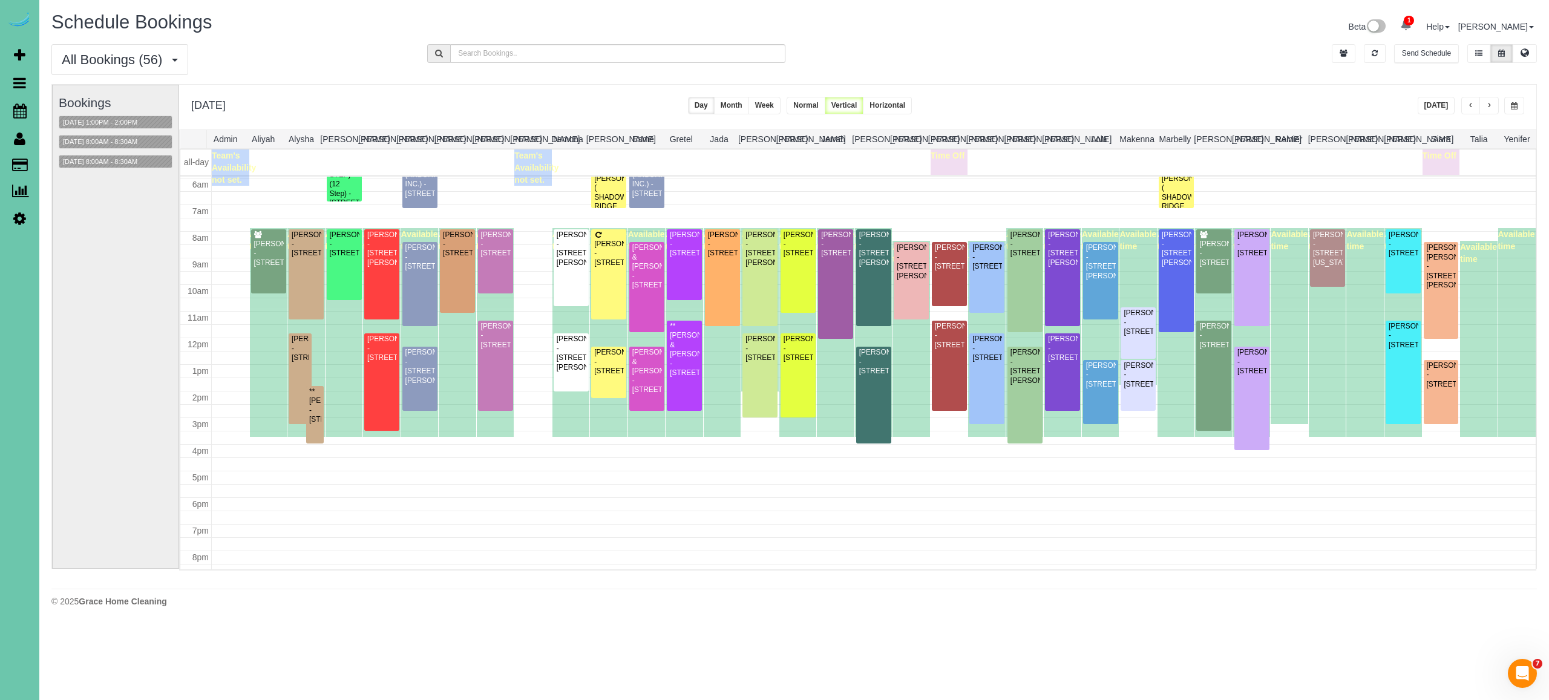
click at [1521, 106] on button "button" at bounding box center [1515, 106] width 20 height 18
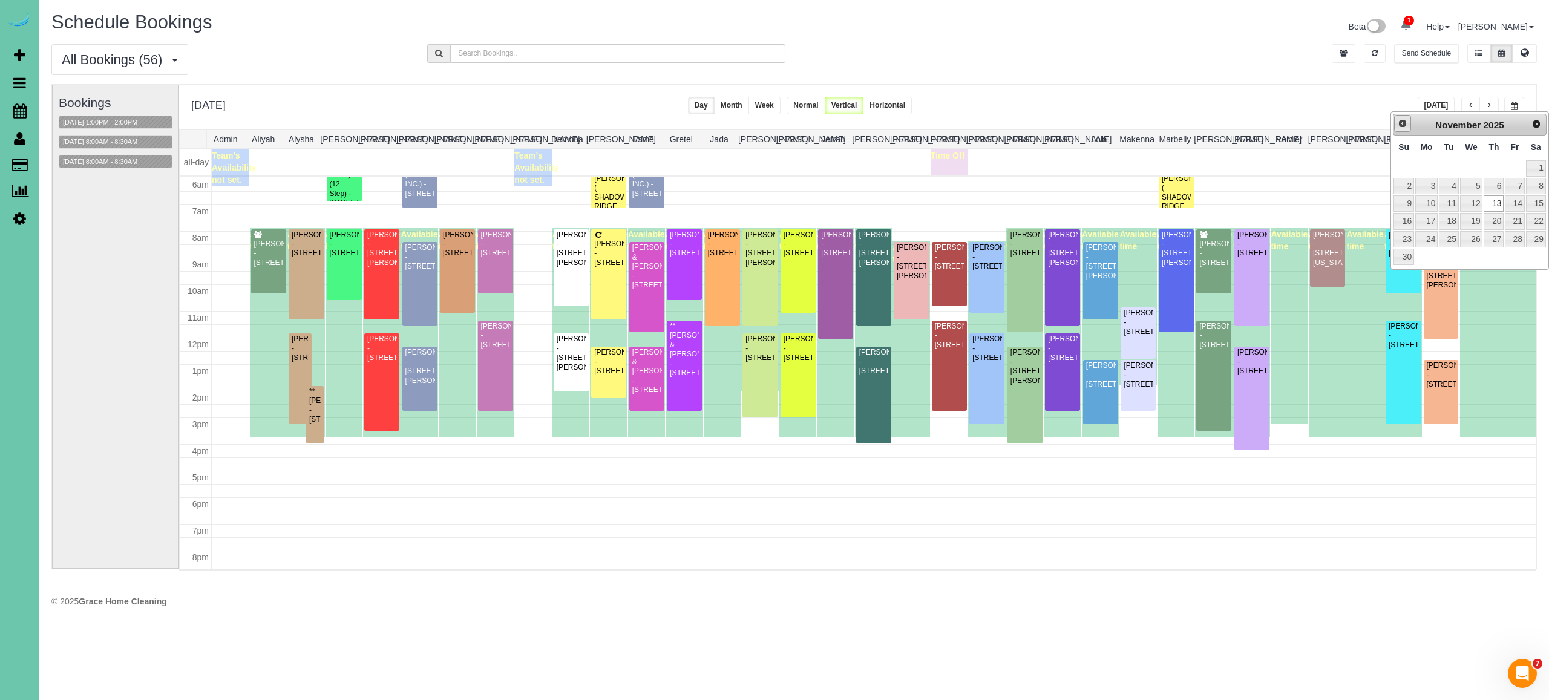
click at [1396, 123] on link "Prev" at bounding box center [1403, 123] width 17 height 17
click at [1495, 233] on link "30" at bounding box center [1494, 239] width 20 height 16
type input "**********"
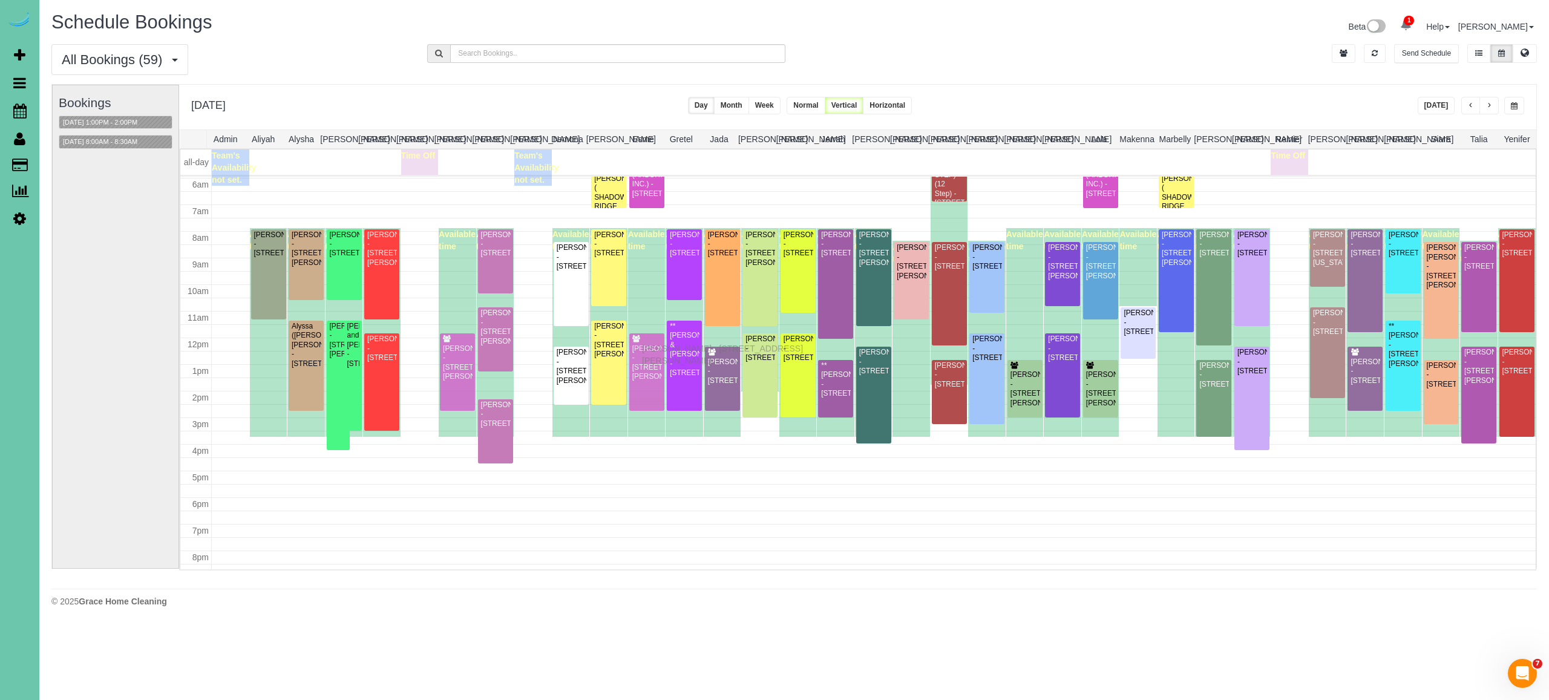
drag, startPoint x: 647, startPoint y: 332, endPoint x: 645, endPoint y: 347, distance: 15.2
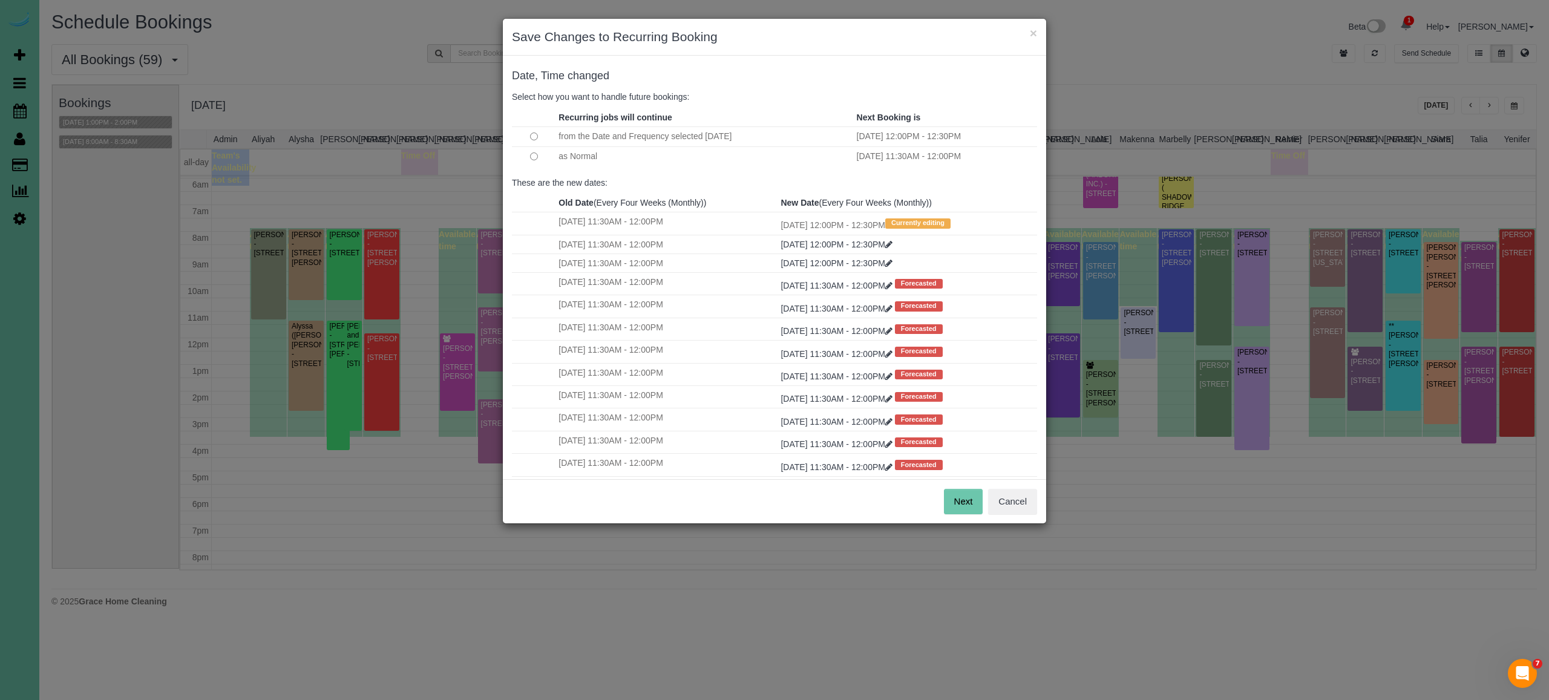
click at [954, 494] on button "Next" at bounding box center [963, 501] width 39 height 25
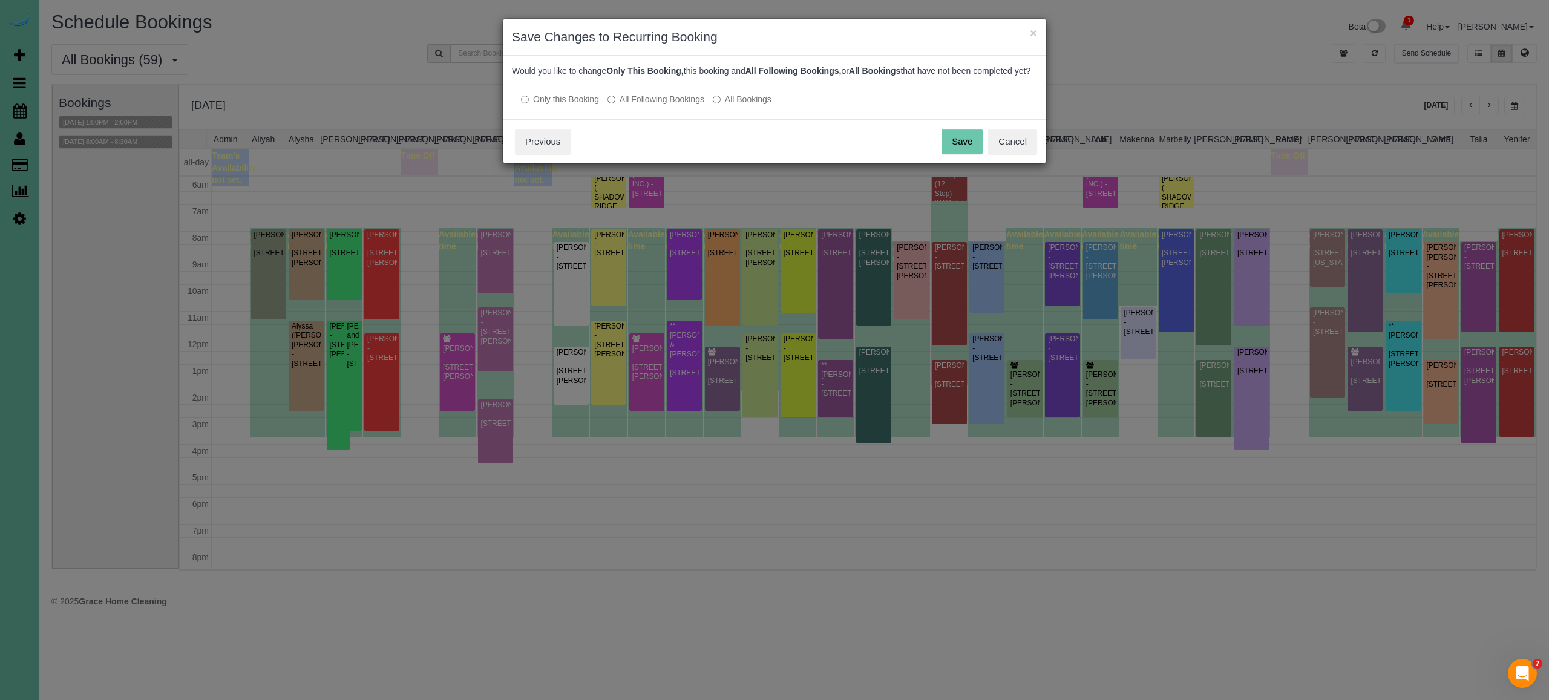
click at [692, 105] on label "All Following Bookings" at bounding box center [656, 99] width 97 height 12
click at [958, 153] on button "Save" at bounding box center [962, 141] width 41 height 25
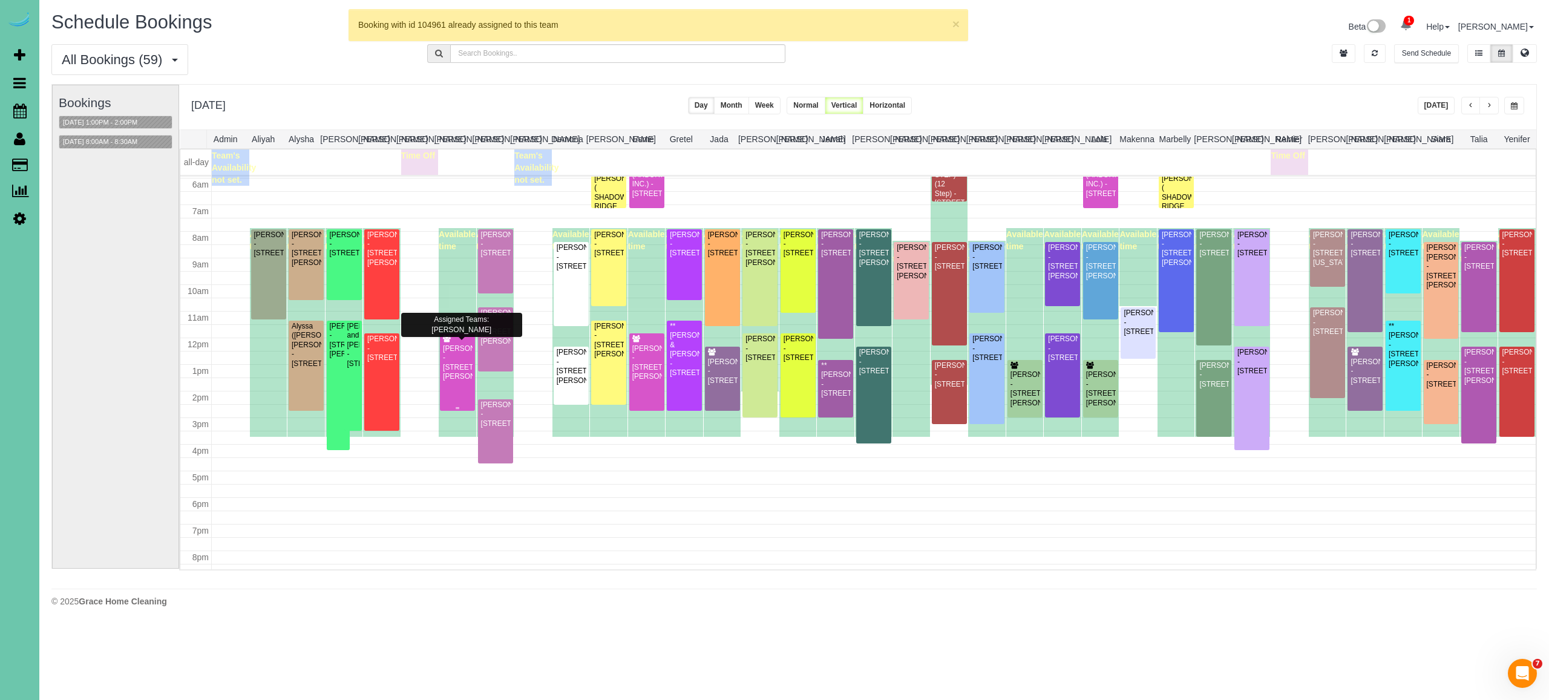
click at [464, 362] on div "Rebecca Saef - 13408 Burdette St, Omaha, NE 68164" at bounding box center [457, 363] width 30 height 38
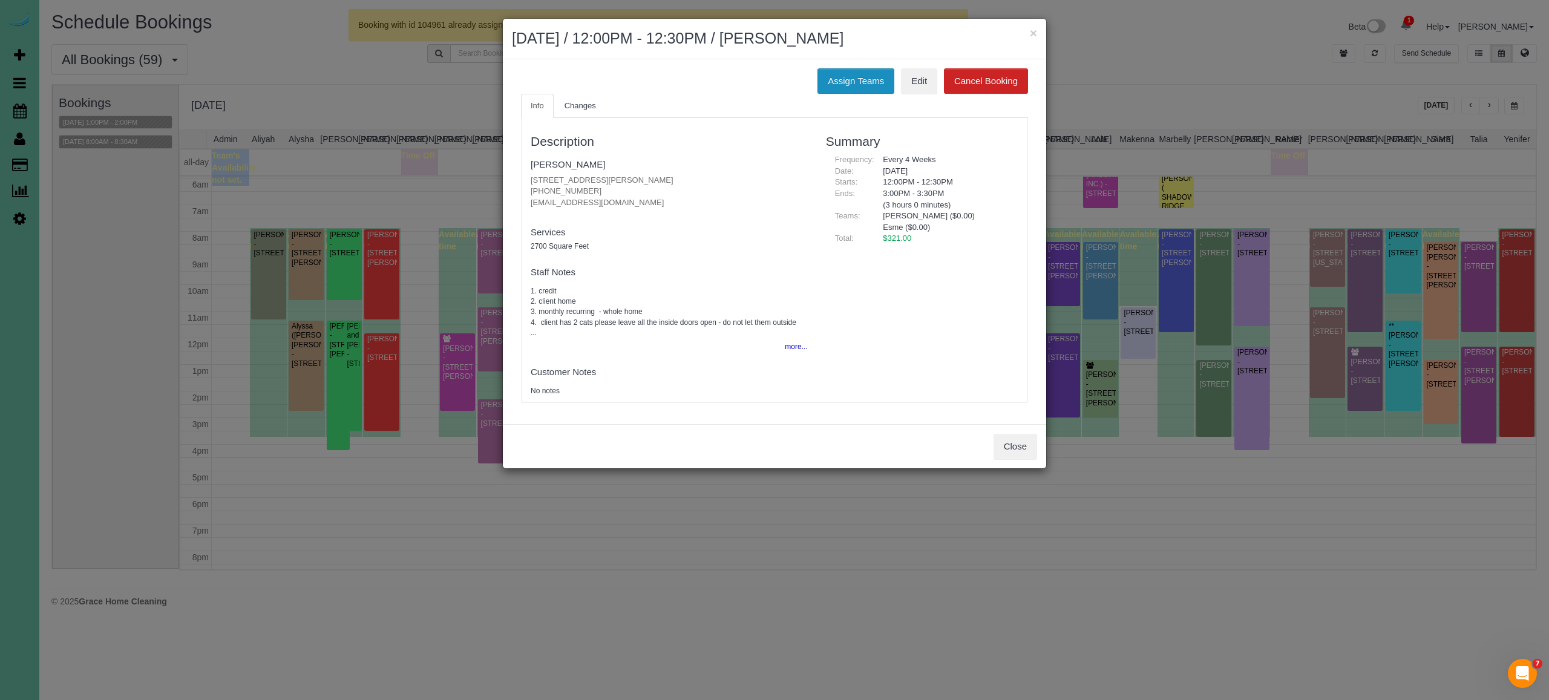
click at [862, 74] on button "Assign Teams" at bounding box center [856, 80] width 77 height 25
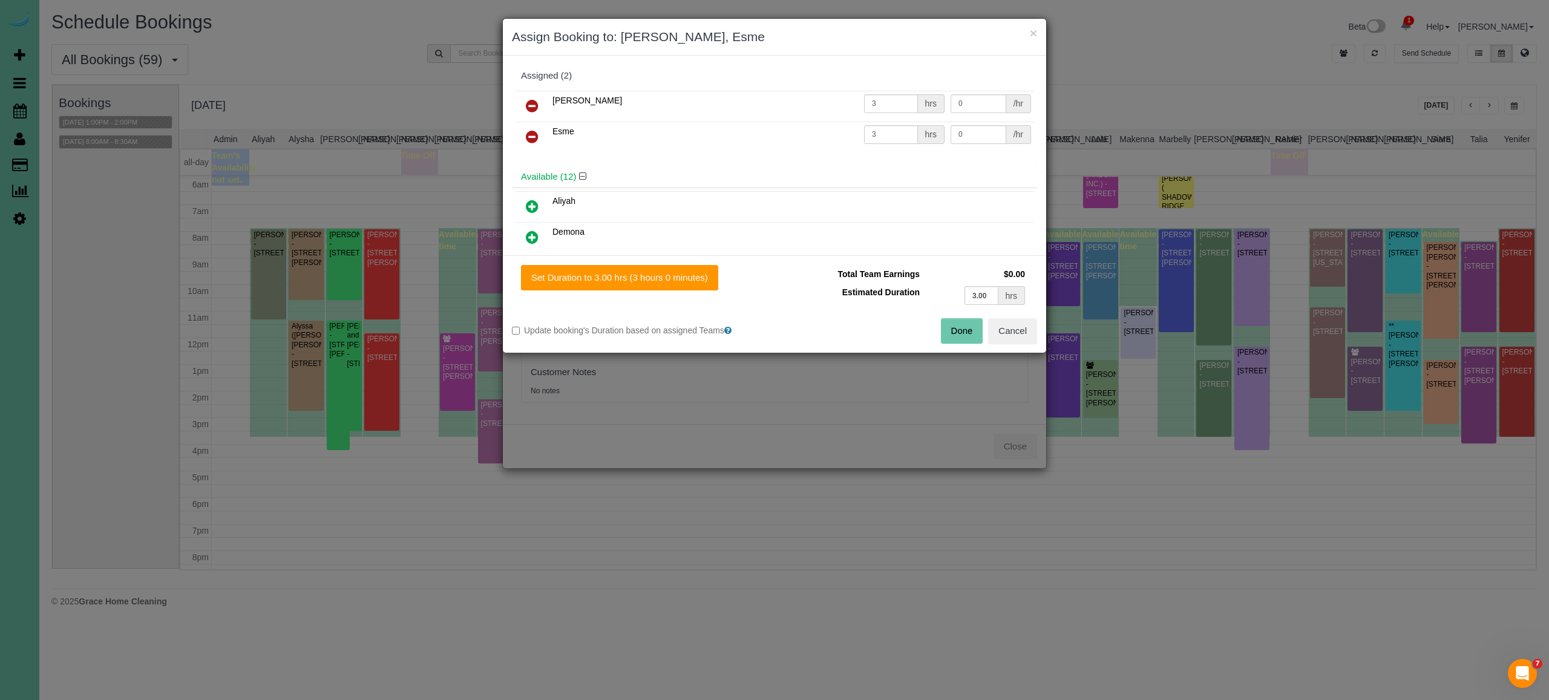
click at [536, 99] on icon at bounding box center [532, 106] width 13 height 15
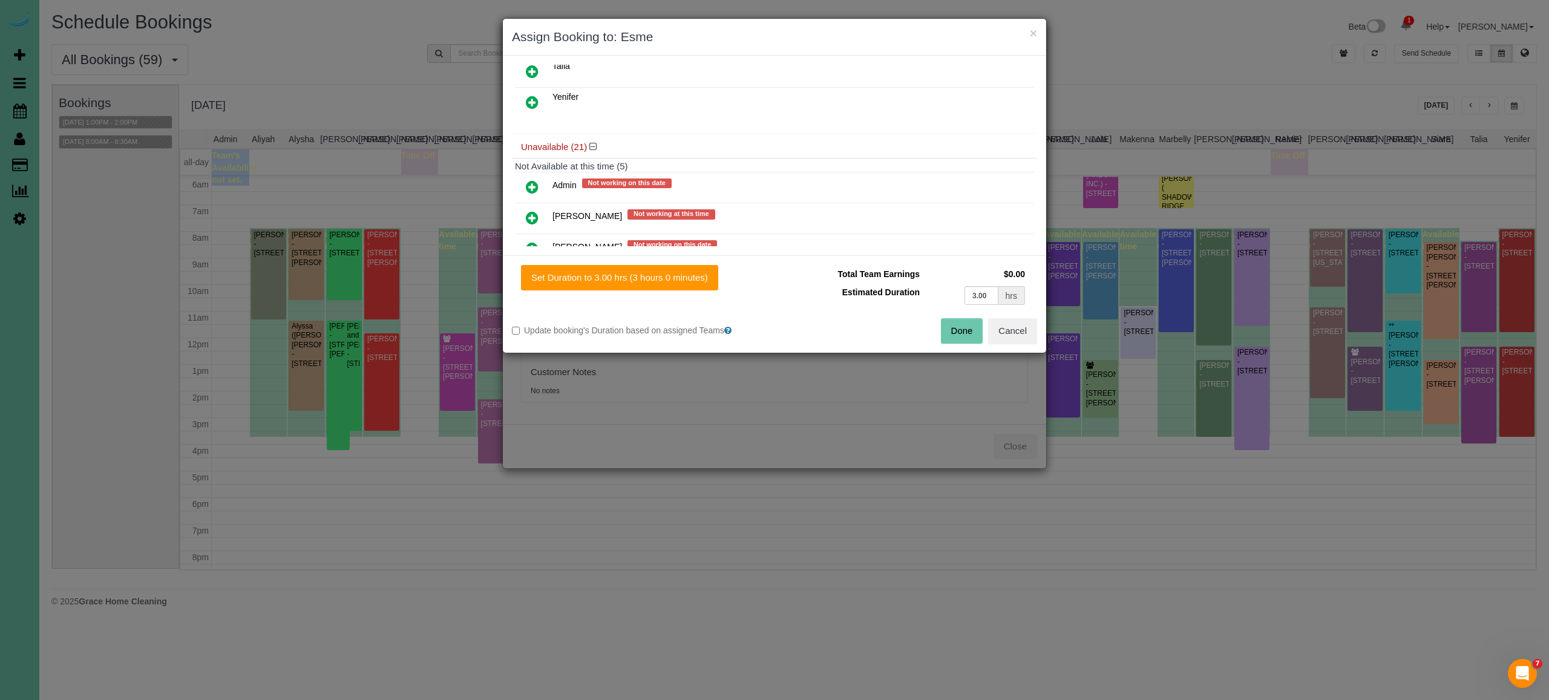
click at [537, 180] on icon at bounding box center [532, 187] width 13 height 15
click at [675, 284] on button "Set Duration to 3.00 hrs (3 hours 0 minutes)" at bounding box center [619, 277] width 197 height 25
type input "3.00"
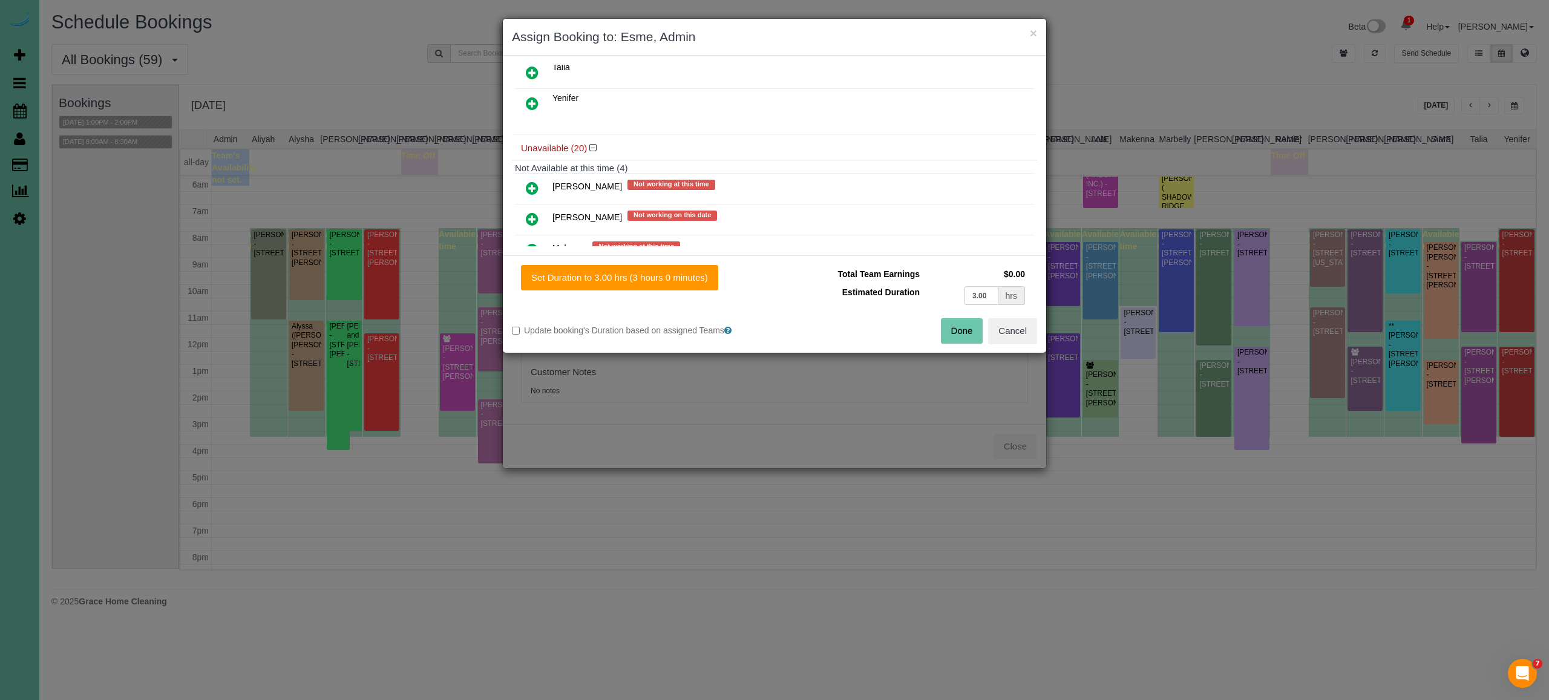
click at [959, 333] on button "Done" at bounding box center [962, 330] width 42 height 25
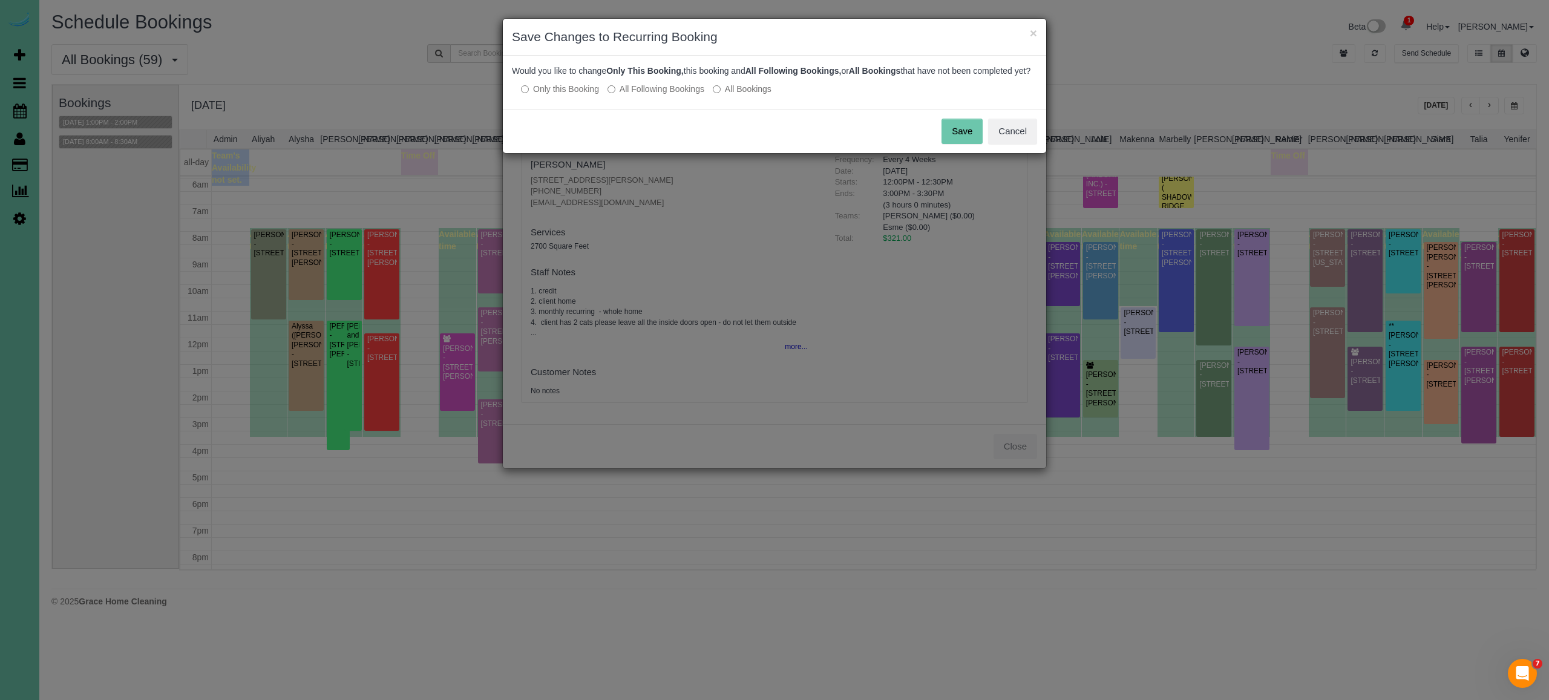
click at [703, 95] on label "All Following Bookings" at bounding box center [656, 89] width 97 height 12
click at [968, 135] on button "Save" at bounding box center [962, 131] width 41 height 25
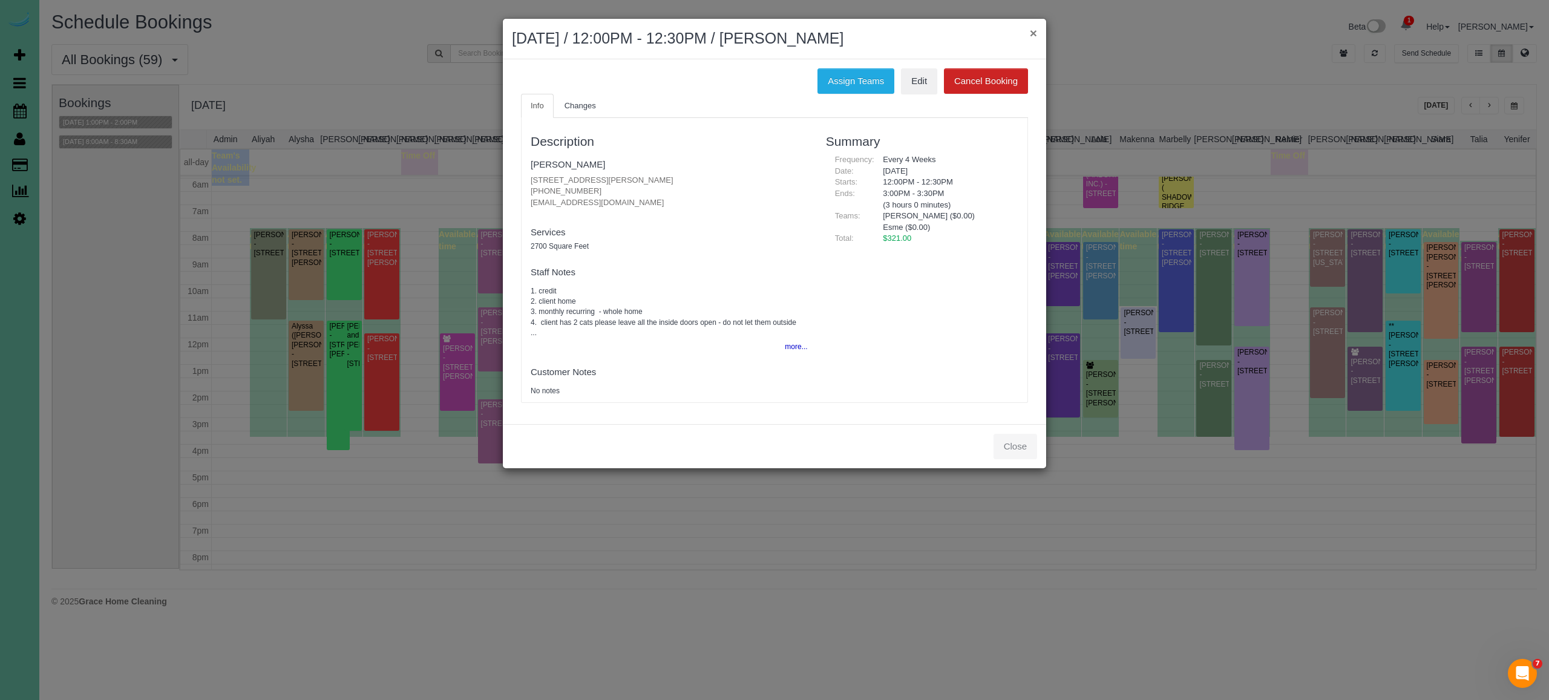
click at [1033, 34] on button "×" at bounding box center [1033, 33] width 7 height 13
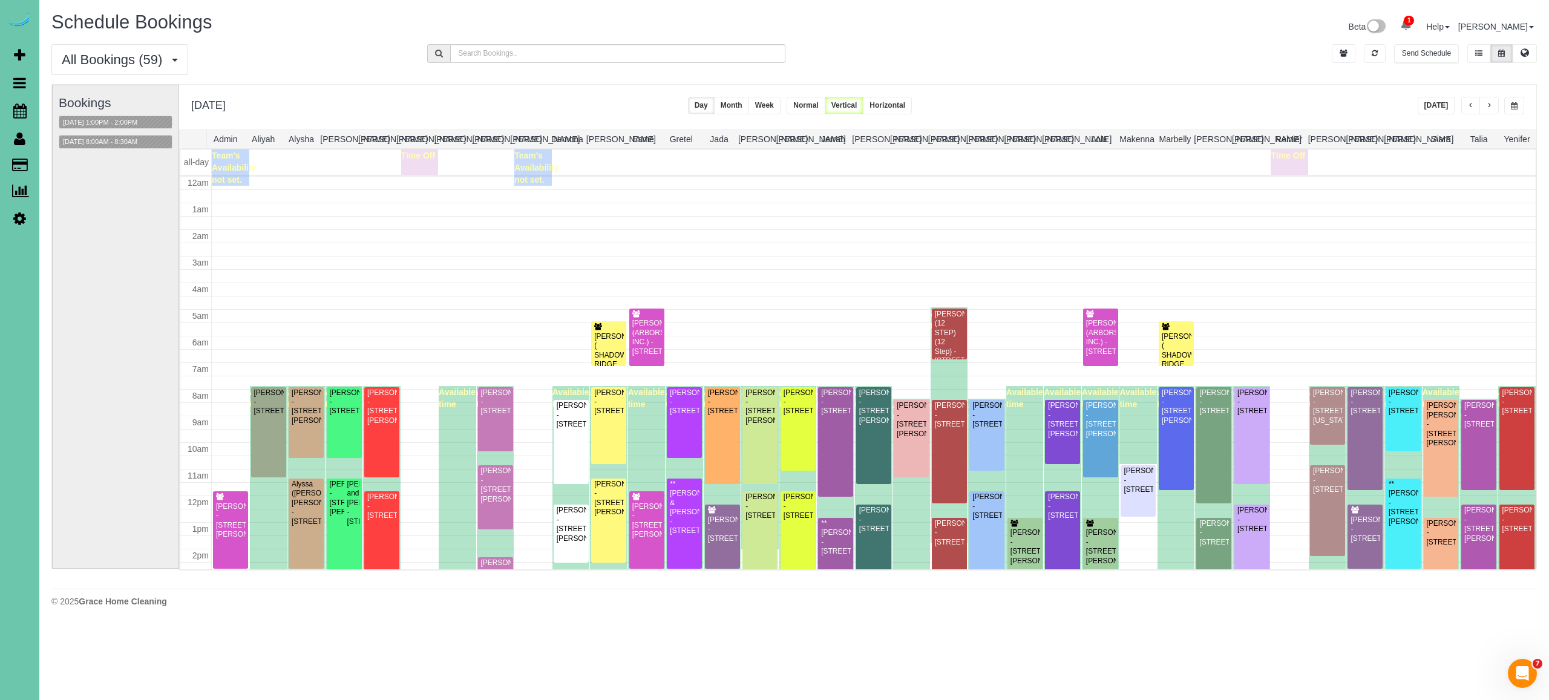
scroll to position [158, 0]
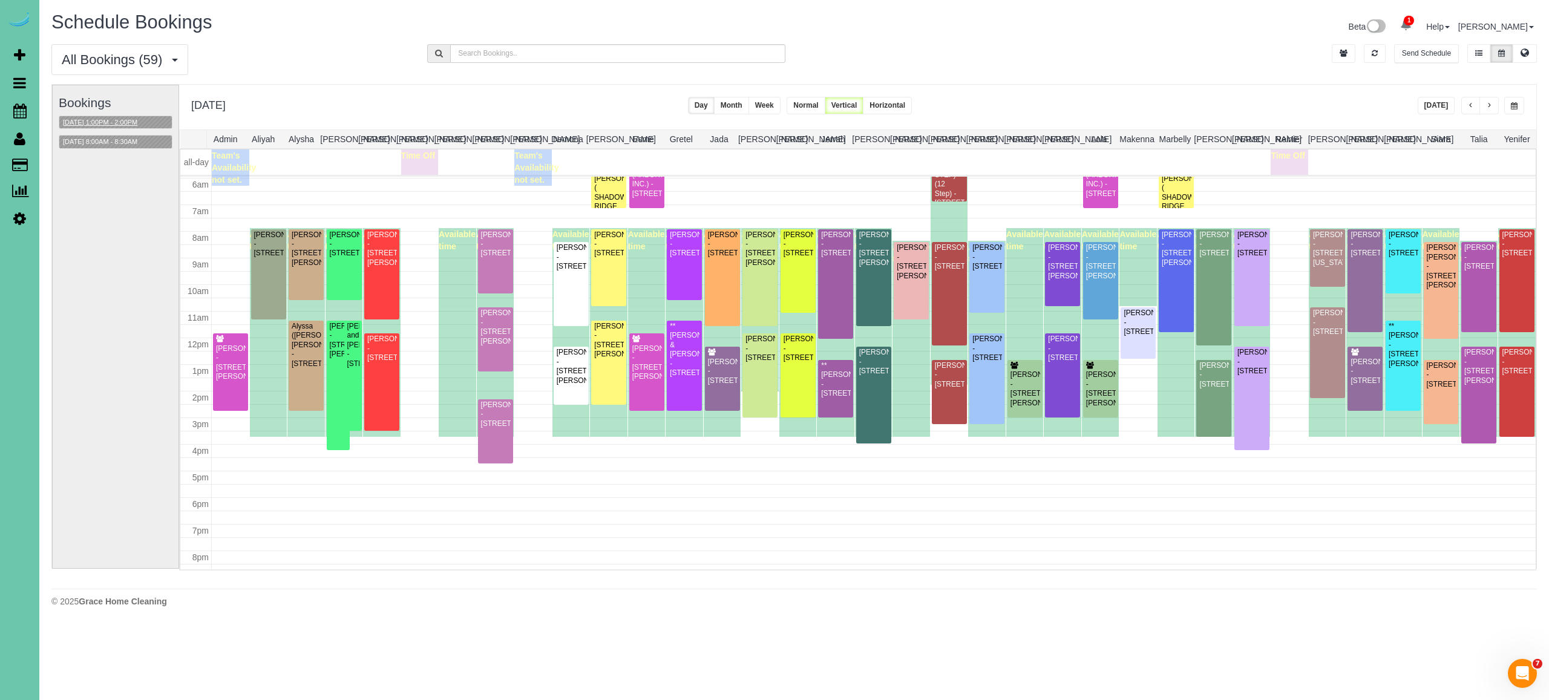
click at [141, 119] on button "10/30/2025 1:00PM - 2:00PM" at bounding box center [100, 122] width 82 height 13
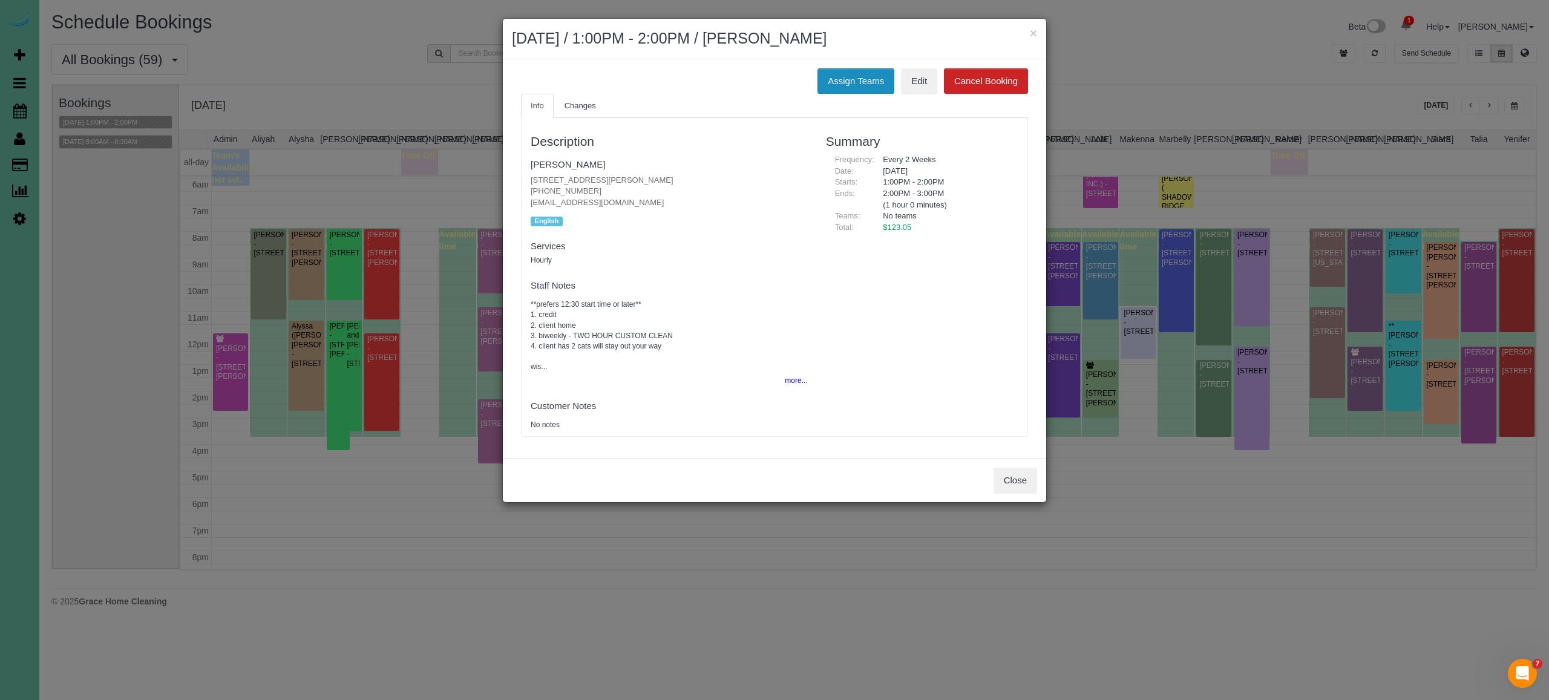
click at [844, 73] on button "Assign Teams" at bounding box center [856, 80] width 77 height 25
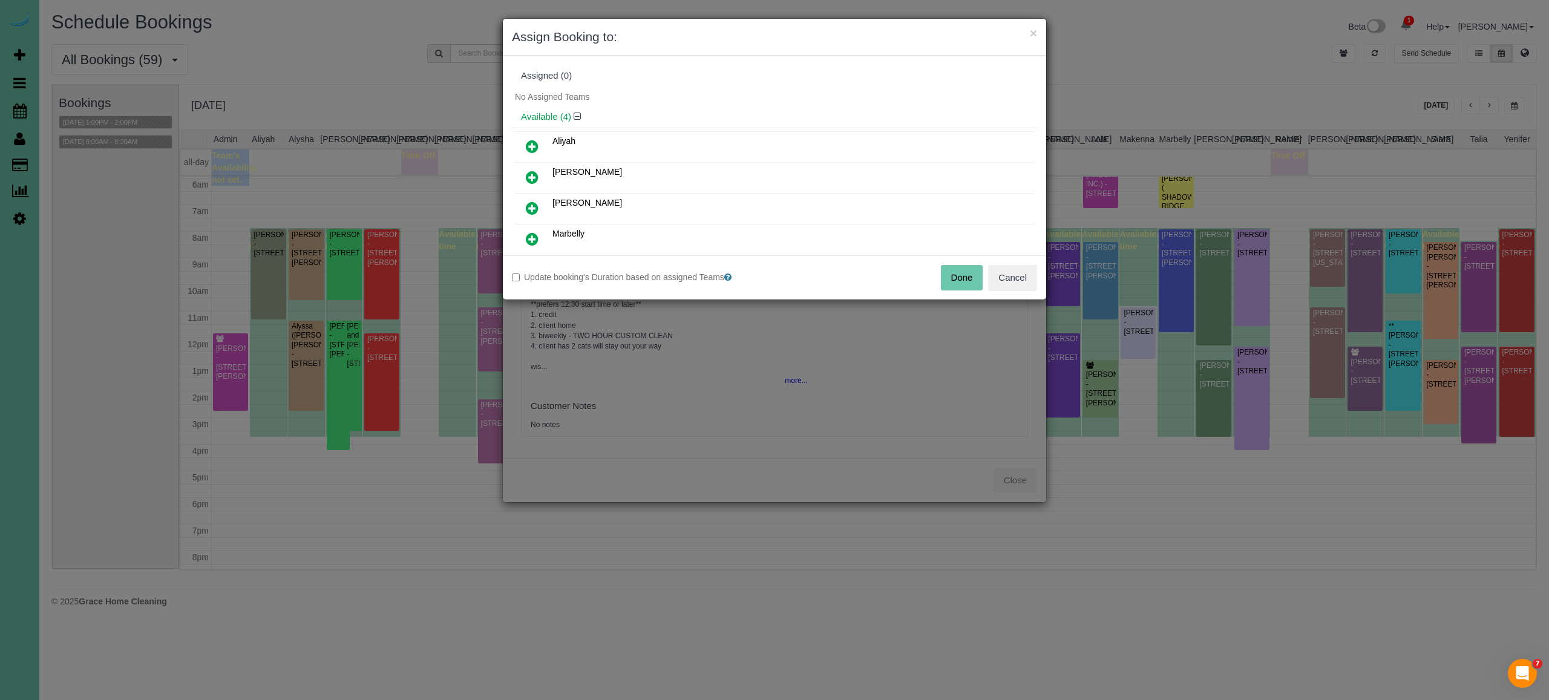
click at [528, 177] on icon at bounding box center [532, 177] width 13 height 15
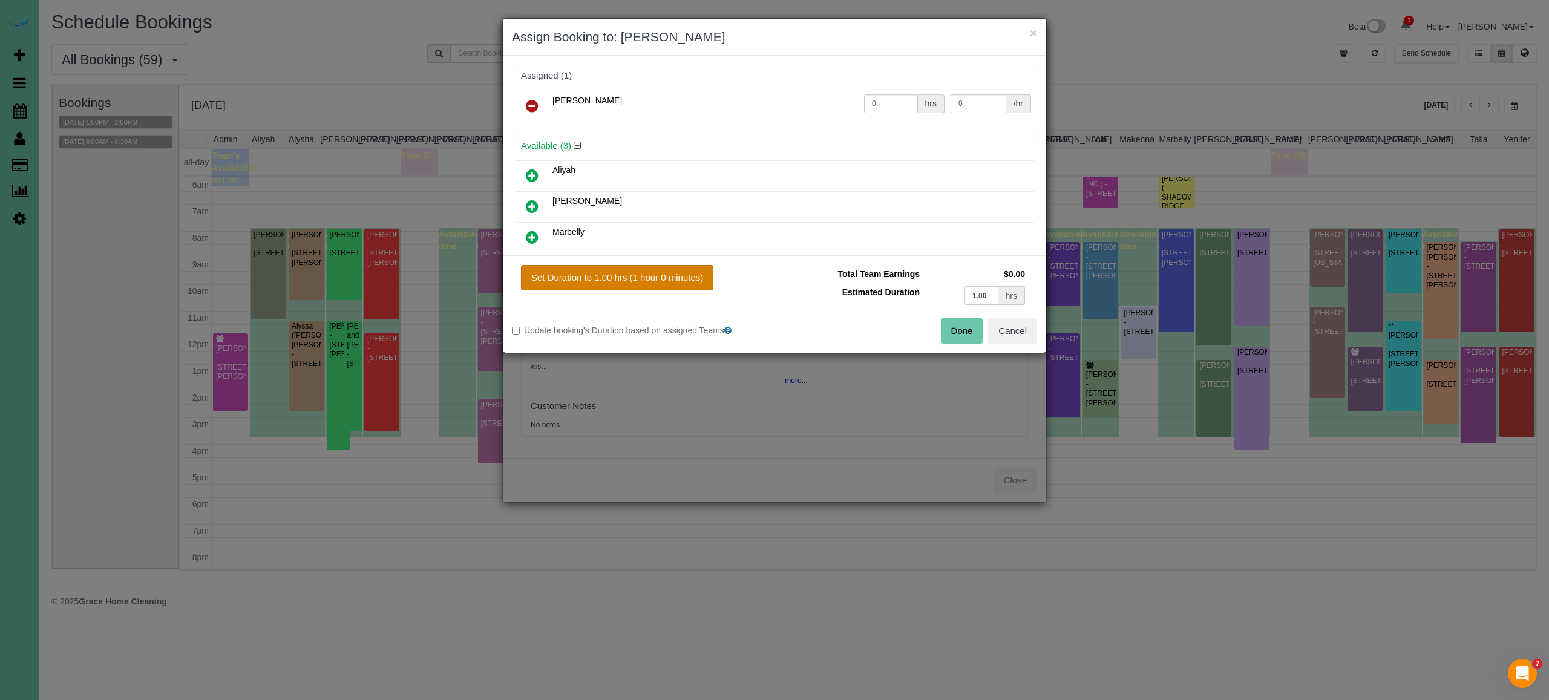
click at [620, 265] on button "Set Duration to 1.00 hrs (1 hour 0 minutes)" at bounding box center [617, 277] width 192 height 25
type input "1.00"
drag, startPoint x: 988, startPoint y: 294, endPoint x: 958, endPoint y: 293, distance: 30.3
click at [958, 293] on td "1.00 hrs" at bounding box center [975, 295] width 105 height 25
type input "2"
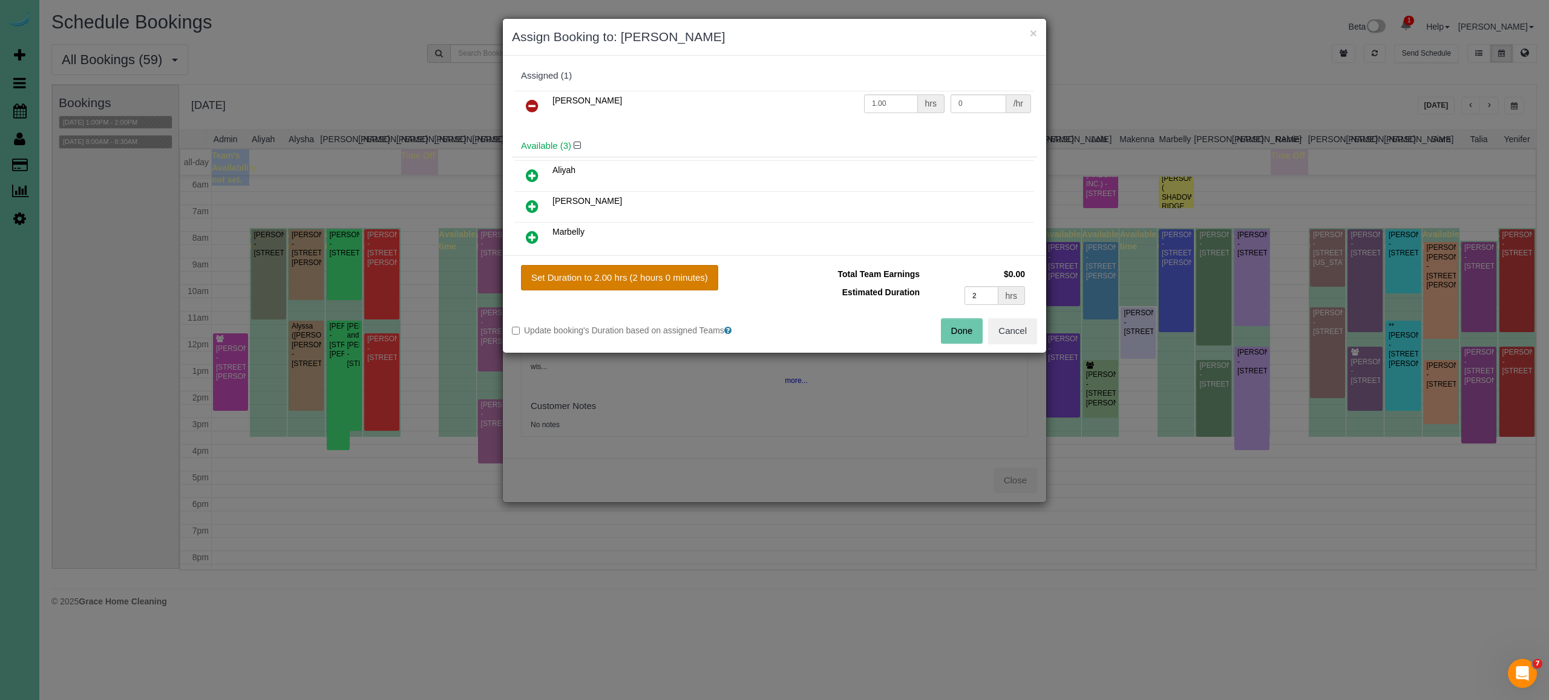
click at [677, 283] on button "Set Duration to 2.00 hrs (2 hours 0 minutes)" at bounding box center [619, 277] width 197 height 25
type input "2.00"
click at [950, 326] on button "Done" at bounding box center [962, 330] width 42 height 25
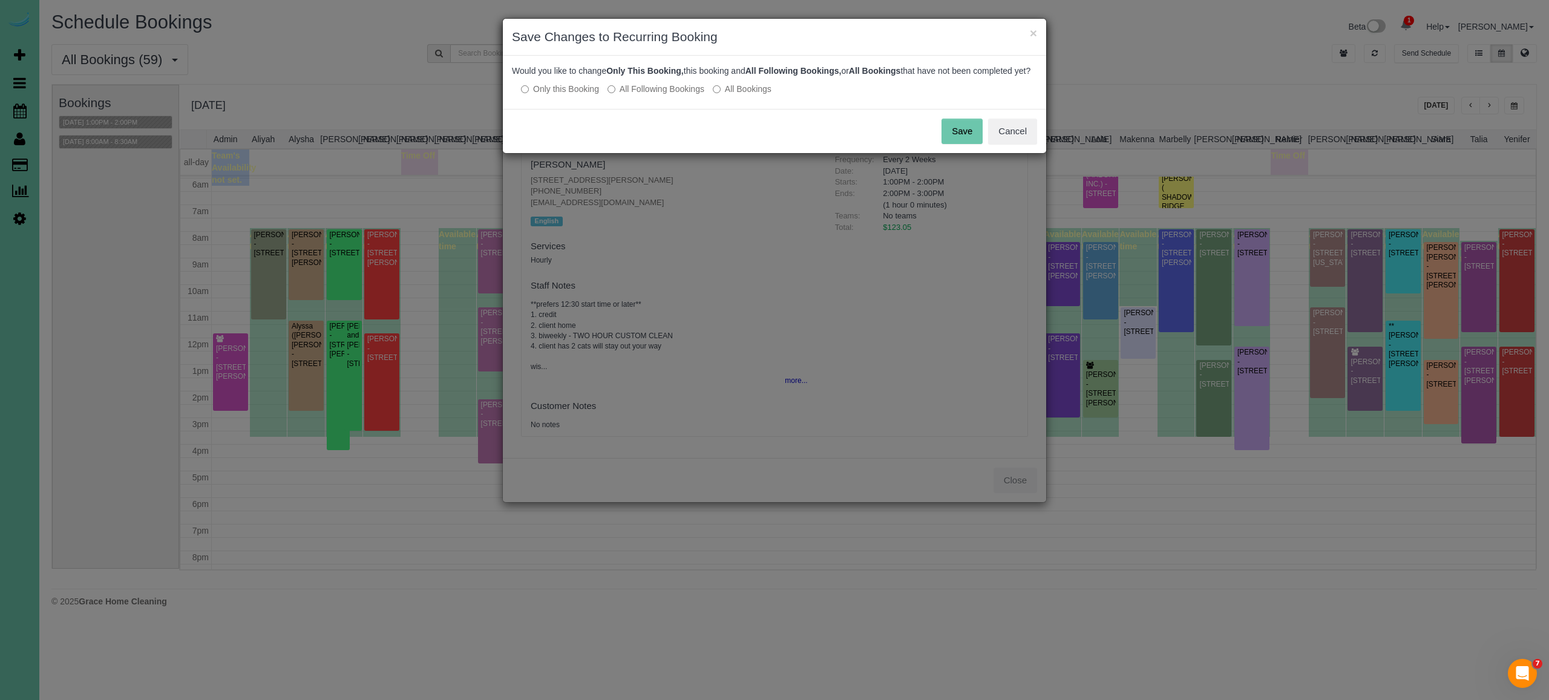
click at [697, 95] on label "All Following Bookings" at bounding box center [656, 89] width 97 height 12
click at [970, 144] on button "Save" at bounding box center [962, 131] width 41 height 25
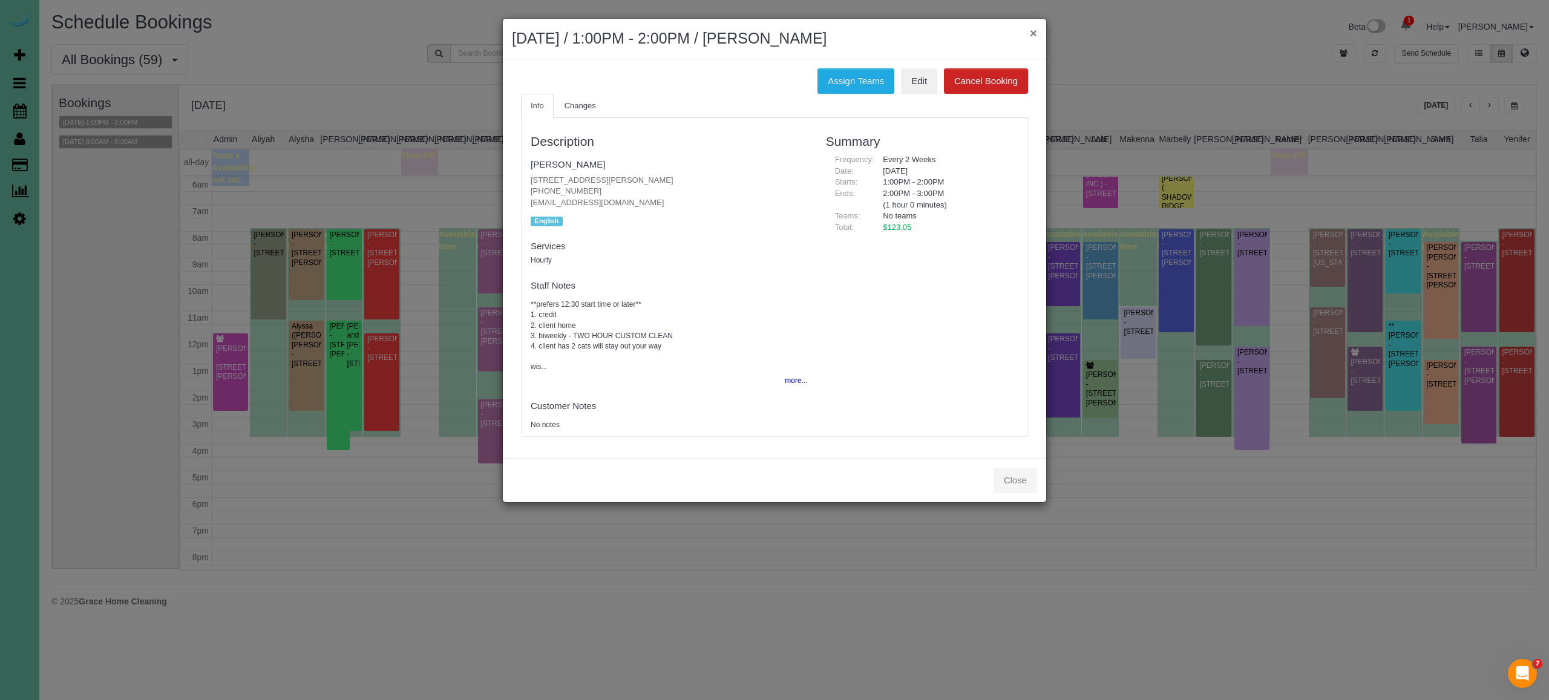
click at [1033, 33] on button "×" at bounding box center [1033, 33] width 7 height 13
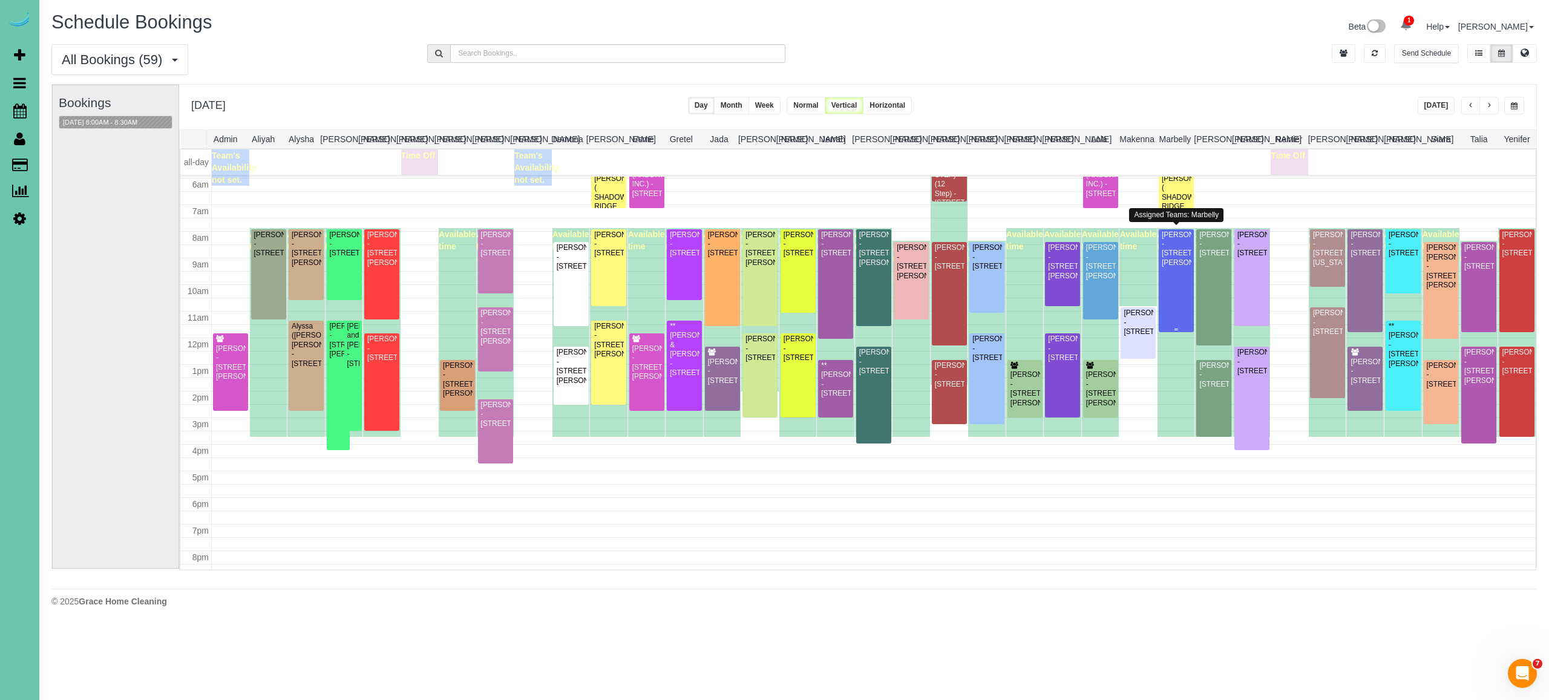
click at [1184, 268] on div "Troy Peterson - 14101 Sahler St, Omaha, NE 68164" at bounding box center [1176, 250] width 30 height 38
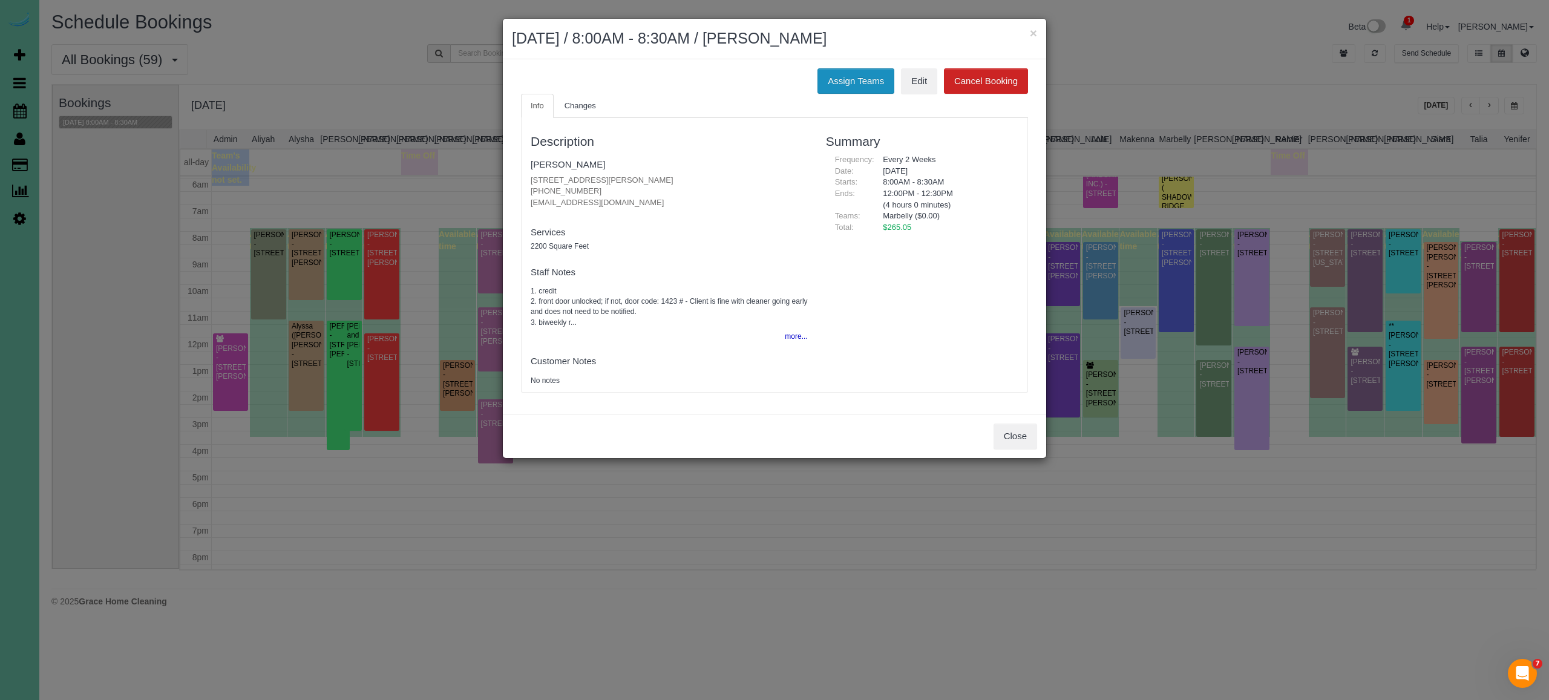
click at [861, 88] on button "Assign Teams" at bounding box center [856, 80] width 77 height 25
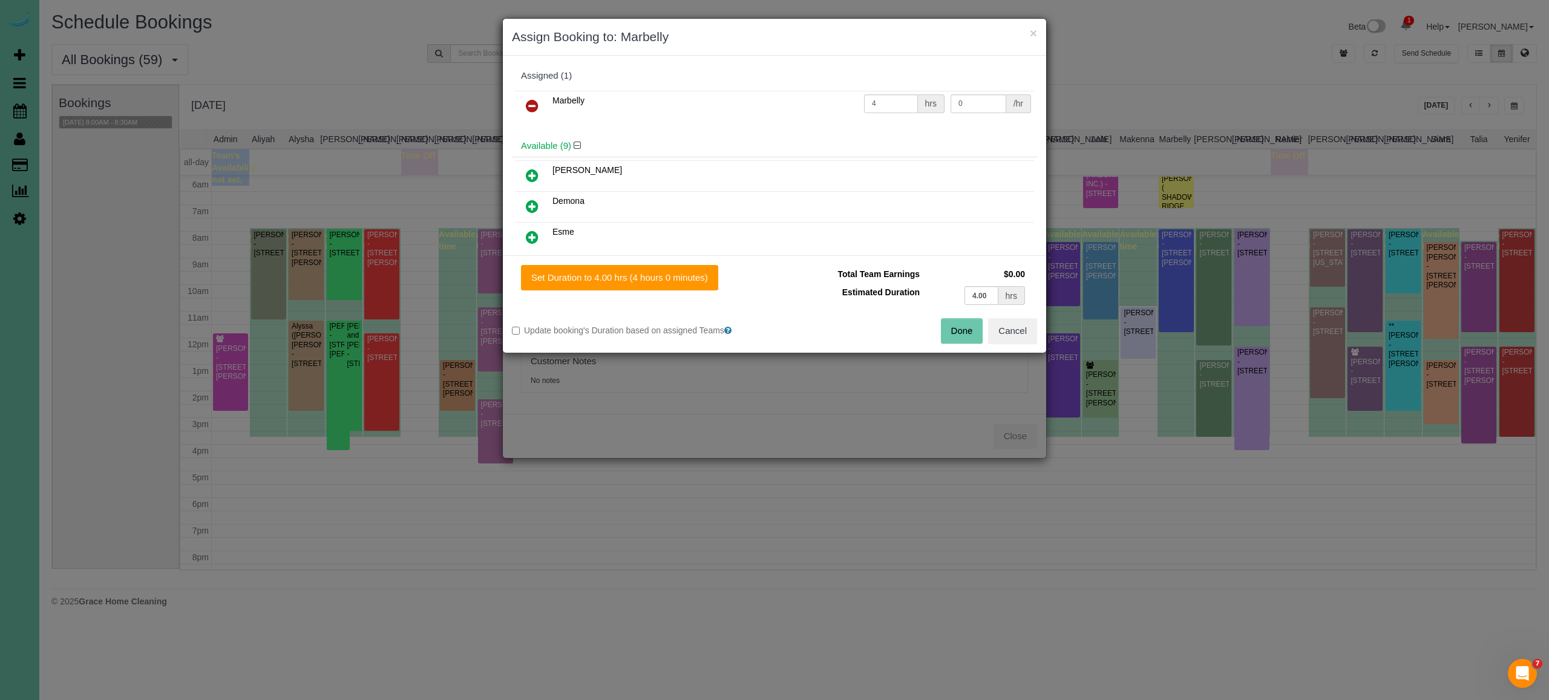
click at [527, 102] on icon at bounding box center [532, 106] width 13 height 15
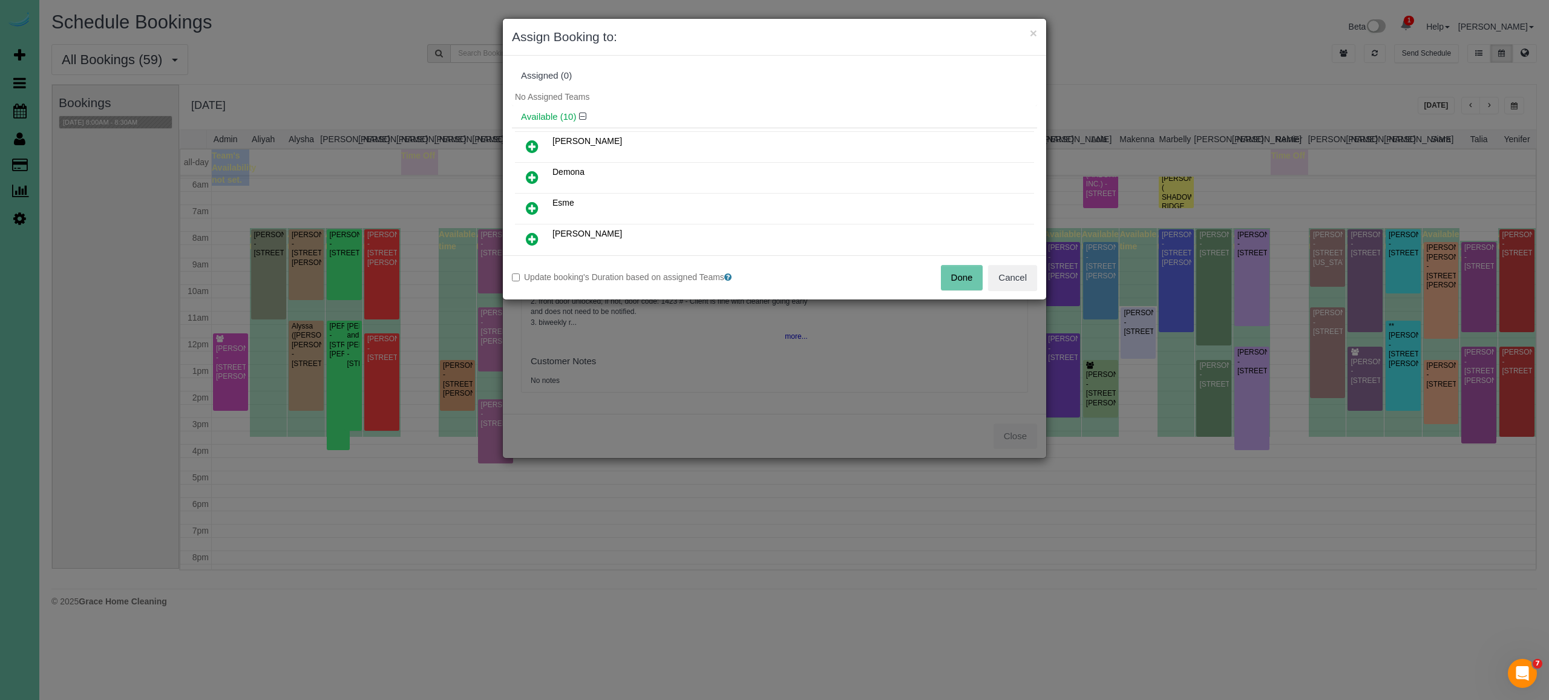
click at [532, 141] on icon at bounding box center [532, 146] width 13 height 15
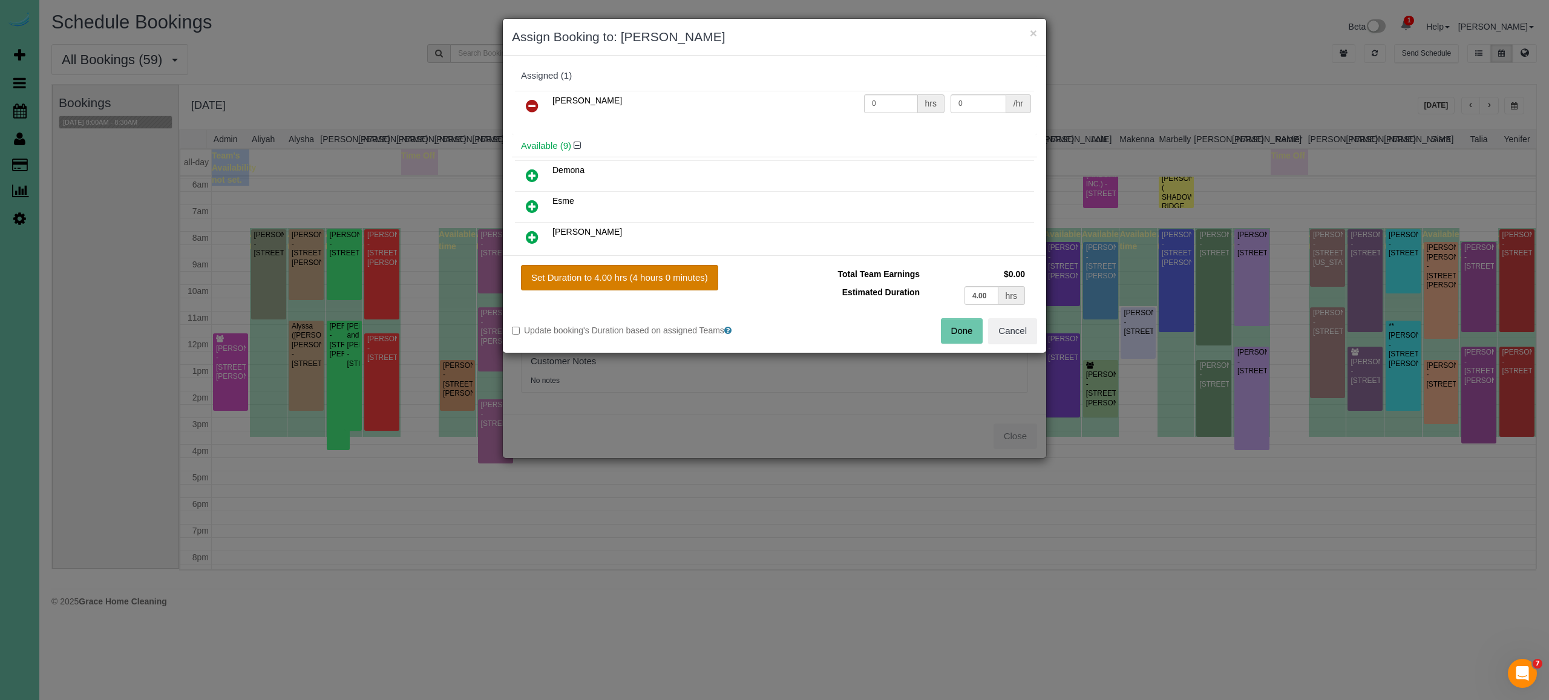
click at [698, 285] on button "Set Duration to 4.00 hrs (4 hours 0 minutes)" at bounding box center [619, 277] width 197 height 25
type input "4.00"
drag, startPoint x: 957, startPoint y: 330, endPoint x: 948, endPoint y: 328, distance: 9.3
click at [957, 330] on button "Done" at bounding box center [962, 330] width 42 height 25
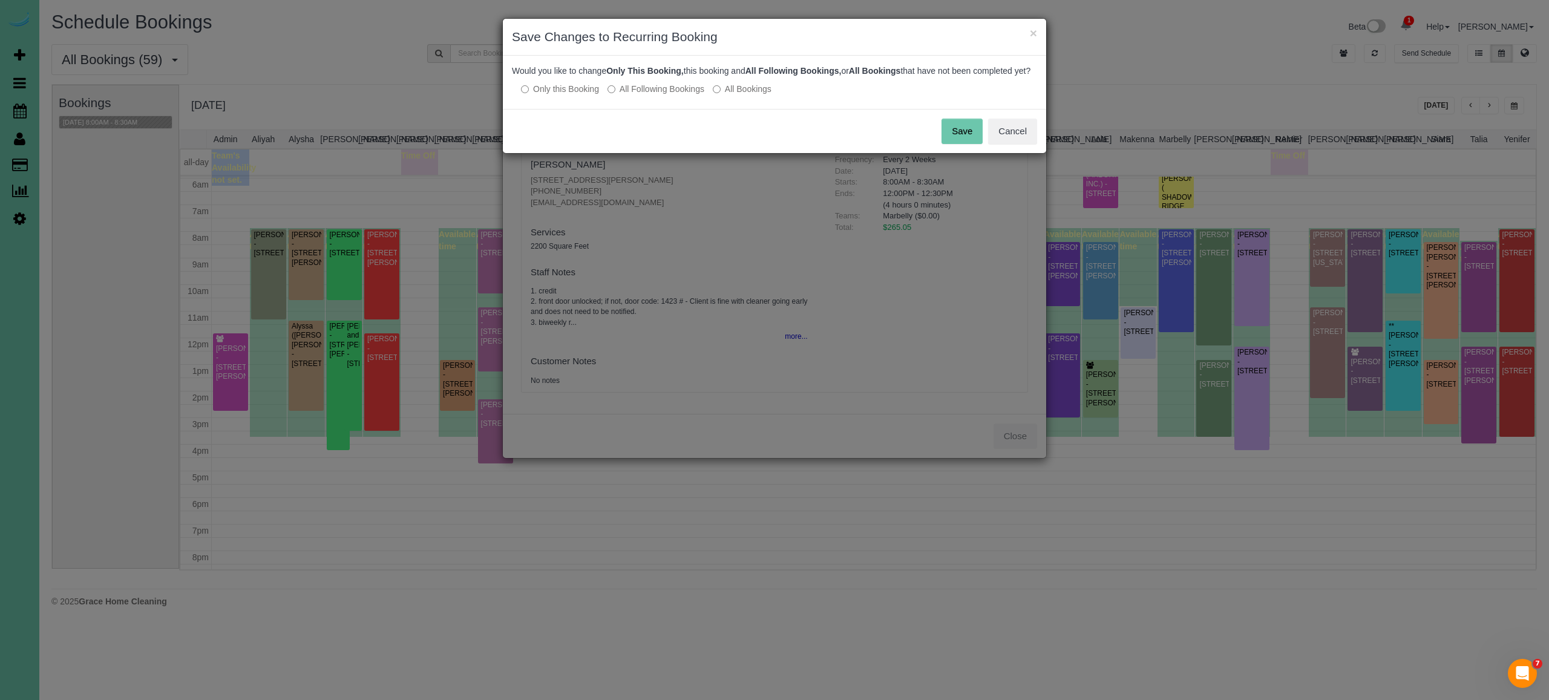
click at [629, 95] on label "All Following Bookings" at bounding box center [656, 89] width 97 height 12
click at [959, 144] on button "Save" at bounding box center [962, 131] width 41 height 25
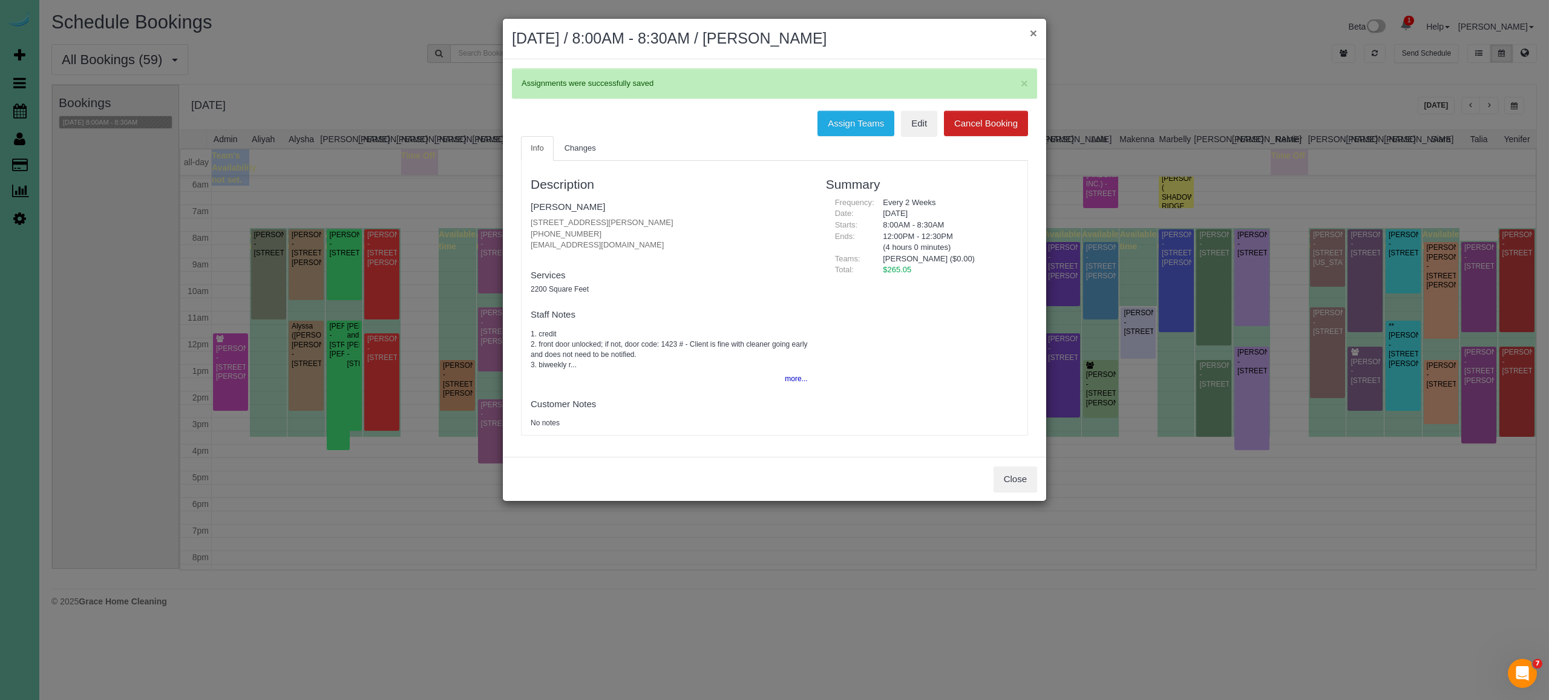
click at [1034, 33] on button "×" at bounding box center [1033, 33] width 7 height 13
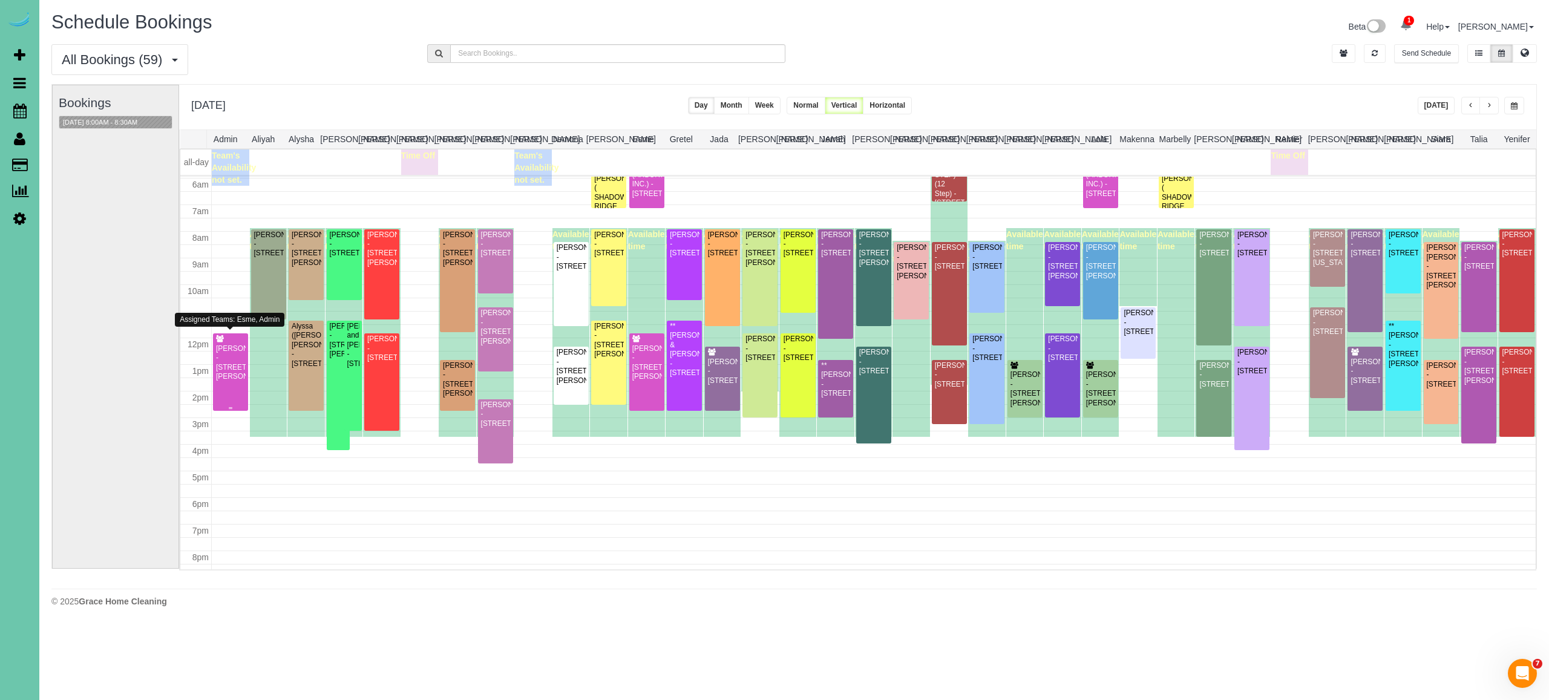
click at [226, 373] on div "Rebecca Saef - 13408 Burdette St, Omaha, NE 68164" at bounding box center [230, 363] width 30 height 38
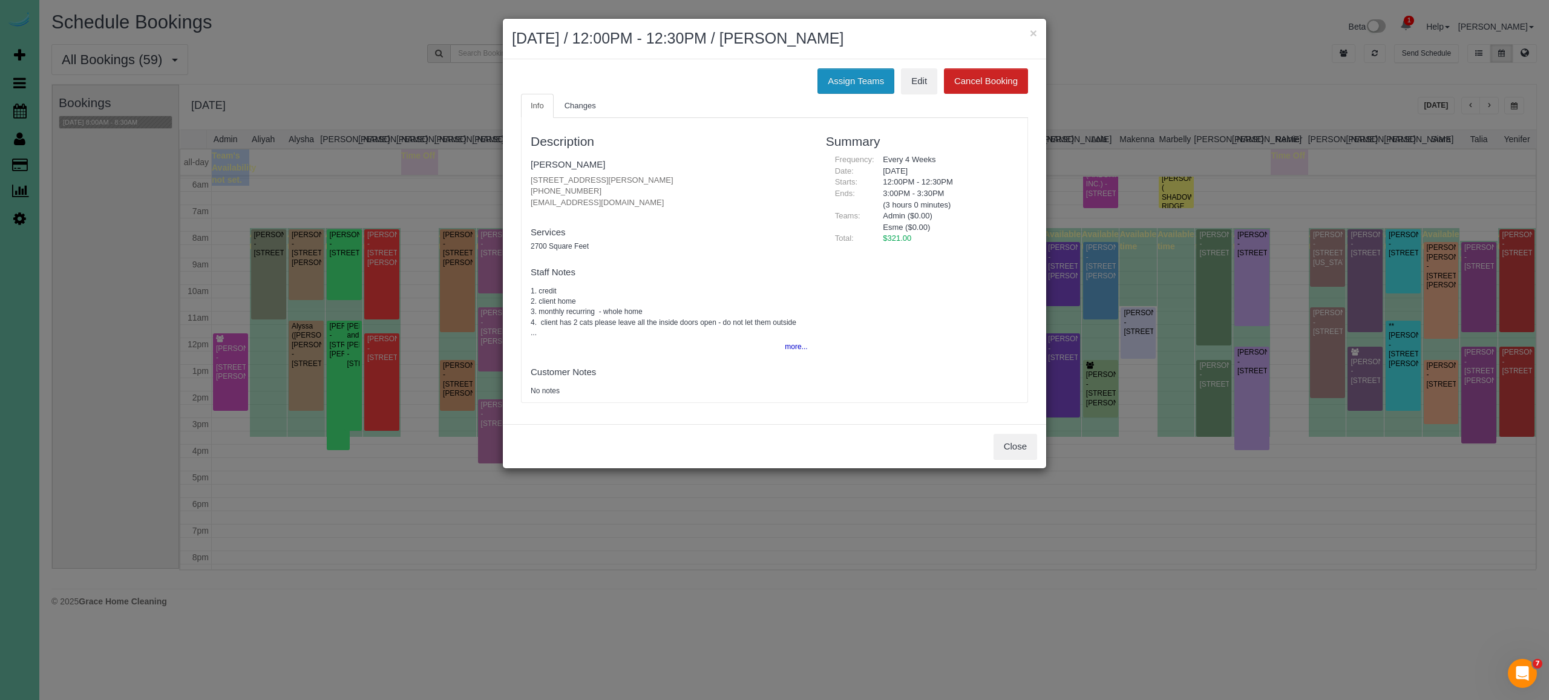
click at [863, 72] on button "Assign Teams" at bounding box center [856, 80] width 77 height 25
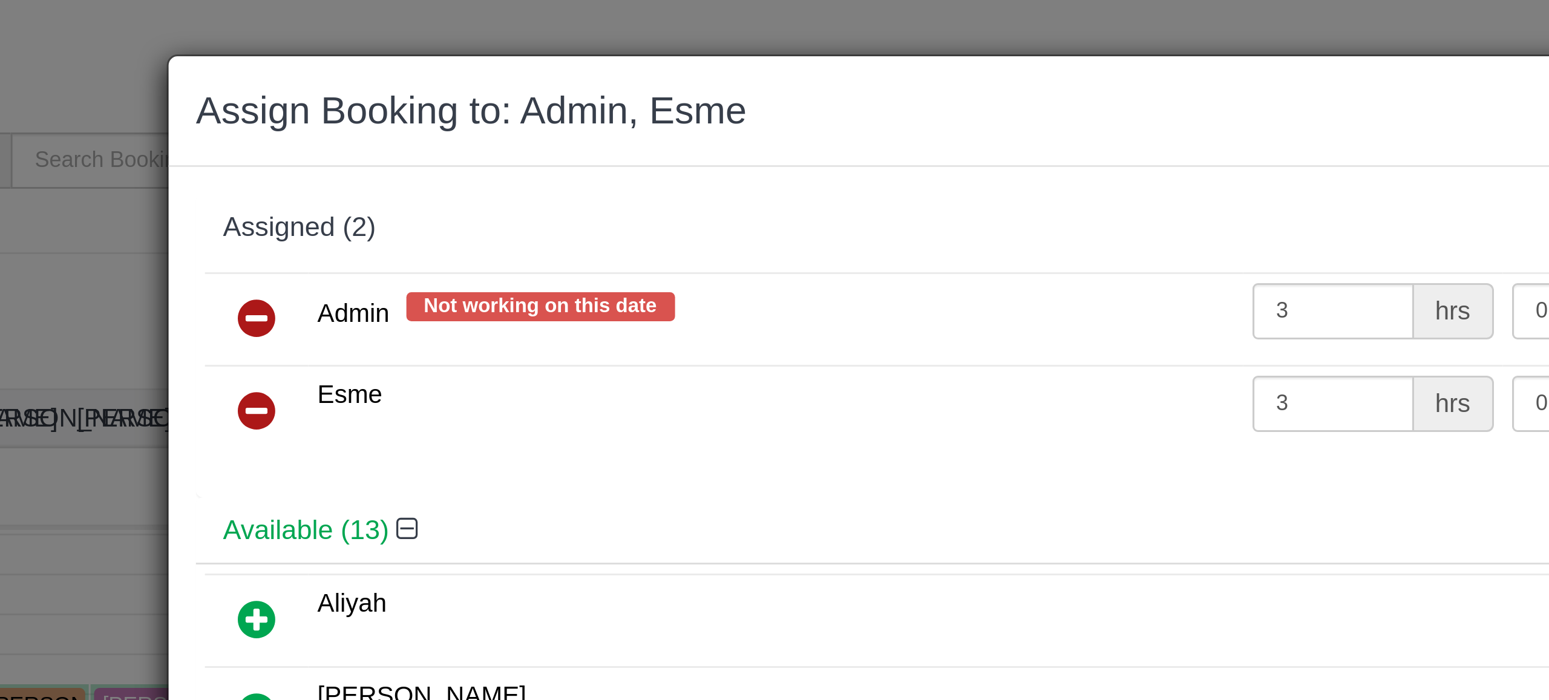
click at [535, 104] on icon at bounding box center [532, 106] width 13 height 15
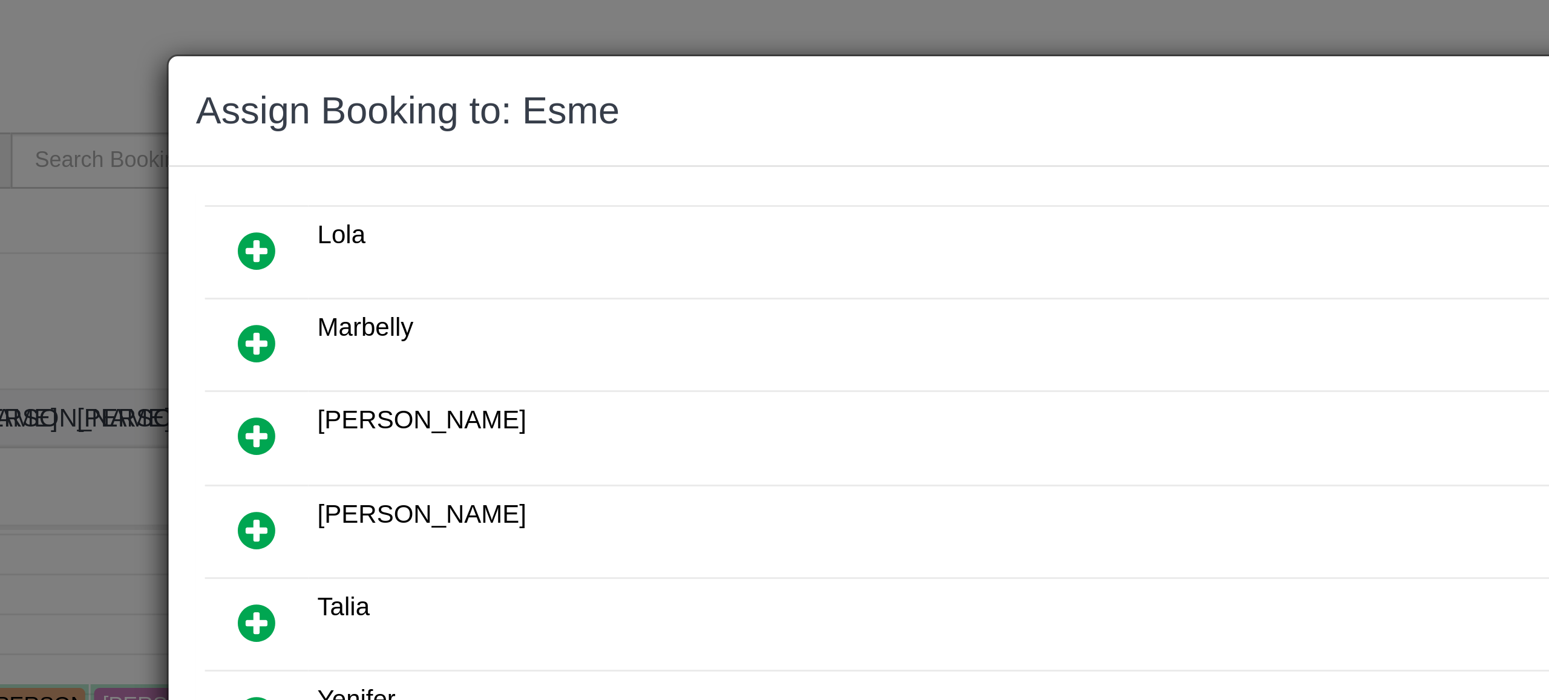
click at [533, 107] on icon at bounding box center [532, 114] width 13 height 15
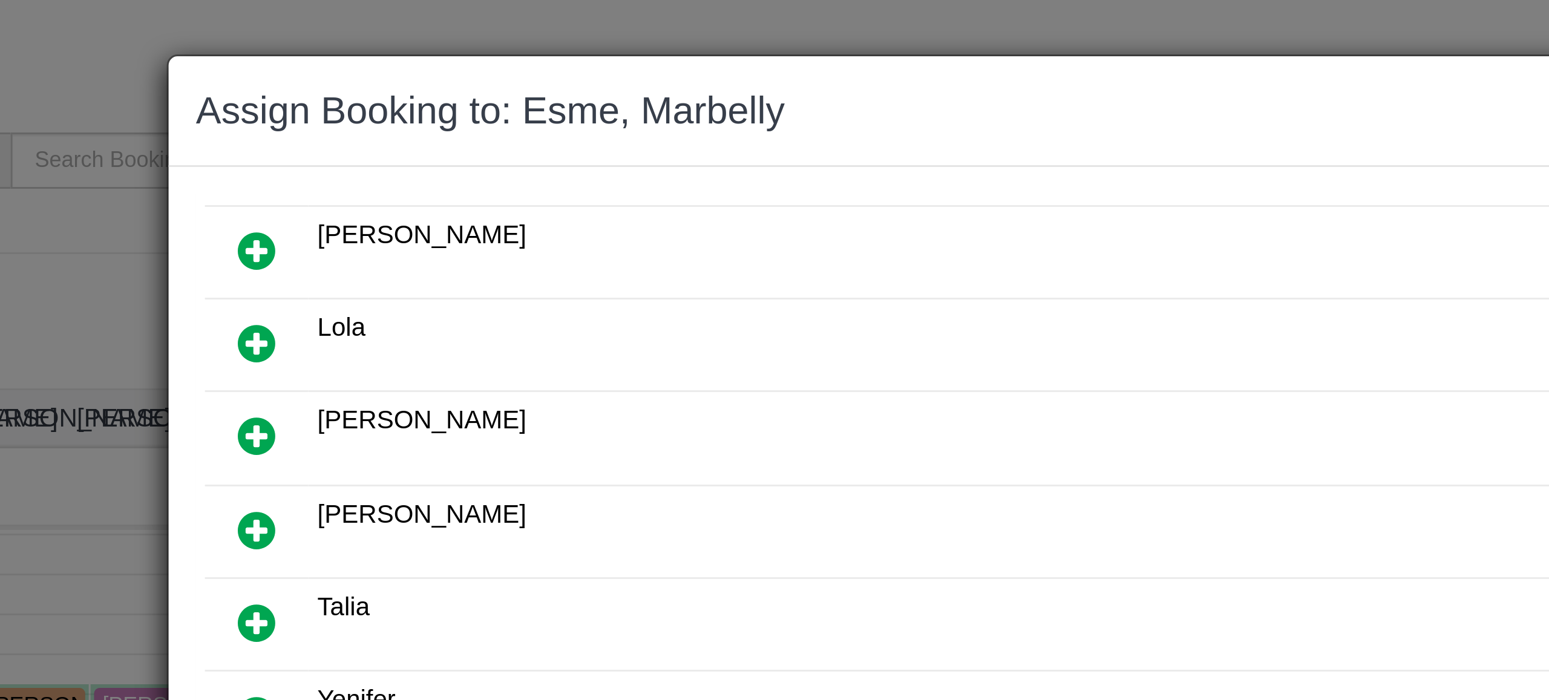
scroll to position [338, 0]
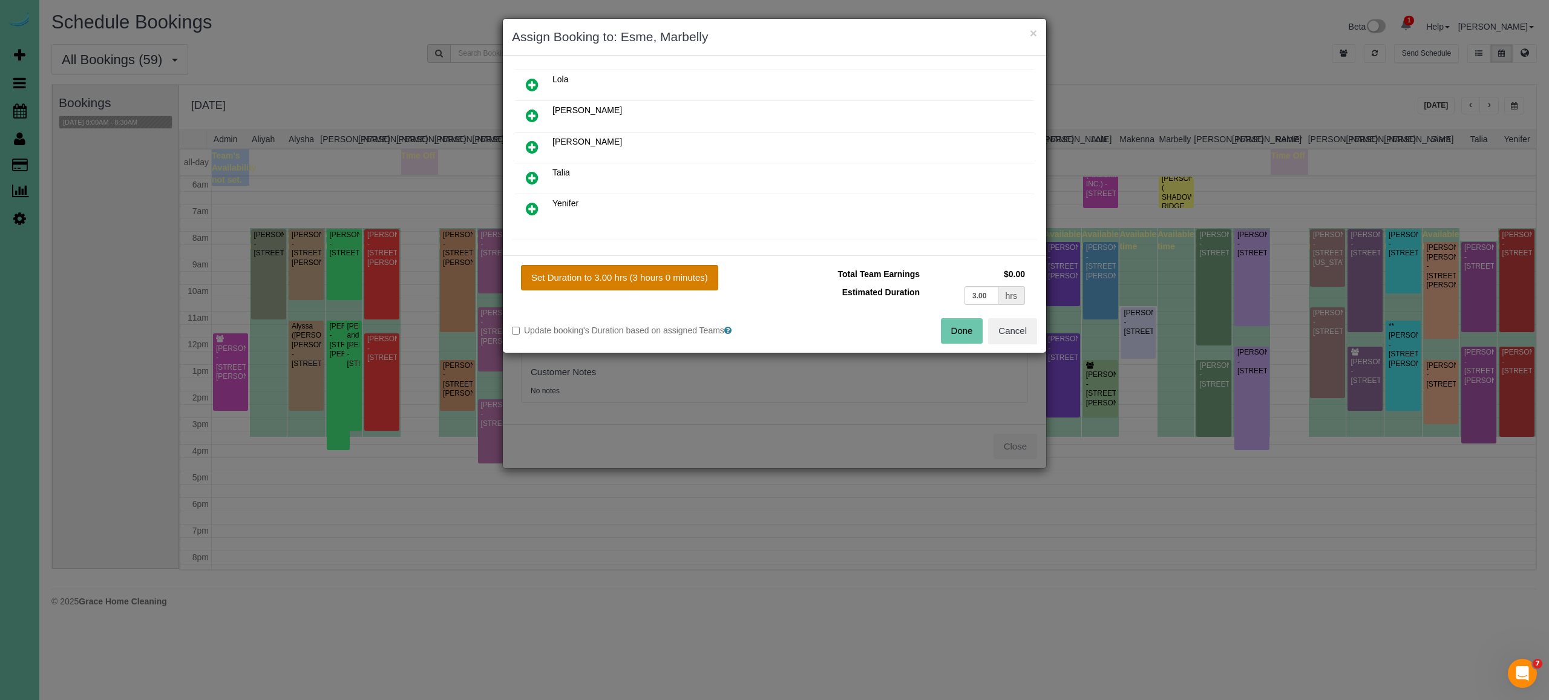
click at [640, 274] on button "Set Duration to 3.00 hrs (3 hours 0 minutes)" at bounding box center [619, 277] width 197 height 25
type input "3.00"
click at [950, 326] on button "Done" at bounding box center [962, 330] width 42 height 25
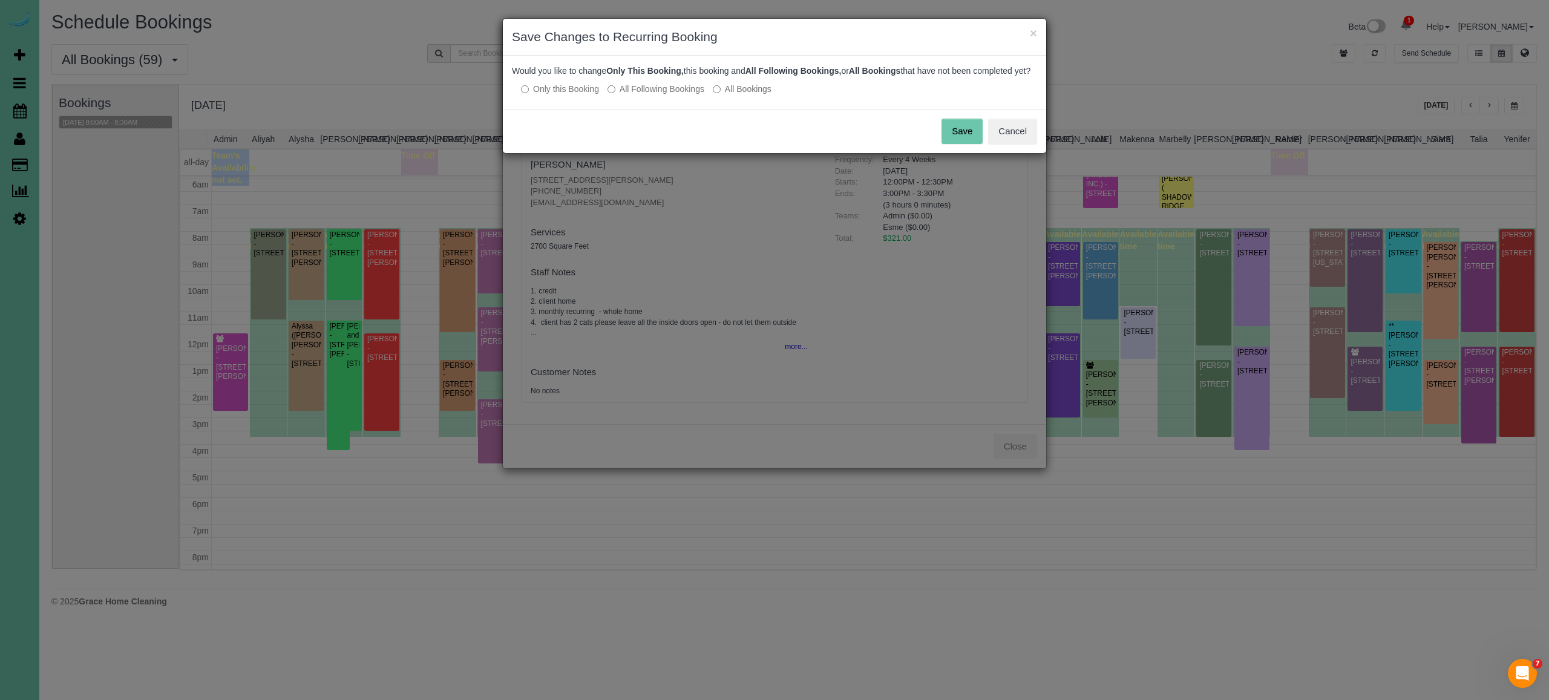
click at [665, 95] on label "All Following Bookings" at bounding box center [656, 89] width 97 height 12
click at [944, 143] on button "Save" at bounding box center [962, 131] width 41 height 25
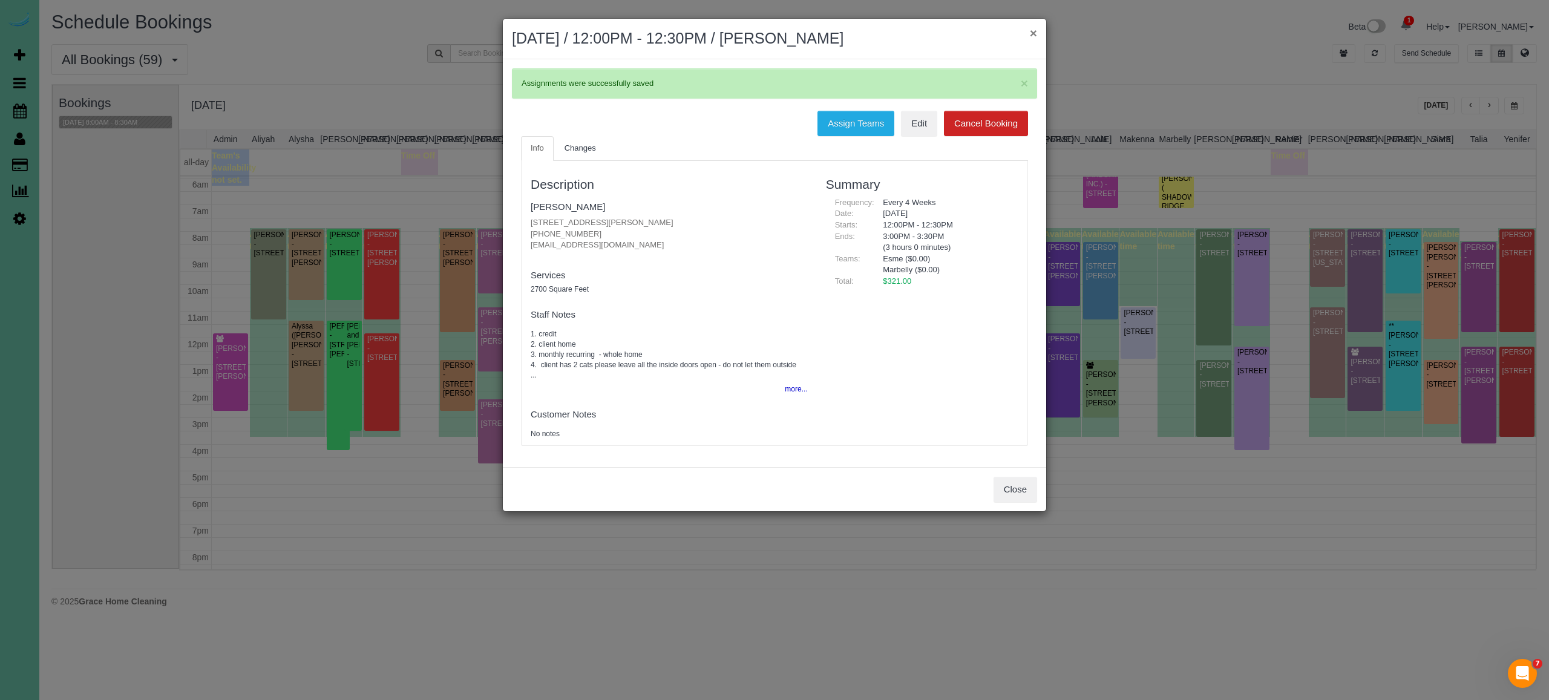
click at [1032, 37] on button "×" at bounding box center [1033, 33] width 7 height 13
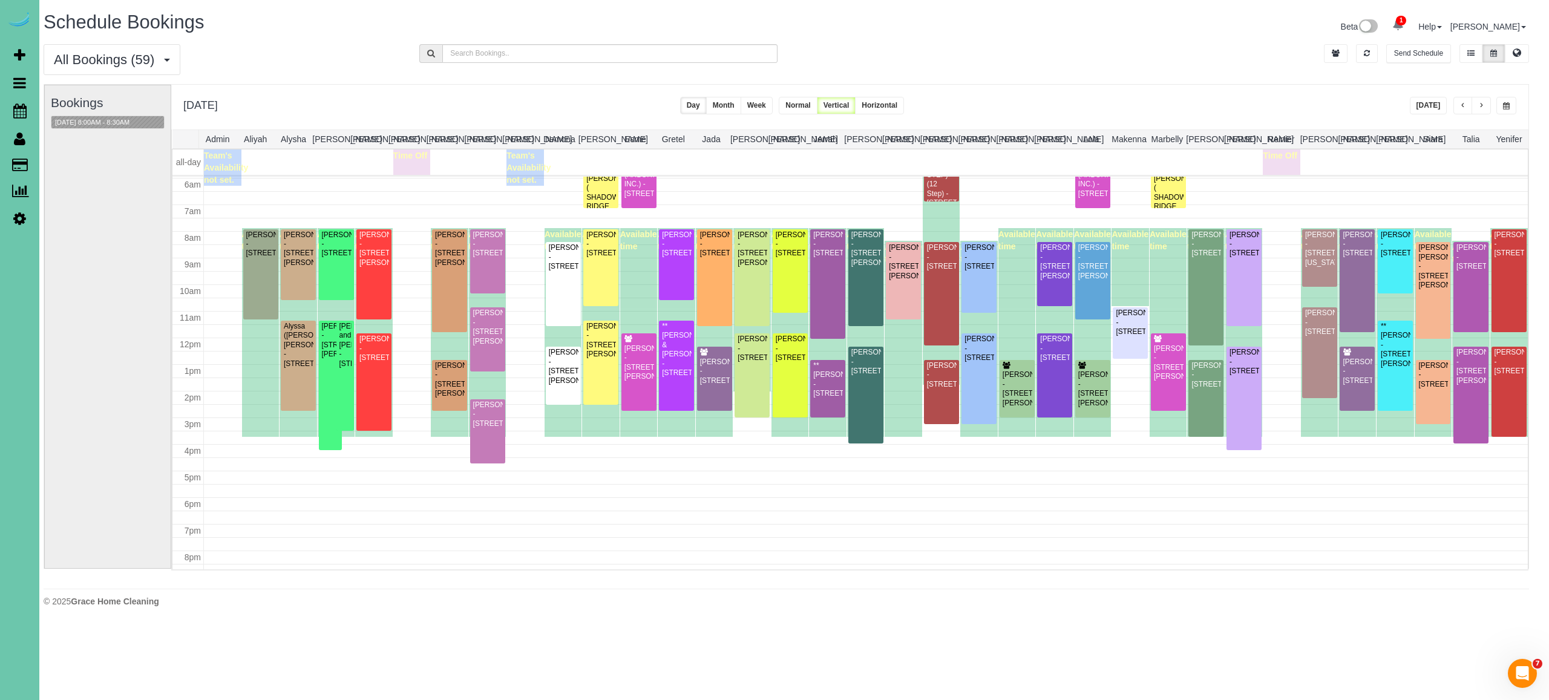
scroll to position [0, 0]
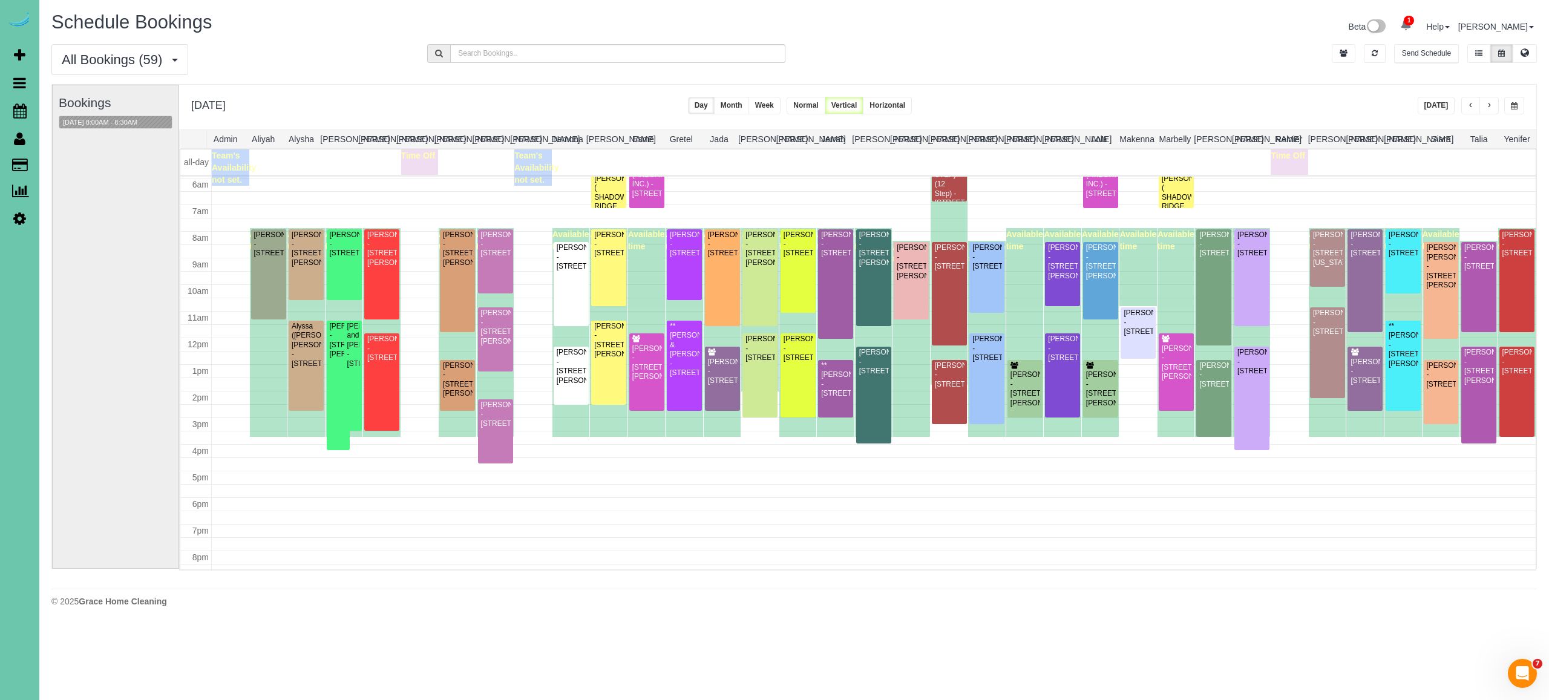
click at [1438, 108] on button "Today" at bounding box center [1437, 106] width 38 height 18
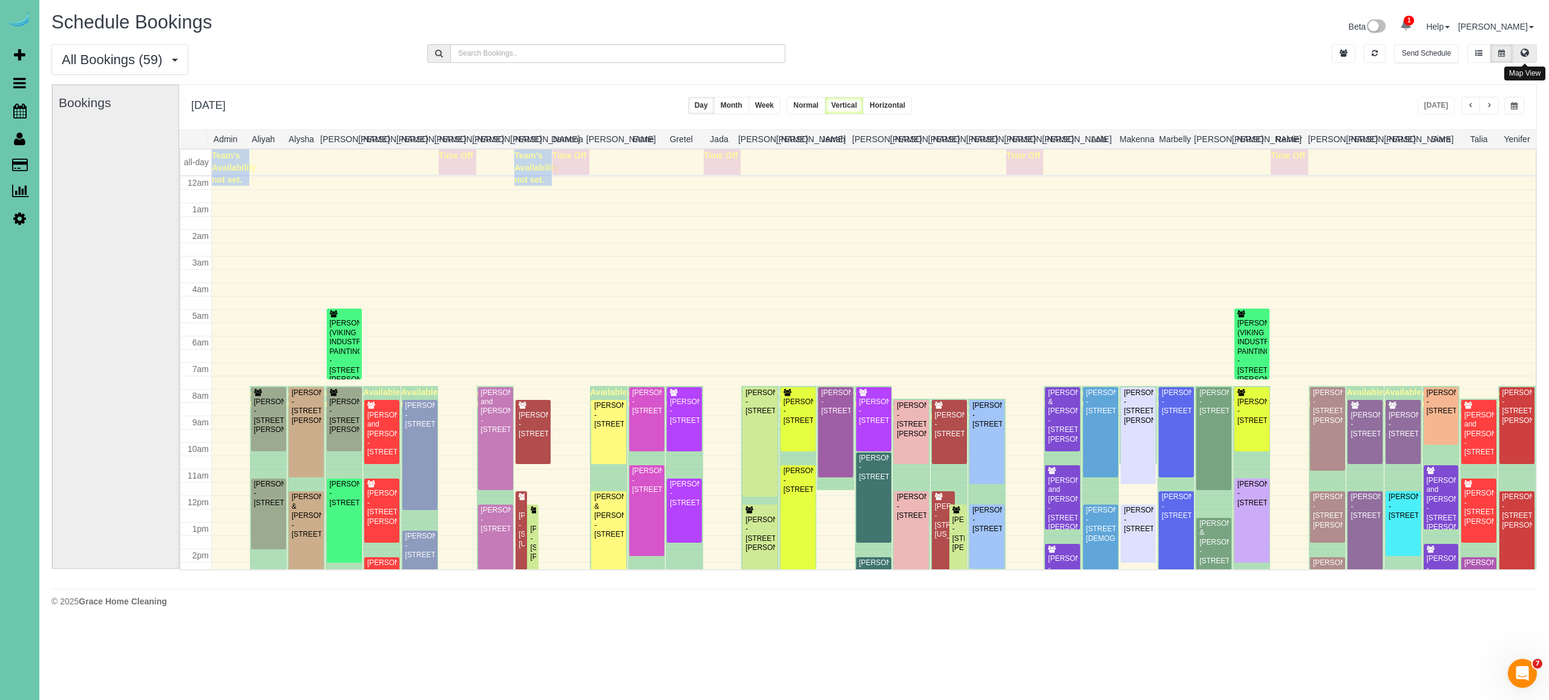
scroll to position [0, 5]
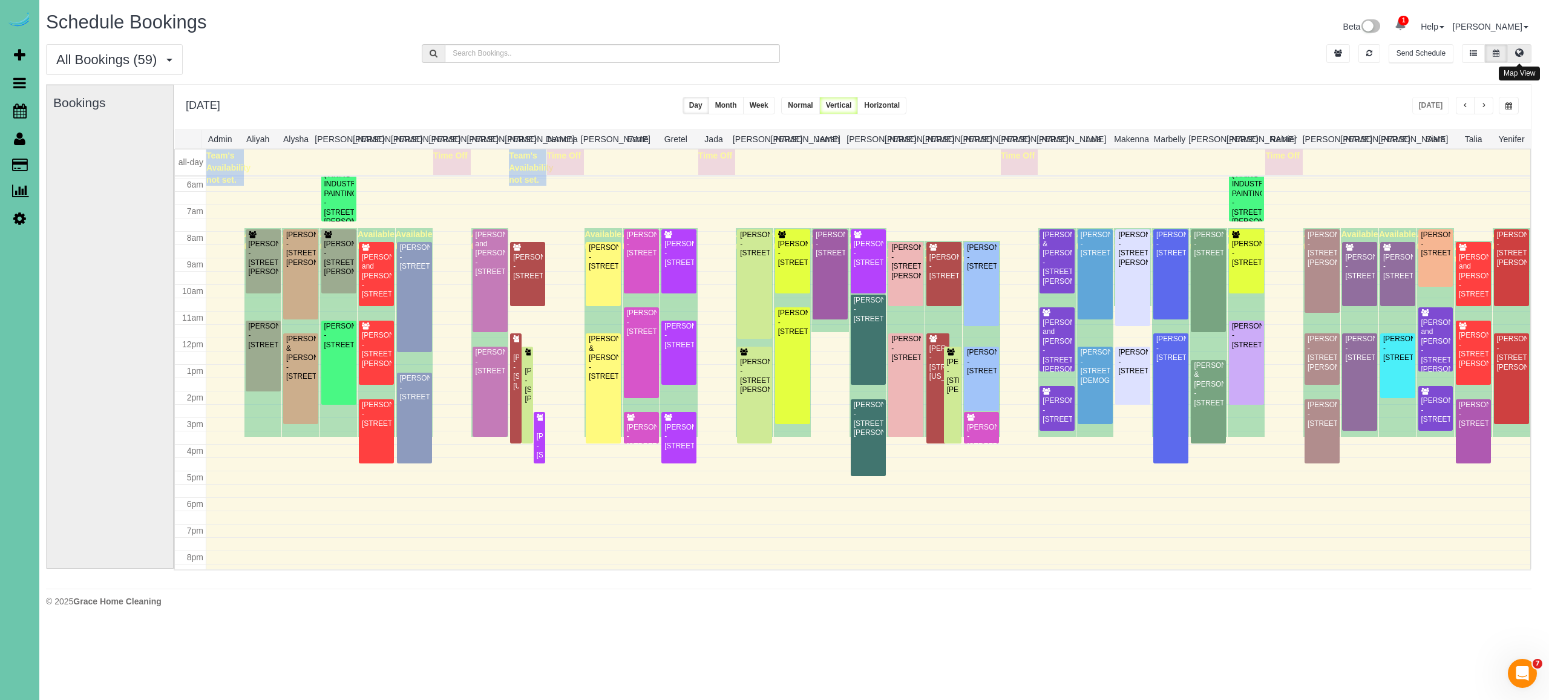
click at [1517, 49] on icon at bounding box center [1520, 52] width 8 height 7
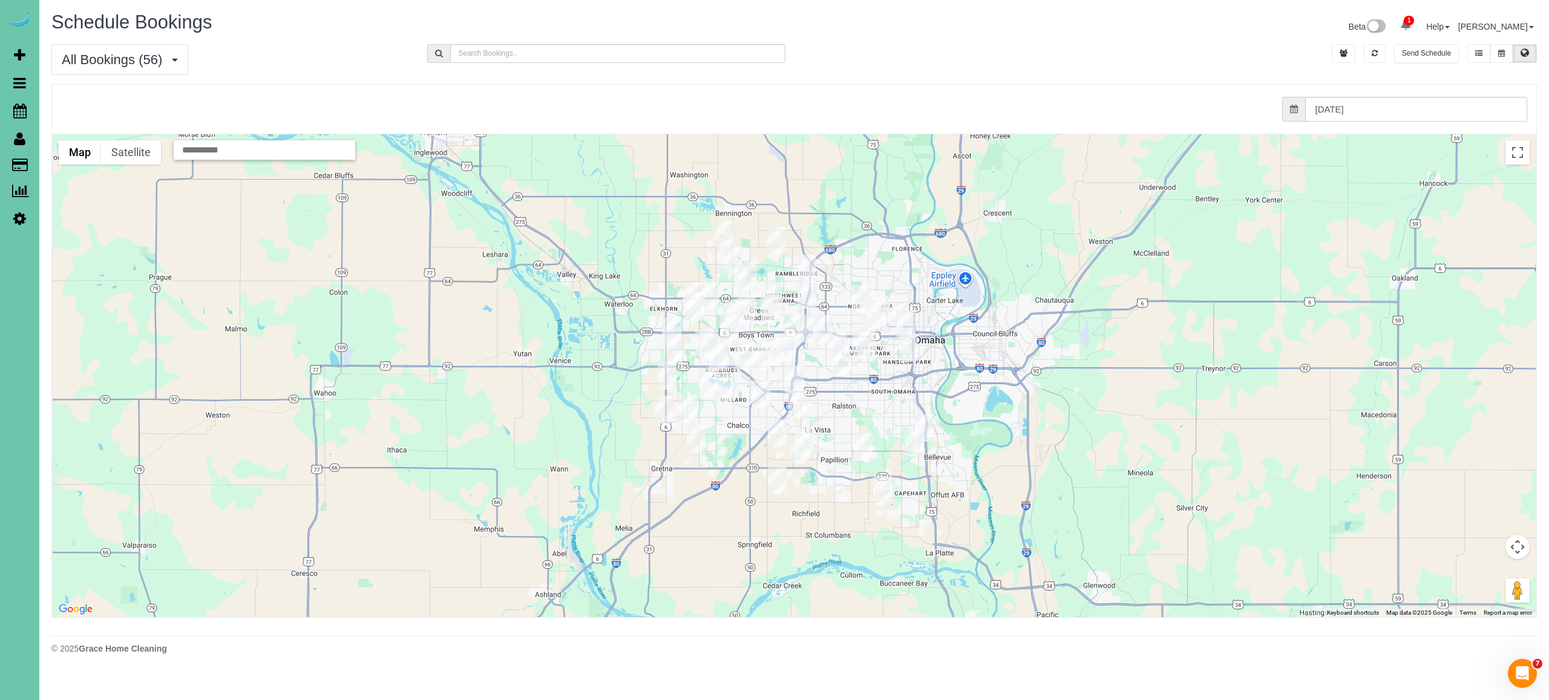
click at [928, 433] on img "10/14/2025 2:30PM - Rob Klug - 2002 Geri Cir, Bellevue, NE 68147" at bounding box center [924, 428] width 19 height 28
